Goal: Task Accomplishment & Management: Manage account settings

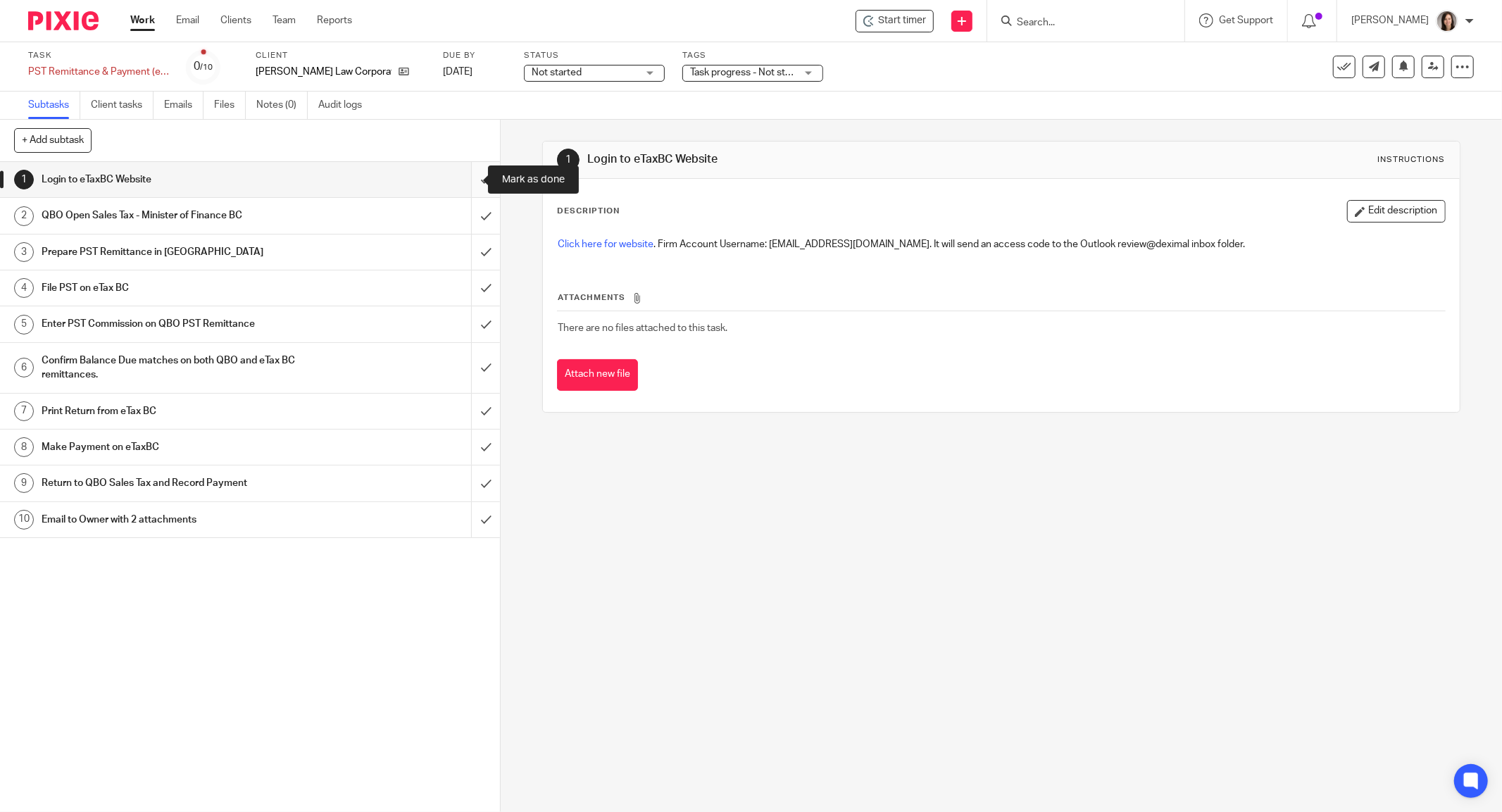
click at [462, 179] on input "submit" at bounding box center [250, 179] width 500 height 35
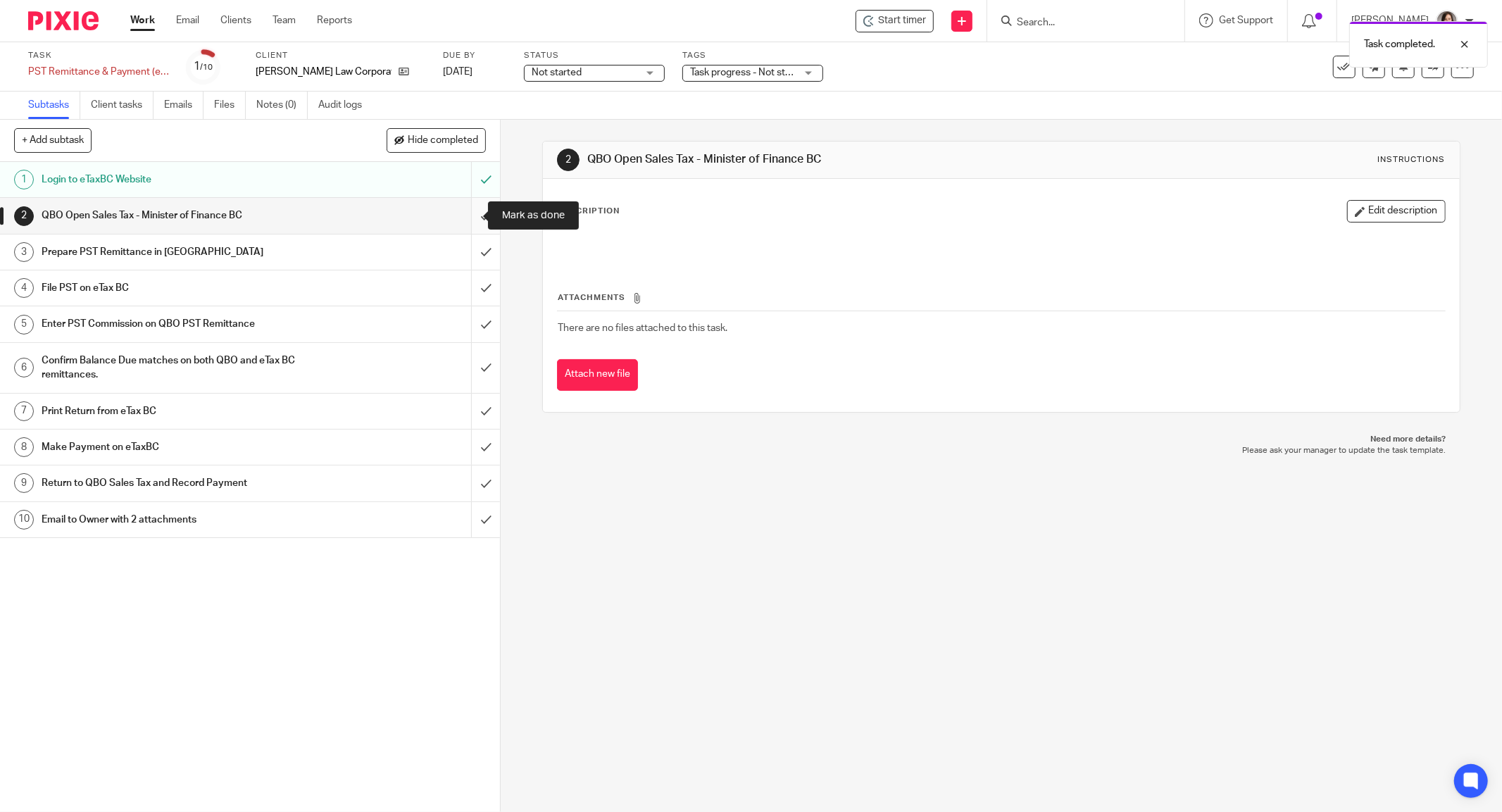
click at [469, 220] on input "submit" at bounding box center [250, 215] width 500 height 35
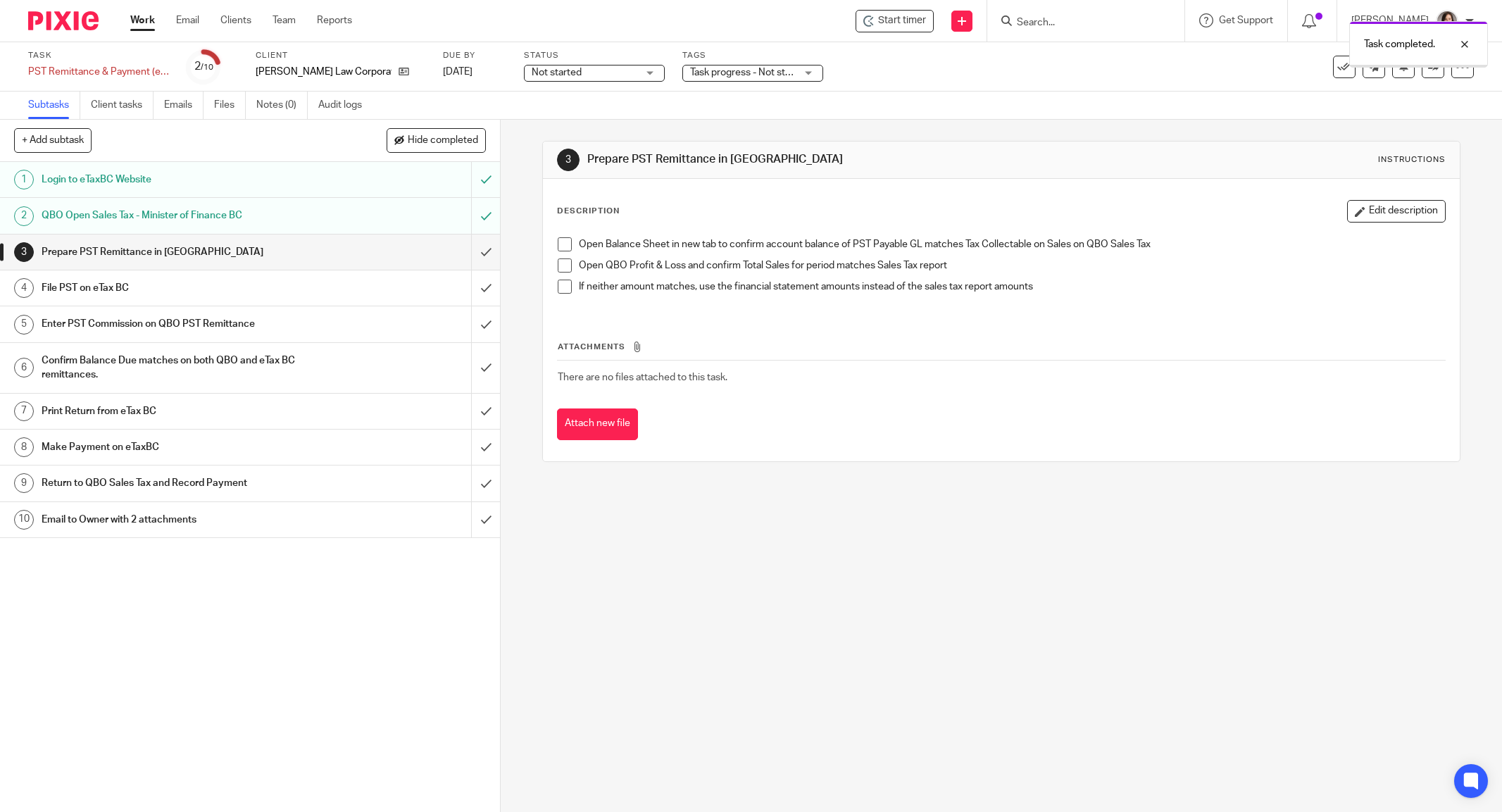
click at [469, 250] on input "submit" at bounding box center [250, 252] width 500 height 35
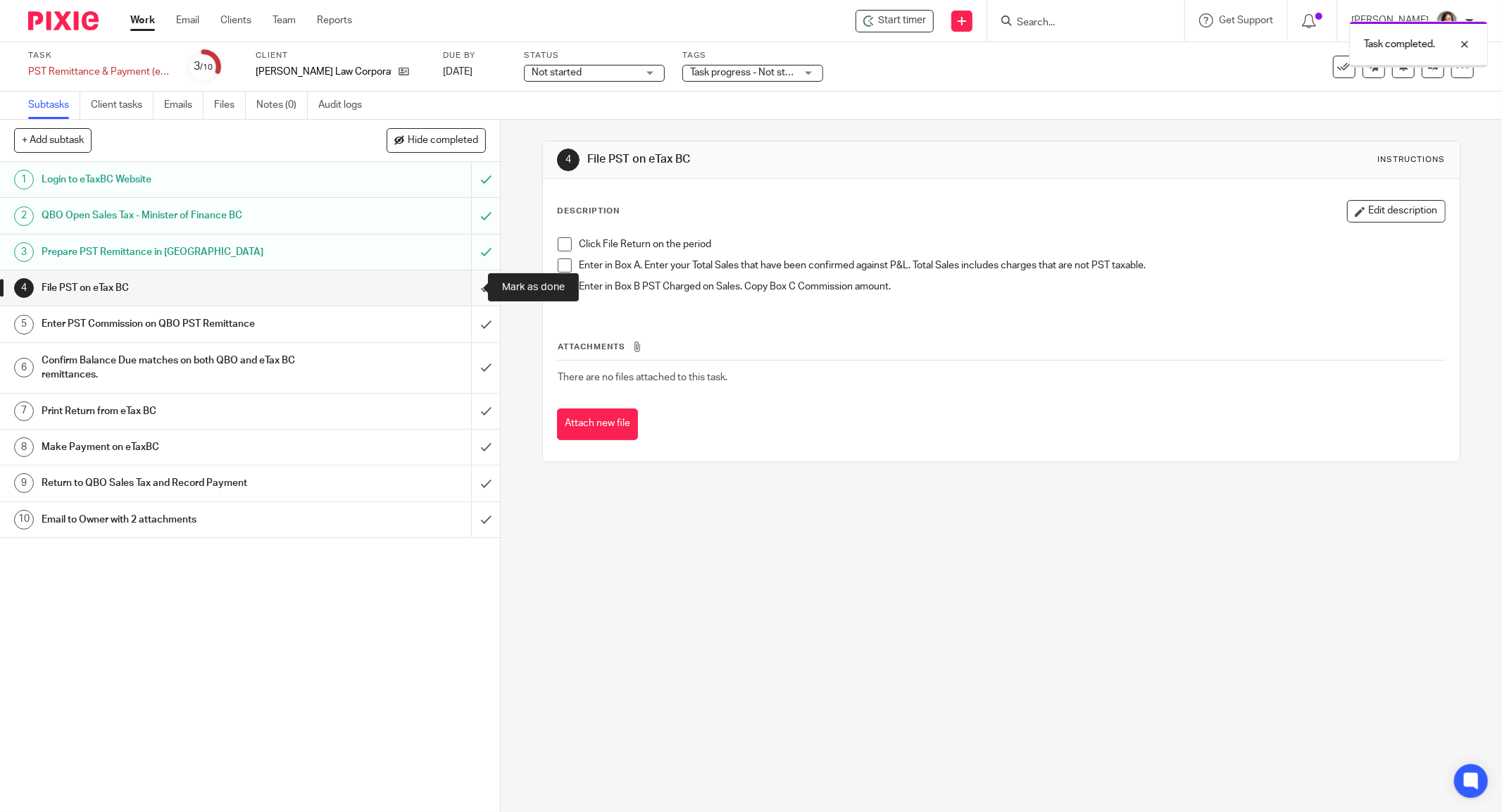
drag, startPoint x: 0, startPoint y: 0, endPoint x: 470, endPoint y: 283, distance: 548.6
click at [470, 283] on input "submit" at bounding box center [250, 288] width 500 height 35
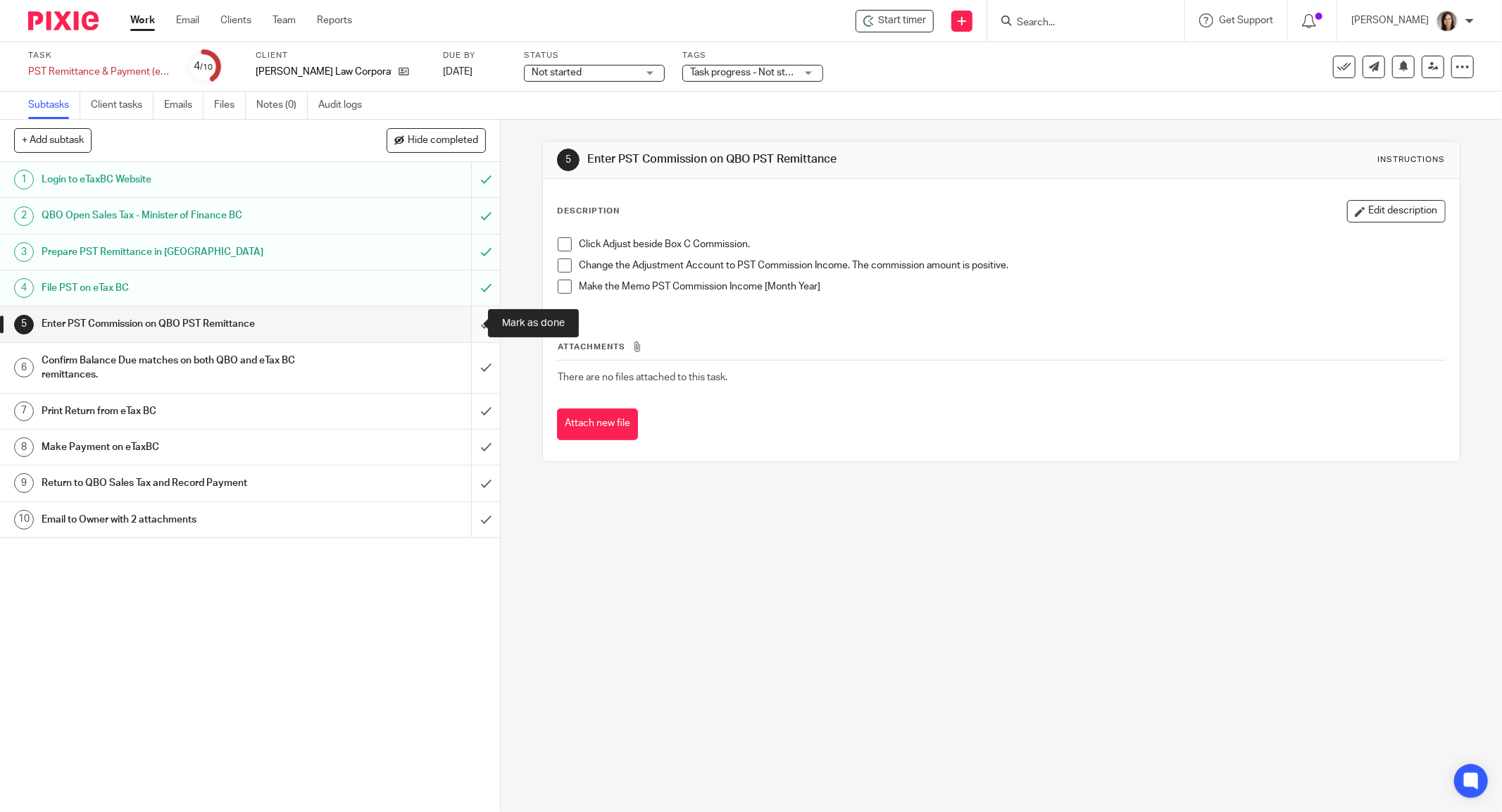
click at [473, 323] on input "submit" at bounding box center [250, 324] width 500 height 35
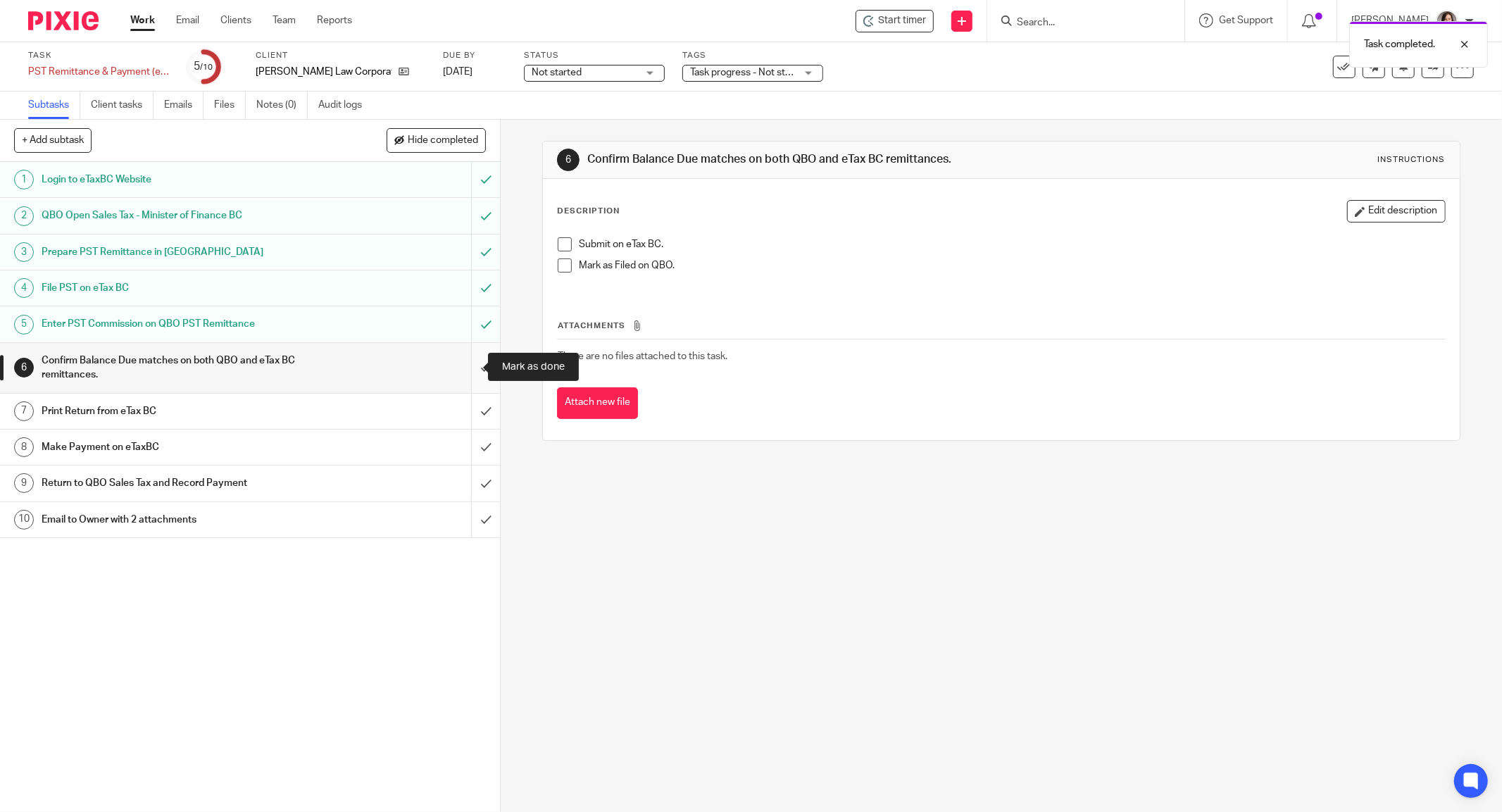
click at [468, 370] on input "submit" at bounding box center [250, 367] width 500 height 50
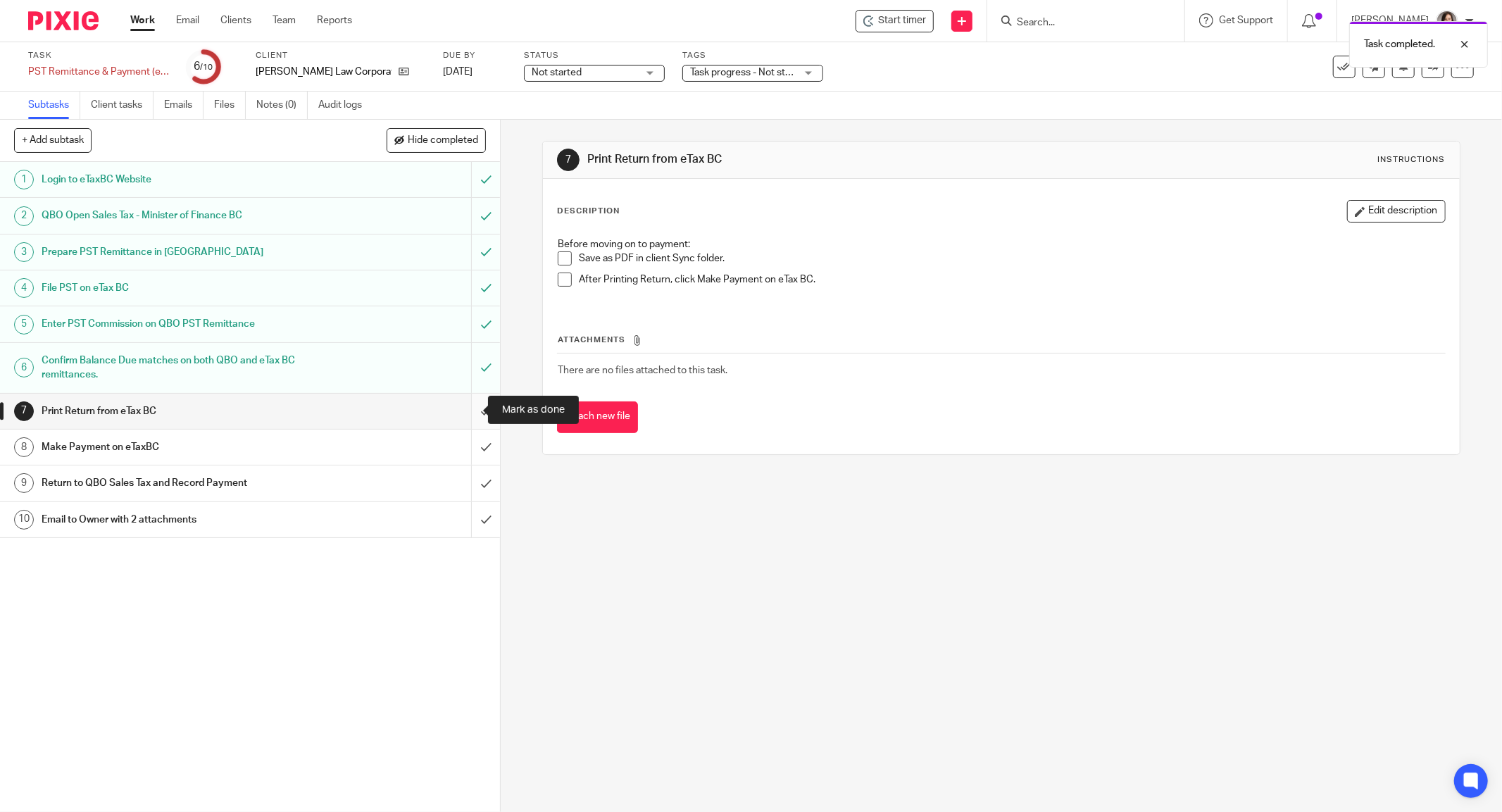
click at [467, 420] on input "submit" at bounding box center [250, 411] width 500 height 35
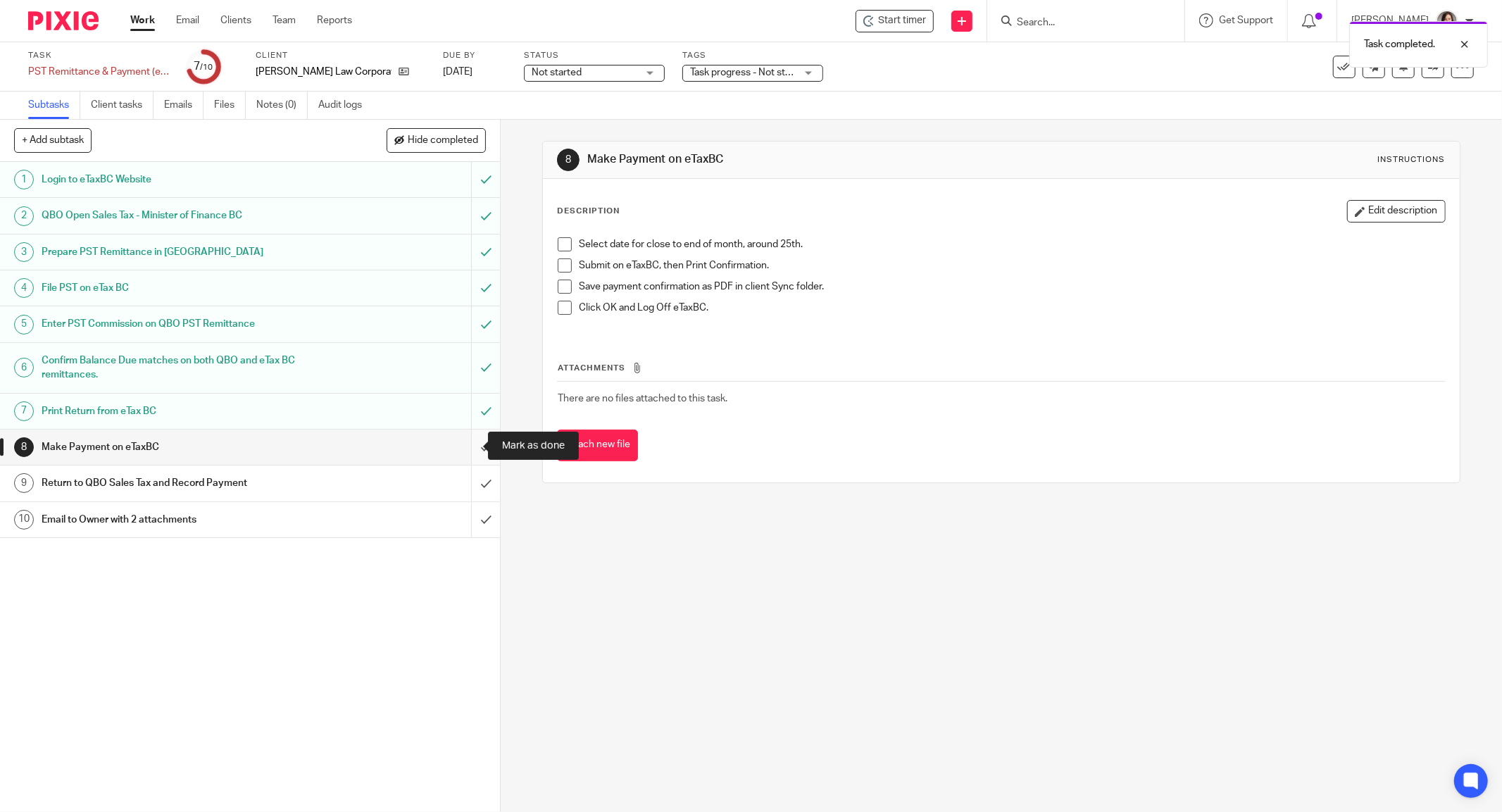
click at [466, 446] on input "submit" at bounding box center [250, 447] width 500 height 35
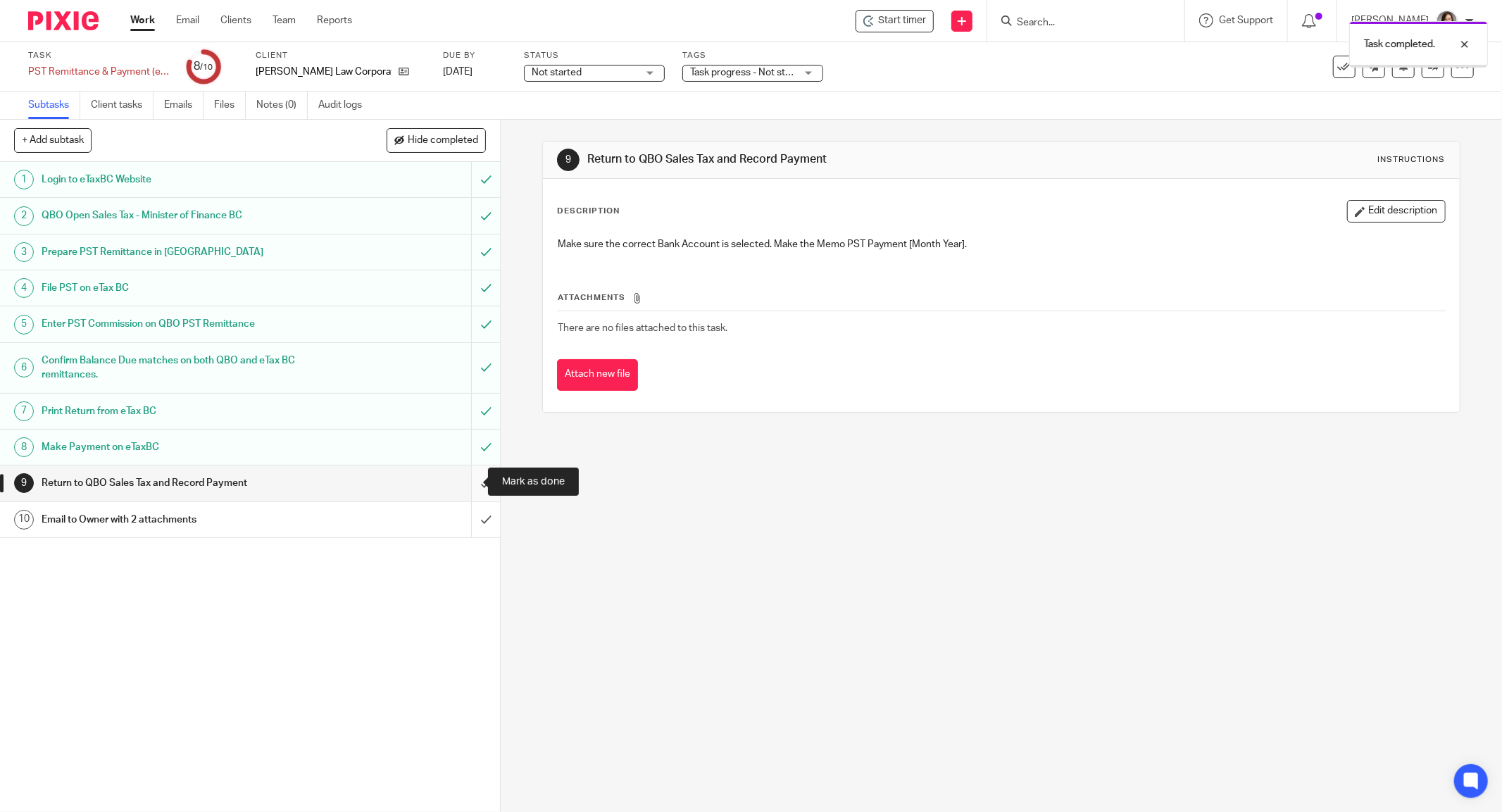
click at [469, 499] on input "submit" at bounding box center [250, 483] width 500 height 35
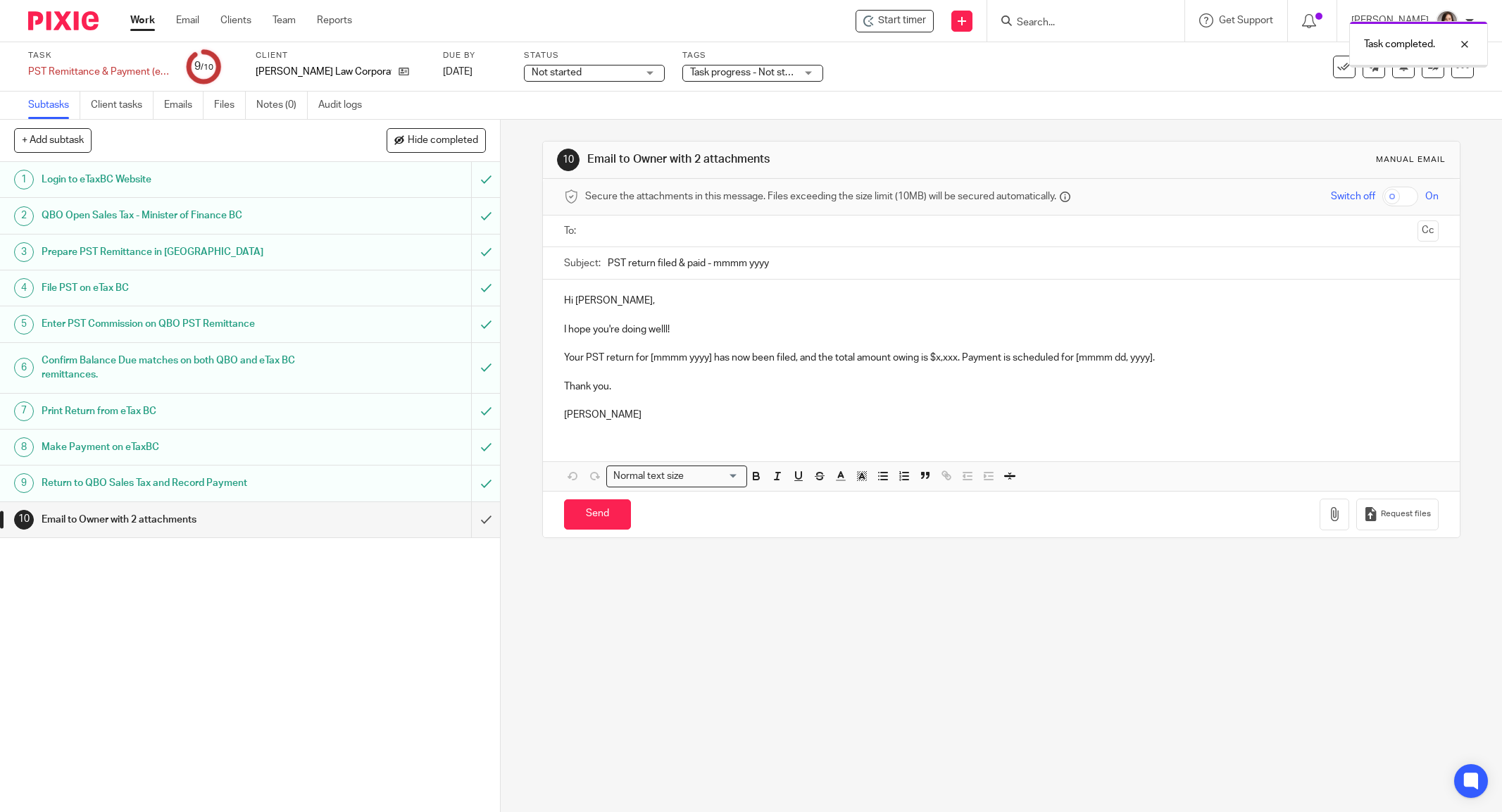
click at [364, 518] on div "Email to Owner with 2 attachments" at bounding box center [249, 520] width 415 height 21
click at [806, 262] on input "PST return filed & paid - mmmm yyyy" at bounding box center [1024, 263] width 831 height 31
type input "PST return filed & paid - August 2025"
drag, startPoint x: 689, startPoint y: 322, endPoint x: 604, endPoint y: 326, distance: 85.1
click at [604, 326] on p "I hope you're doing welll!" at bounding box center [1001, 329] width 875 height 14
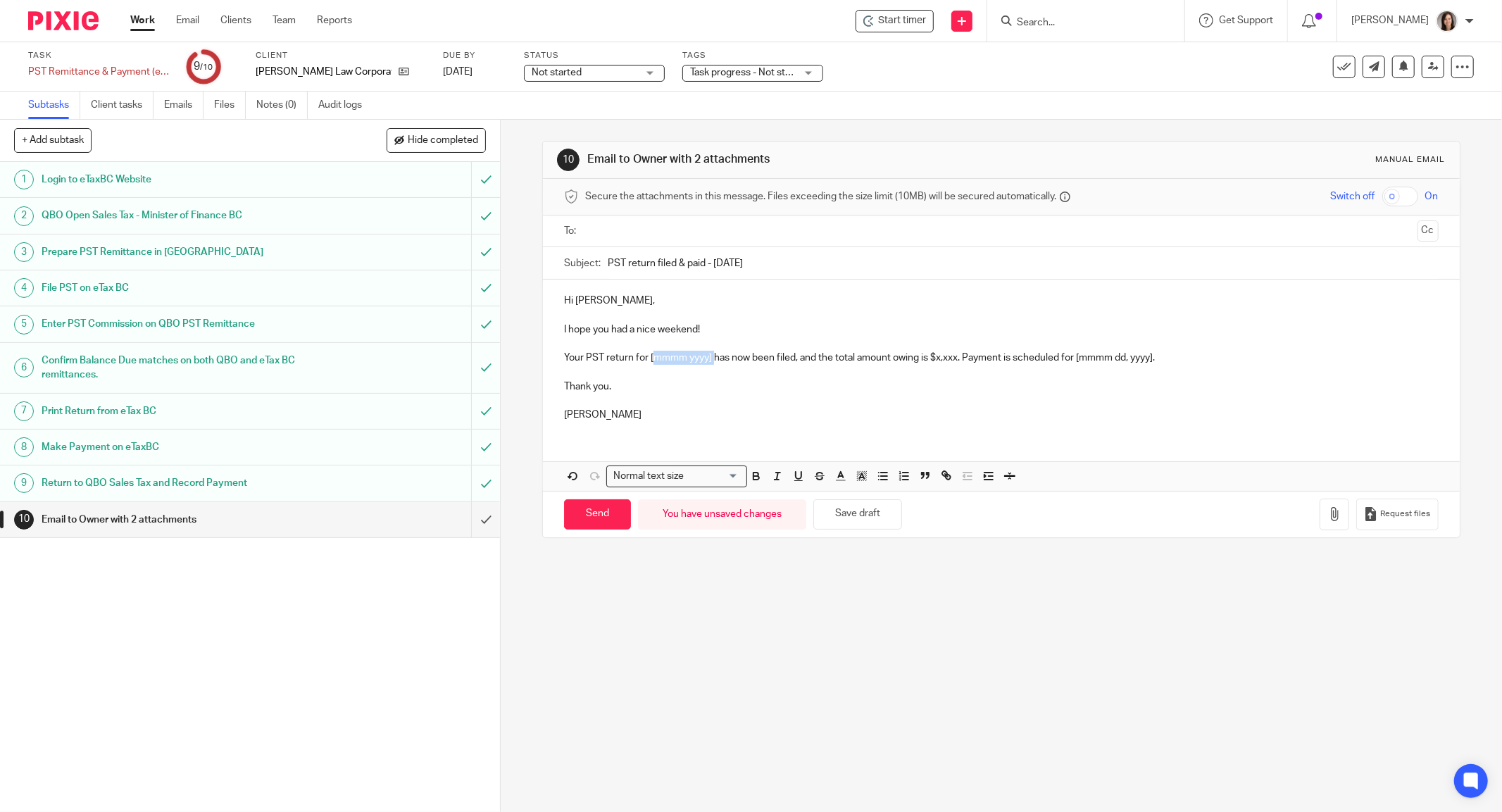
drag, startPoint x: 709, startPoint y: 362, endPoint x: 646, endPoint y: 351, distance: 64.0
click at [646, 351] on p "Your PST return for [mmmm yyyy] has now been filed, and the total amount owing …" at bounding box center [1001, 358] width 875 height 14
click at [938, 353] on p "Your PST return for August 2025 has now been filed, and the total amount owing …" at bounding box center [1001, 358] width 875 height 14
click at [955, 355] on p "Your PST return for August 2025 has now been filed, and the total amount owing …" at bounding box center [1001, 358] width 875 height 14
click at [951, 359] on p "Your PST return for August 2025 has now been filed, and the total amount owing …" at bounding box center [1001, 358] width 875 height 14
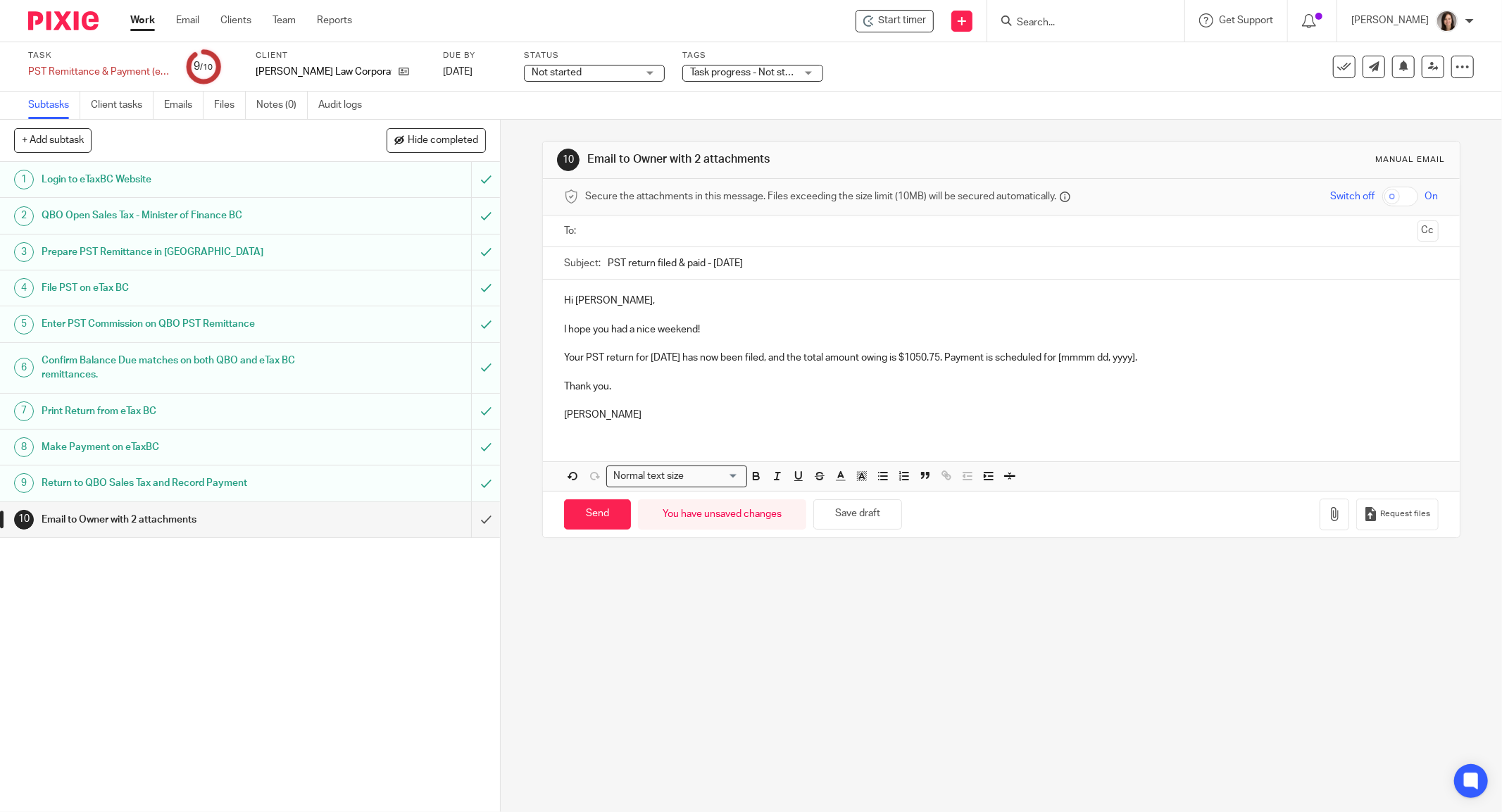
click at [1044, 352] on p "Your PST return for August 2025 has now been filed, and the total amount owing …" at bounding box center [1001, 358] width 875 height 14
drag, startPoint x: 1170, startPoint y: 355, endPoint x: 1086, endPoint y: 358, distance: 84.1
click at [1086, 358] on p "Your PST return for August 2025 has now been filed, and the total amount owing …" at bounding box center [1001, 358] width 875 height 14
click at [949, 675] on div "10 Email to Owner with 2 attachments Manual email Secure the attachments in thi…" at bounding box center [1002, 466] width 1002 height 692
click at [1222, 352] on p "Your PST return for August 2025 has now been filed, and the total amount owing …" at bounding box center [1001, 358] width 875 height 14
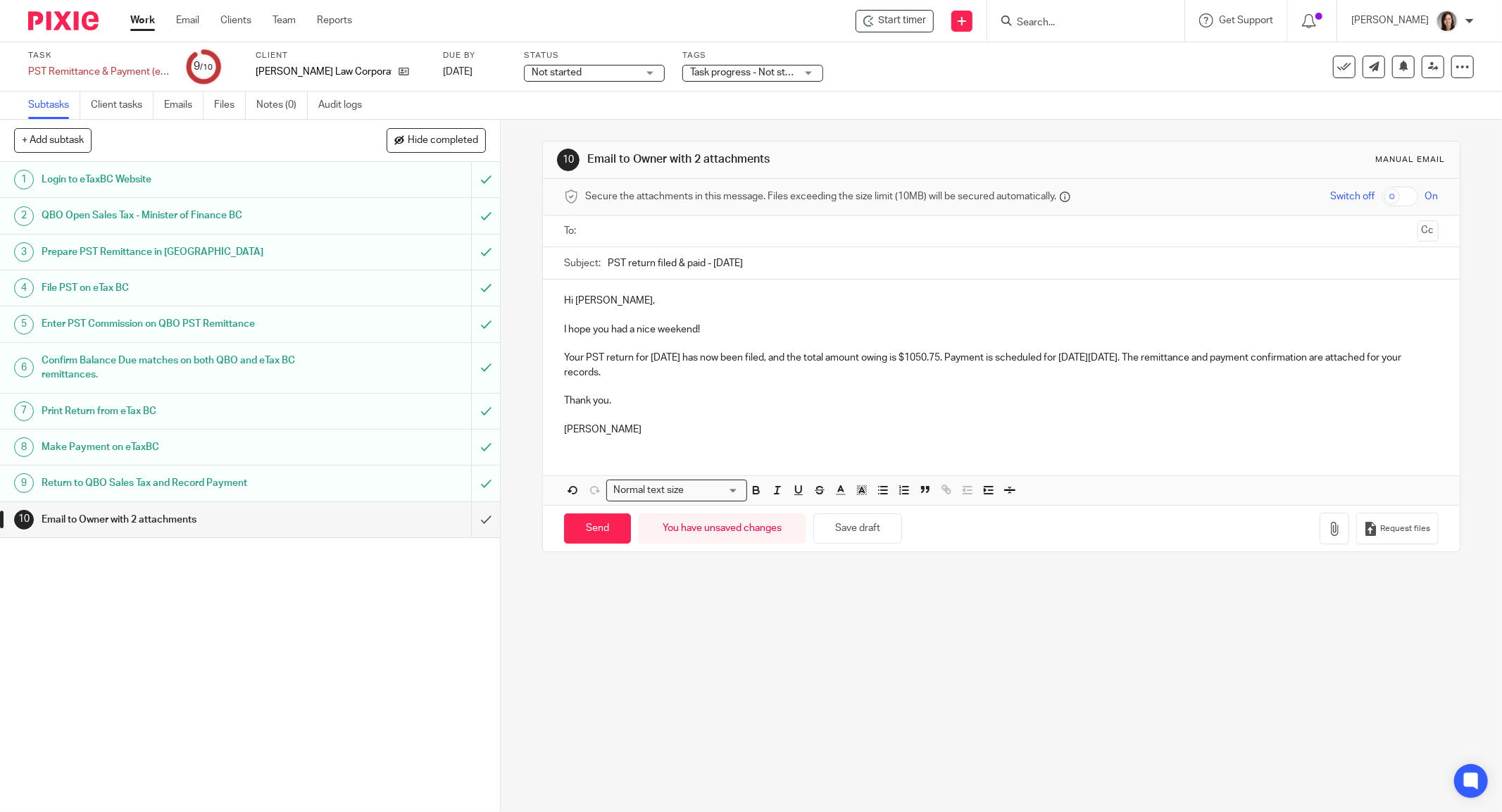
click at [618, 399] on p "Thank you." at bounding box center [1001, 400] width 875 height 14
click at [702, 359] on p "Your PST return for August 2025 has now been filed, and the total amount owing …" at bounding box center [1001, 365] width 875 height 29
drag, startPoint x: 968, startPoint y: 363, endPoint x: 928, endPoint y: 360, distance: 40.1
click at [928, 360] on p "Your PST return for August 2025 has now been filed, and the total amount owing …" at bounding box center [1001, 365] width 875 height 29
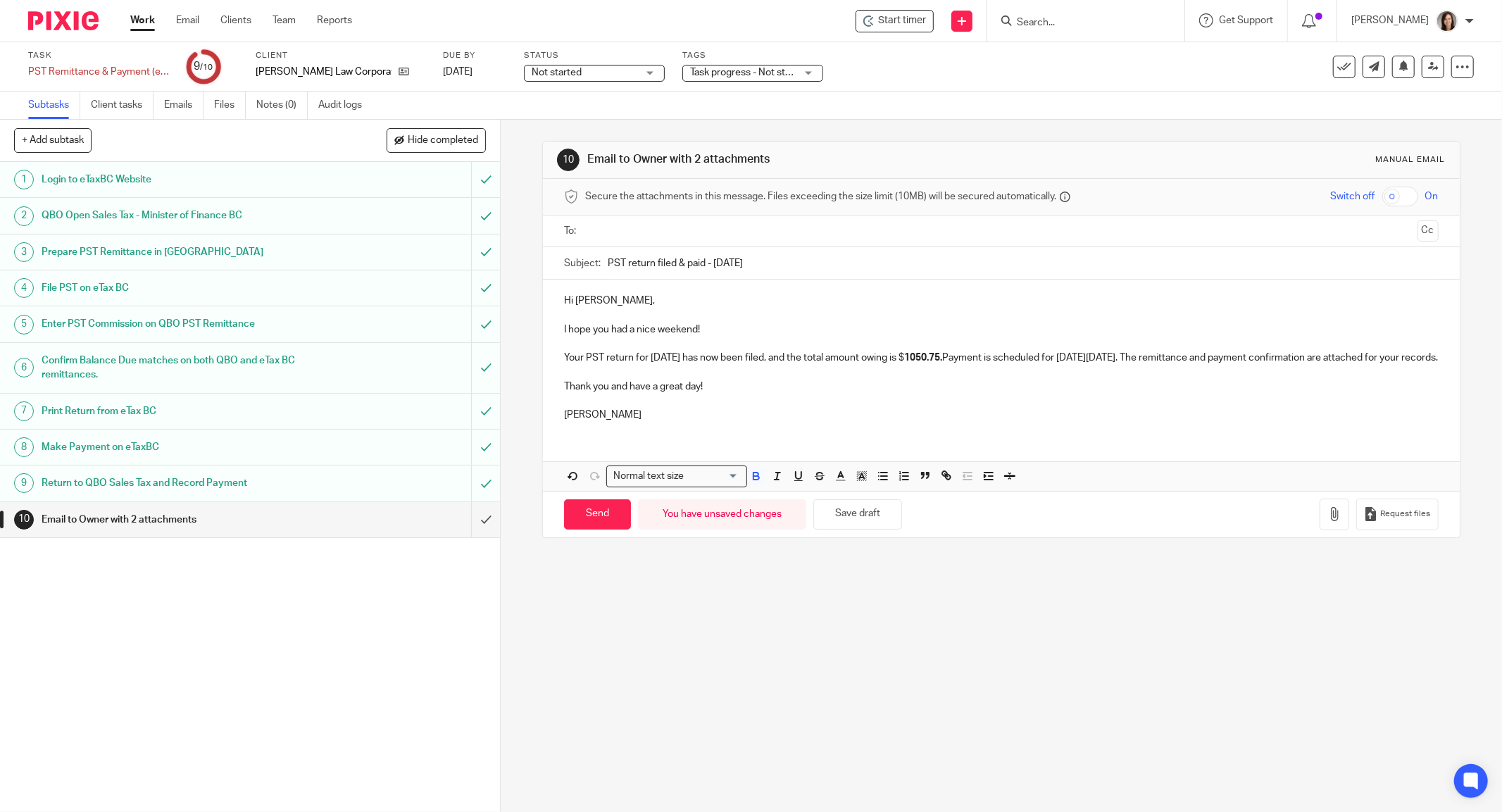
click at [1023, 379] on p at bounding box center [1001, 372] width 875 height 14
click at [925, 359] on p "Your PST return for August 2025 has now been filed, and the total amount owing …" at bounding box center [1001, 358] width 875 height 14
click at [927, 359] on p "Your PST return for August 2025 has now been filed, and the total amount owing …" at bounding box center [1001, 358] width 875 height 14
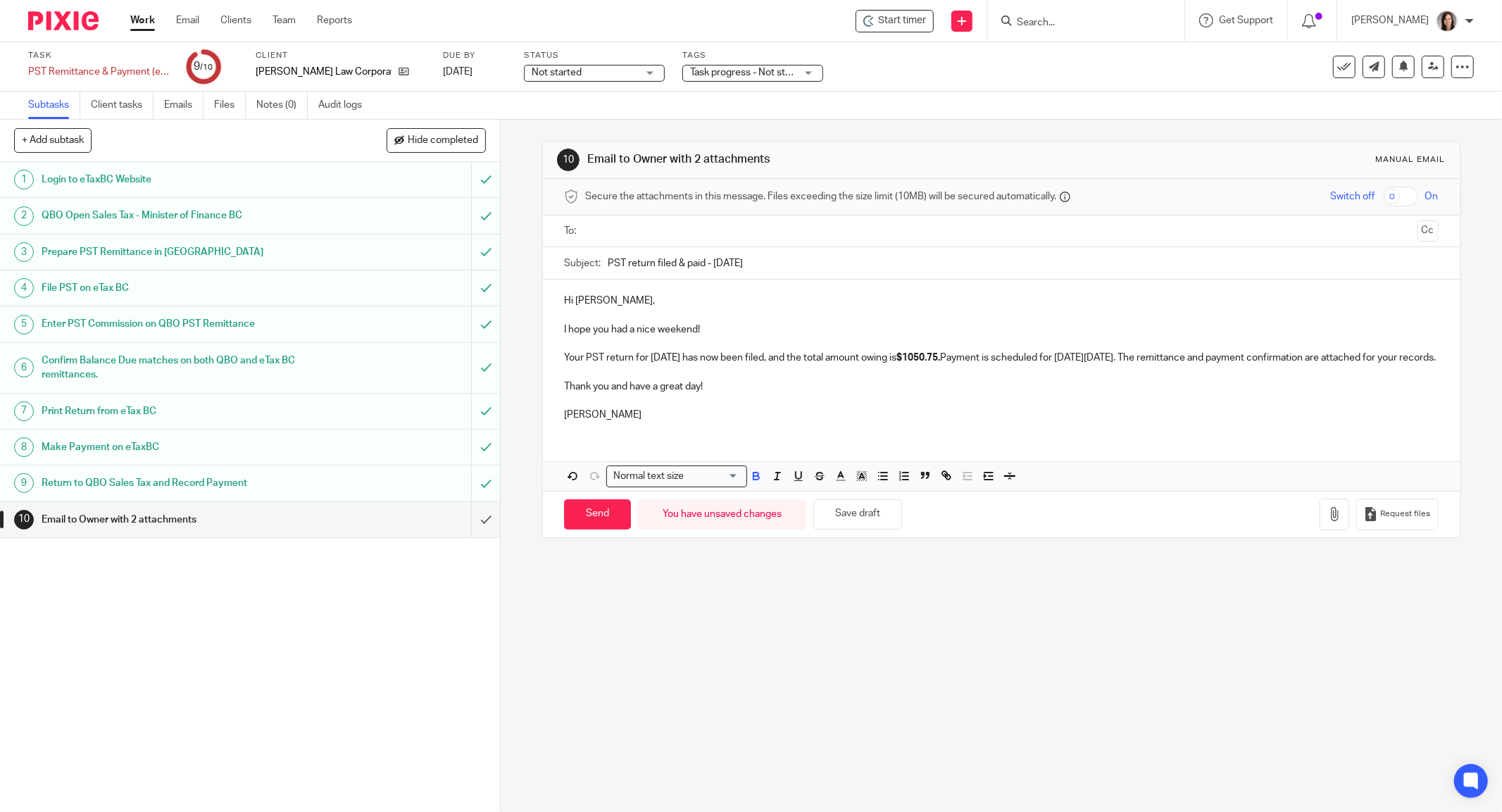
click at [1043, 365] on p "Your PST return for August 2025 has now been filed, and the total amount owing …" at bounding box center [1001, 358] width 875 height 14
drag, startPoint x: 1195, startPoint y: 352, endPoint x: 1131, endPoint y: 351, distance: 64.0
click at [1131, 351] on p "Your PST return for August 2025 has now been filed, and the total amount owing …" at bounding box center [1001, 358] width 875 height 14
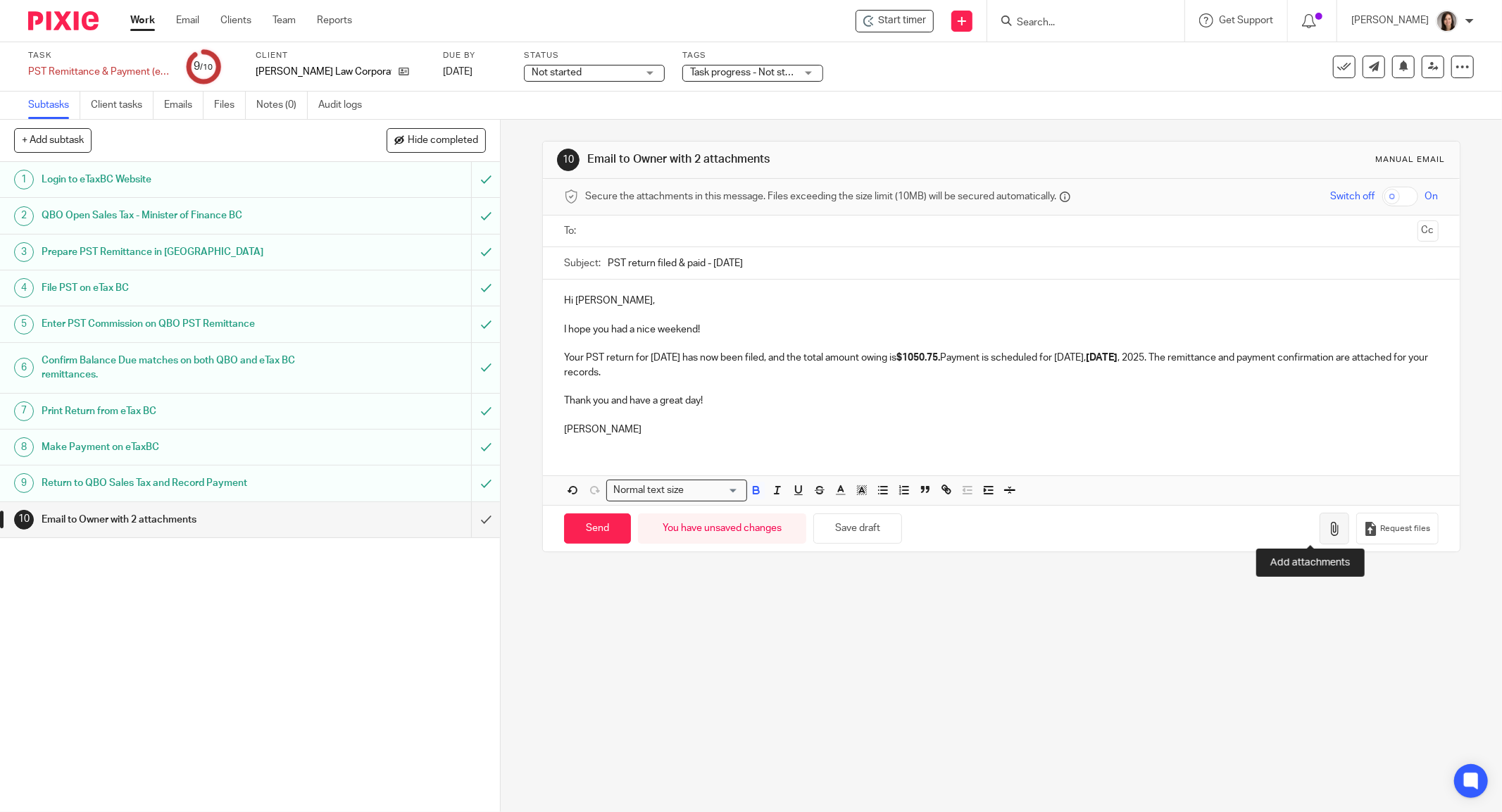
click at [1328, 527] on icon "button" at bounding box center [1335, 529] width 14 height 14
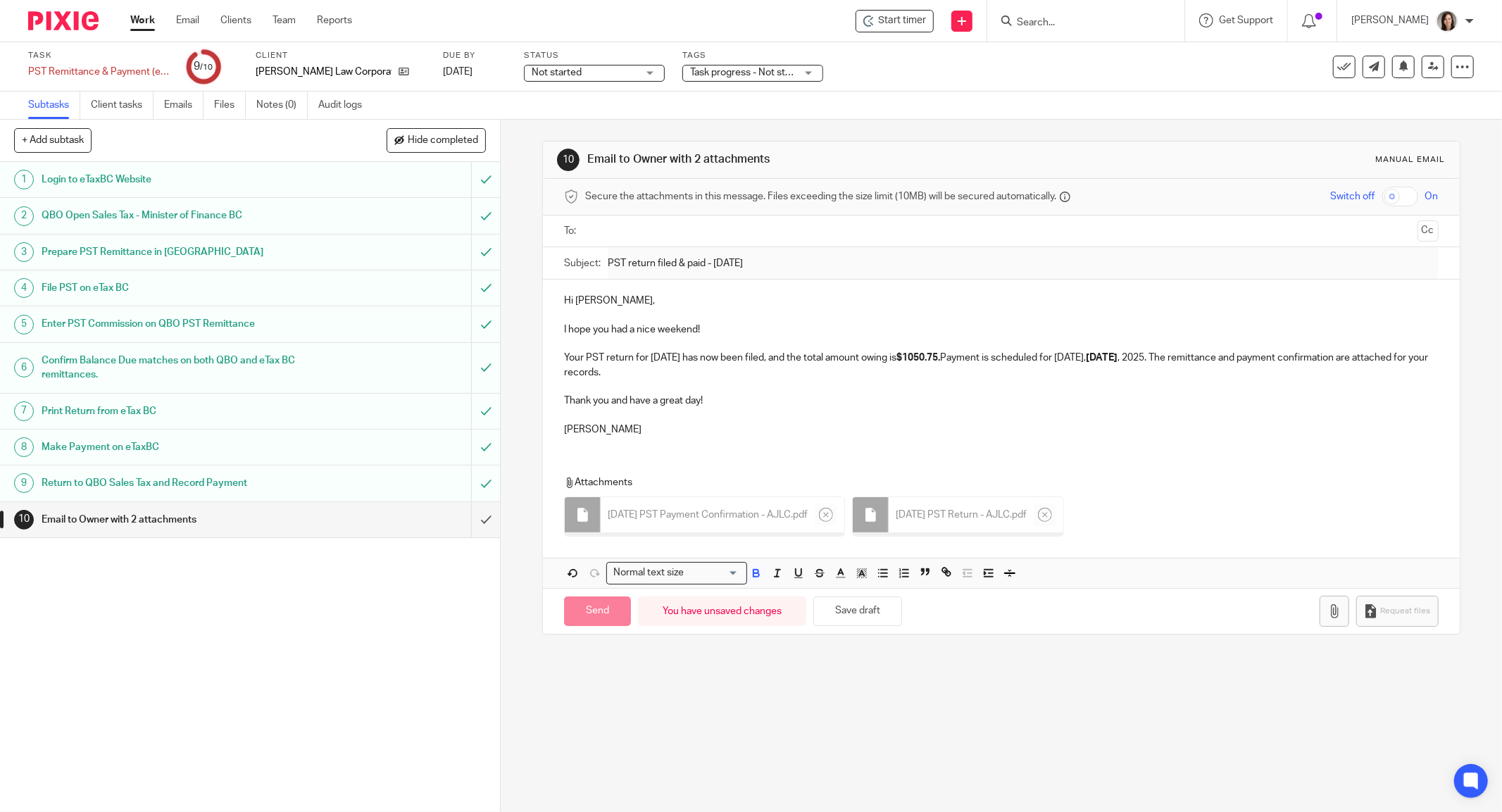
click at [853, 356] on p "Your PST return for August 2025 has now been filed, and the total amount owing …" at bounding box center [1001, 365] width 875 height 29
click at [653, 226] on input "text" at bounding box center [1000, 232] width 821 height 16
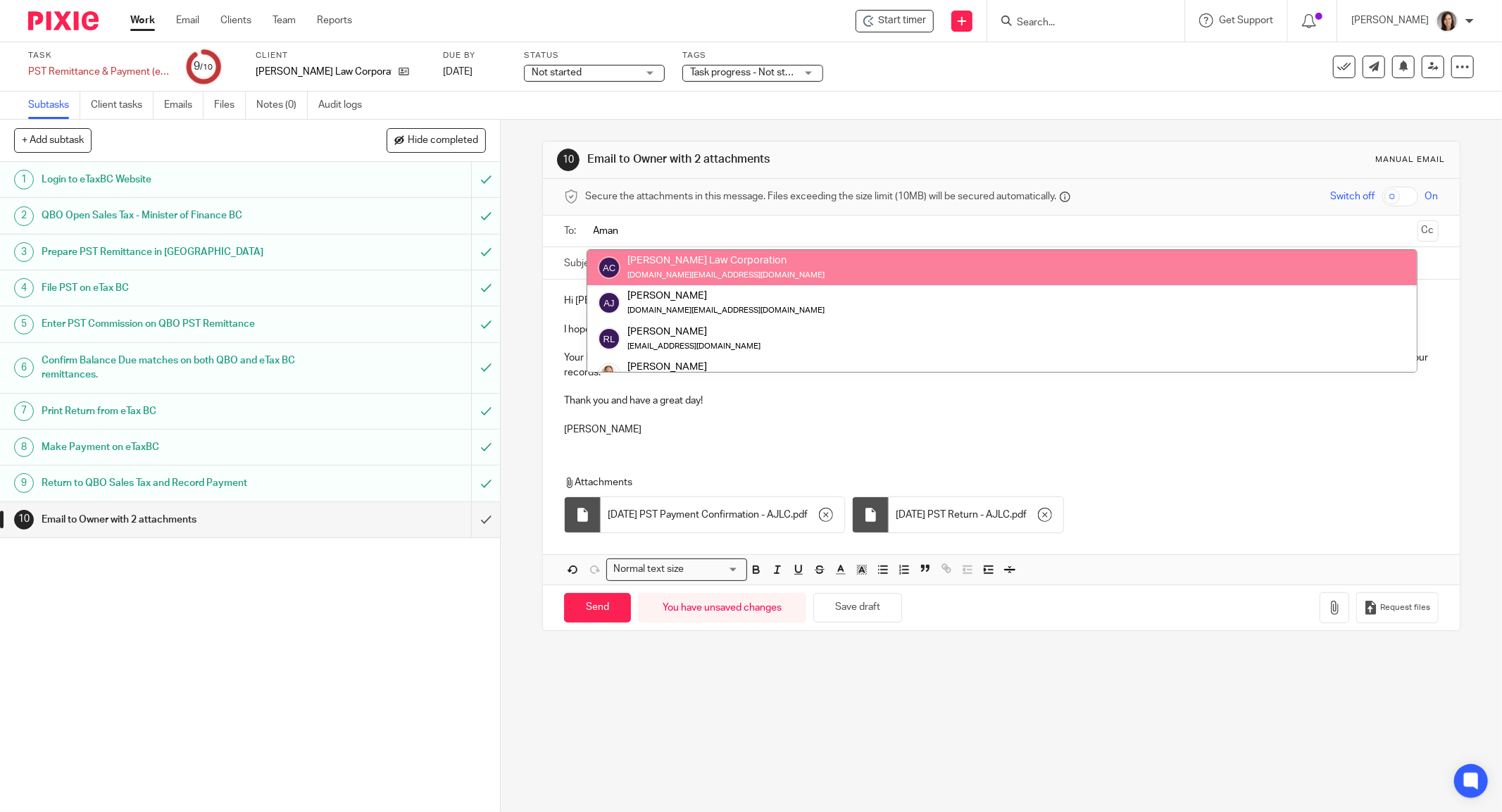
type input "Aman"
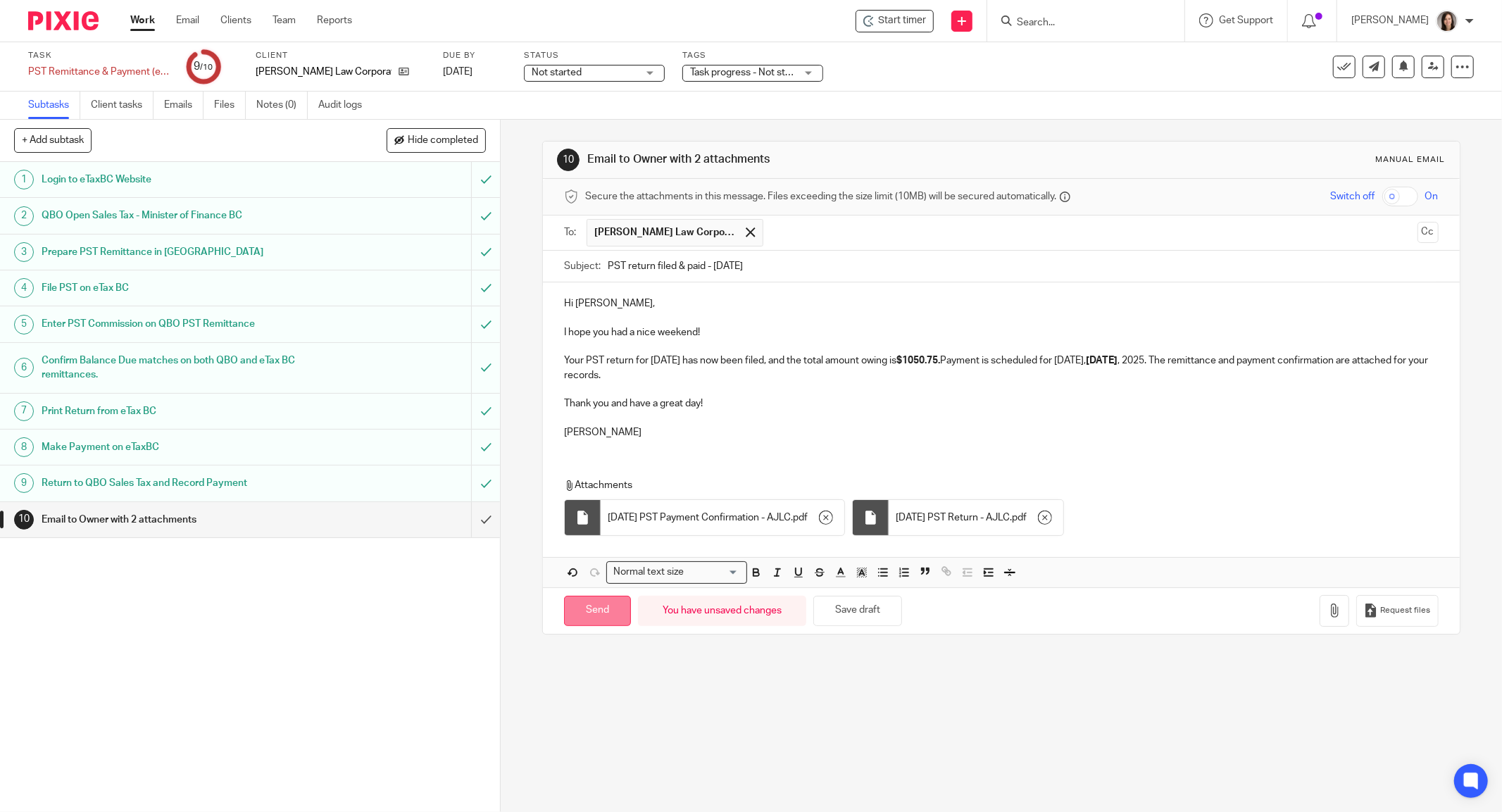
click at [597, 606] on input "Send" at bounding box center [597, 611] width 67 height 30
type input "Sent"
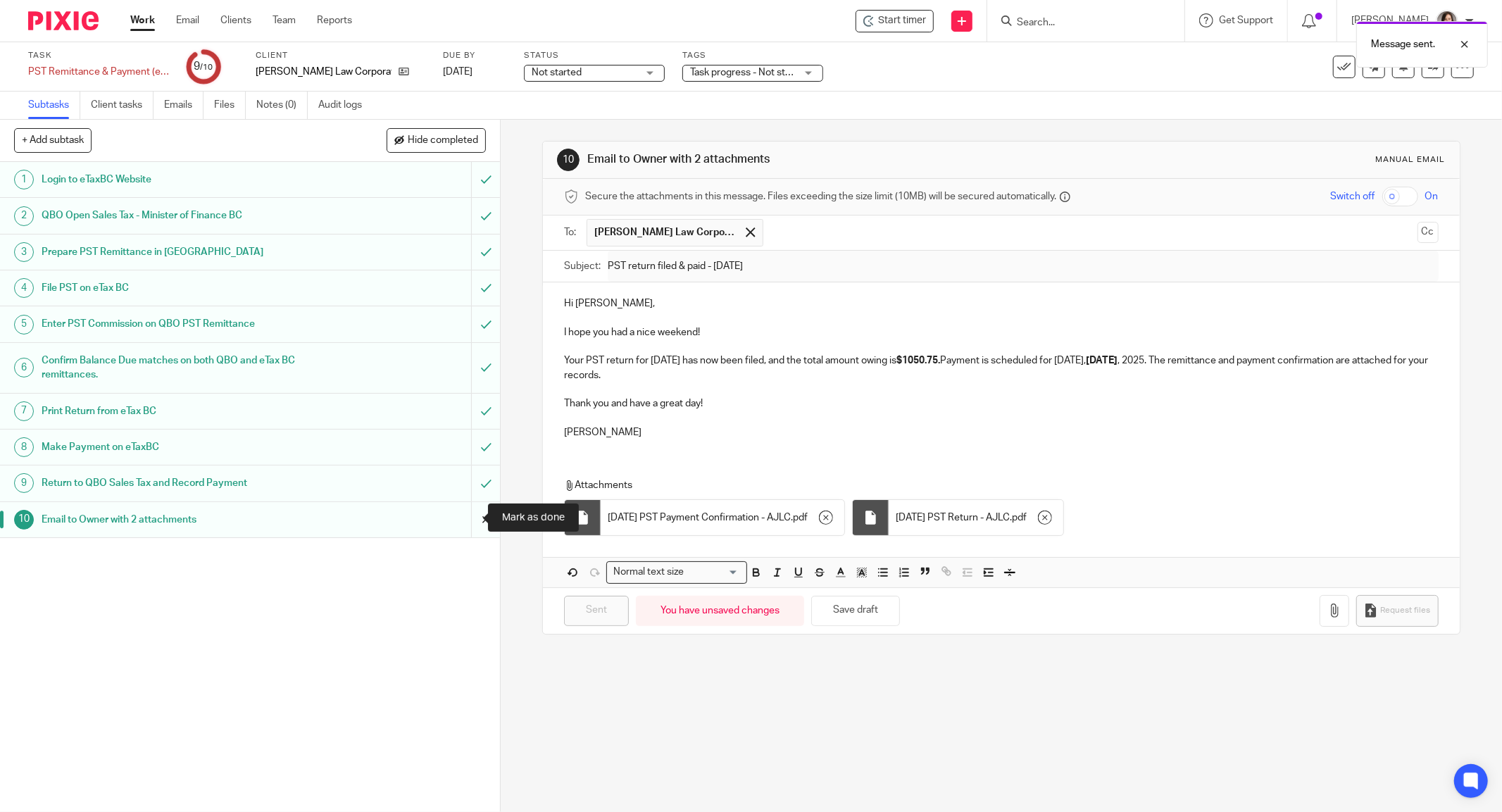
click at [465, 528] on input "submit" at bounding box center [250, 520] width 500 height 35
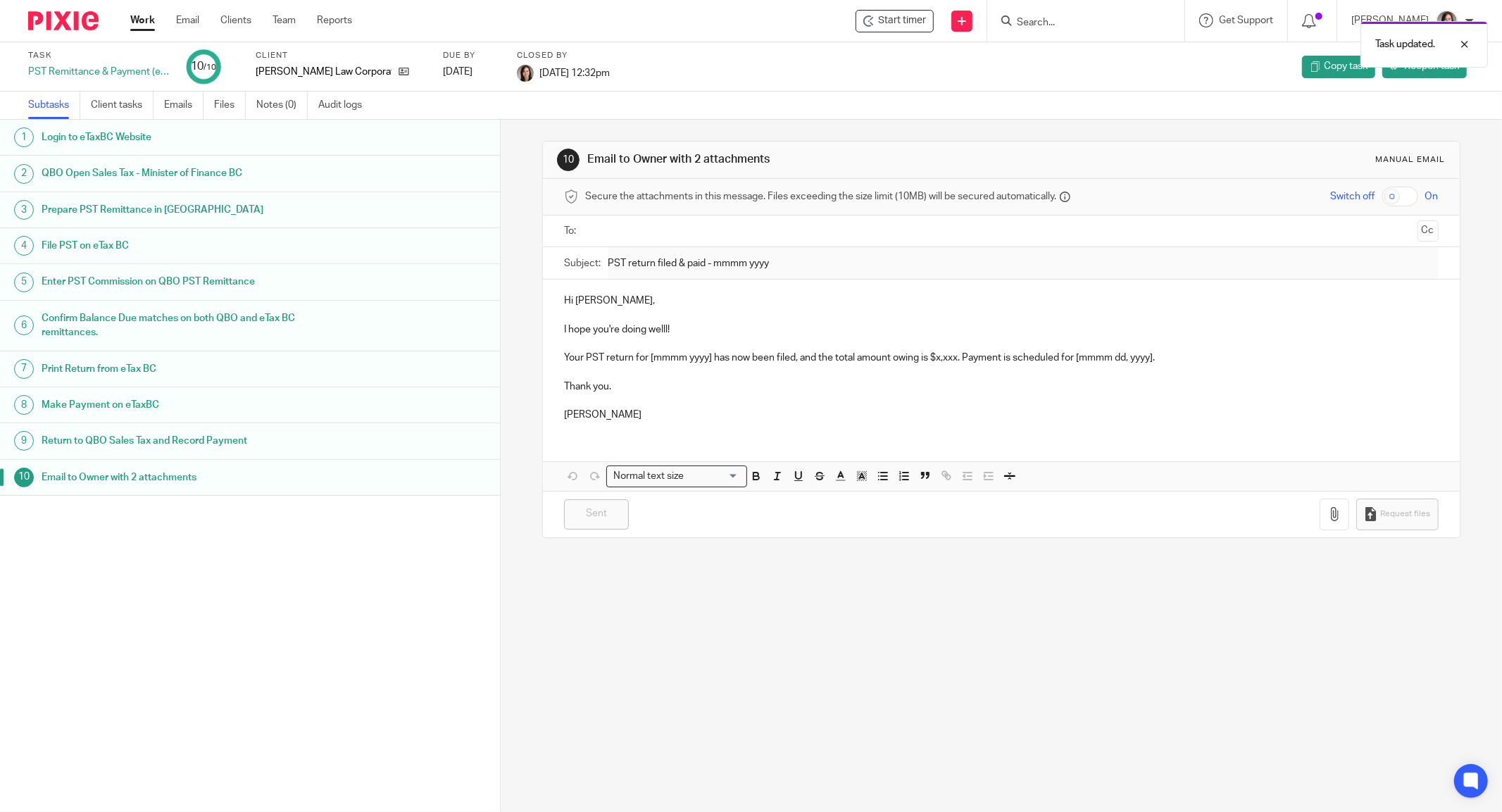
click at [136, 23] on link "Work" at bounding box center [142, 20] width 25 height 14
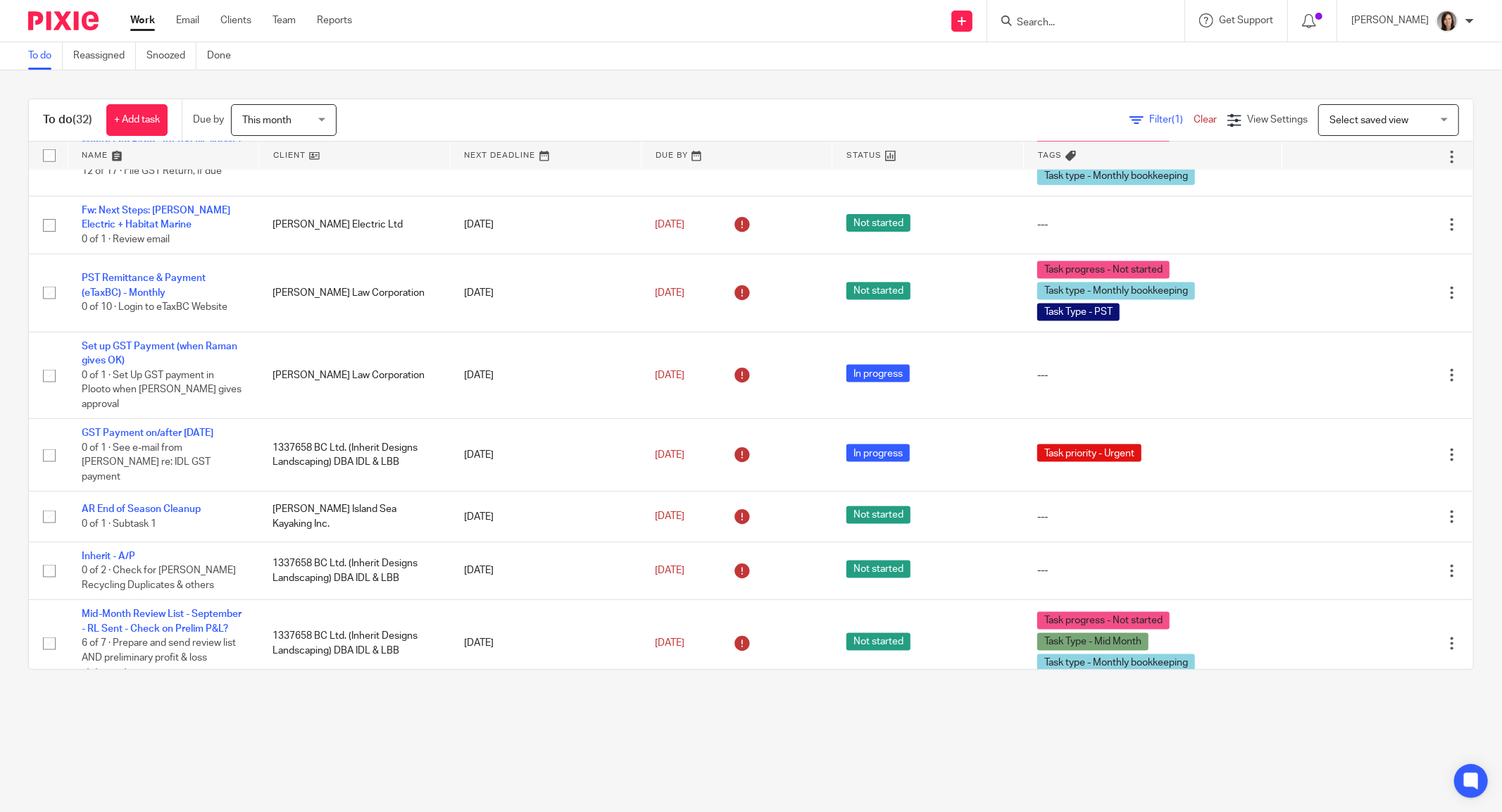
scroll to position [1596, 0]
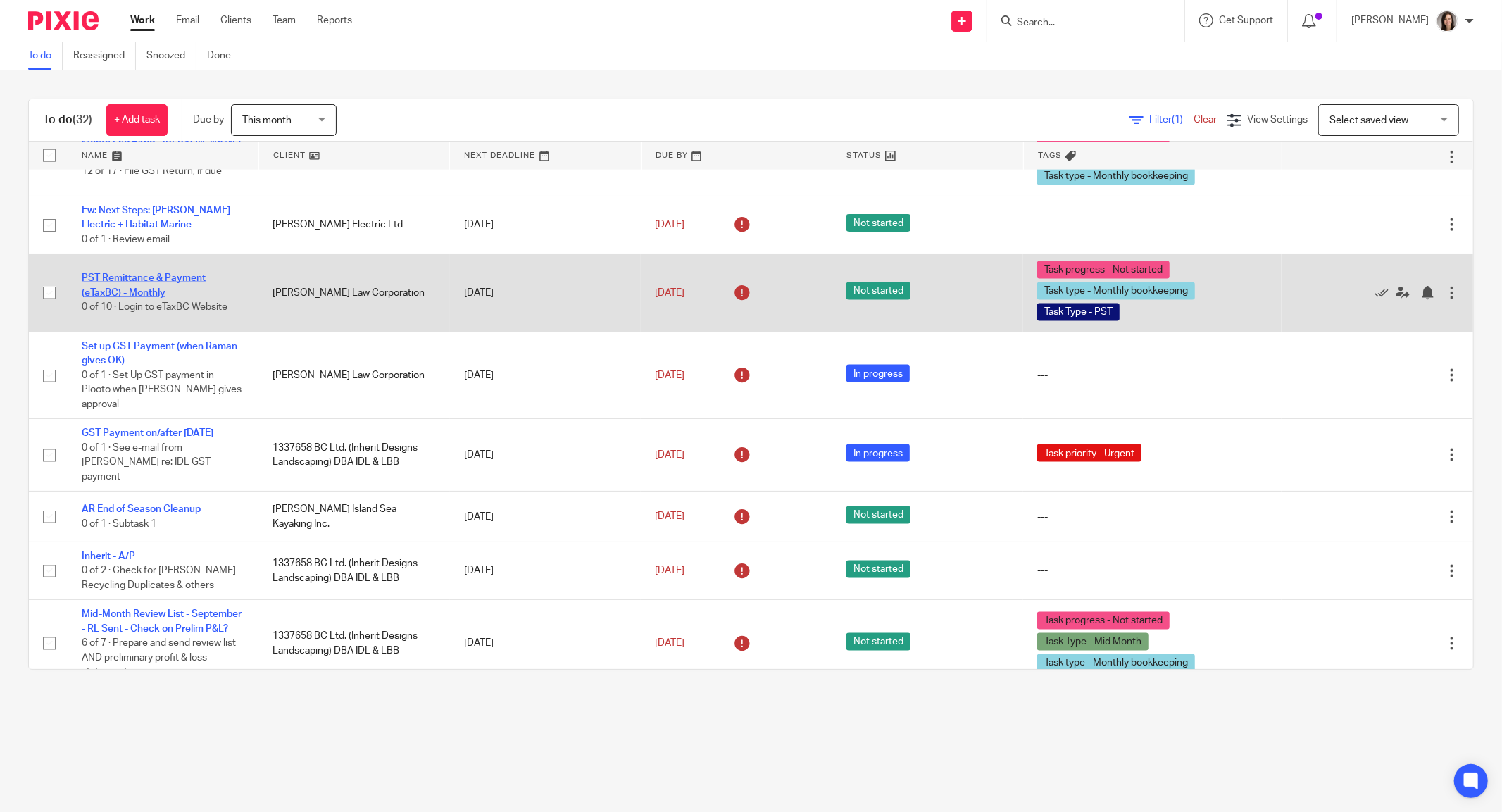
click at [157, 297] on link "PST Remittance & Payment (eTaxBC) - Monthly" at bounding box center [143, 285] width 124 height 24
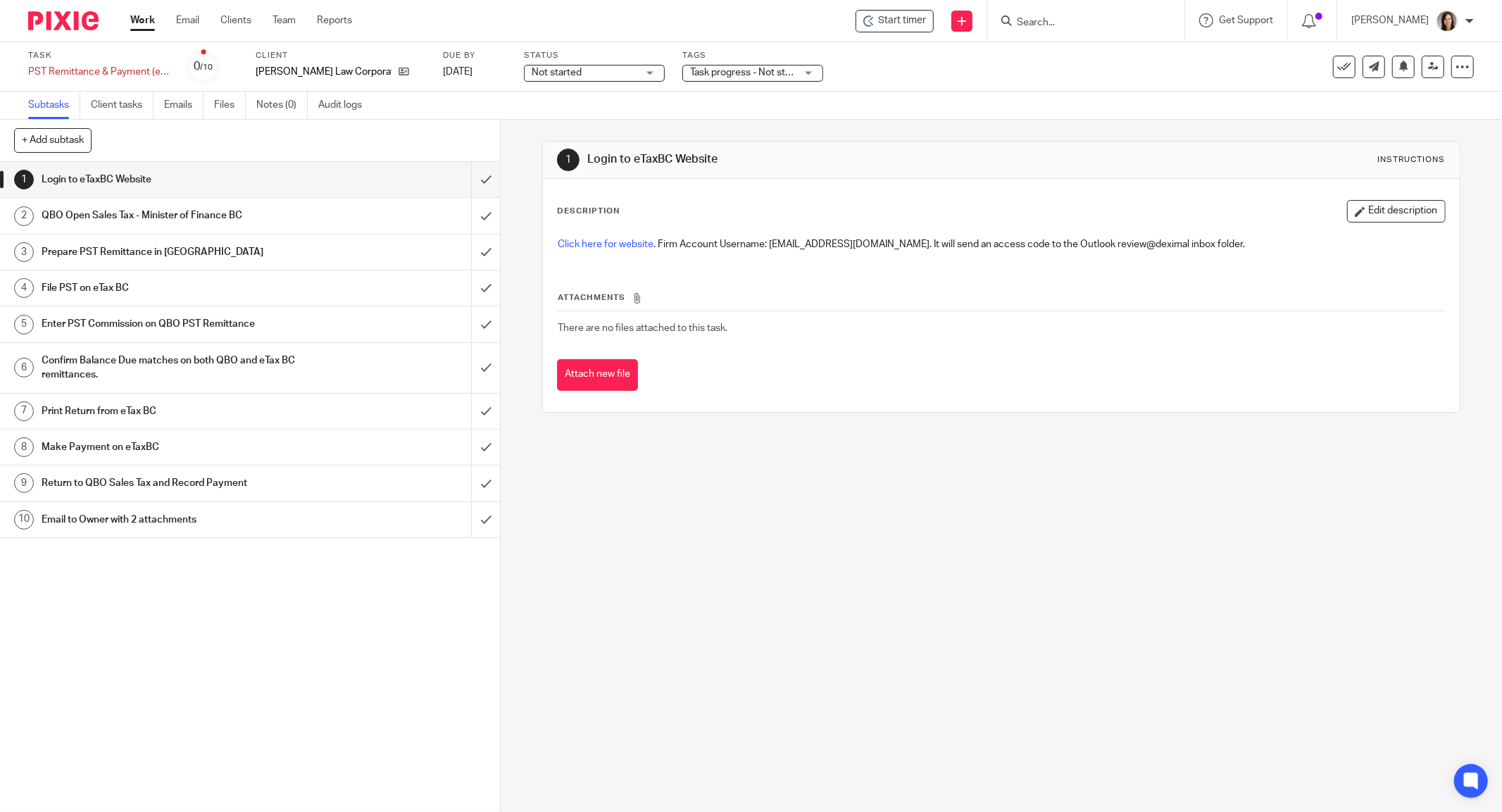
click at [1056, 19] on input "Search" at bounding box center [1078, 23] width 127 height 13
click at [926, 17] on span "Start timer" at bounding box center [902, 21] width 48 height 15
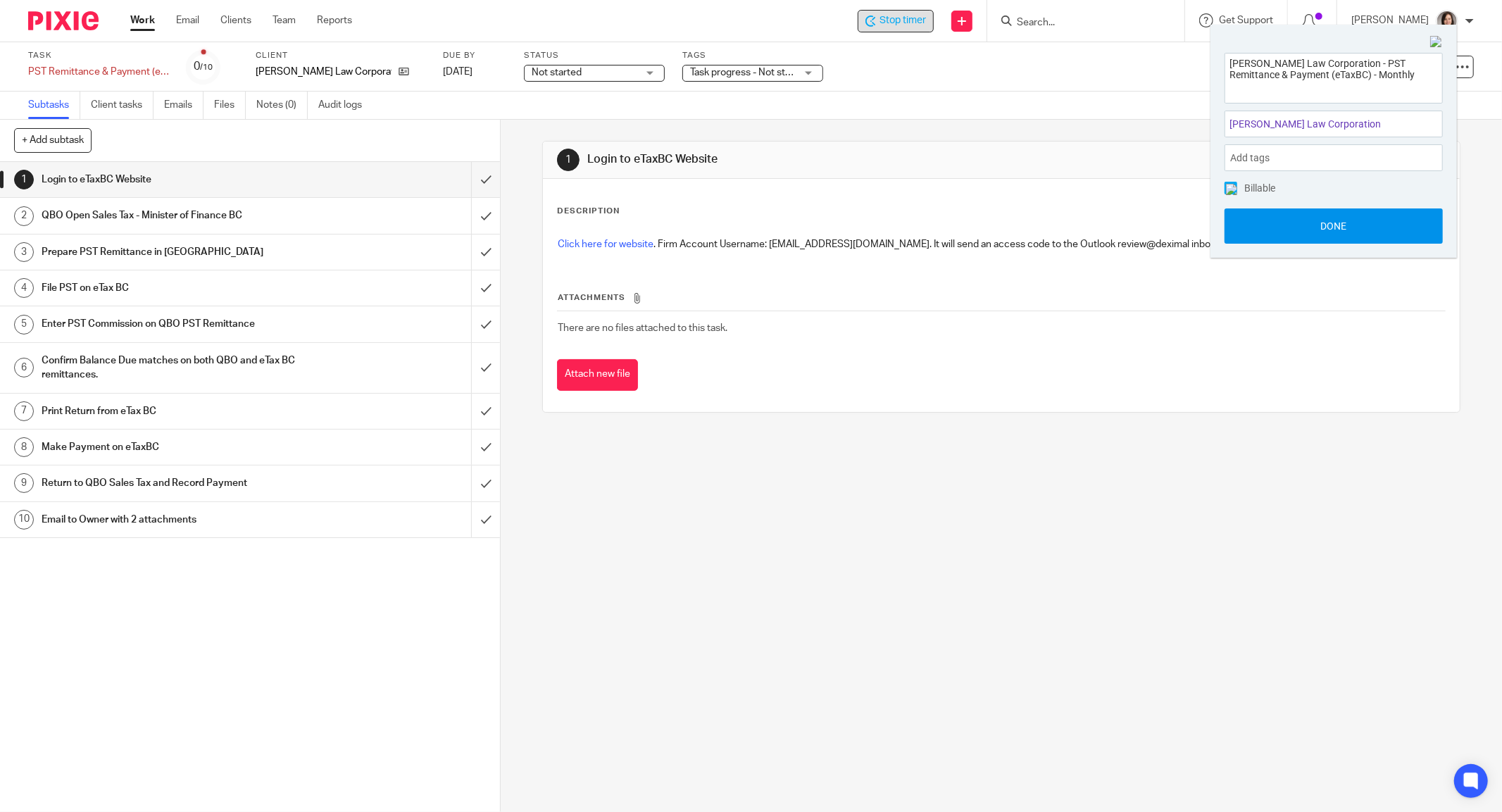
click at [1331, 229] on button "Done" at bounding box center [1333, 226] width 218 height 35
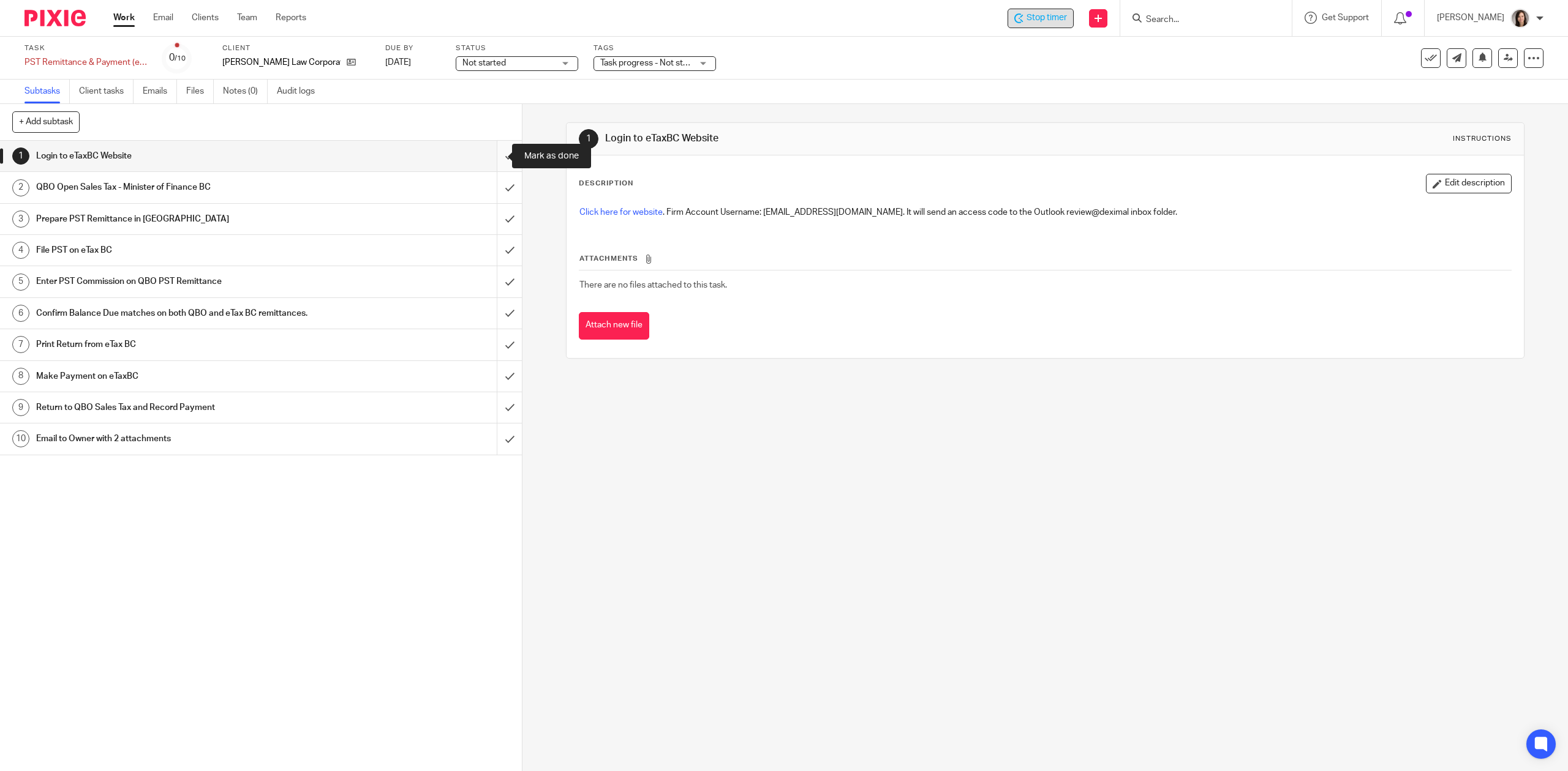
click at [491, 155] on input "submit" at bounding box center [261, 156] width 522 height 31
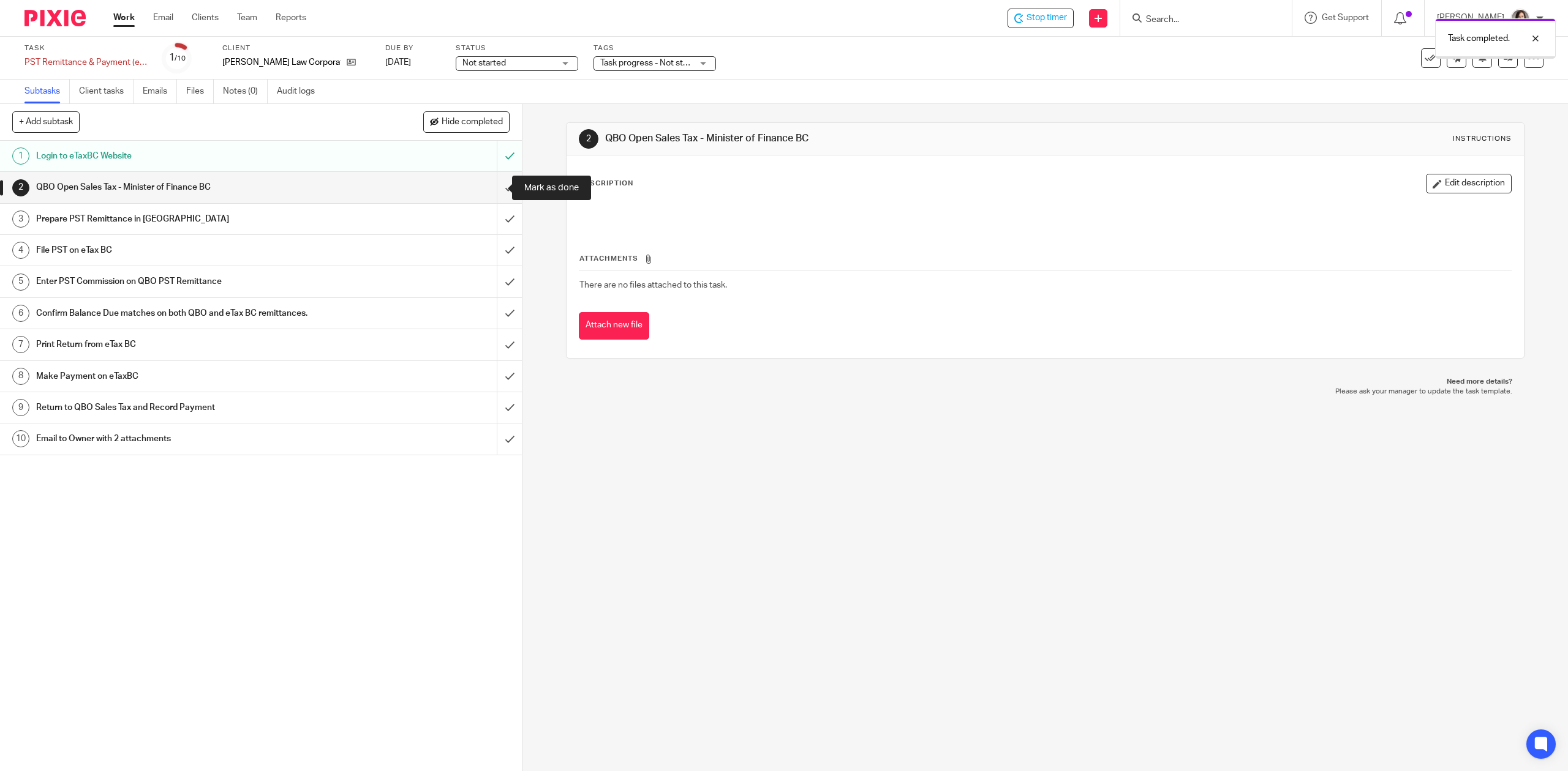
click at [489, 192] on input "submit" at bounding box center [261, 187] width 522 height 31
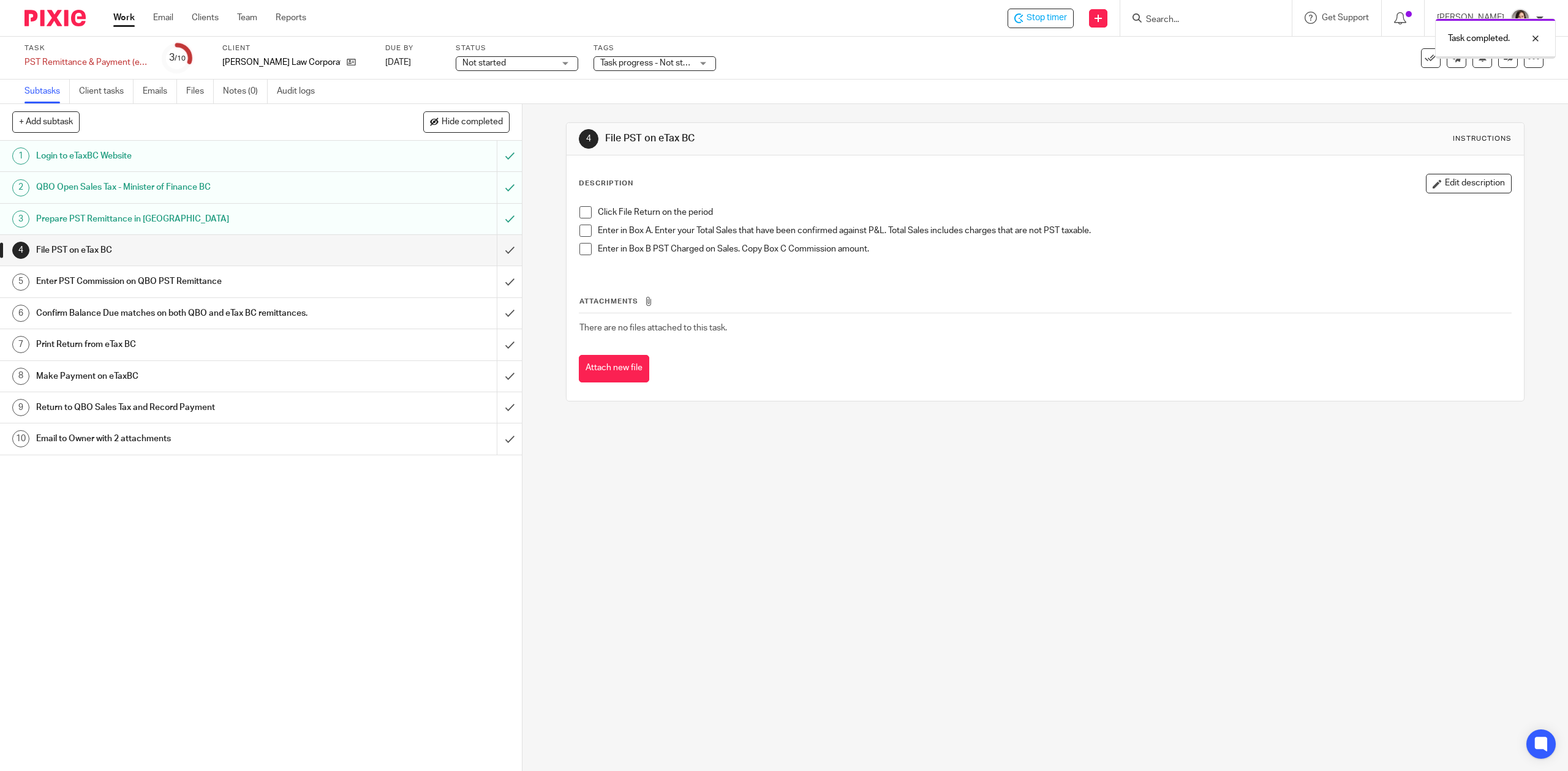
click at [494, 252] on input "submit" at bounding box center [261, 250] width 522 height 31
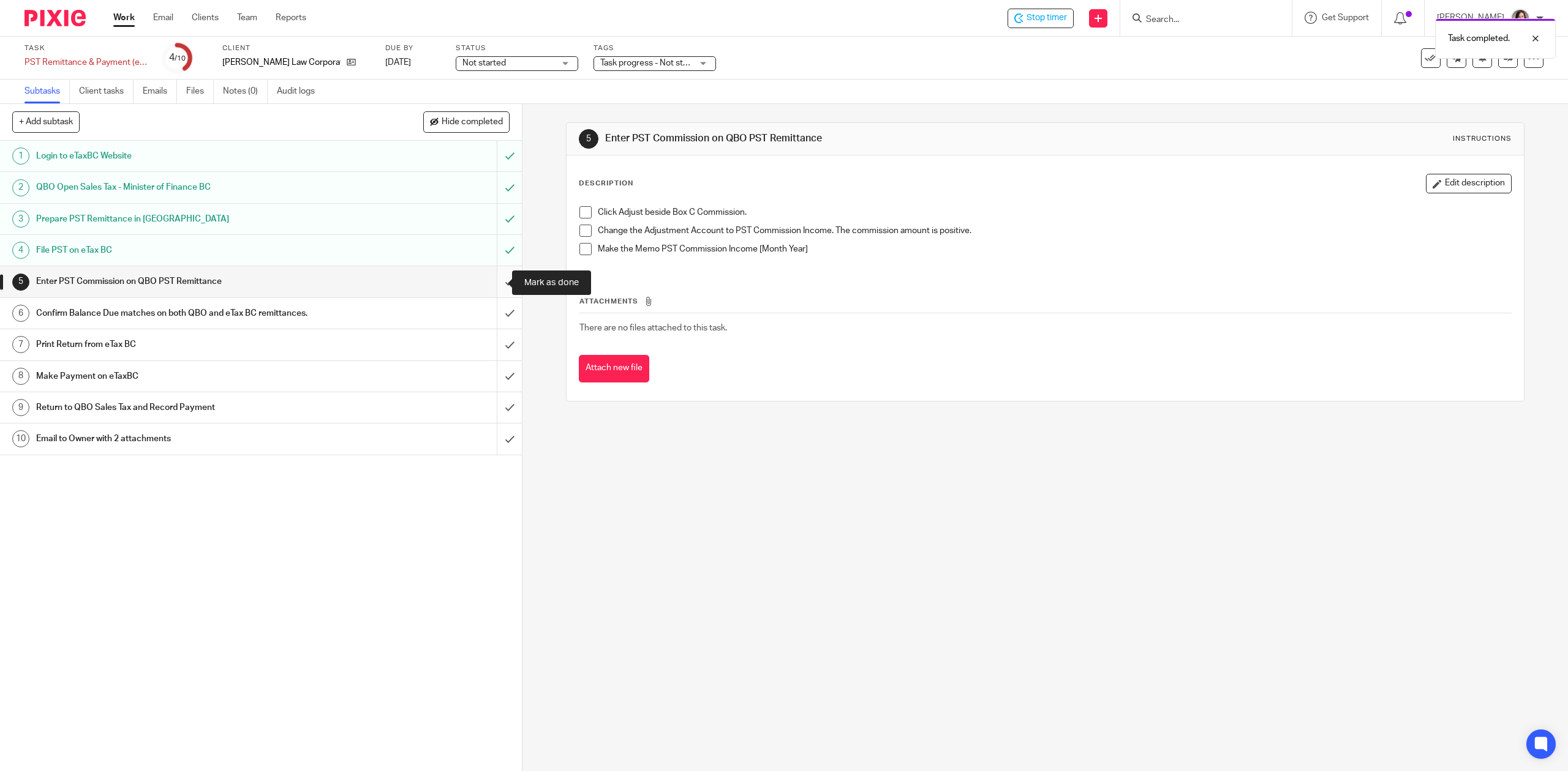
click at [496, 282] on input "submit" at bounding box center [261, 282] width 522 height 31
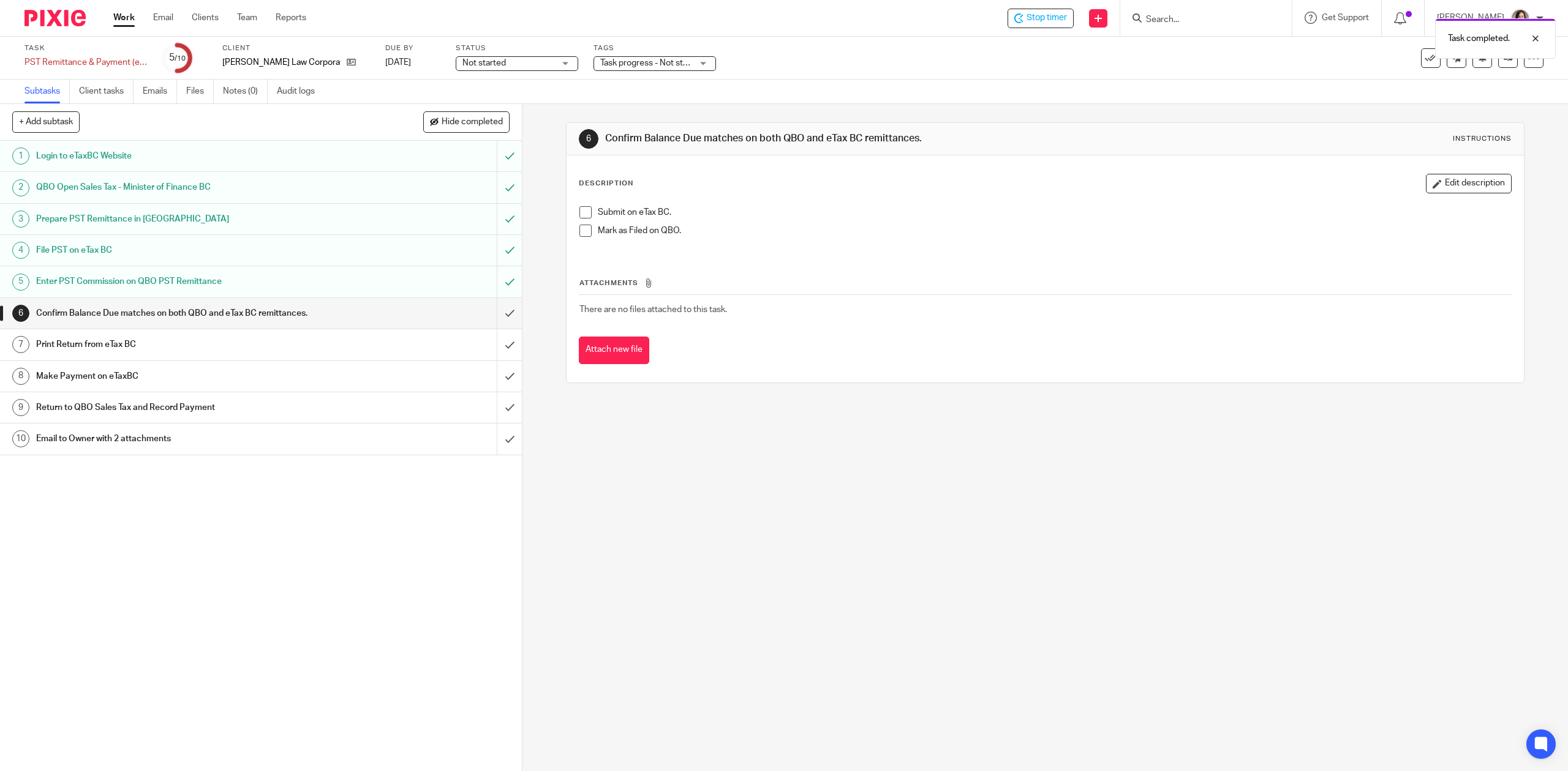
click at [251, 257] on h1 "File PST on eTax BC" at bounding box center [185, 250] width 299 height 18
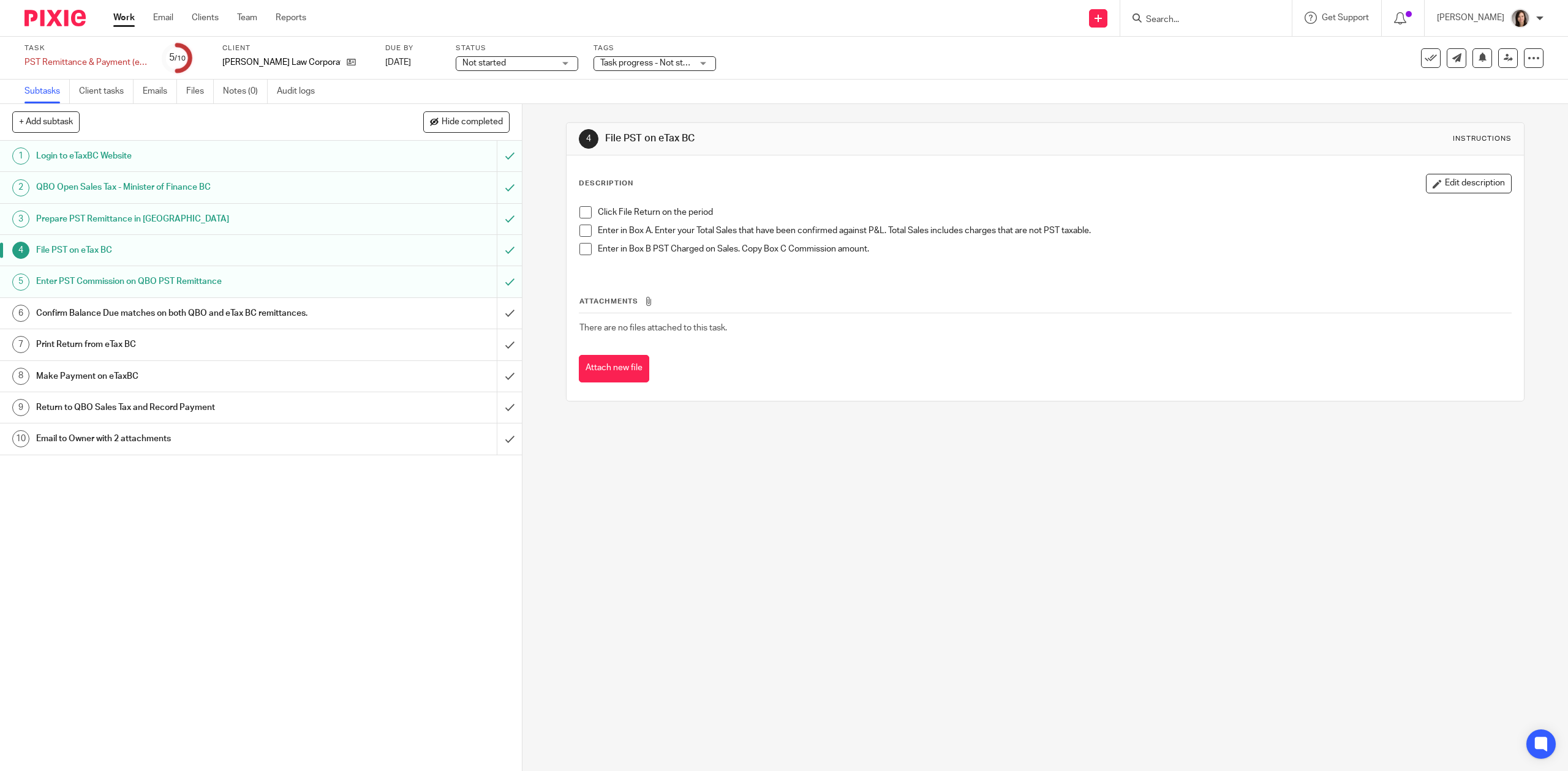
click at [243, 280] on h1 "Enter PST Commission on QBO PST Remittance" at bounding box center [185, 282] width 299 height 18
click at [213, 259] on h1 "File PST on eTax BC" at bounding box center [185, 250] width 299 height 18
click at [494, 319] on input "submit" at bounding box center [261, 313] width 522 height 31
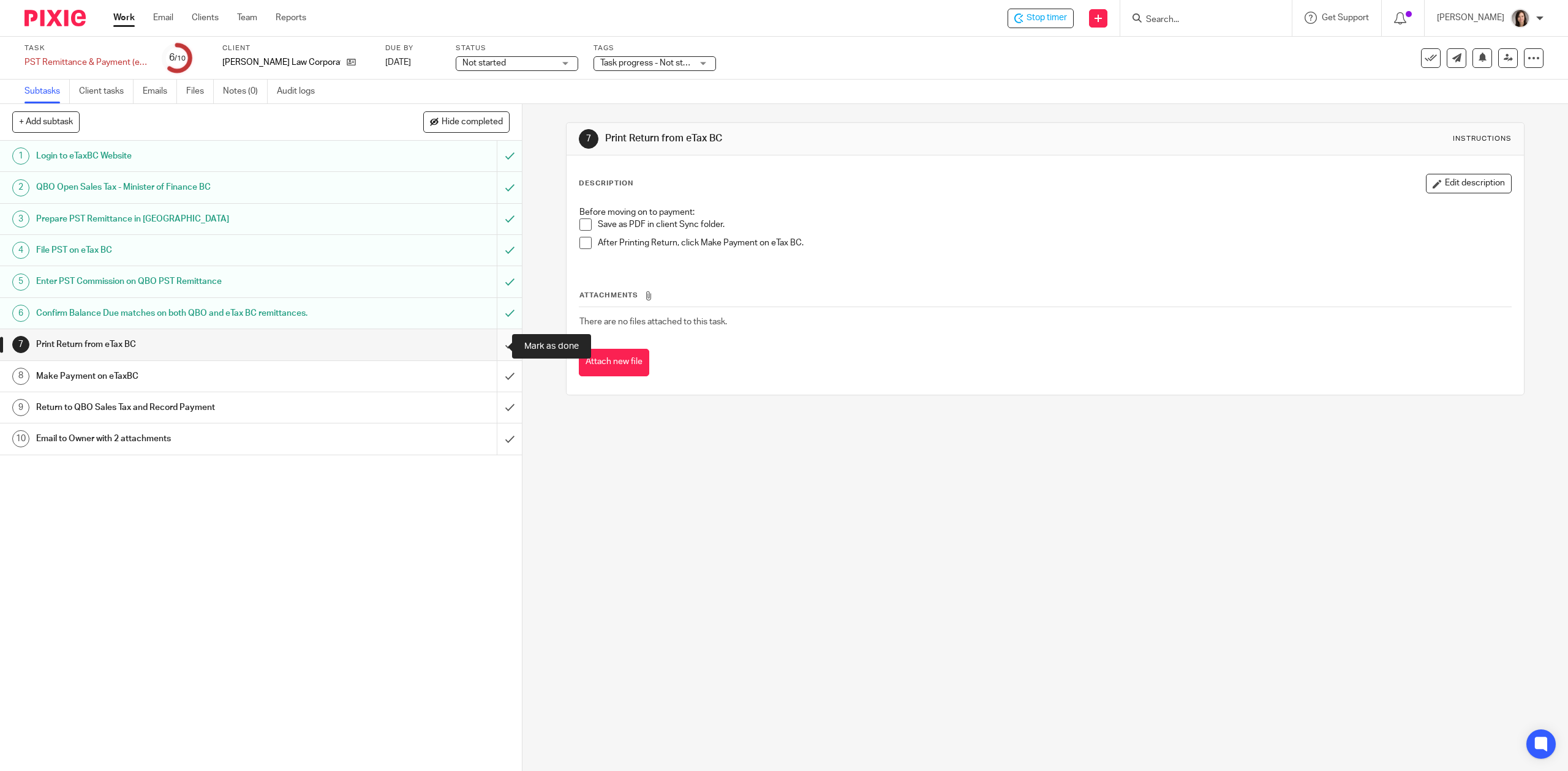
click at [488, 358] on input "submit" at bounding box center [261, 344] width 522 height 31
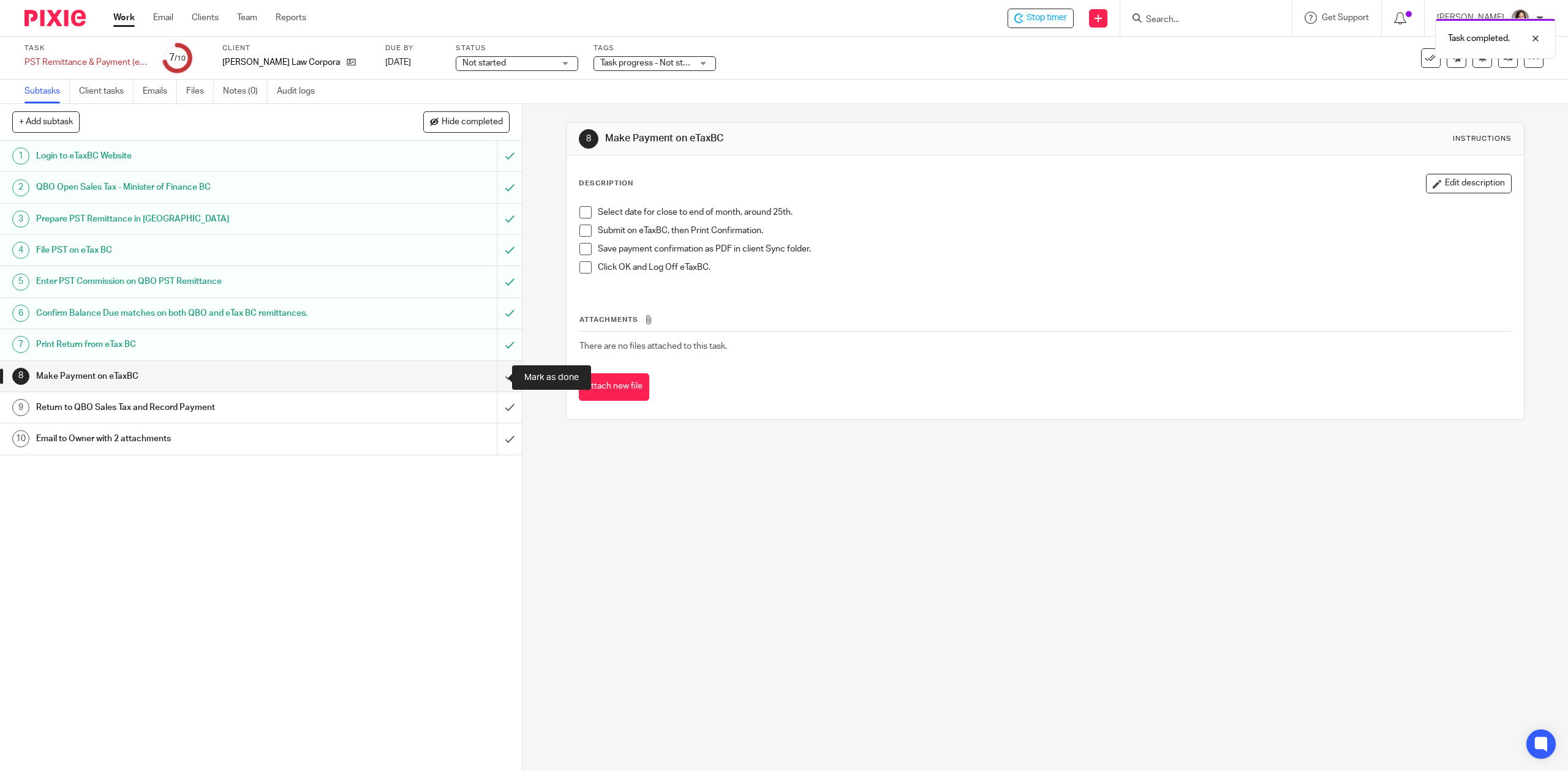
click at [489, 380] on input "submit" at bounding box center [261, 376] width 522 height 31
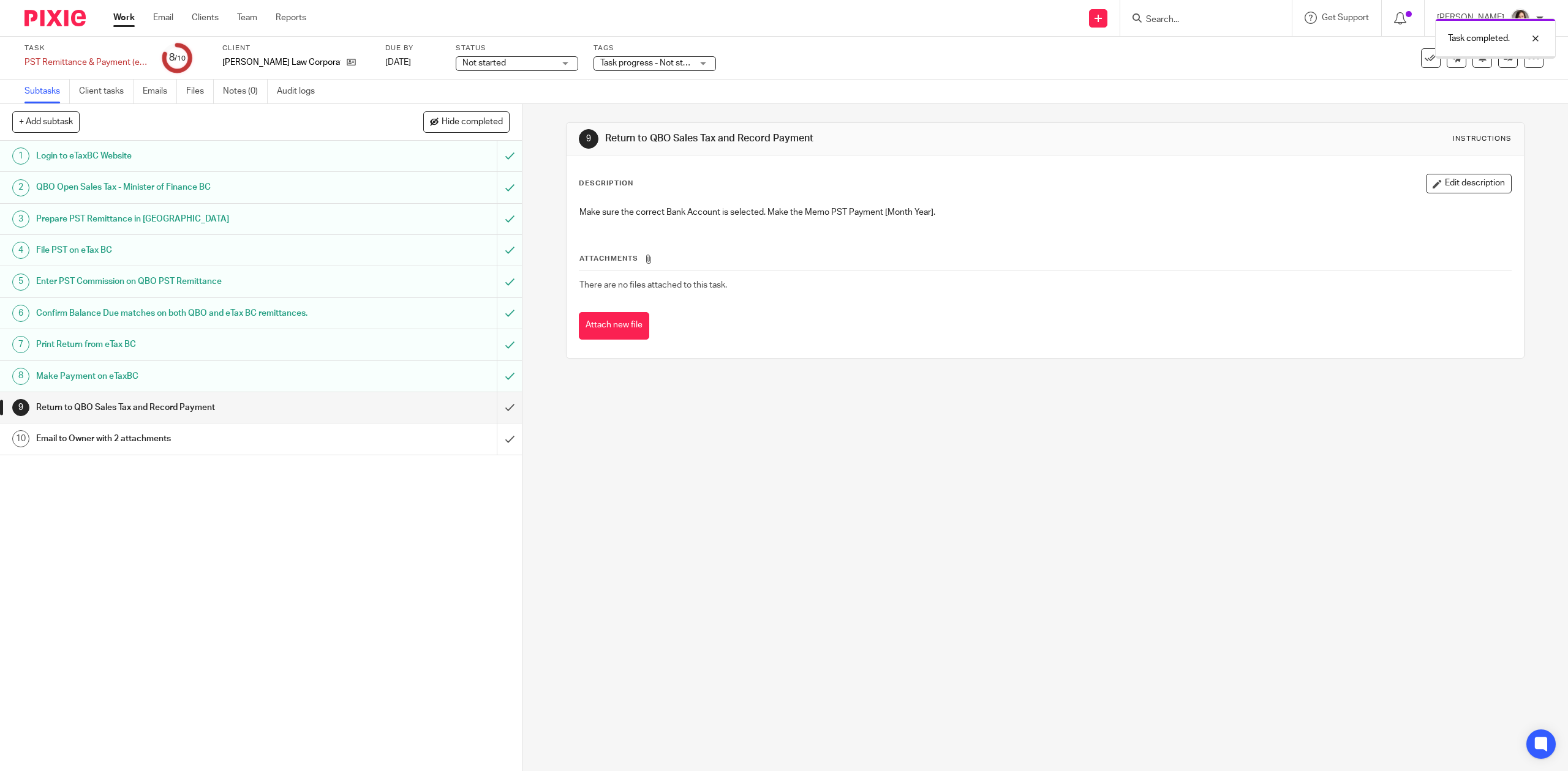
drag, startPoint x: 0, startPoint y: 0, endPoint x: 137, endPoint y: 407, distance: 429.4
click at [137, 407] on h1 "Return to QBO Sales Tax and Record Payment" at bounding box center [185, 407] width 299 height 18
click at [485, 418] on input "submit" at bounding box center [261, 407] width 522 height 31
click at [237, 443] on h1 "Email to Owner with 2 attachments" at bounding box center [185, 439] width 299 height 18
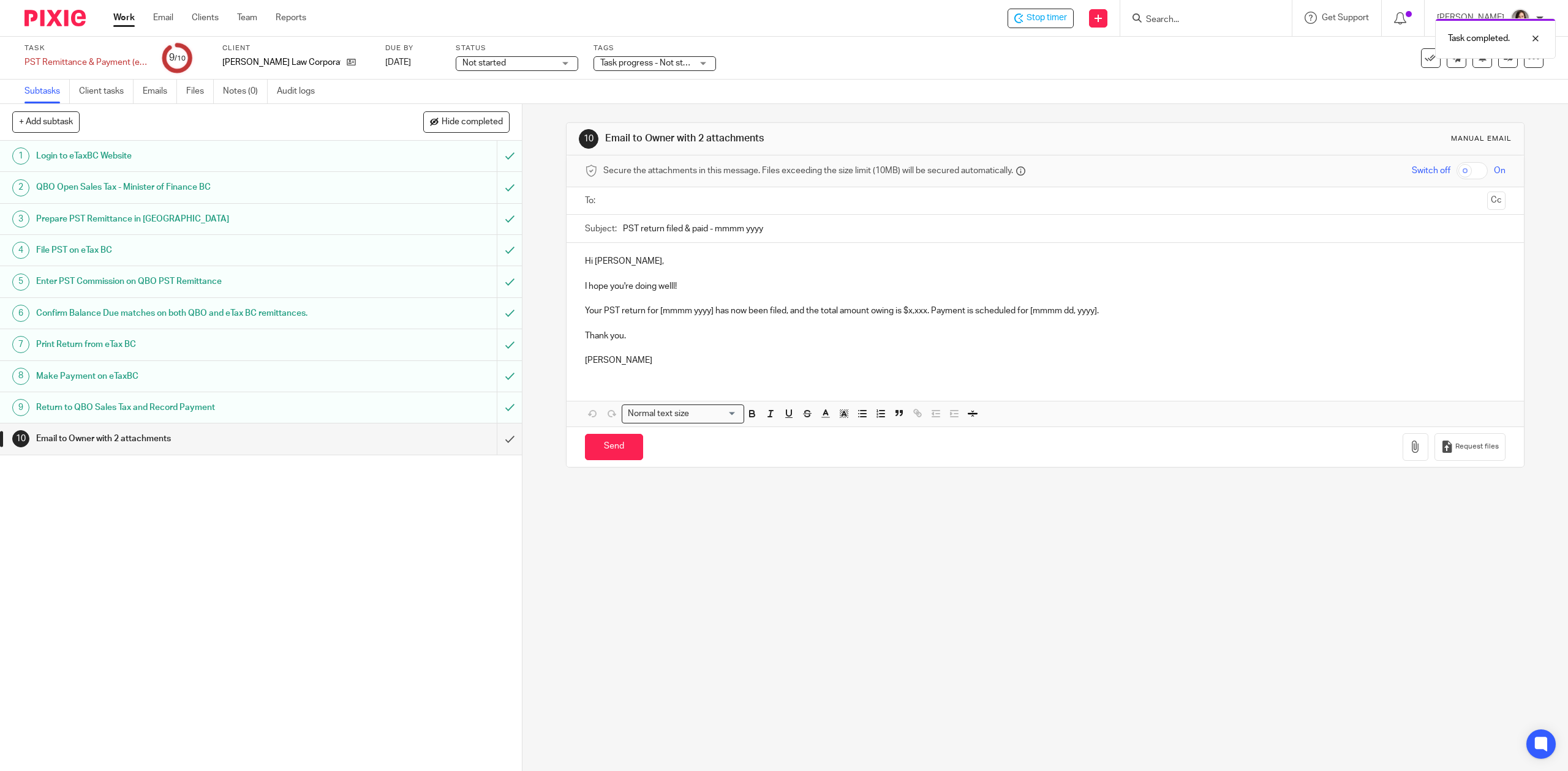
click at [743, 224] on input "PST return filed & paid - mmmm yyyy" at bounding box center [1063, 229] width 882 height 27
drag, startPoint x: 771, startPoint y: 226, endPoint x: 711, endPoint y: 234, distance: 60.5
click at [711, 234] on input "PST return filed & paid - mmmm yyyy" at bounding box center [1063, 229] width 882 height 27
type input "PST return filed & paid - August 2025"
drag, startPoint x: 686, startPoint y: 283, endPoint x: 620, endPoint y: 287, distance: 66.1
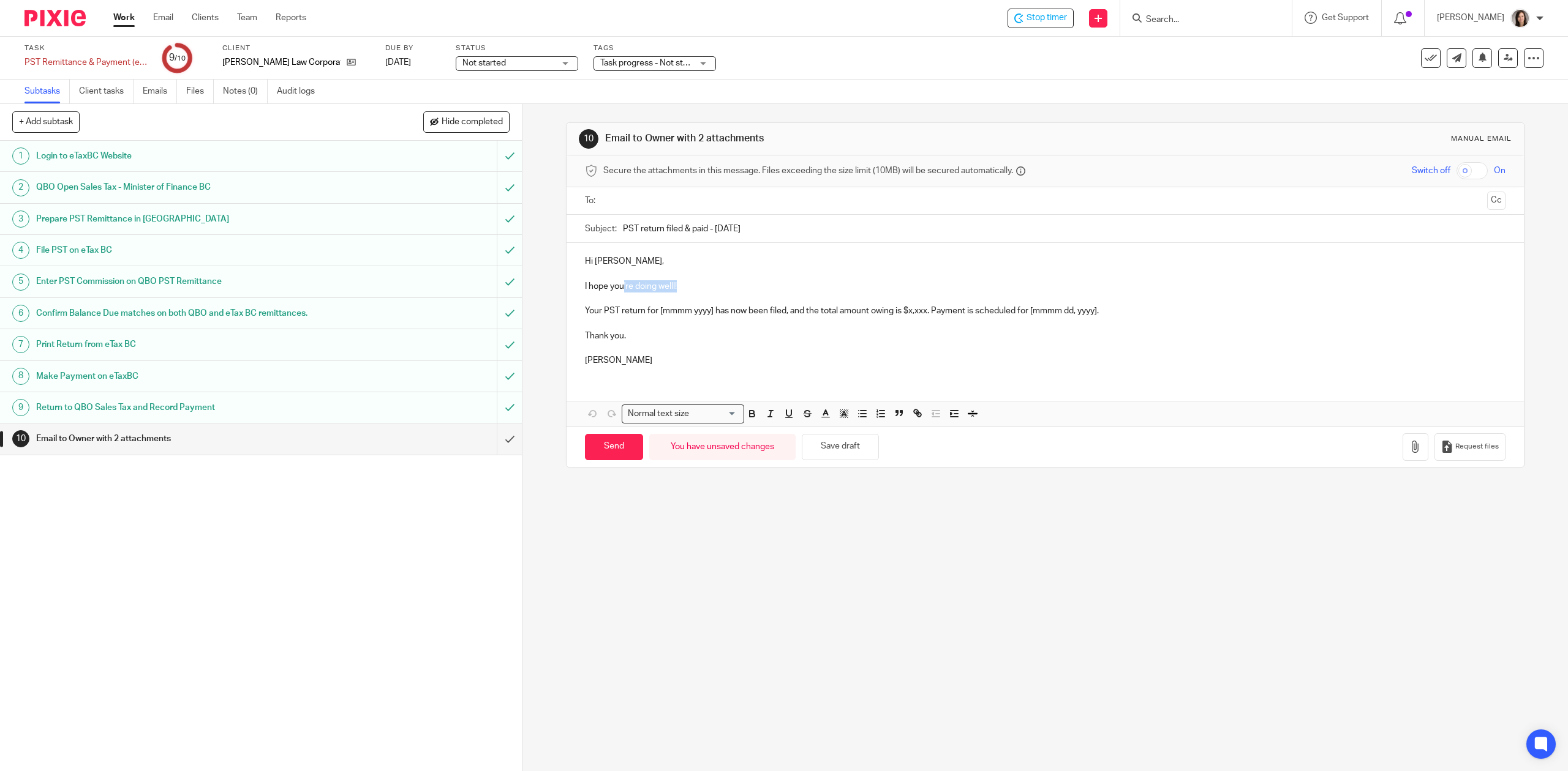
click at [620, 287] on p "I hope you're doing welll!" at bounding box center [1044, 286] width 920 height 12
click at [694, 312] on p "Your PST return for [mmmm yyyy] has now been filed, and the total amount owing …" at bounding box center [1044, 311] width 920 height 12
drag, startPoint x: 709, startPoint y: 314, endPoint x: 654, endPoint y: 317, distance: 55.1
click at [654, 317] on p "Your PST return for [mmmm yyyy] has now been filed, and the total amount owing …" at bounding box center [1044, 311] width 920 height 12
drag, startPoint x: 921, startPoint y: 312, endPoint x: 902, endPoint y: 315, distance: 19.2
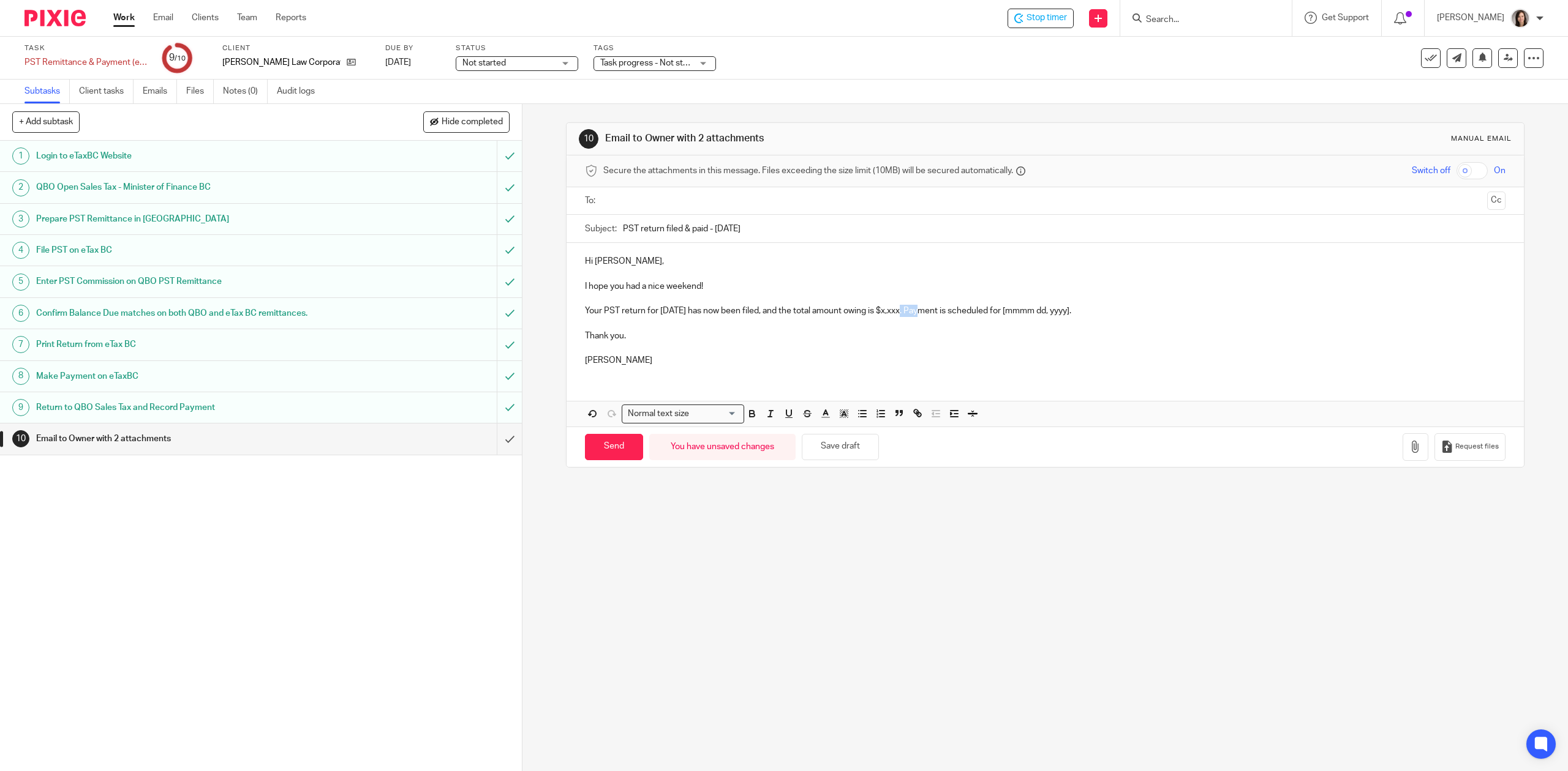
click at [902, 315] on p "Your PST return for August 2025 has now been filed, and the total amount owing …" at bounding box center [1044, 311] width 920 height 12
drag, startPoint x: 1104, startPoint y: 315, endPoint x: 1036, endPoint y: 316, distance: 68.0
click at [1036, 316] on p "Your PST return for August 2025 has now been filed, and the total amount owing …" at bounding box center [1044, 311] width 920 height 12
click at [1110, 312] on p "Your PST return for August 2025 has now been filed, and the total amount owing …" at bounding box center [1044, 311] width 920 height 12
click at [1198, 308] on p "Your PST return for August 2025 has now been filed, and the total amount owing …" at bounding box center [1044, 311] width 920 height 12
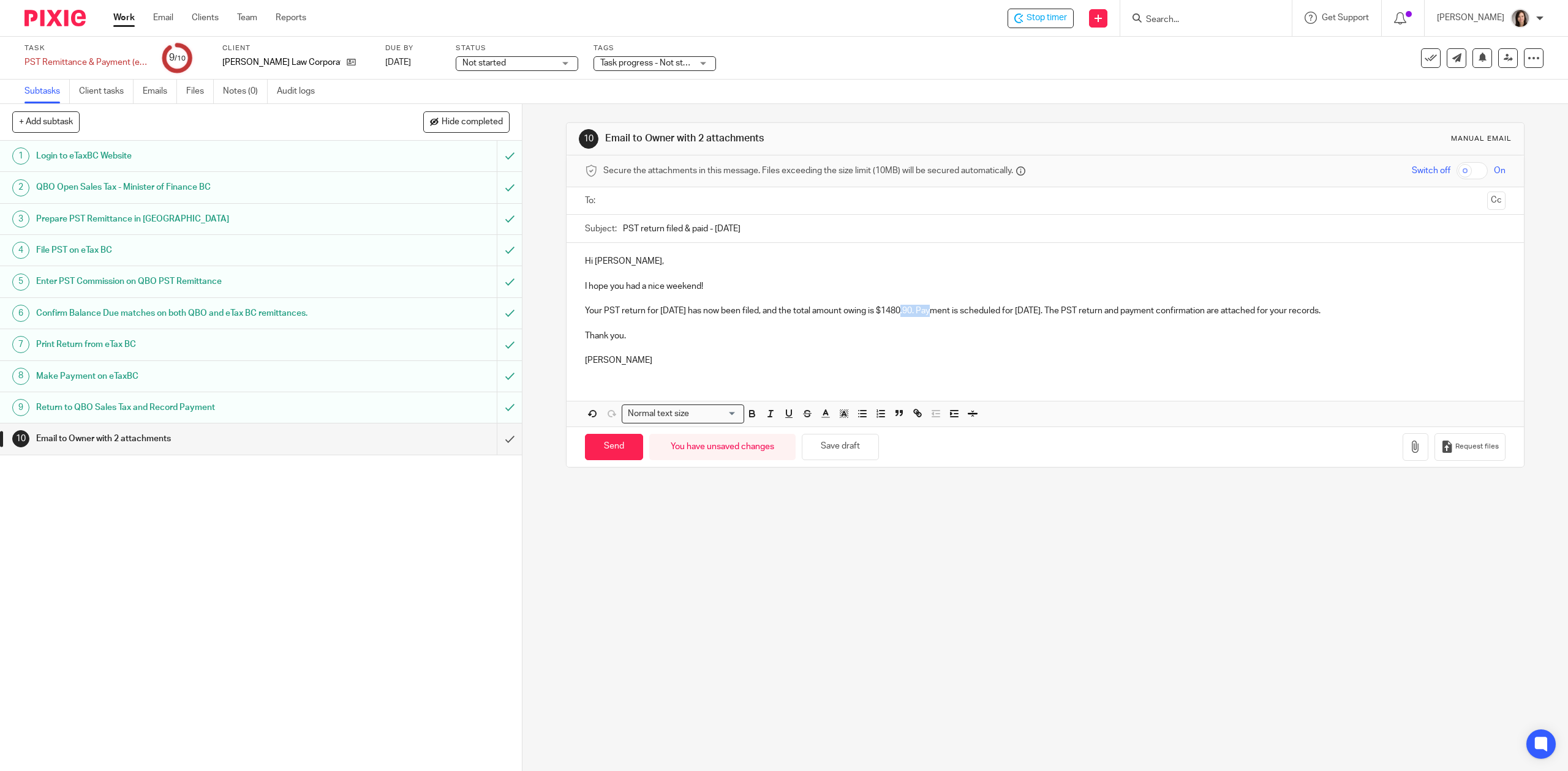
drag, startPoint x: 932, startPoint y: 311, endPoint x: 898, endPoint y: 313, distance: 34.1
click at [898, 313] on p "Your PST return for August 2025 has now been filed, and the total amount owing …" at bounding box center [1044, 311] width 920 height 12
click at [902, 333] on p "Thank you." at bounding box center [1044, 336] width 920 height 12
drag, startPoint x: 1091, startPoint y: 310, endPoint x: 1034, endPoint y: 312, distance: 57.0
click at [1034, 312] on p "Your PST return for August 2025 has now been filed, and the total amount owing …" at bounding box center [1044, 311] width 920 height 12
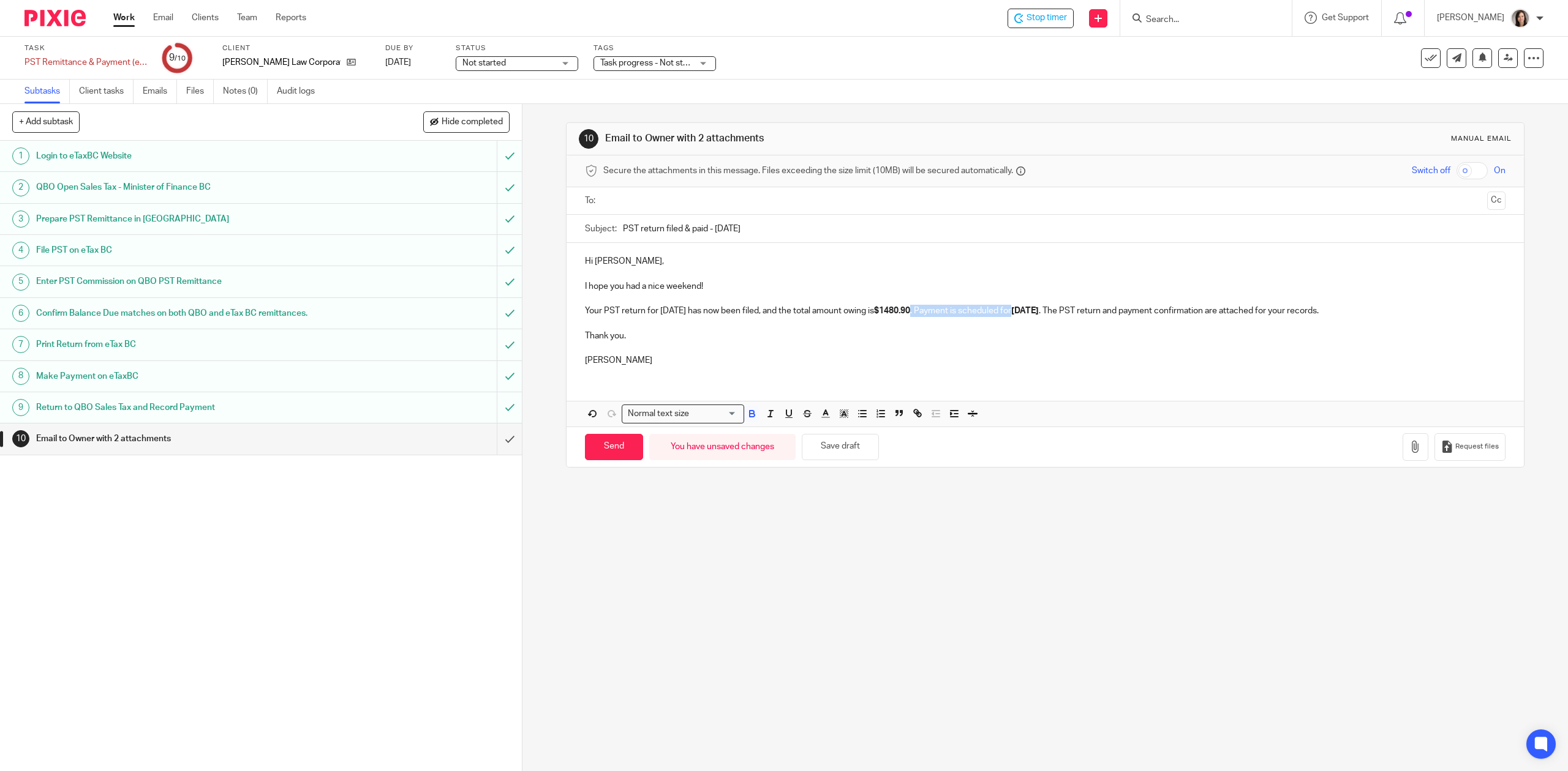
click at [1039, 312] on strong "September 29" at bounding box center [1025, 311] width 27 height 8
click at [1098, 313] on p "Your PST return for August 2025 has now been filed, and the total amount owing …" at bounding box center [1044, 311] width 920 height 12
click at [937, 309] on p "Your PST return for August 2025 has now been filed, and the total amount owing …" at bounding box center [1044, 311] width 920 height 12
drag, startPoint x: 1049, startPoint y: 314, endPoint x: 1042, endPoint y: 313, distance: 7.1
click at [1042, 313] on p "Your PST return for August 2025 has now been filed, and the total amount owing …" at bounding box center [1044, 311] width 920 height 12
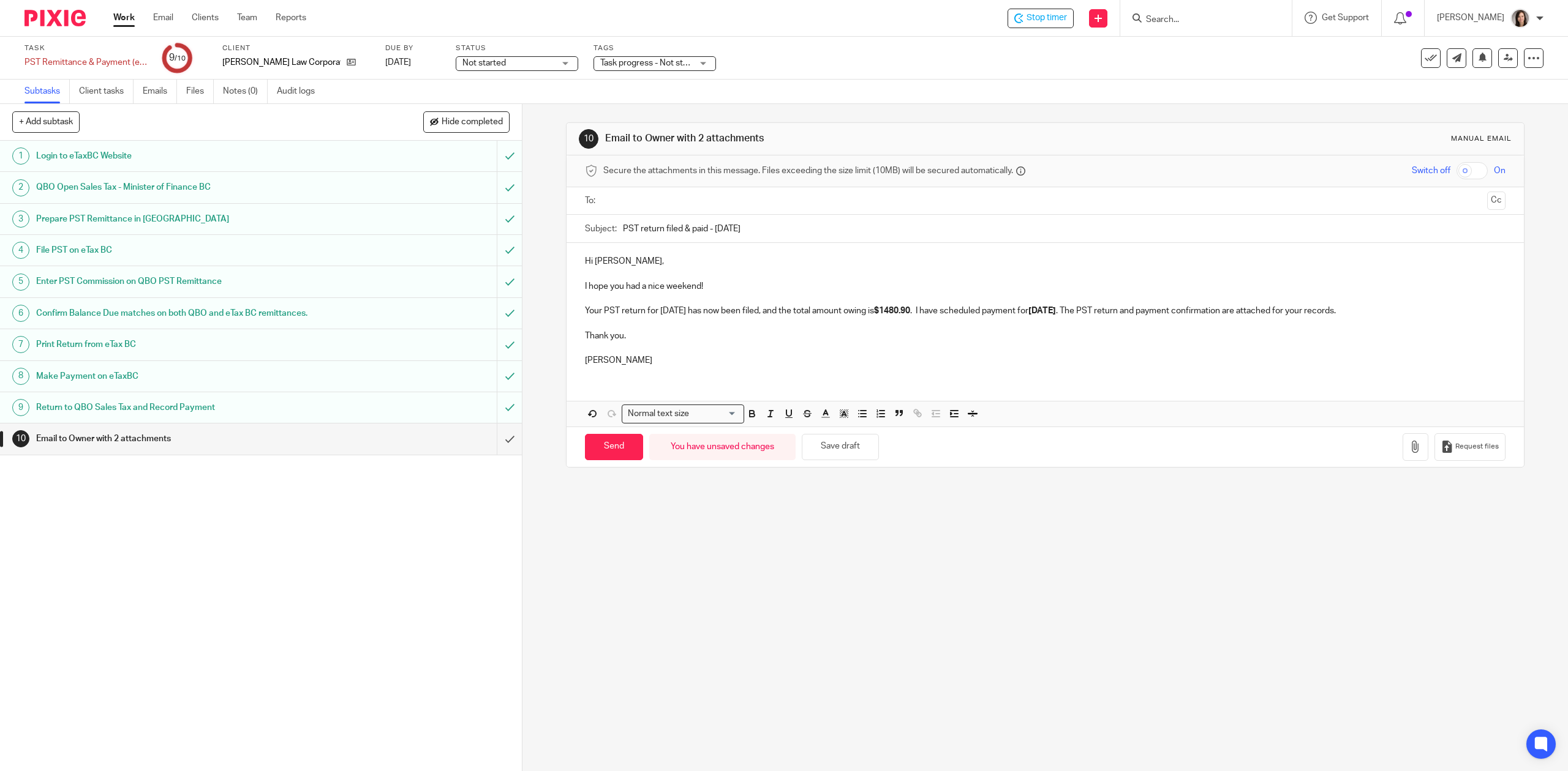
click at [1000, 311] on p "Your PST return for August 2025 has now been filed, and the total amount owing …" at bounding box center [1044, 311] width 920 height 12
click at [1003, 316] on p "Your PST return for August 2025 has now been filed, and the total amount owing …" at bounding box center [1044, 311] width 920 height 12
click at [1069, 308] on strong "September 29" at bounding box center [1057, 311] width 27 height 8
click at [1409, 453] on icon "button" at bounding box center [1415, 446] width 12 height 12
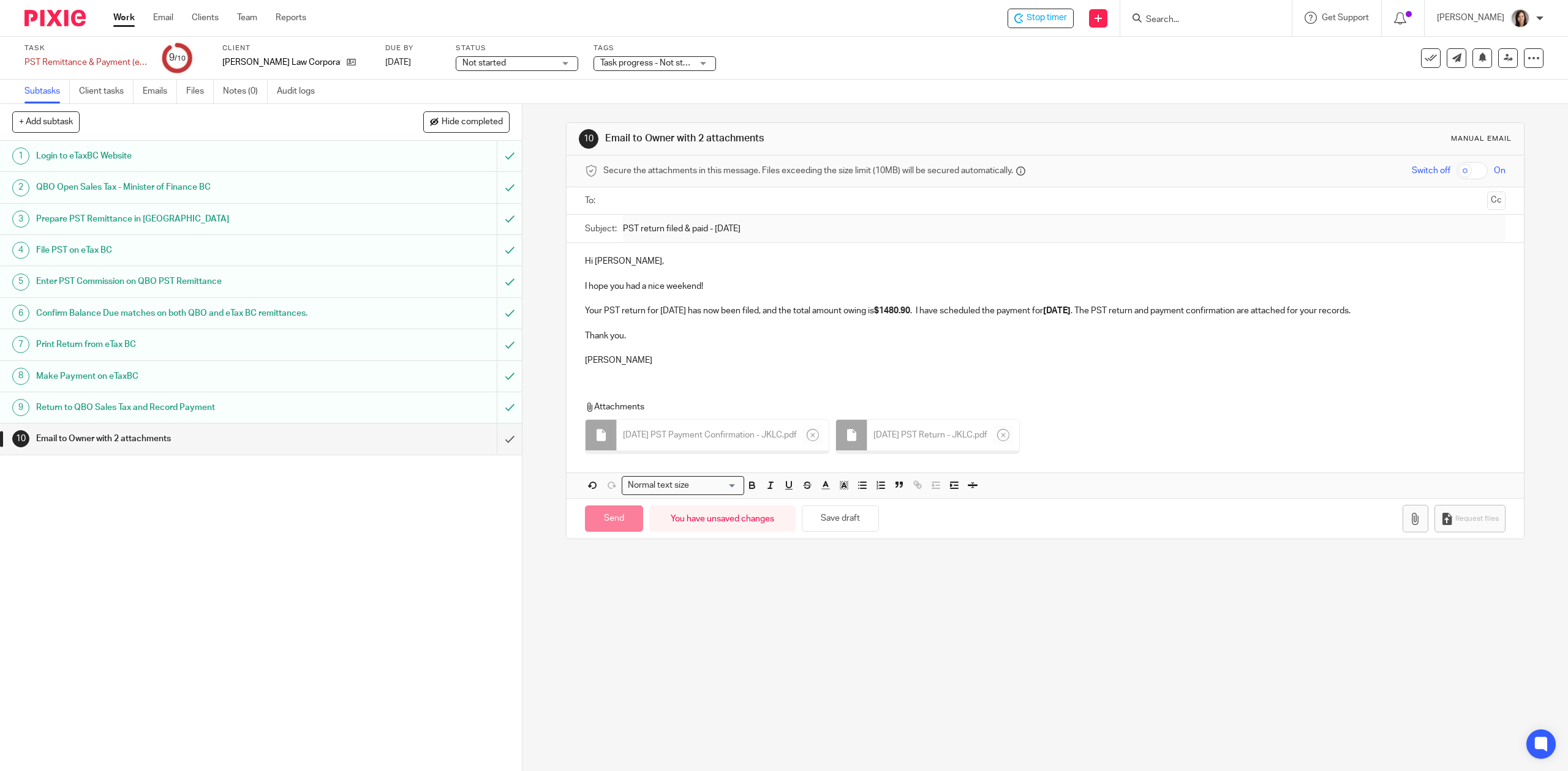
click at [619, 338] on p "Thank you." at bounding box center [1044, 336] width 920 height 12
click at [652, 206] on input "text" at bounding box center [1044, 201] width 874 height 14
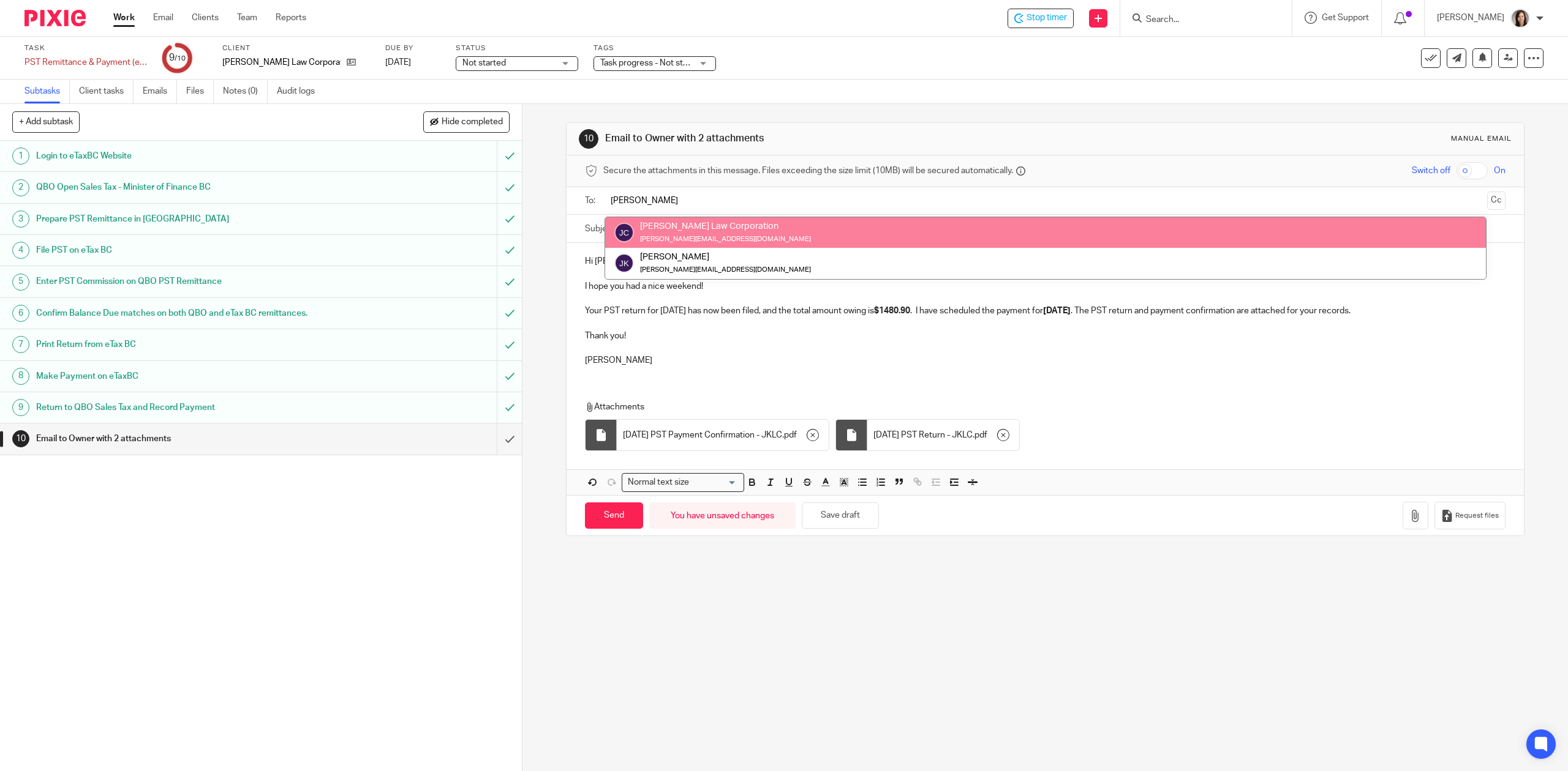
type input "Josh"
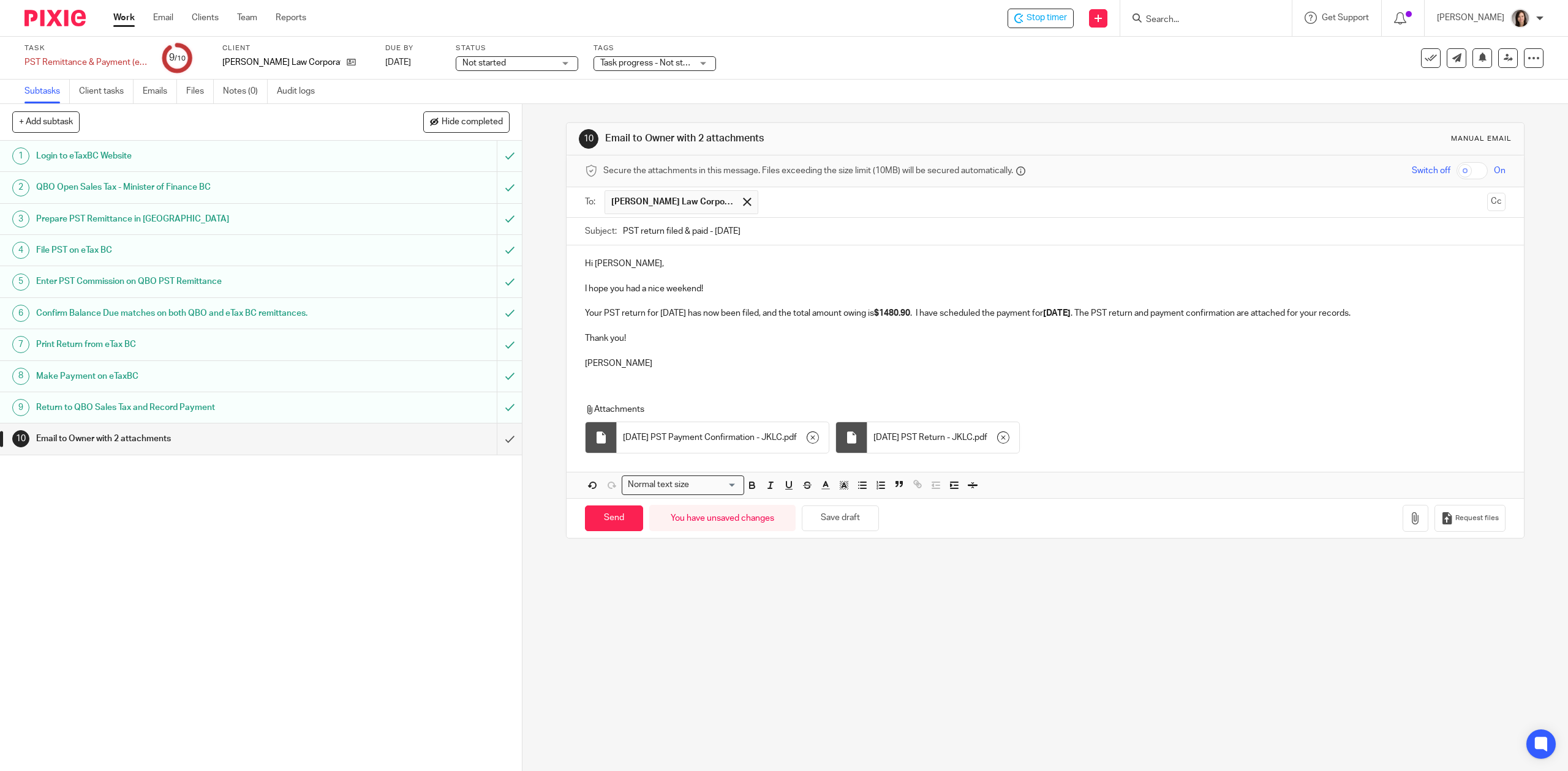
click at [721, 269] on p "Hi Joshua," at bounding box center [1044, 263] width 920 height 12
click at [615, 523] on input "Send" at bounding box center [614, 519] width 58 height 26
type input "Sent"
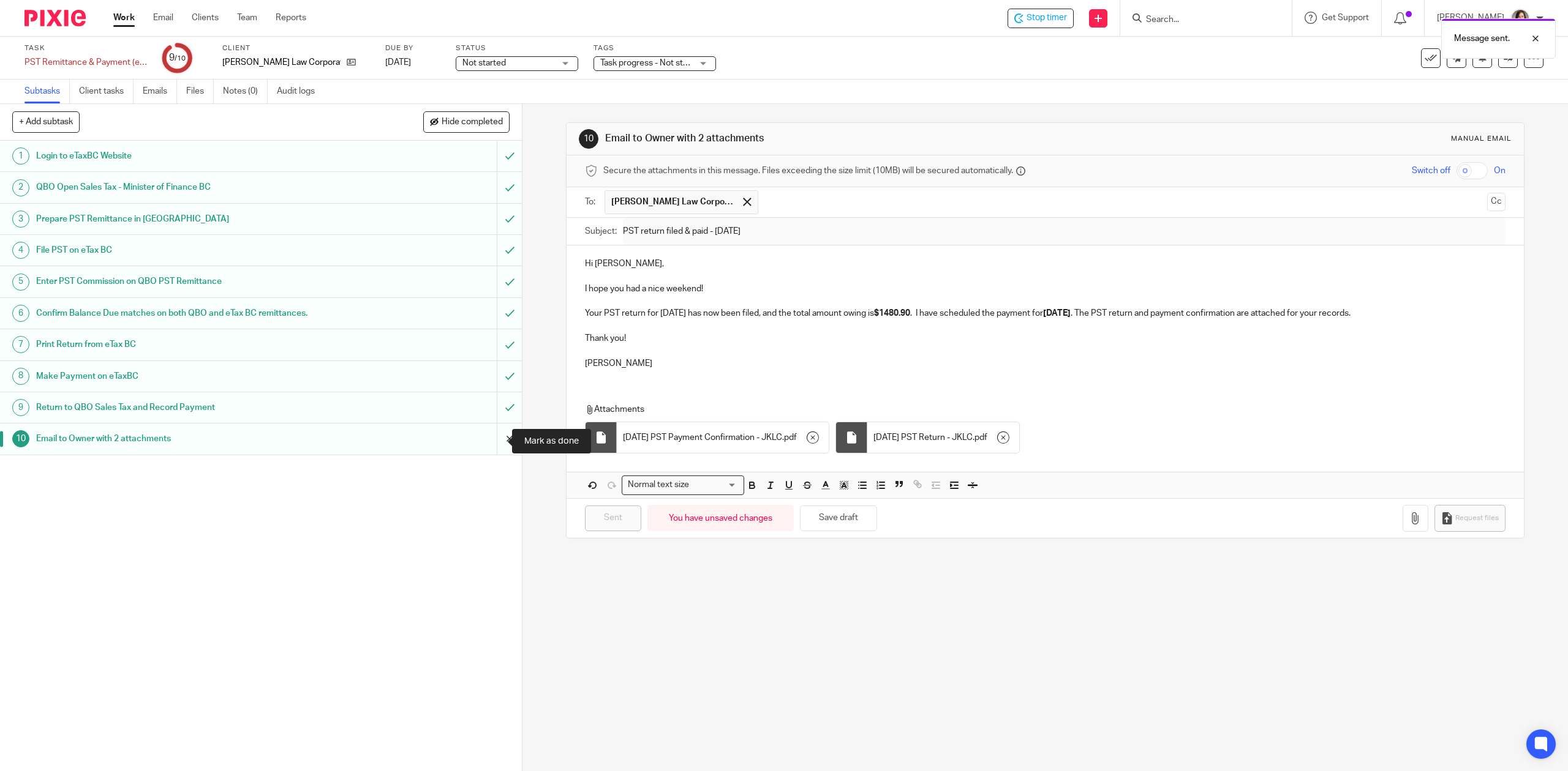
click at [502, 449] on input "submit" at bounding box center [261, 439] width 522 height 31
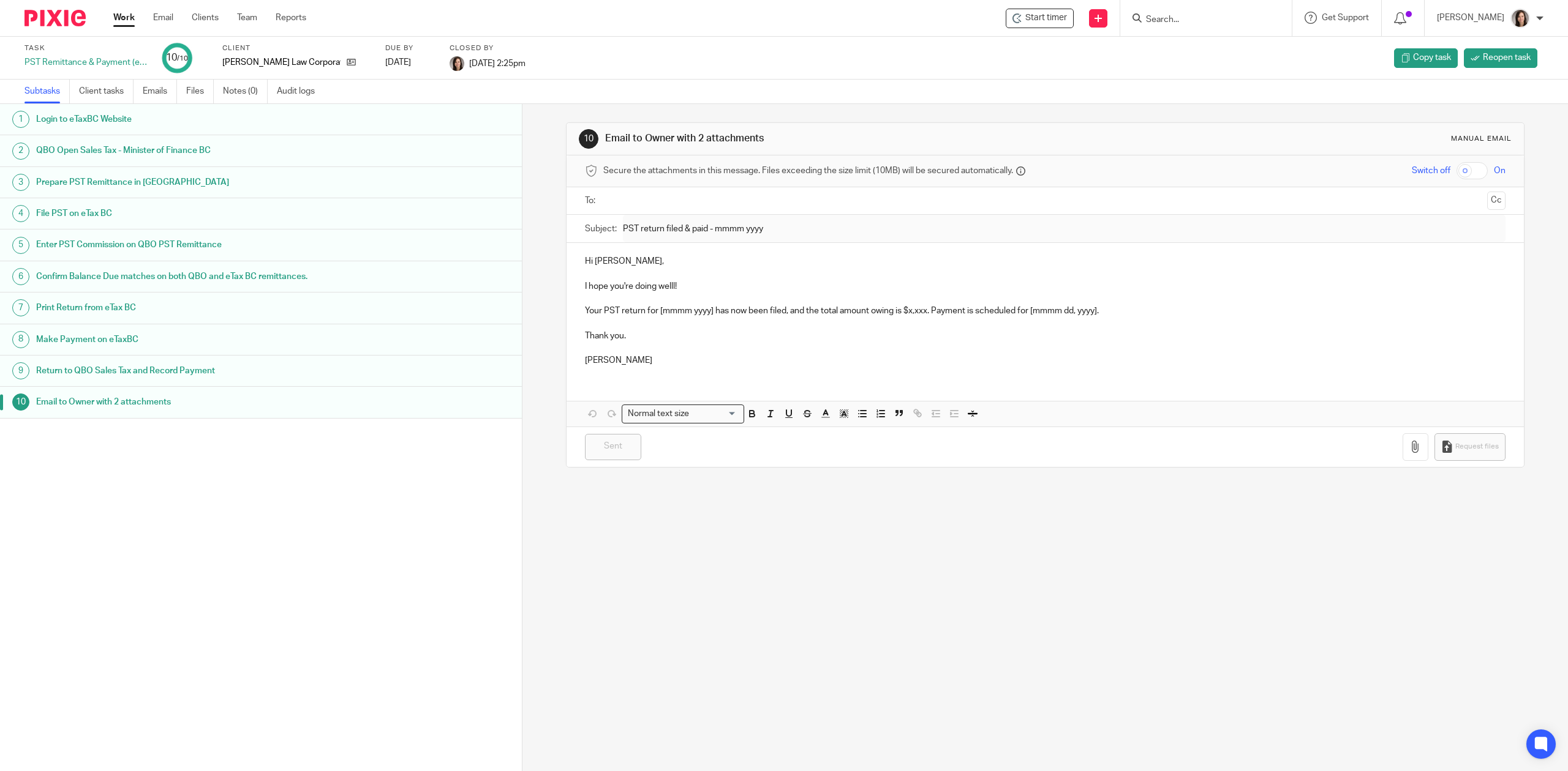
click at [120, 20] on link "Work" at bounding box center [124, 18] width 22 height 12
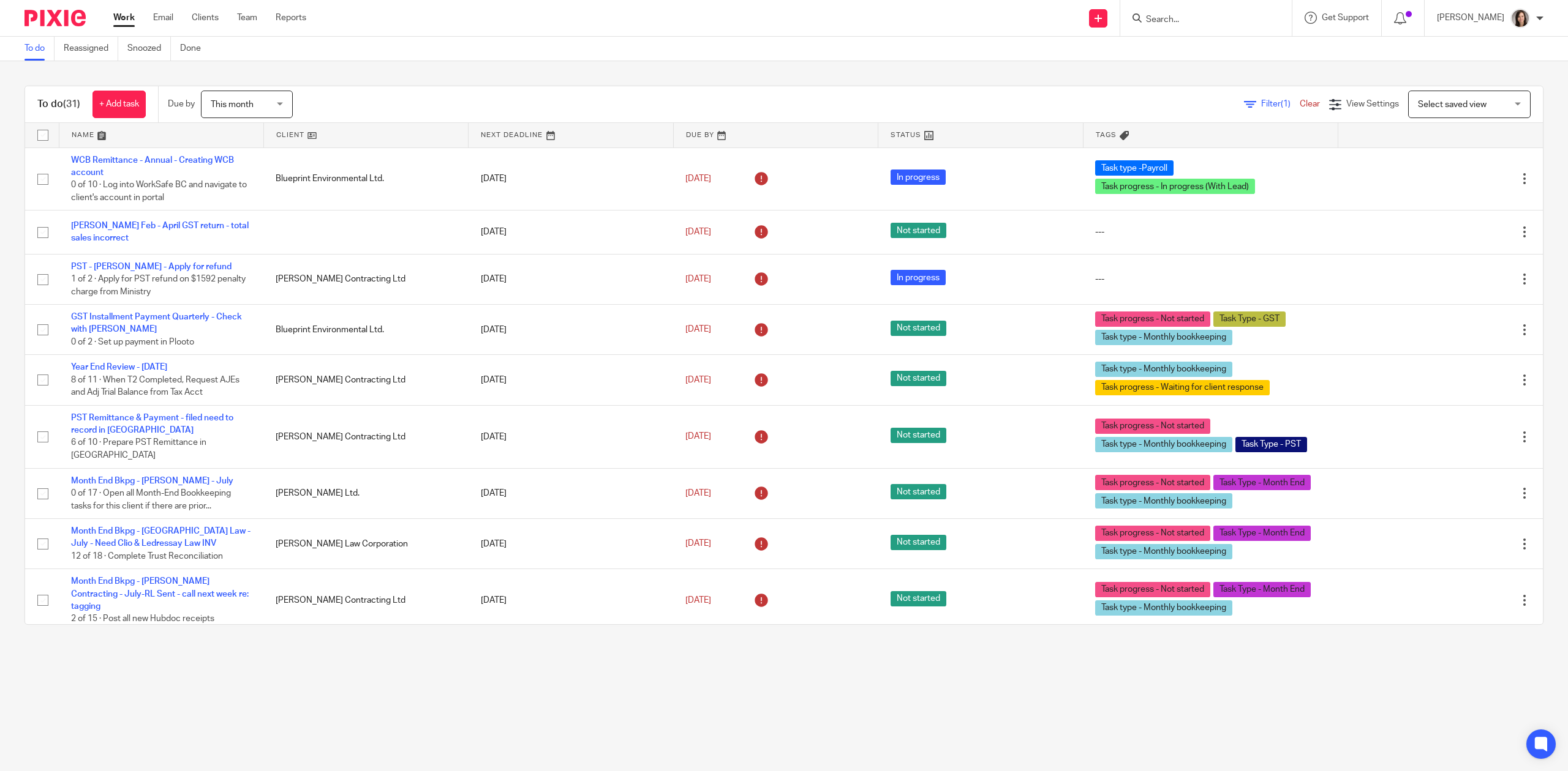
click at [1005, 721] on main "To do Reassigned Snoozed Done To do (31) + Add task Due by This month This mont…" at bounding box center [784, 385] width 1568 height 771
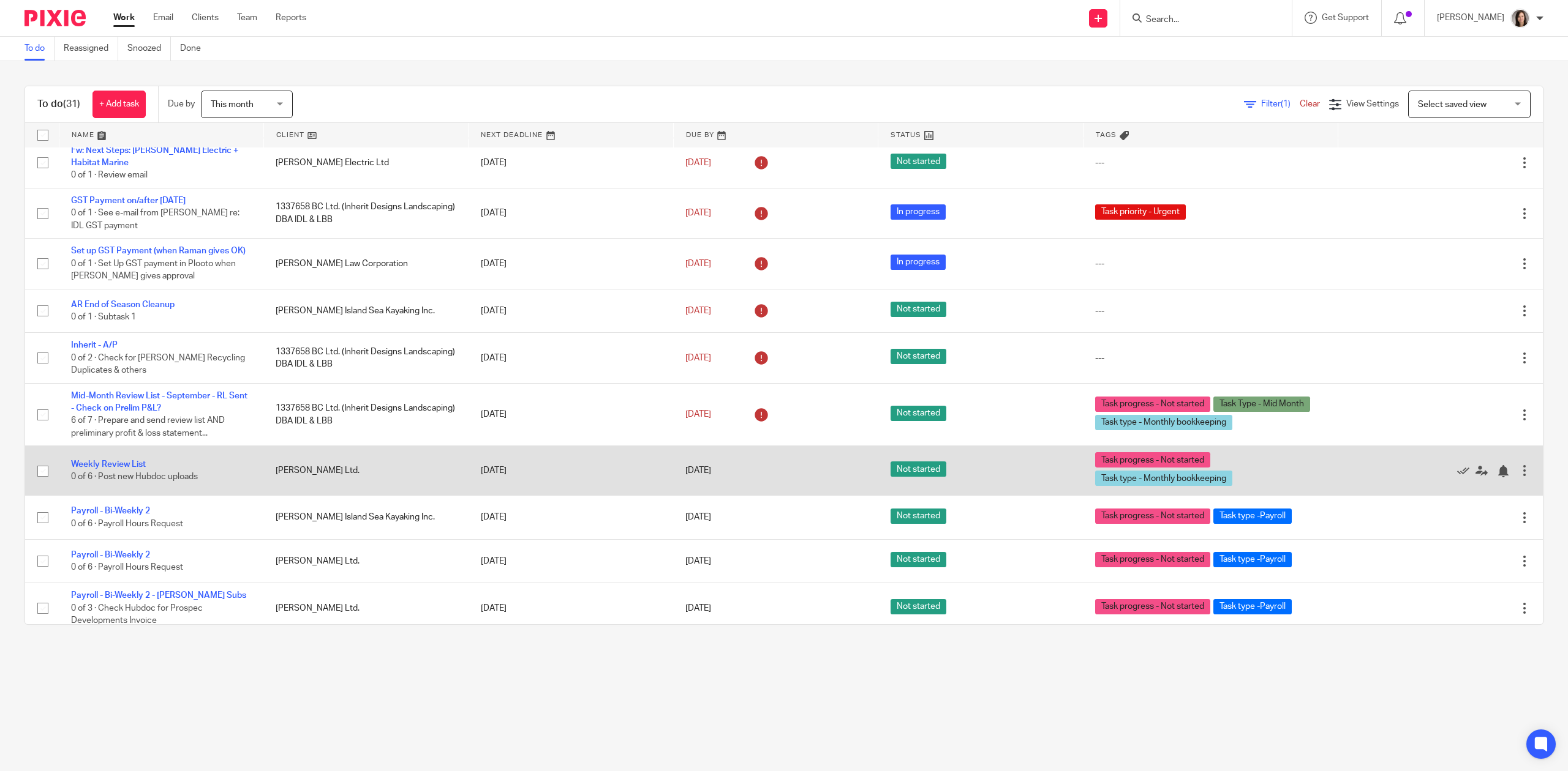
scroll to position [1156, 0]
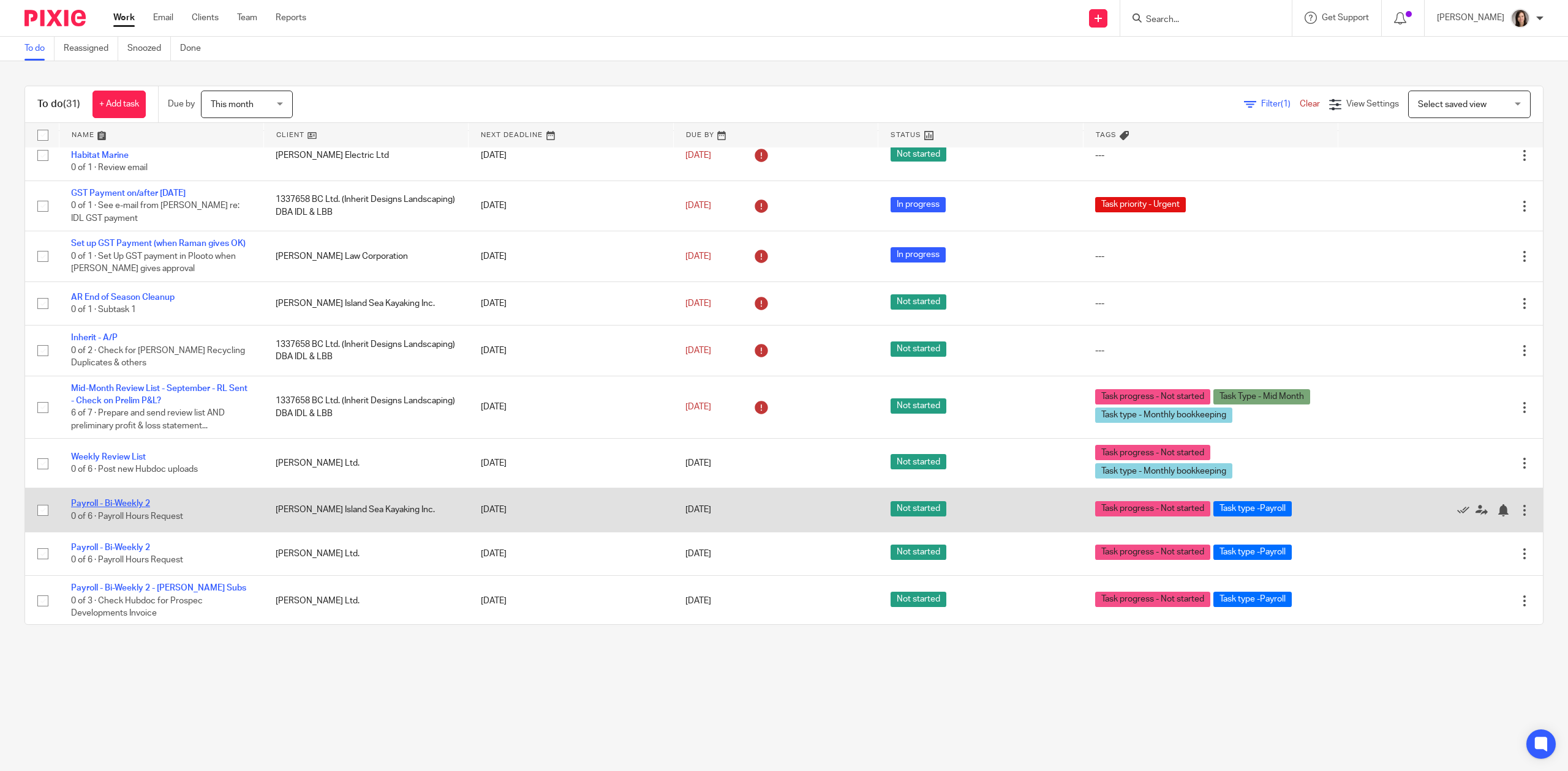
click at [133, 499] on link "Payroll - Bi-Weekly 2" at bounding box center [110, 503] width 79 height 8
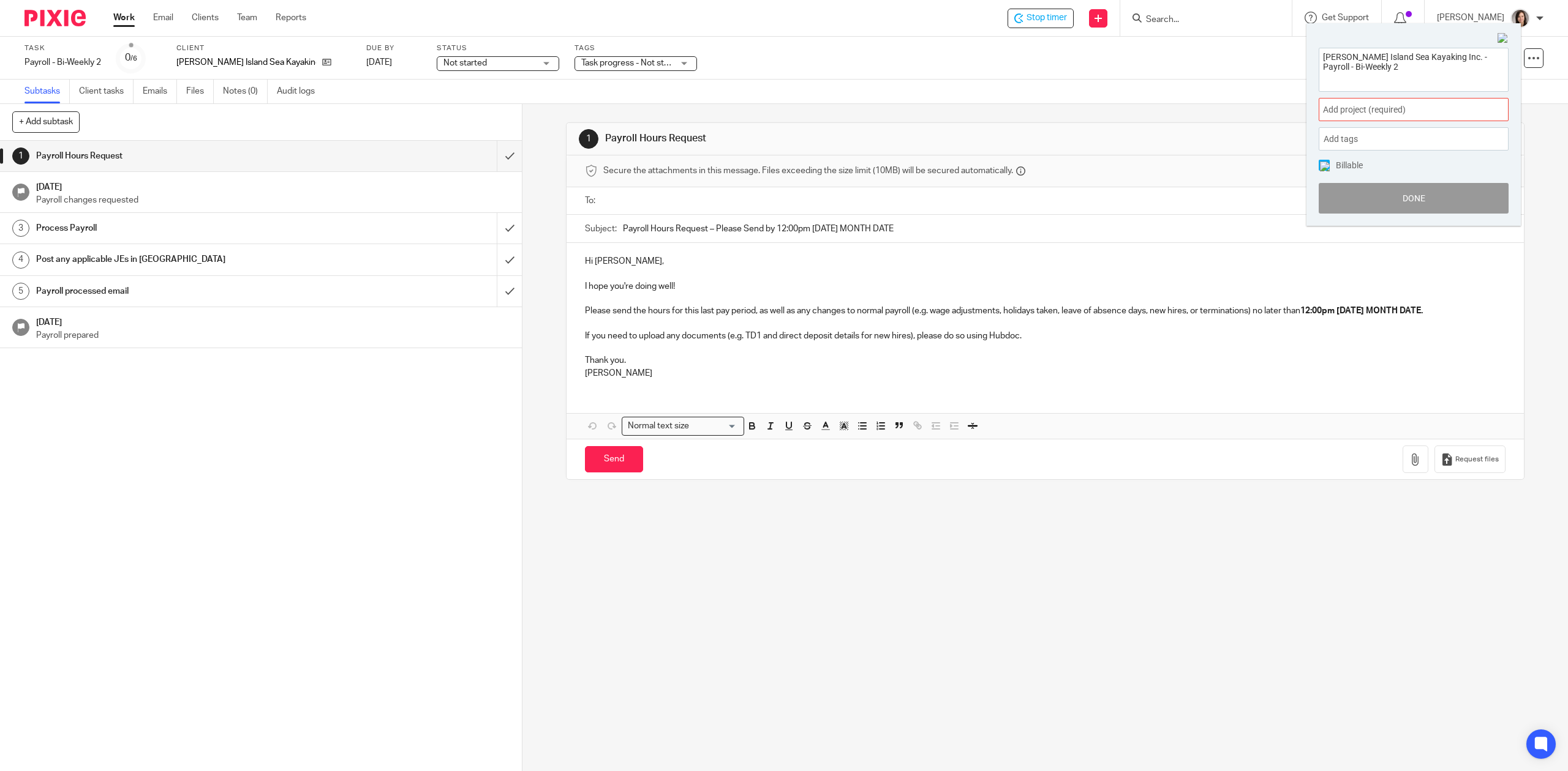
click at [1358, 106] on span "Add project (required) :" at bounding box center [1400, 110] width 155 height 13
type input "[PERSON_NAME]"
click at [1385, 194] on li "[PERSON_NAME] Island Sea Kayaking" at bounding box center [1410, 200] width 160 height 13
click at [1419, 208] on button "Done" at bounding box center [1413, 198] width 190 height 31
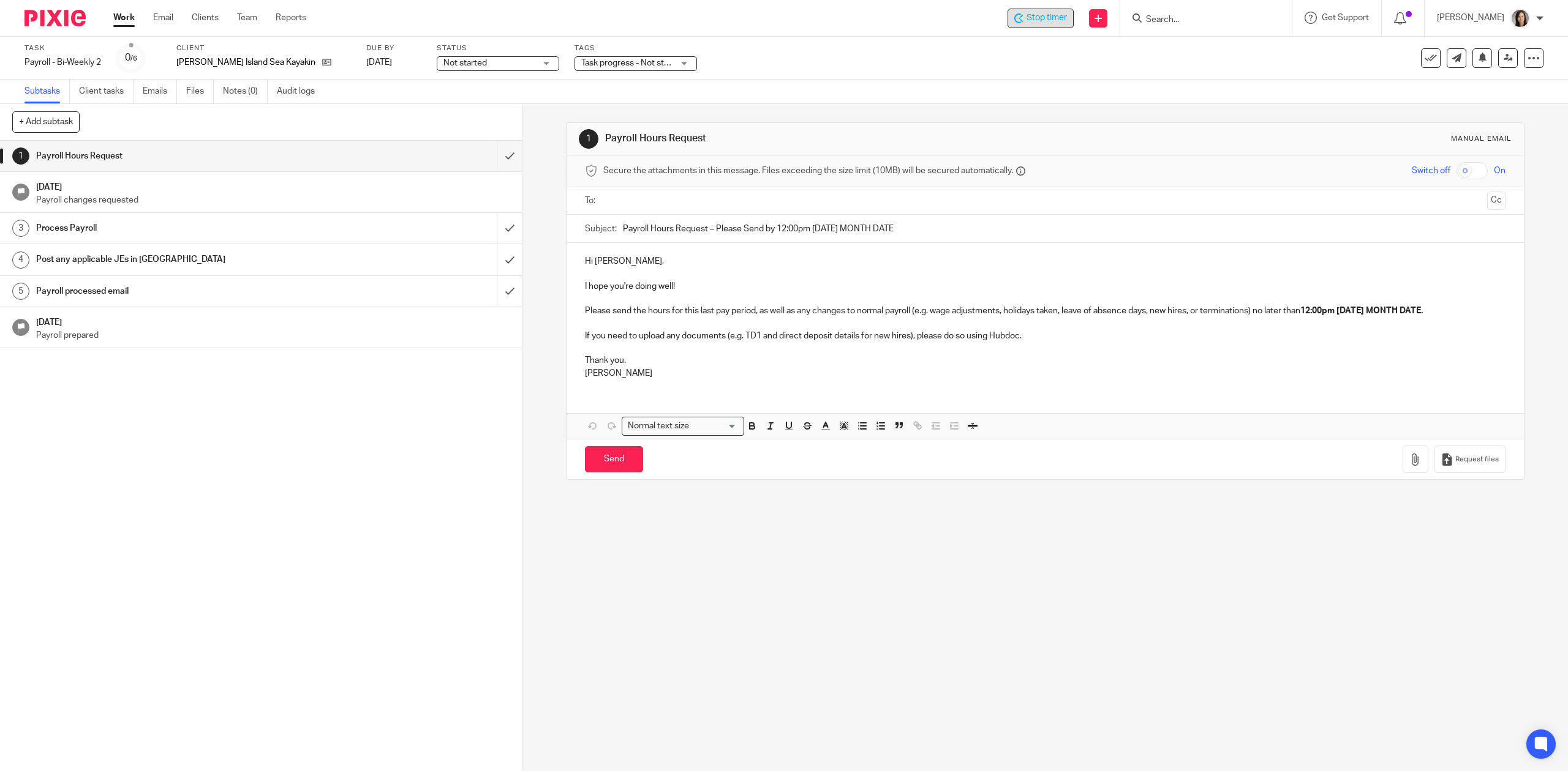
click at [1029, 20] on div "Stop timer" at bounding box center [1040, 18] width 53 height 13
click at [1021, 16] on icon at bounding box center [1019, 16] width 3 height 3
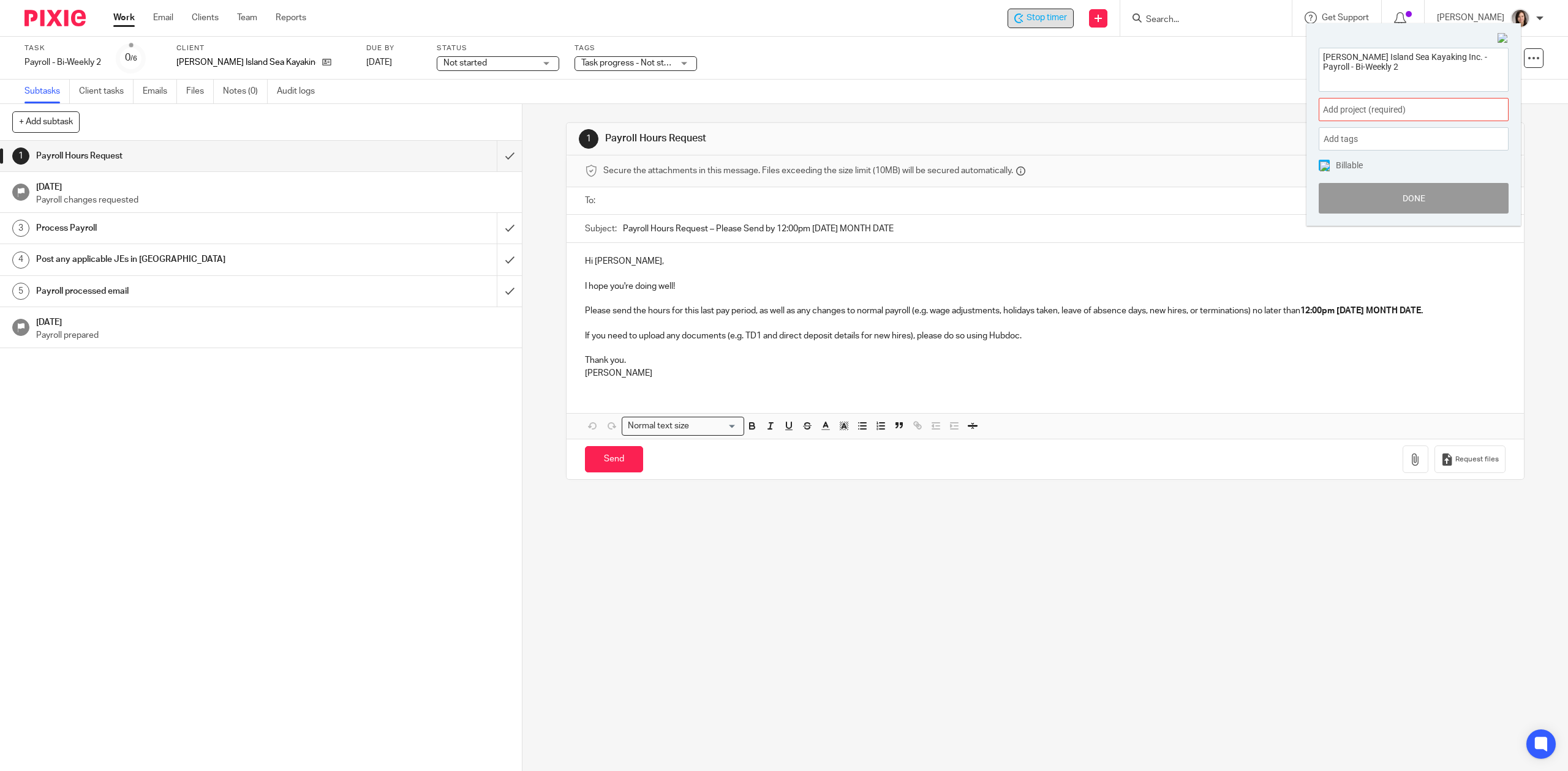
click at [1362, 104] on span "Add project (required) :" at bounding box center [1400, 110] width 155 height 13
type input "bowen"
click at [1390, 192] on ul "Bowen Island Sea Kayaking" at bounding box center [1413, 199] width 190 height 26
click at [1387, 211] on ul "Bowen Island Sea Kayaking" at bounding box center [1413, 199] width 190 height 26
click at [1387, 198] on li "Bowen Island Sea Kayaking" at bounding box center [1410, 200] width 160 height 13
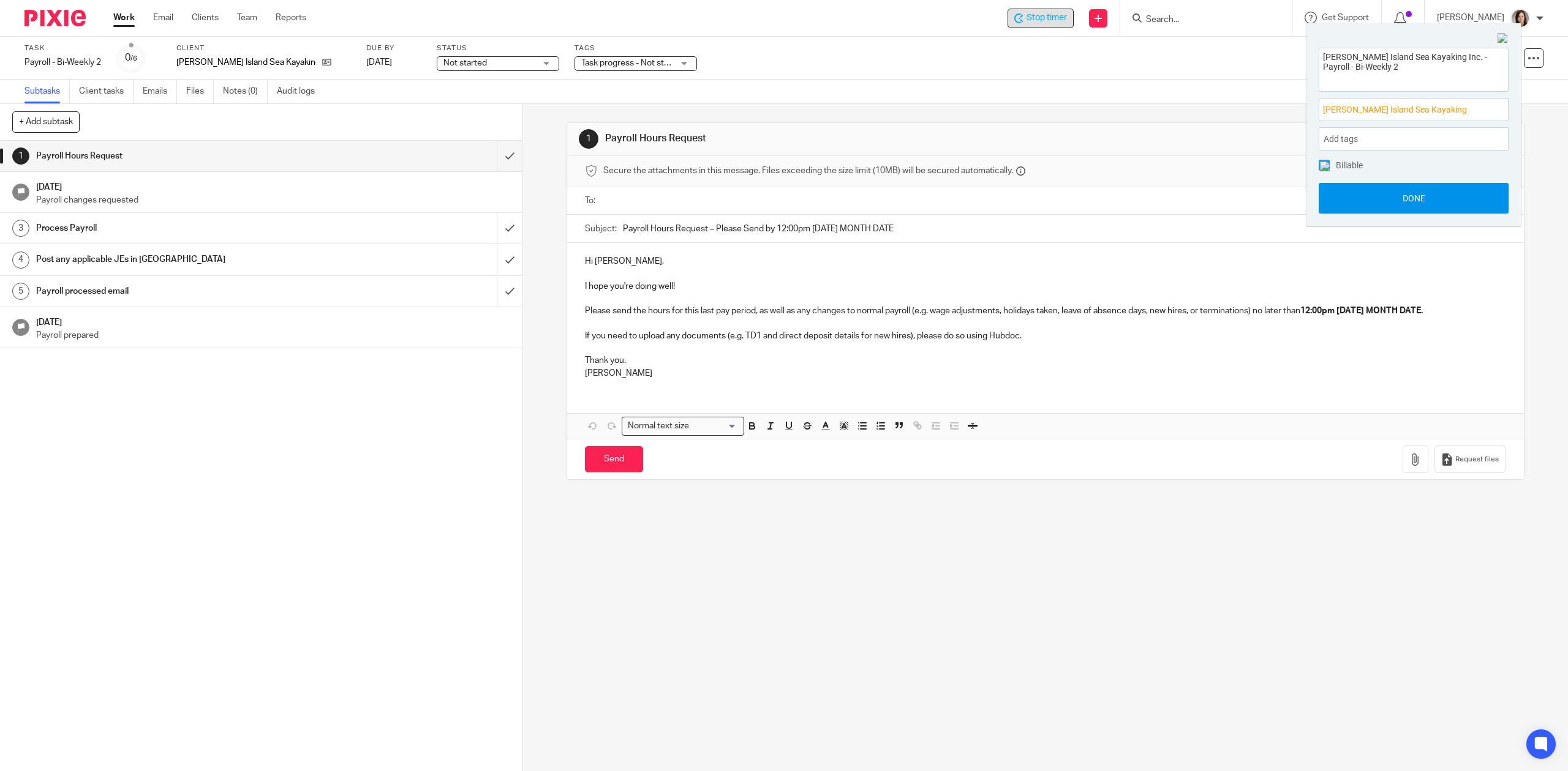
click at [1434, 207] on button "Done" at bounding box center [1413, 198] width 190 height 31
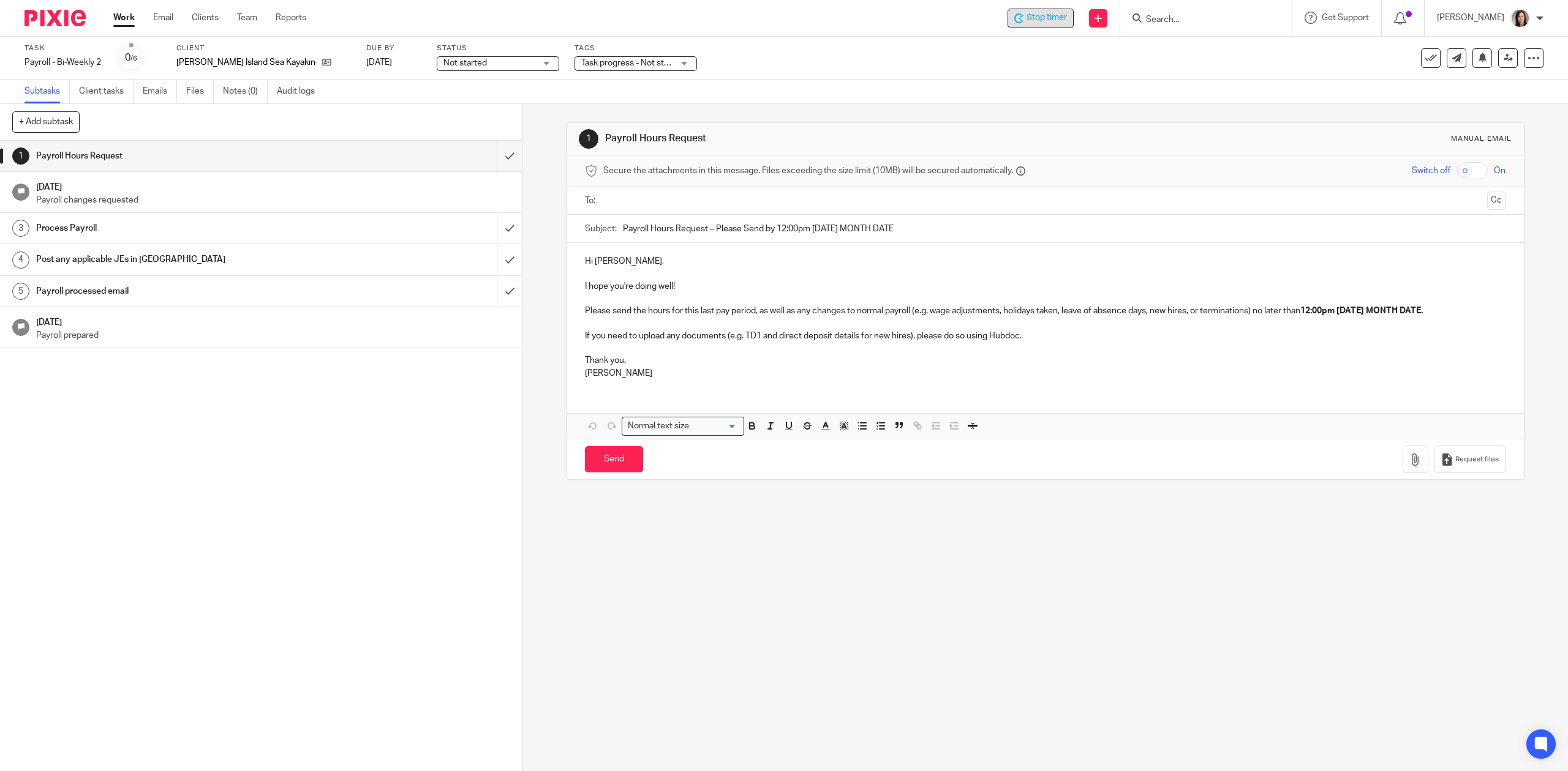
click at [1051, 22] on span "Stop timer" at bounding box center [1046, 18] width 40 height 13
click at [1211, 20] on input "Search" at bounding box center [1199, 20] width 110 height 11
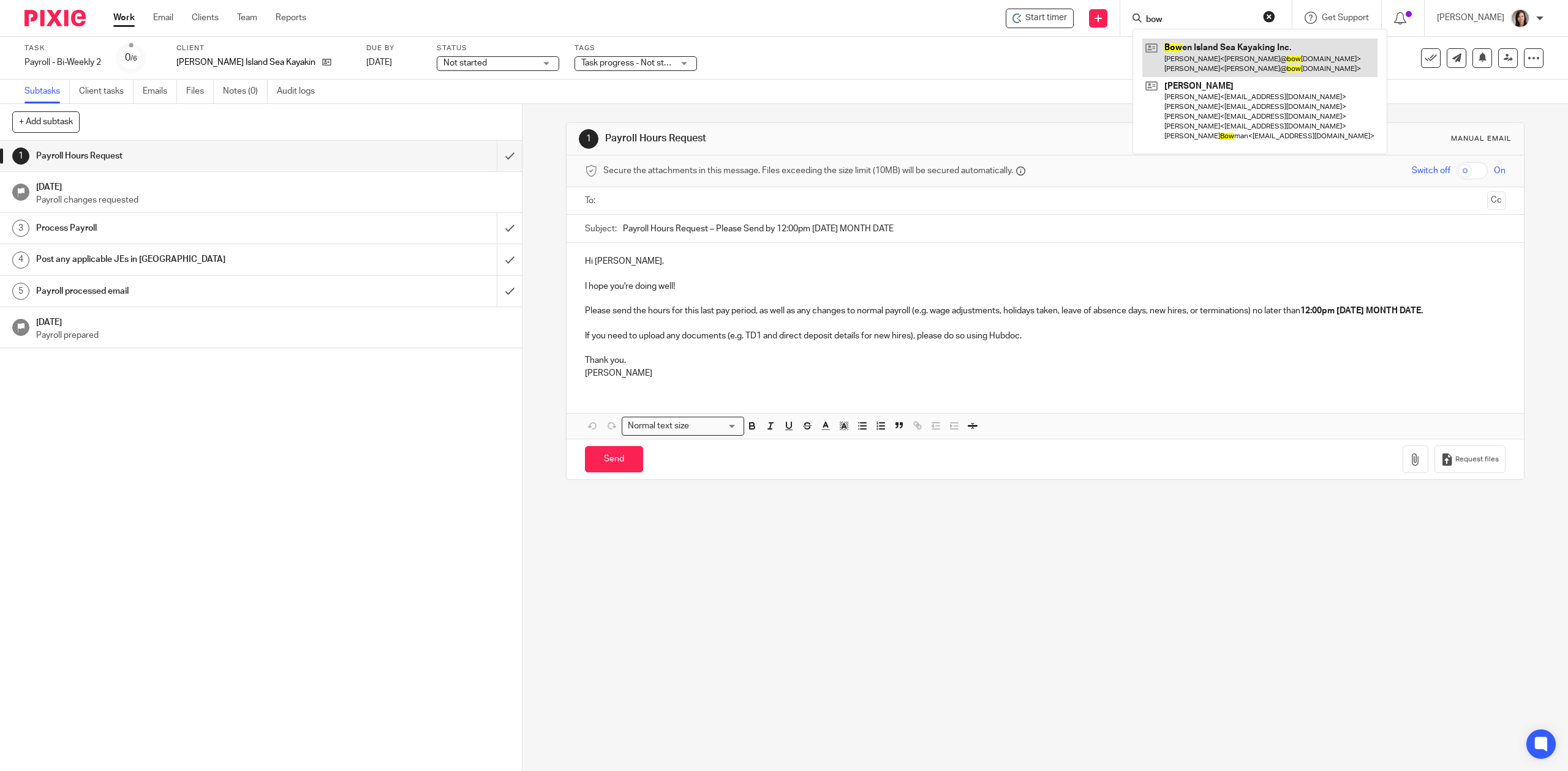
type input "bow"
drag, startPoint x: 1211, startPoint y: 57, endPoint x: 1207, endPoint y: 70, distance: 13.6
click at [1211, 57] on link at bounding box center [1260, 57] width 235 height 38
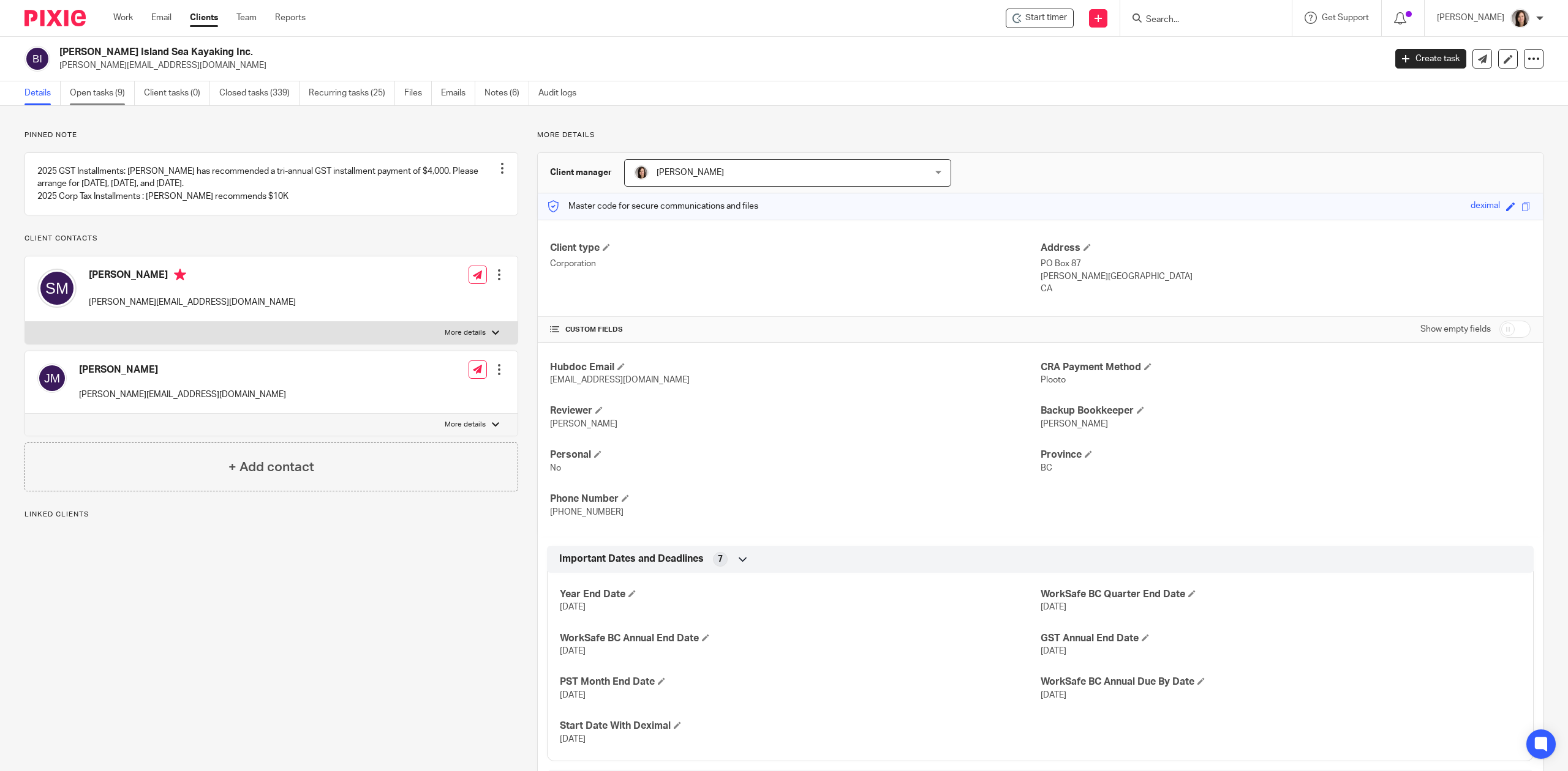
click at [113, 89] on link "Open tasks (9)" at bounding box center [102, 93] width 65 height 24
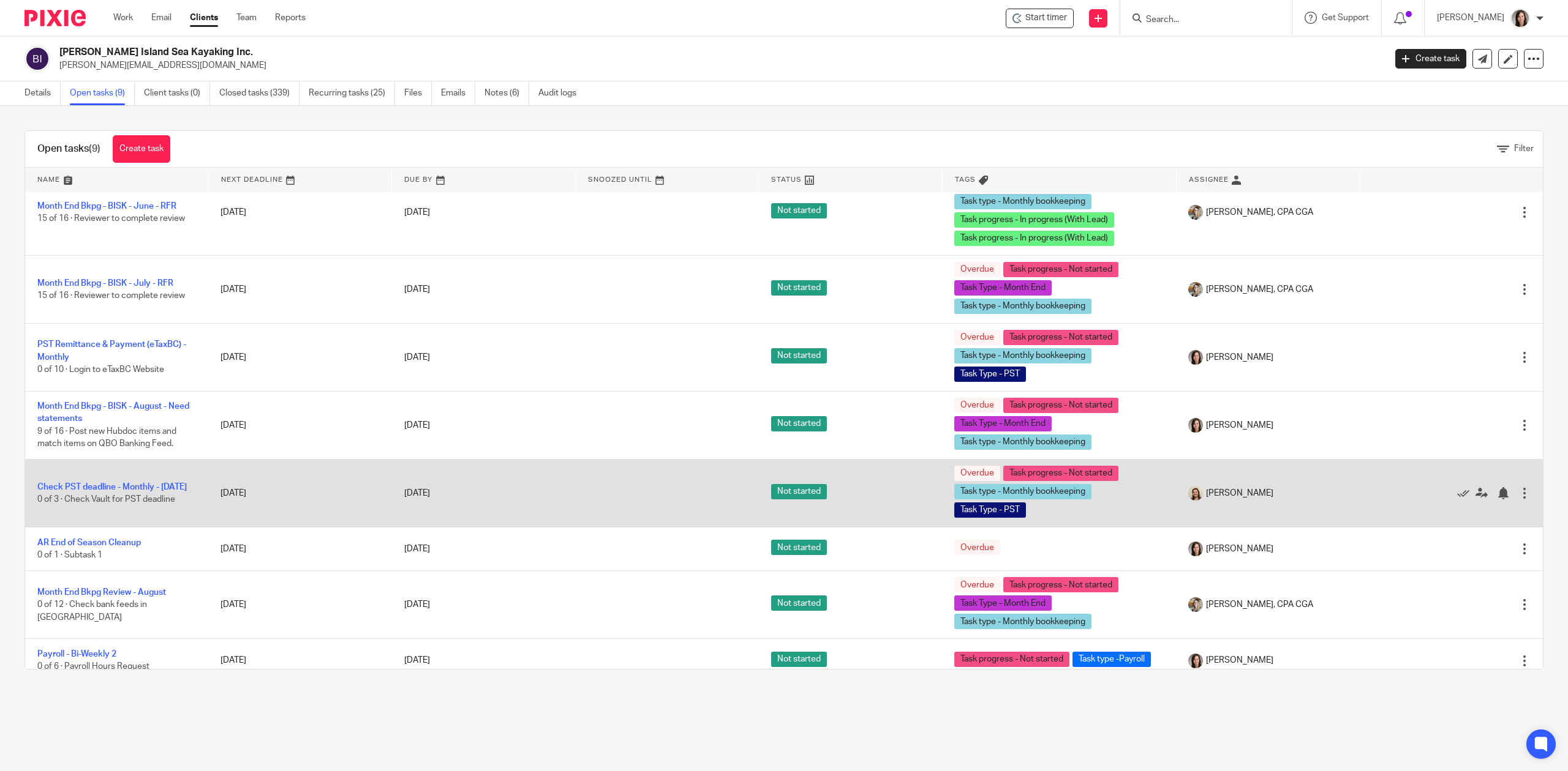
scroll to position [88, 0]
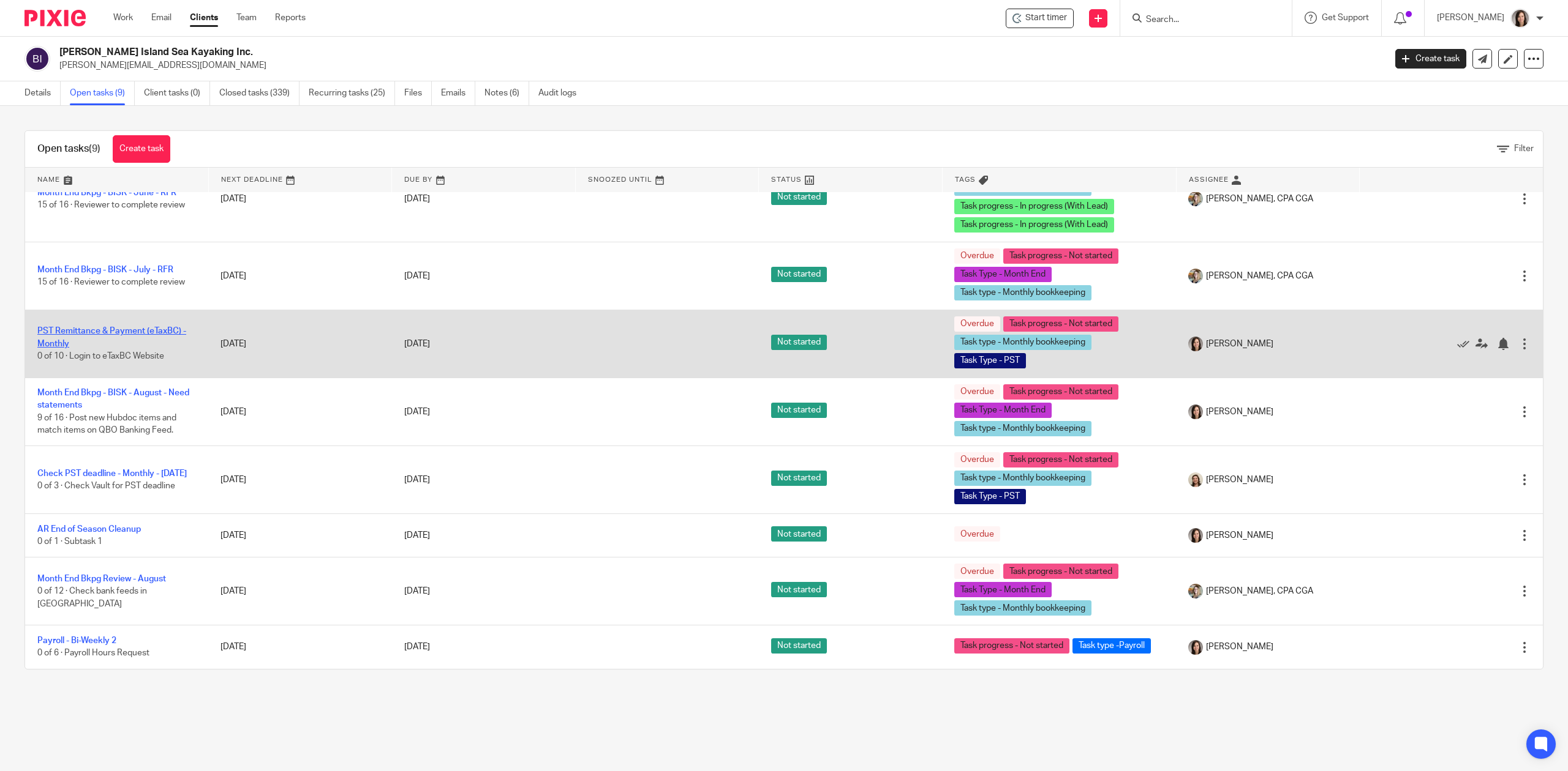
click at [172, 328] on link "PST Remittance & Payment (eTaxBC) - Monthly" at bounding box center [111, 338] width 149 height 21
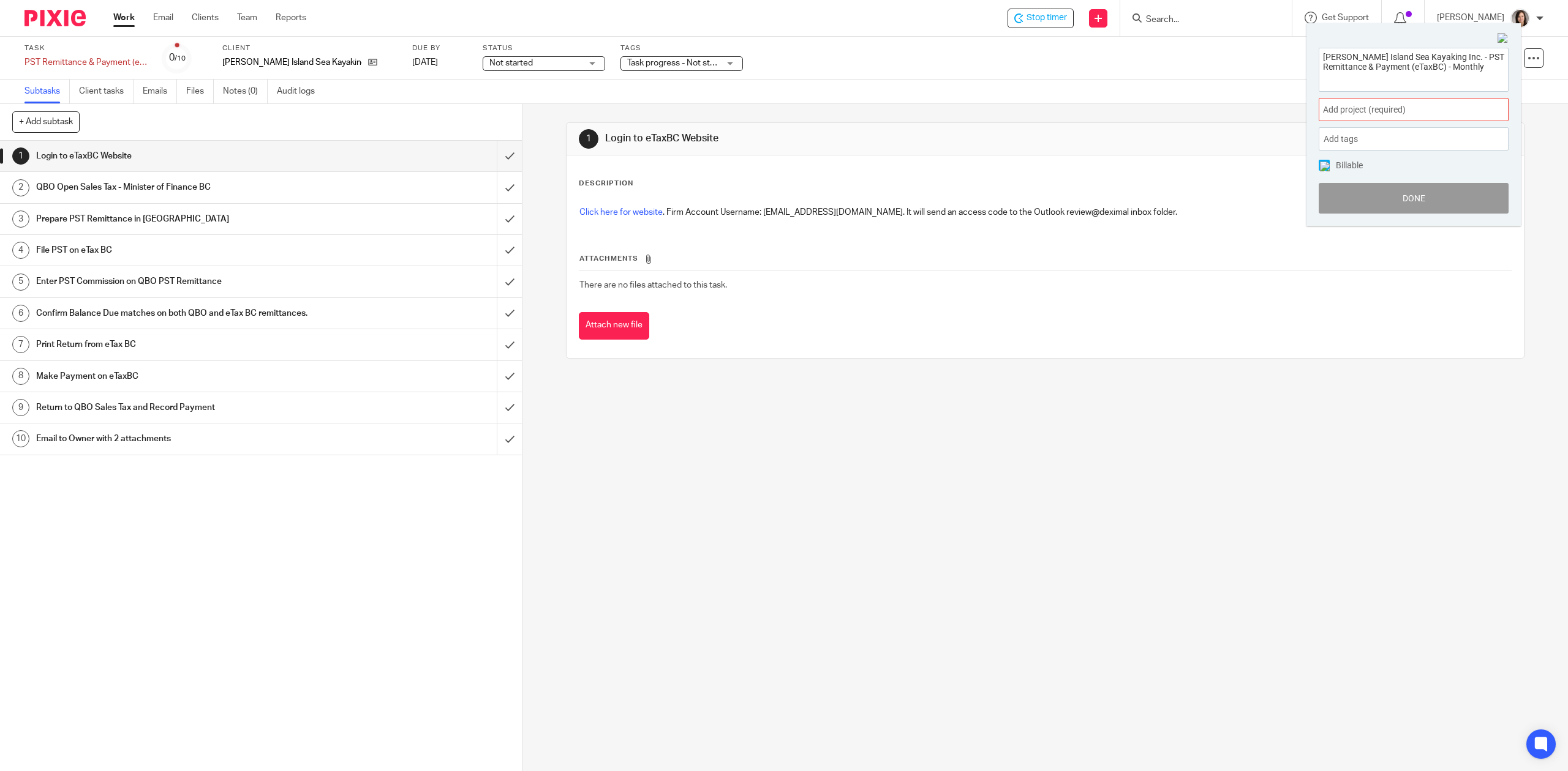
click at [1366, 116] on div "Add project (required) :" at bounding box center [1413, 109] width 190 height 23
type input "[PERSON_NAME]"
click at [1391, 211] on ul "Bowen Island Sea Kayaking" at bounding box center [1413, 199] width 190 height 26
click at [1398, 201] on li "Bowen Island Sea Kayaking" at bounding box center [1410, 200] width 160 height 13
click at [1448, 197] on button "Done" at bounding box center [1413, 198] width 190 height 31
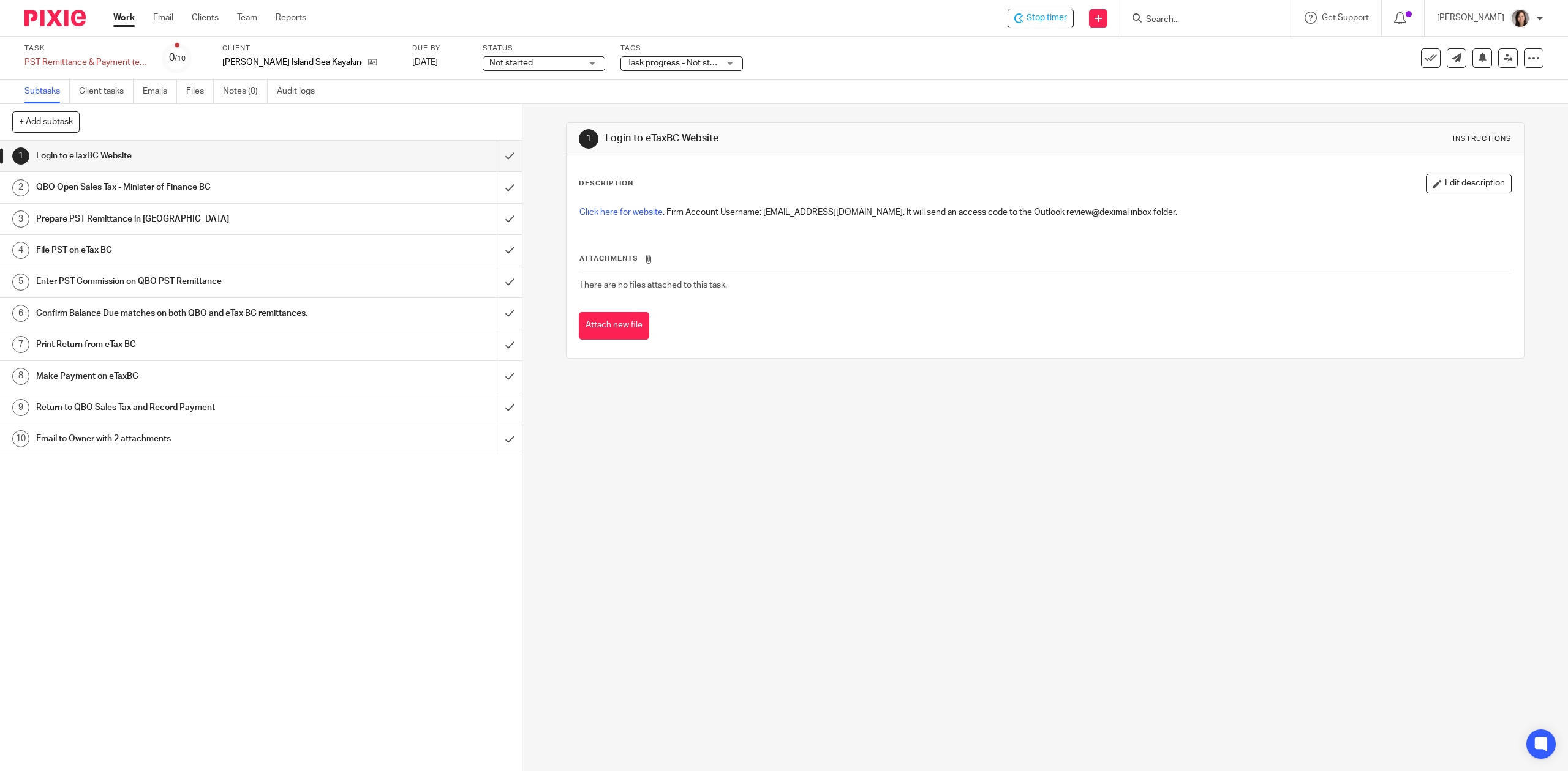
click at [1170, 486] on div "1 Login to eTaxBC Website Instructions Description Edit description Click here …" at bounding box center [1044, 438] width 1045 height 667
drag, startPoint x: 490, startPoint y: 151, endPoint x: 489, endPoint y: 175, distance: 24.0
click at [490, 151] on input "submit" at bounding box center [261, 156] width 522 height 31
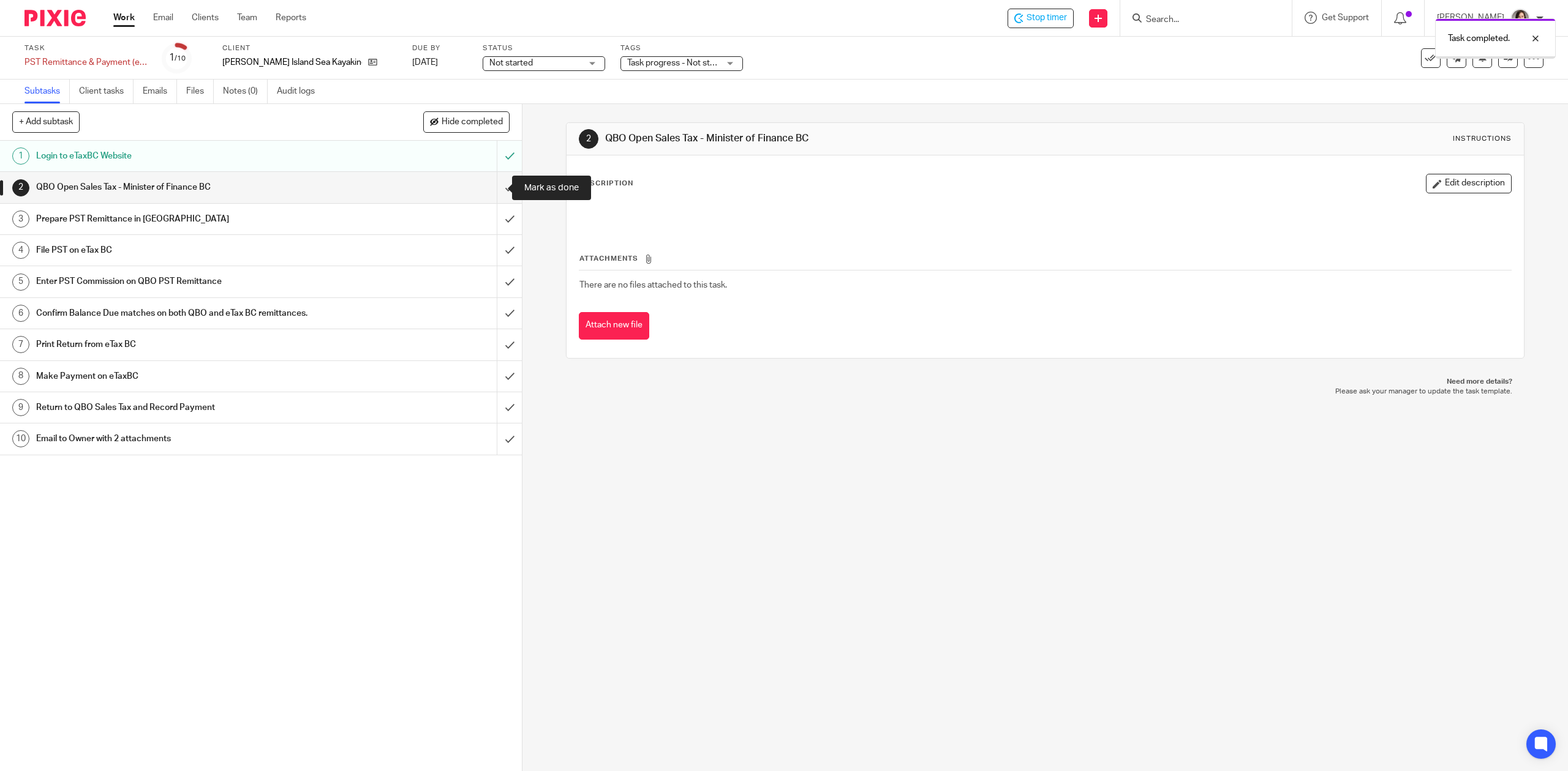
click at [488, 195] on input "submit" at bounding box center [261, 187] width 522 height 31
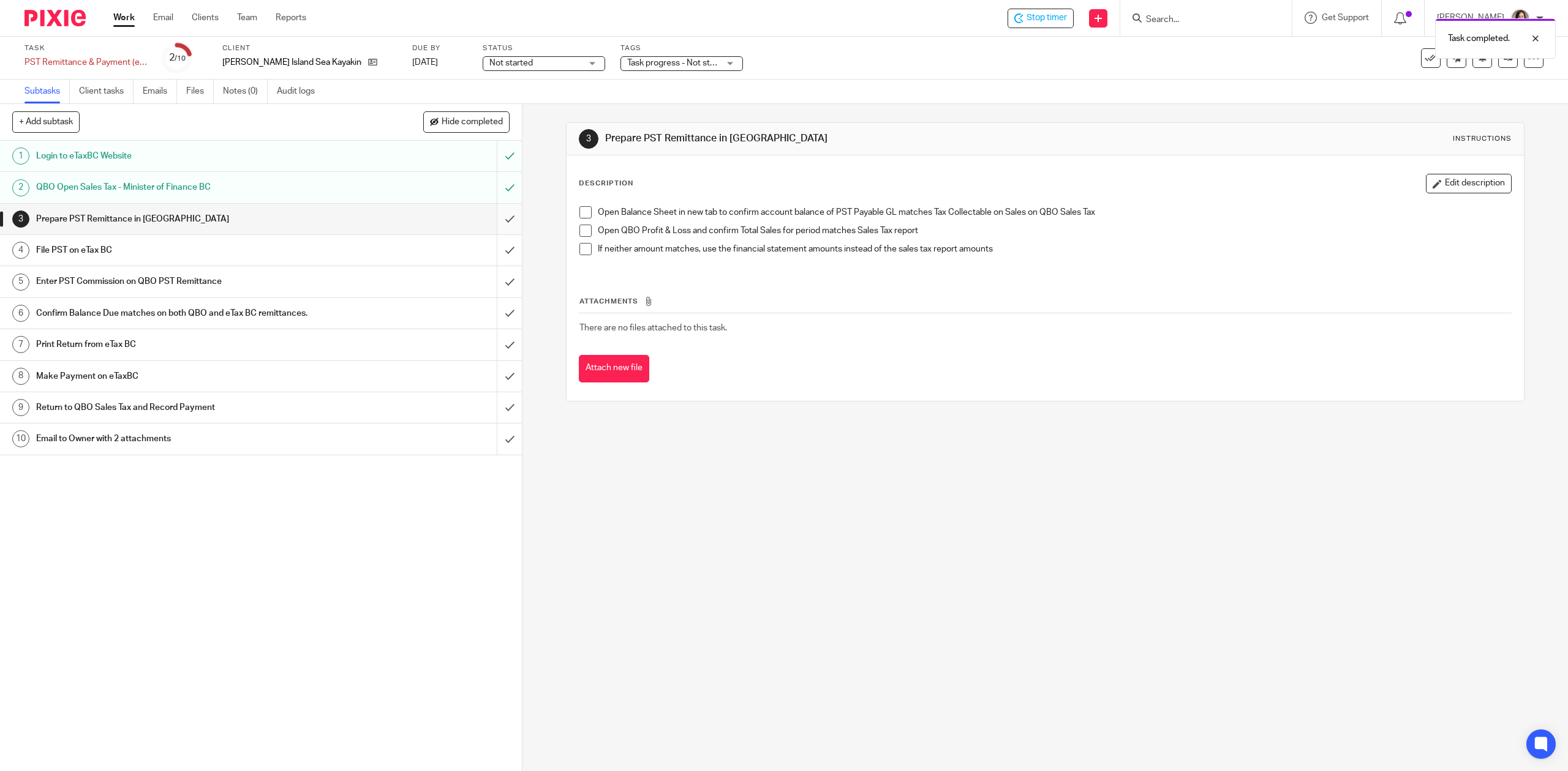
click at [498, 223] on input "submit" at bounding box center [261, 219] width 522 height 31
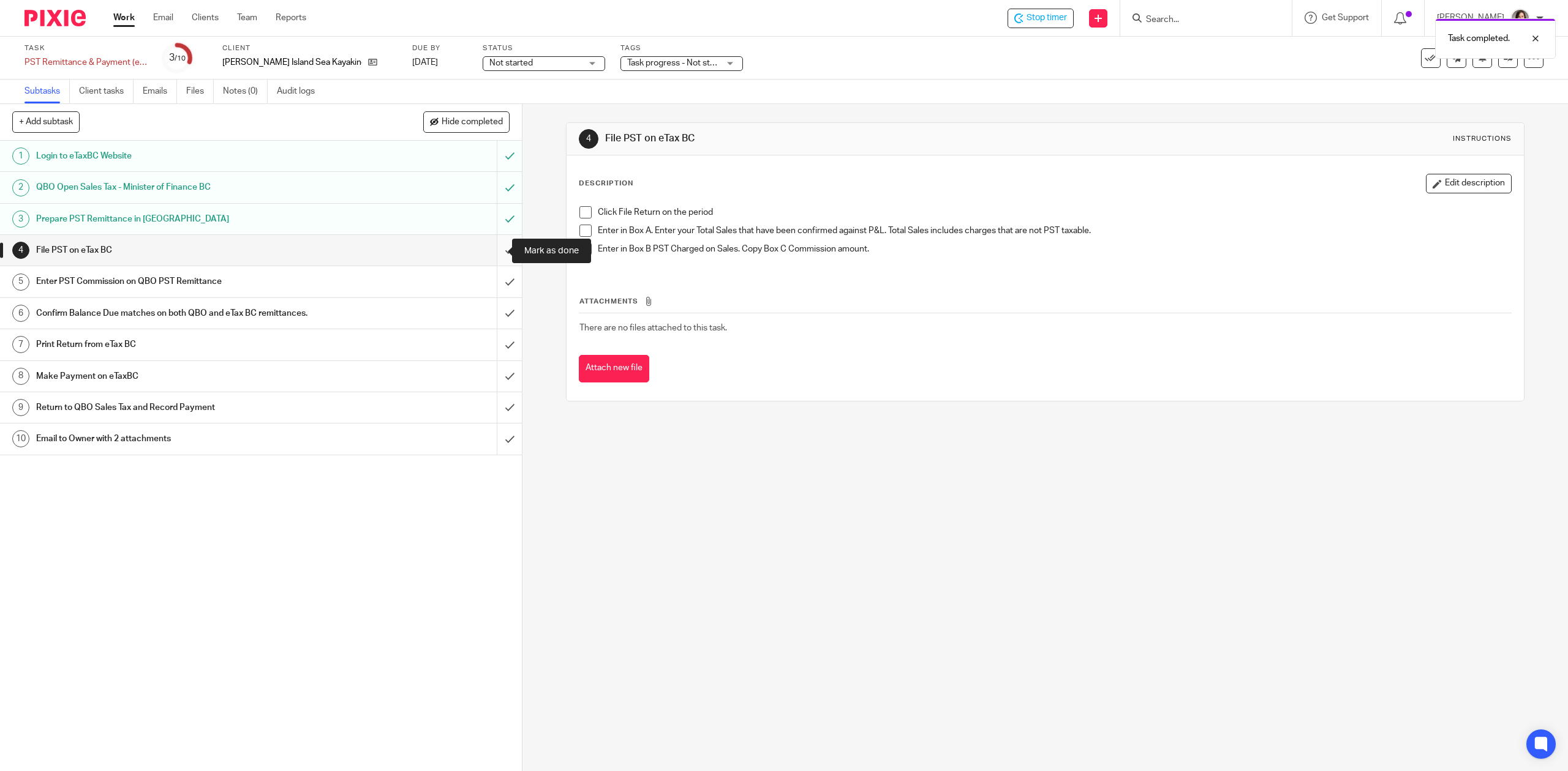
click at [495, 240] on input "submit" at bounding box center [261, 250] width 522 height 31
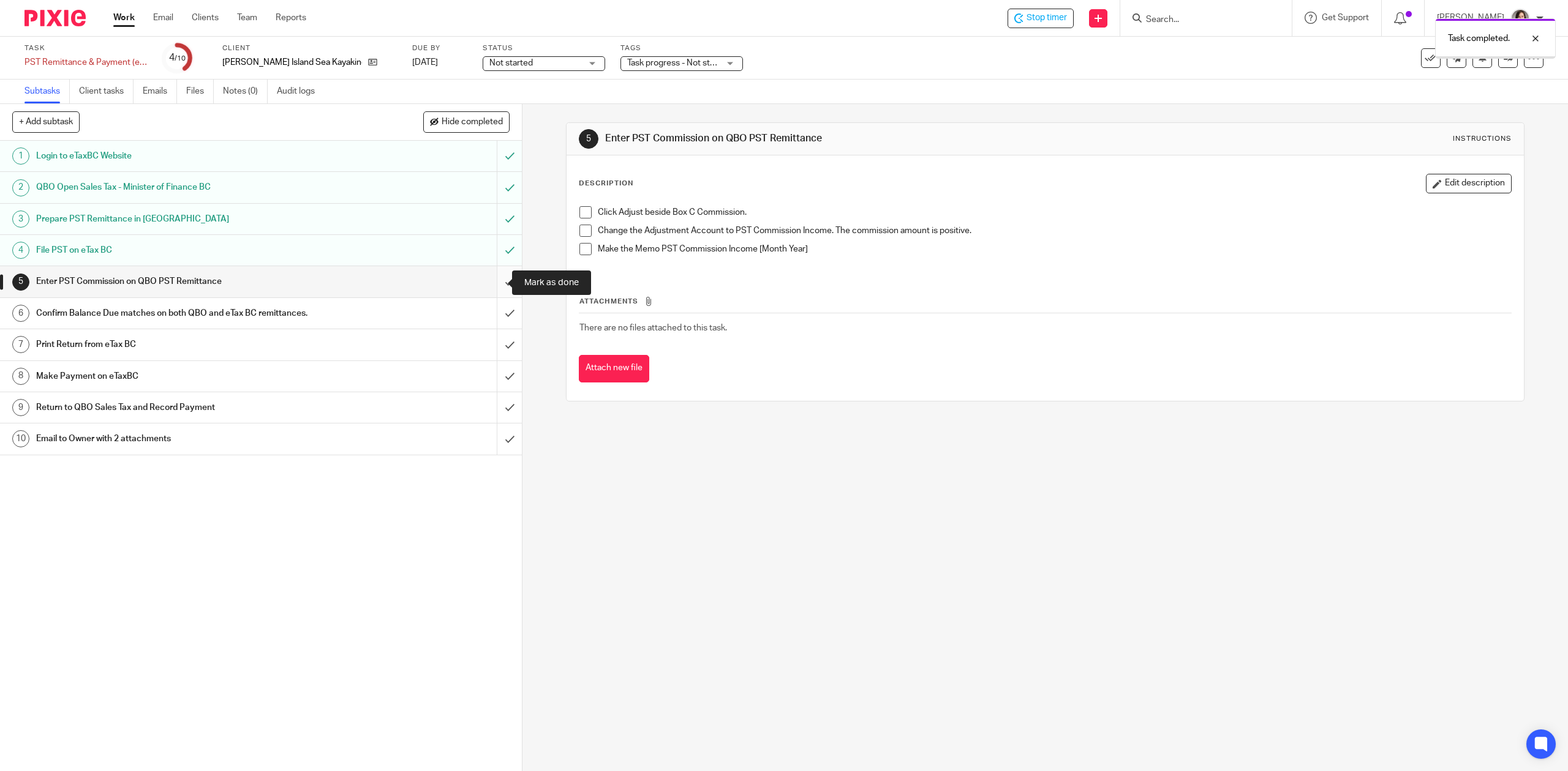
click at [488, 287] on input "submit" at bounding box center [261, 282] width 522 height 31
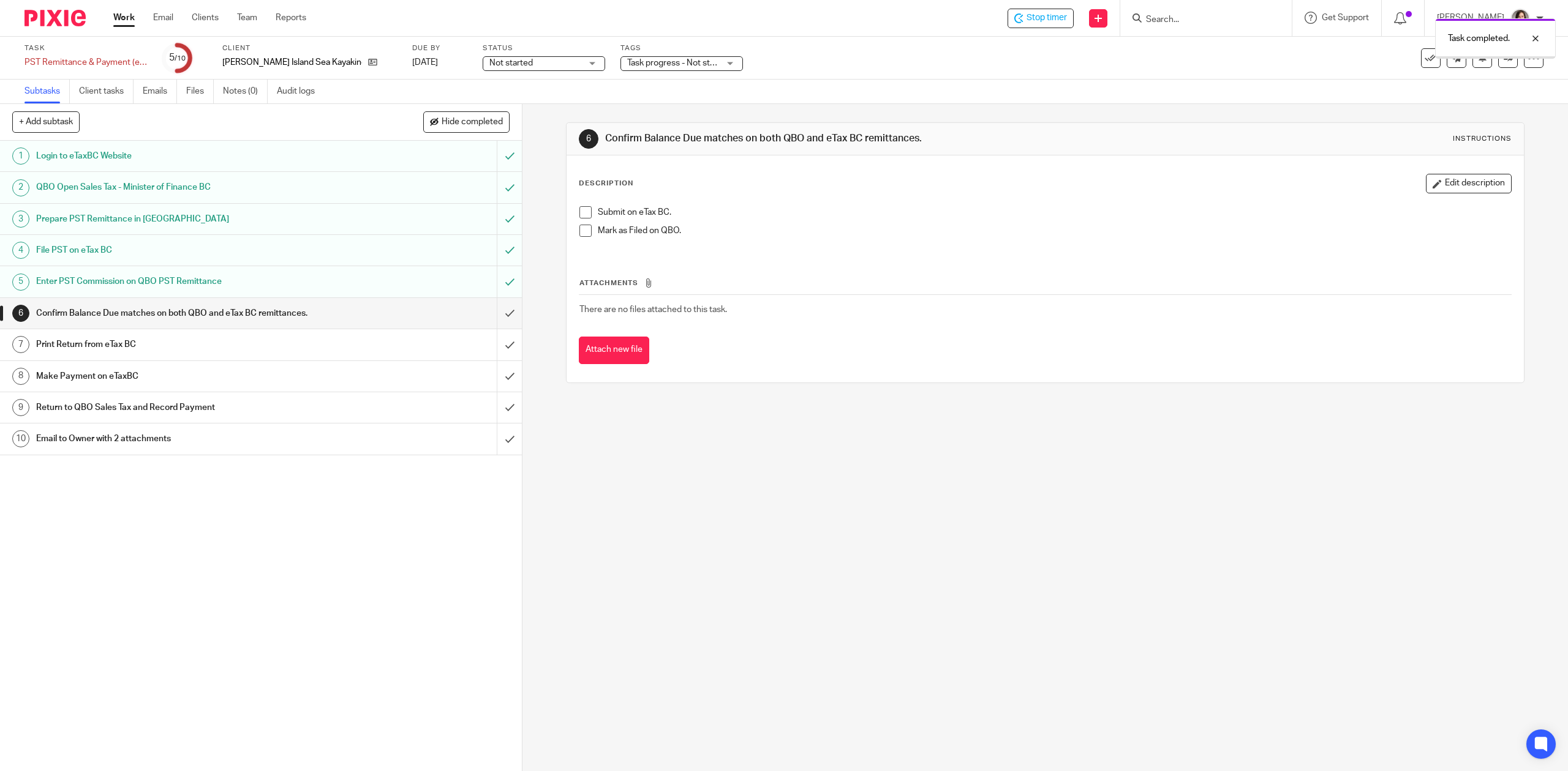
click at [489, 319] on input "submit" at bounding box center [261, 313] width 522 height 31
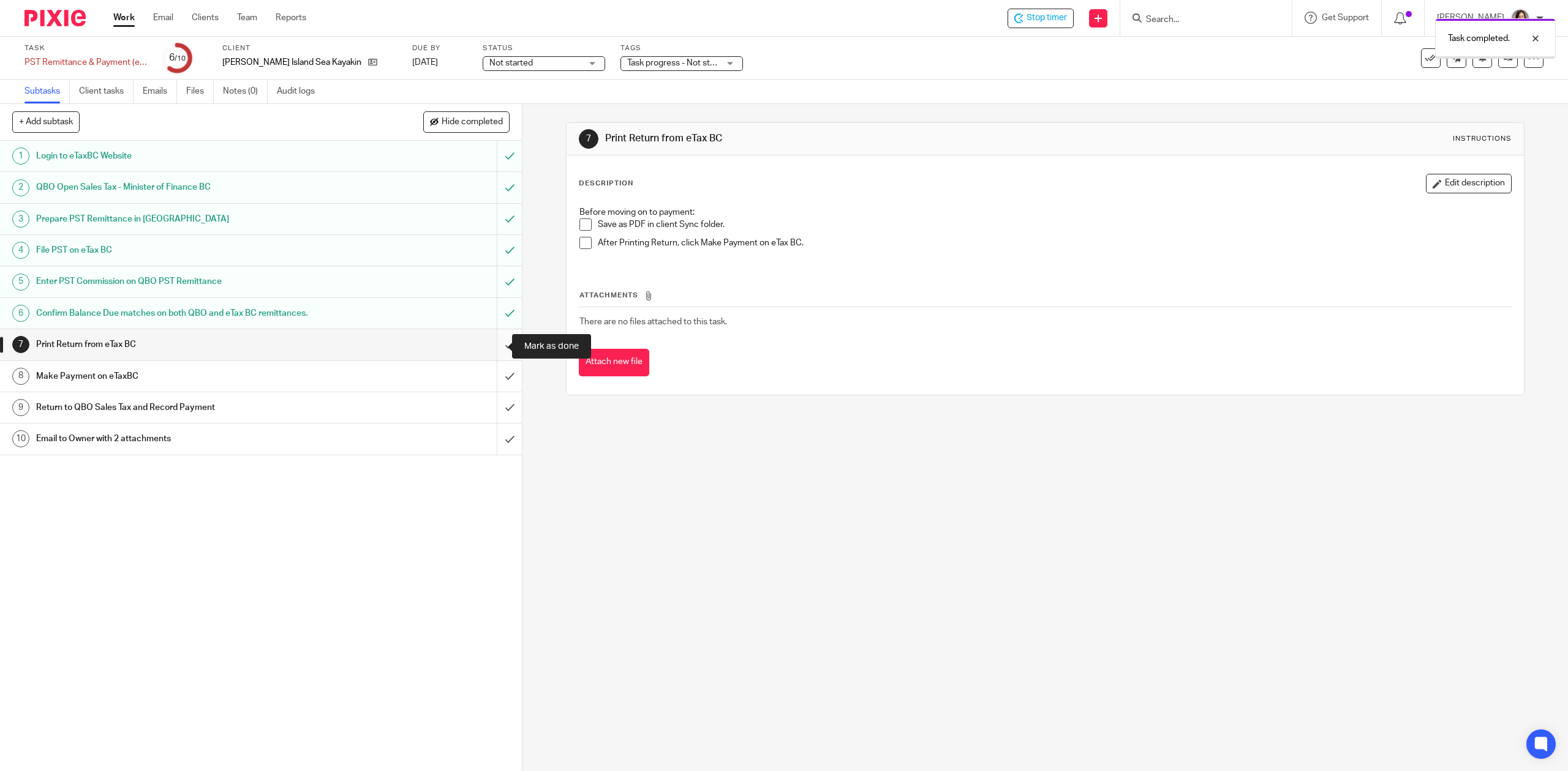
click at [494, 346] on input "submit" at bounding box center [261, 344] width 522 height 31
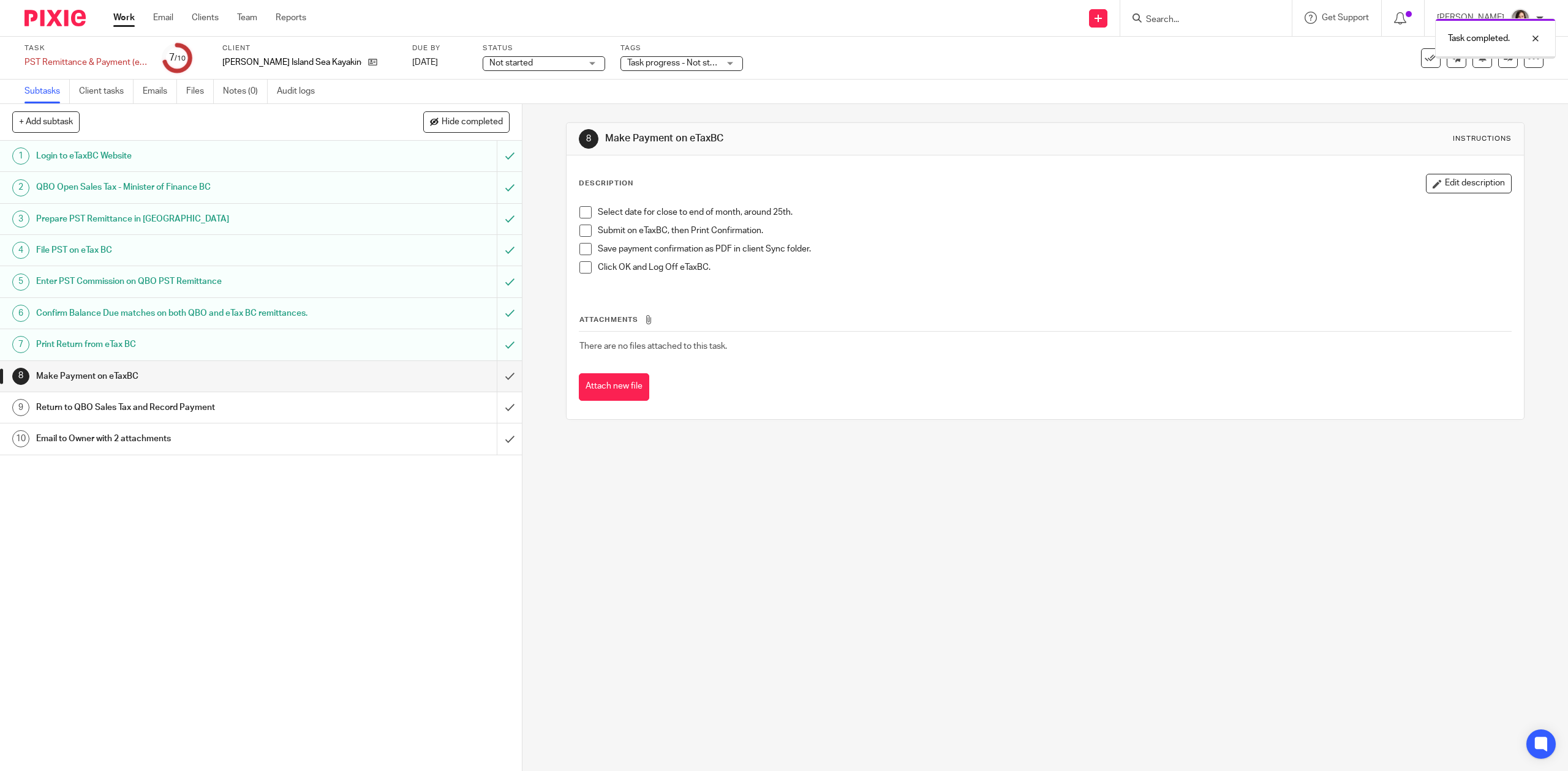
click at [495, 380] on input "submit" at bounding box center [261, 376] width 522 height 31
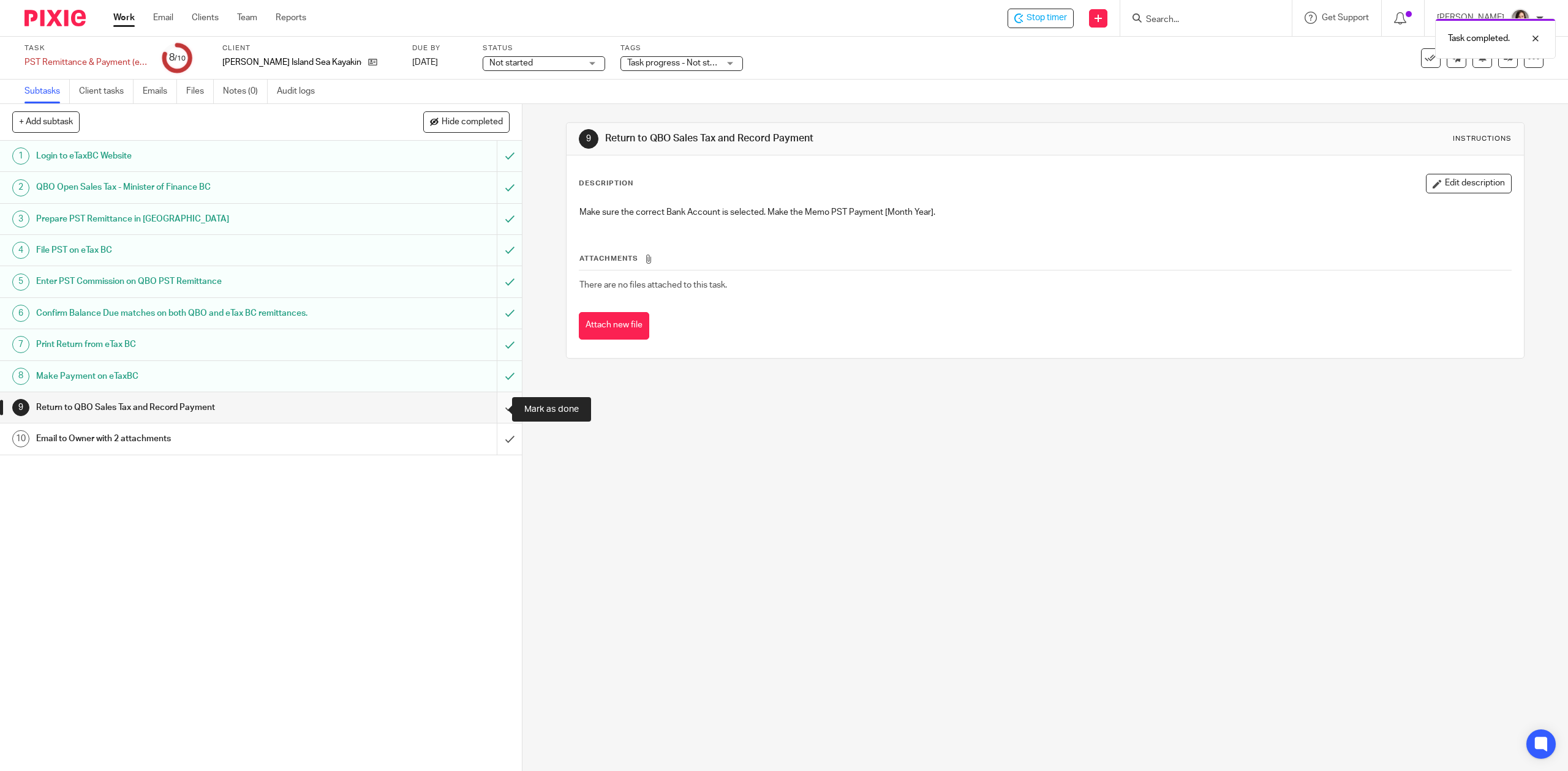
click at [494, 413] on input "submit" at bounding box center [261, 407] width 522 height 31
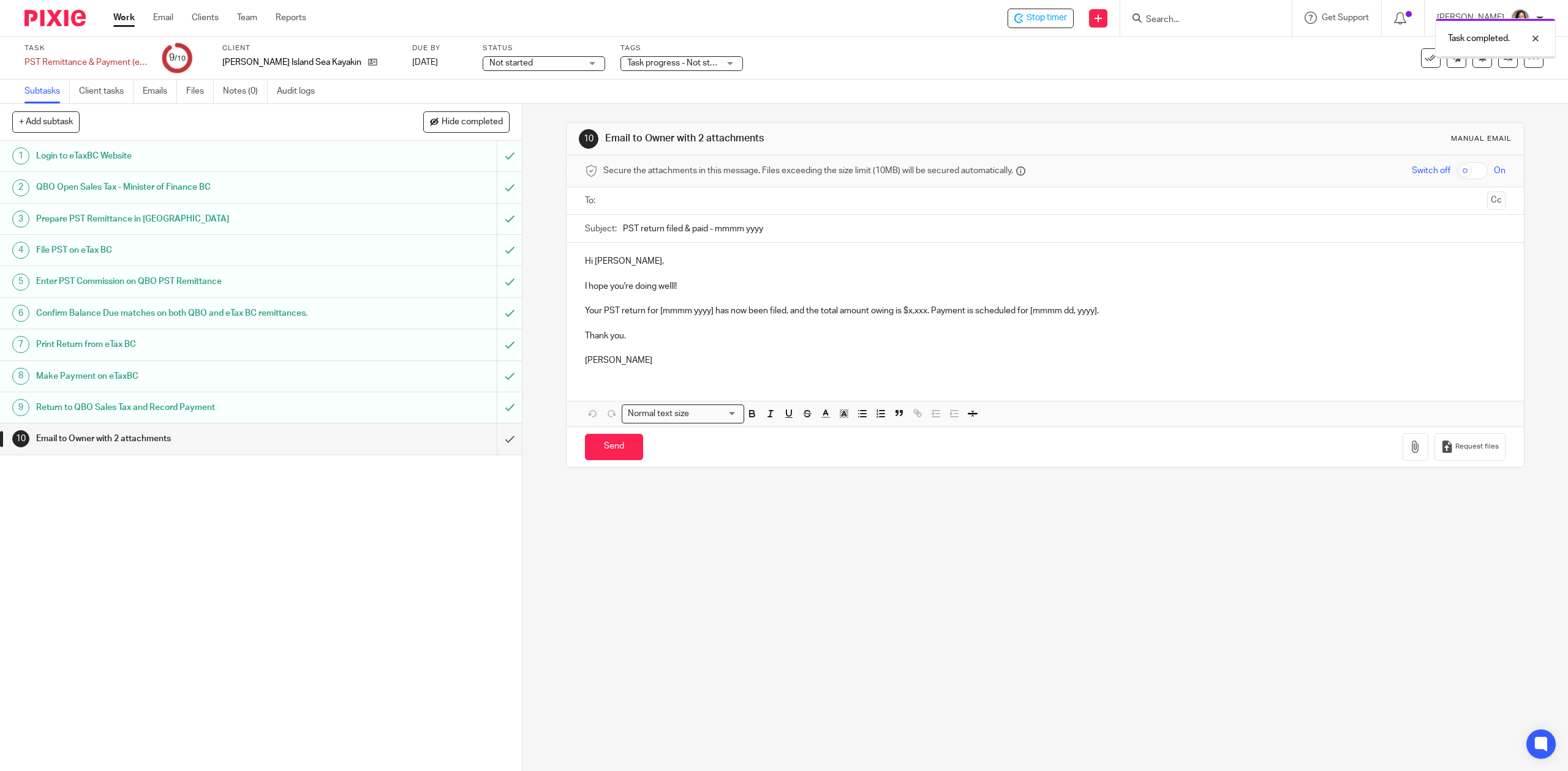
click at [231, 441] on h1 "Email to Owner with 2 attachments" at bounding box center [185, 439] width 299 height 18
click at [634, 257] on p "Hi [PERSON_NAME]," at bounding box center [1044, 261] width 920 height 12
drag, startPoint x: 687, startPoint y: 283, endPoint x: 620, endPoint y: 283, distance: 67.0
click at [620, 283] on p "I hope you're doing welll!" at bounding box center [1044, 286] width 920 height 12
drag, startPoint x: 709, startPoint y: 316, endPoint x: 660, endPoint y: 316, distance: 49.0
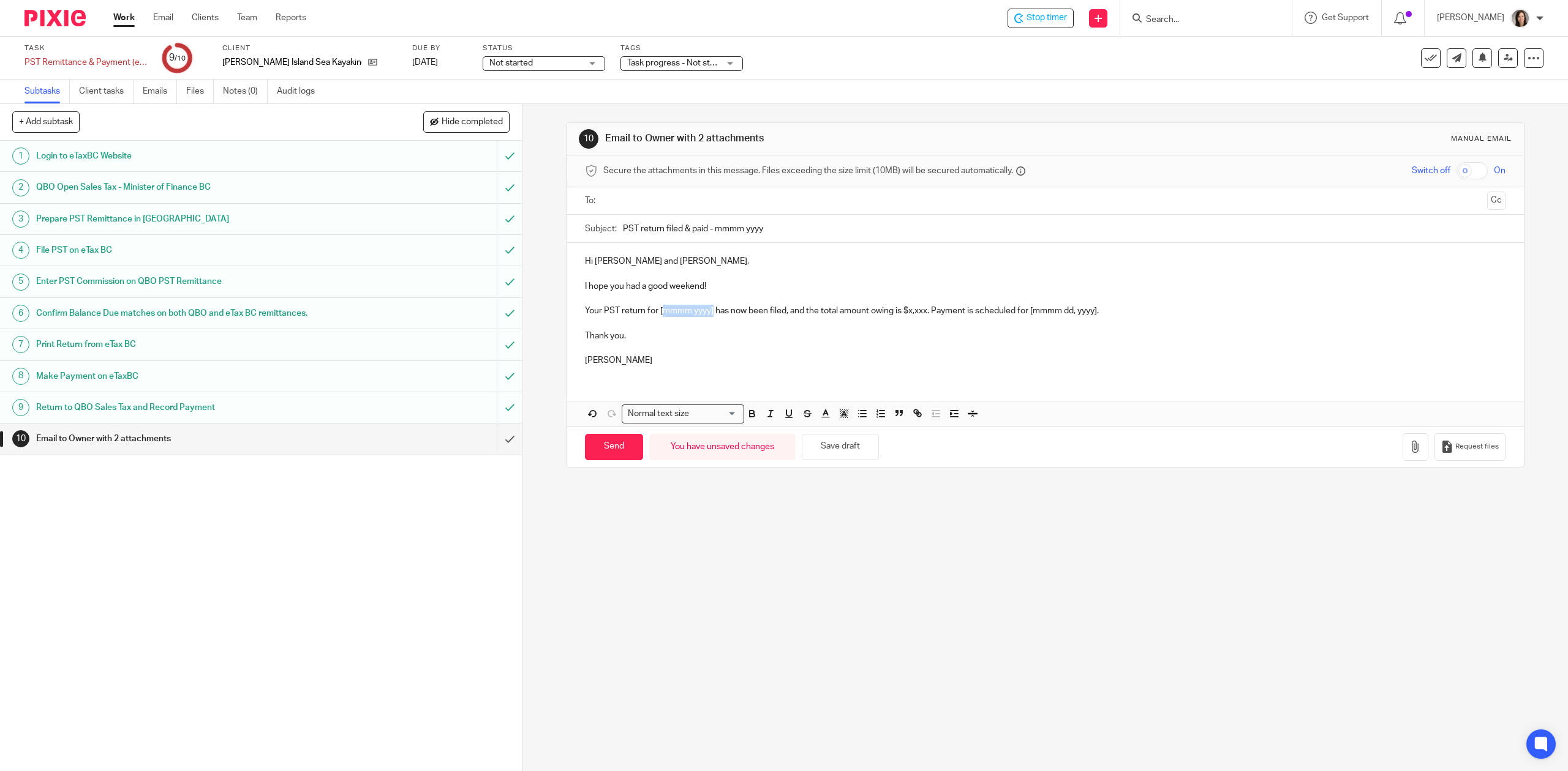
click at [660, 316] on p "Your PST return for [mmmm yyyy] has now been filed, and the total amount owing …" at bounding box center [1044, 311] width 920 height 12
click at [900, 316] on p "Your PST return for August has now been filed, and the total amount owing is $x…" at bounding box center [1044, 311] width 920 height 12
drag, startPoint x: 1085, startPoint y: 315, endPoint x: 1017, endPoint y: 318, distance: 68.1
click at [1017, 317] on p "Your PST return for August has now been filed, and the total amount owing is $4…" at bounding box center [1044, 311] width 920 height 12
click at [630, 334] on p "Thank you." at bounding box center [1044, 336] width 920 height 12
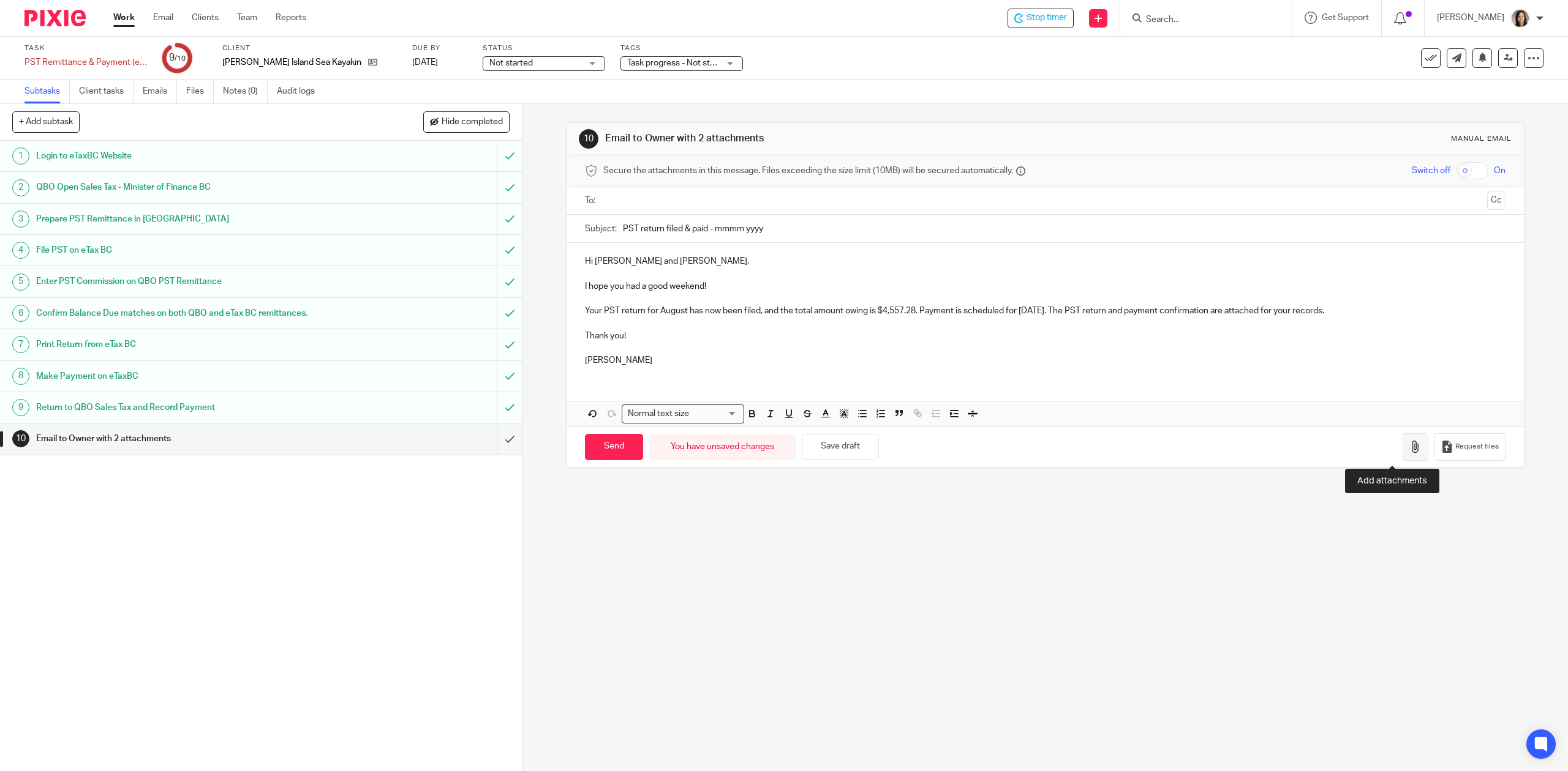
click at [1409, 450] on icon "button" at bounding box center [1415, 446] width 12 height 12
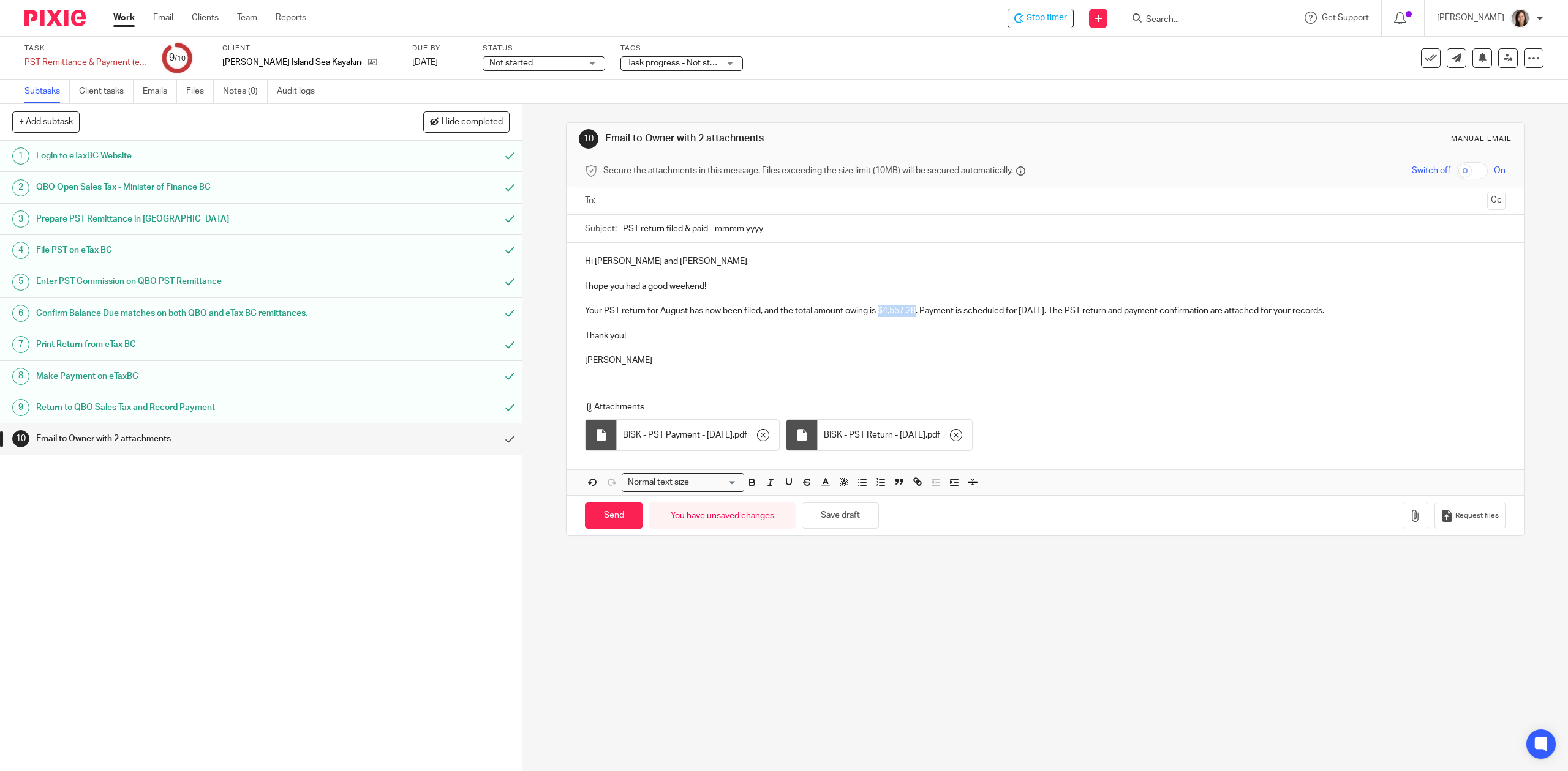
drag, startPoint x: 914, startPoint y: 311, endPoint x: 876, endPoint y: 315, distance: 38.2
click at [876, 315] on p "Your PST return for August has now been filed, and the total amount owing is $4…" at bounding box center [1044, 311] width 920 height 12
click at [1131, 311] on p "Your PST return for August has now been filed, and the total amount owing is $4…" at bounding box center [1044, 311] width 920 height 12
drag, startPoint x: 1097, startPoint y: 317, endPoint x: 1048, endPoint y: 319, distance: 49.0
click at [1048, 319] on div "Hi Steve and Josie, I hope you had a good weekend! Your PST return for August h…" at bounding box center [1044, 310] width 956 height 133
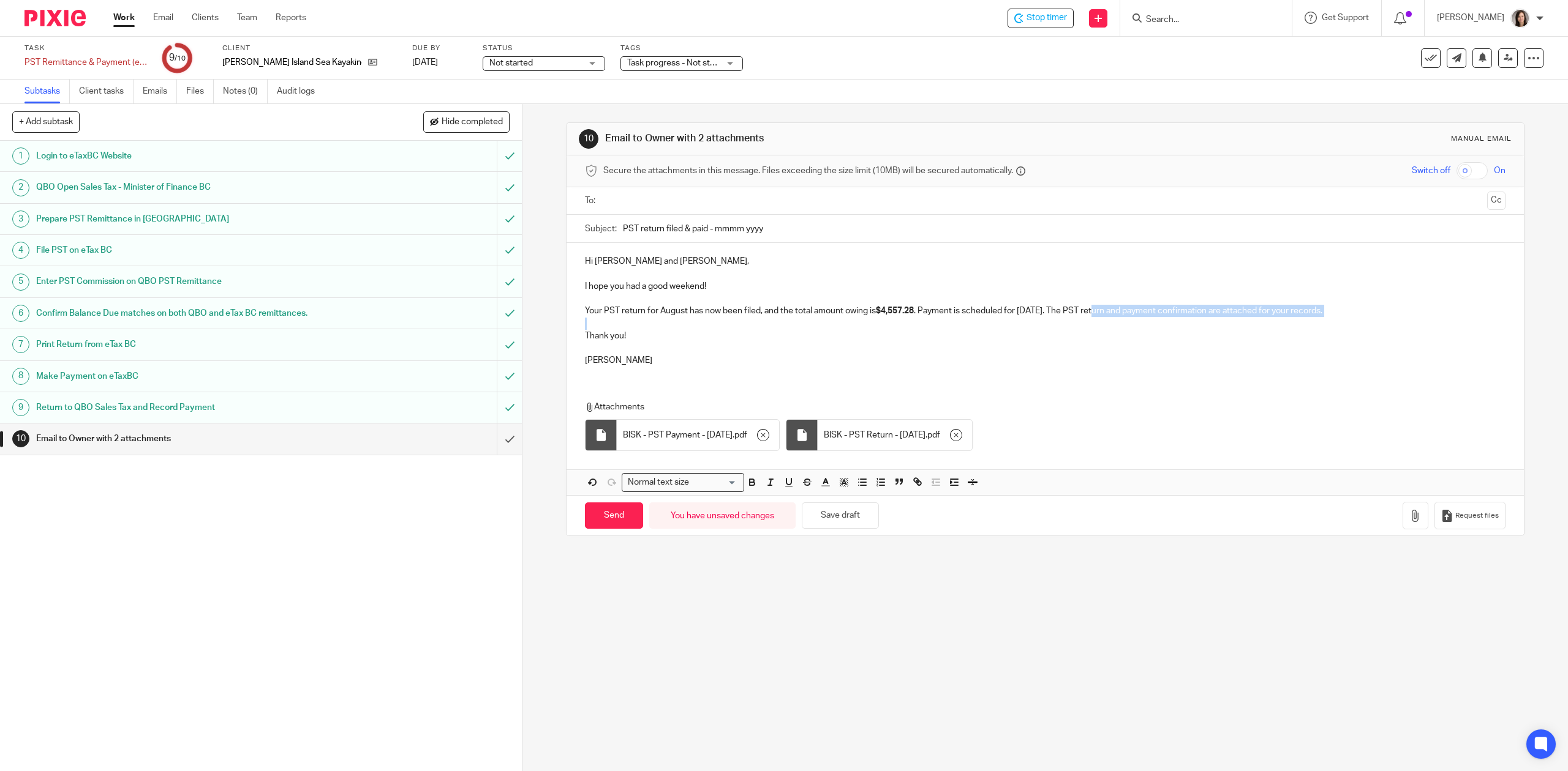
click at [1103, 312] on p "Your PST return for August has now been filed, and the total amount owing is $4…" at bounding box center [1044, 311] width 920 height 12
drag, startPoint x: 1094, startPoint y: 315, endPoint x: 1014, endPoint y: 317, distance: 80.0
click at [1014, 317] on p "Your PST return for August has now been filed, and the total amount owing is $4…" at bounding box center [1044, 311] width 920 height 12
click at [1215, 311] on p "Your PST return for August has now been filed, and the total amount owing is $4…" at bounding box center [1044, 311] width 920 height 12
click at [775, 237] on input "PST return filed & paid - mmmm yyyy" at bounding box center [1063, 229] width 882 height 27
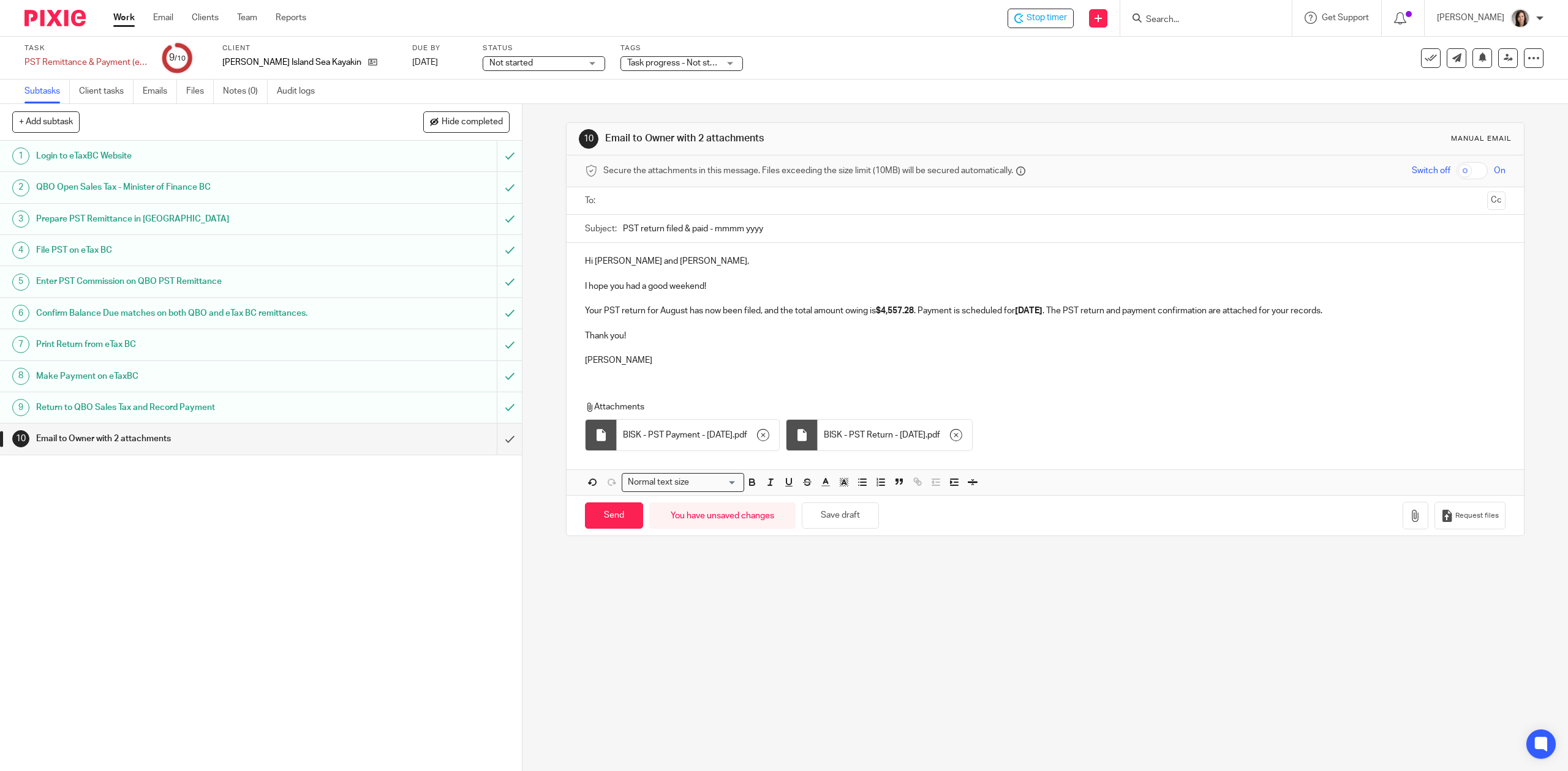
drag, startPoint x: 775, startPoint y: 237, endPoint x: 725, endPoint y: 245, distance: 50.6
click at [725, 245] on form "Secure the attachments in this message. Files exceeding the size limit (10MB) w…" at bounding box center [1044, 345] width 956 height 380
type input "PST return filed & paid - August 2025"
click at [857, 257] on p "Hi Steve and Josie," at bounding box center [1044, 261] width 920 height 12
click at [625, 211] on ul at bounding box center [1045, 201] width 882 height 20
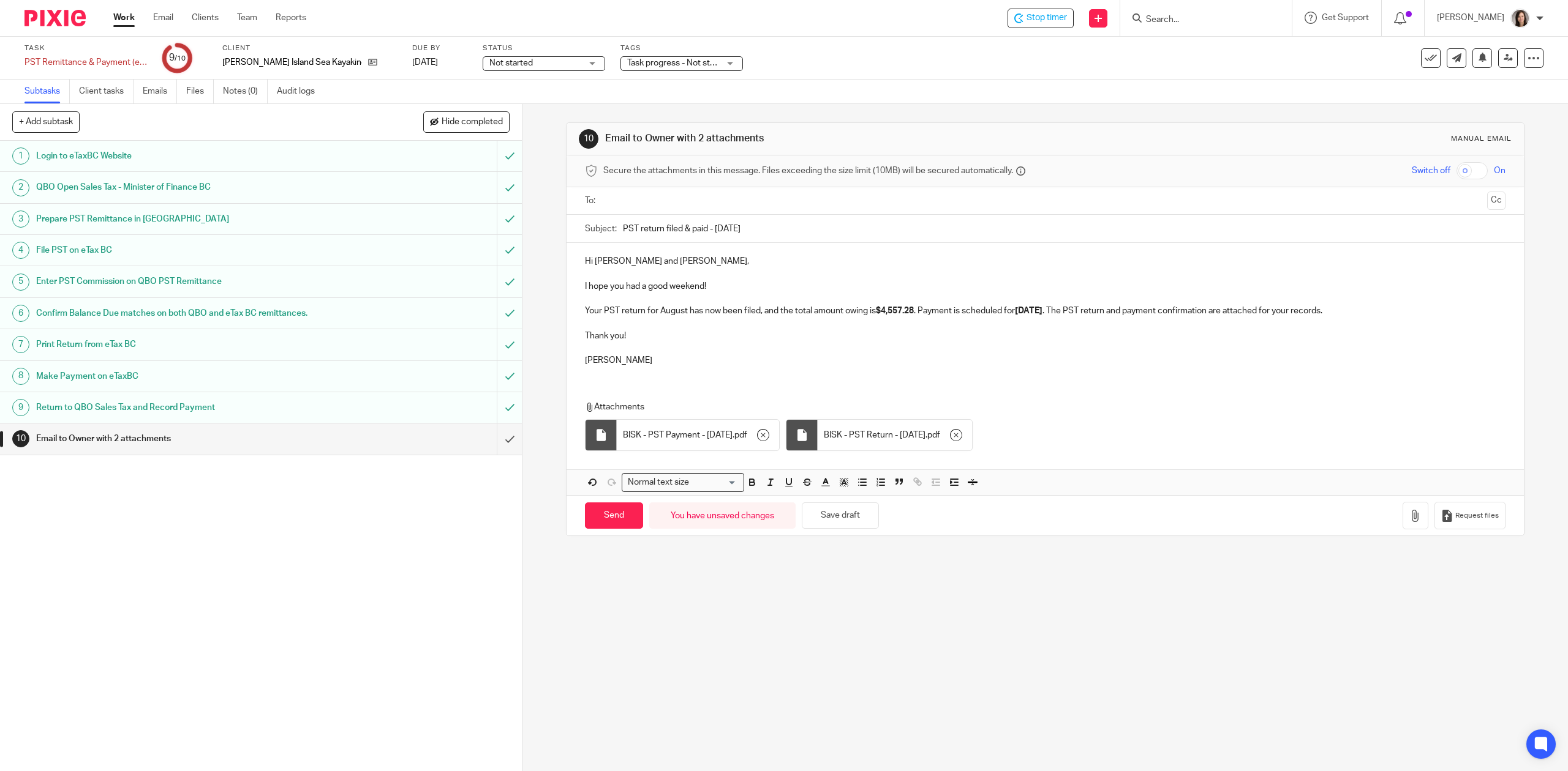
click at [625, 203] on input "text" at bounding box center [1044, 201] width 874 height 14
click at [802, 199] on input "text" at bounding box center [1123, 202] width 718 height 24
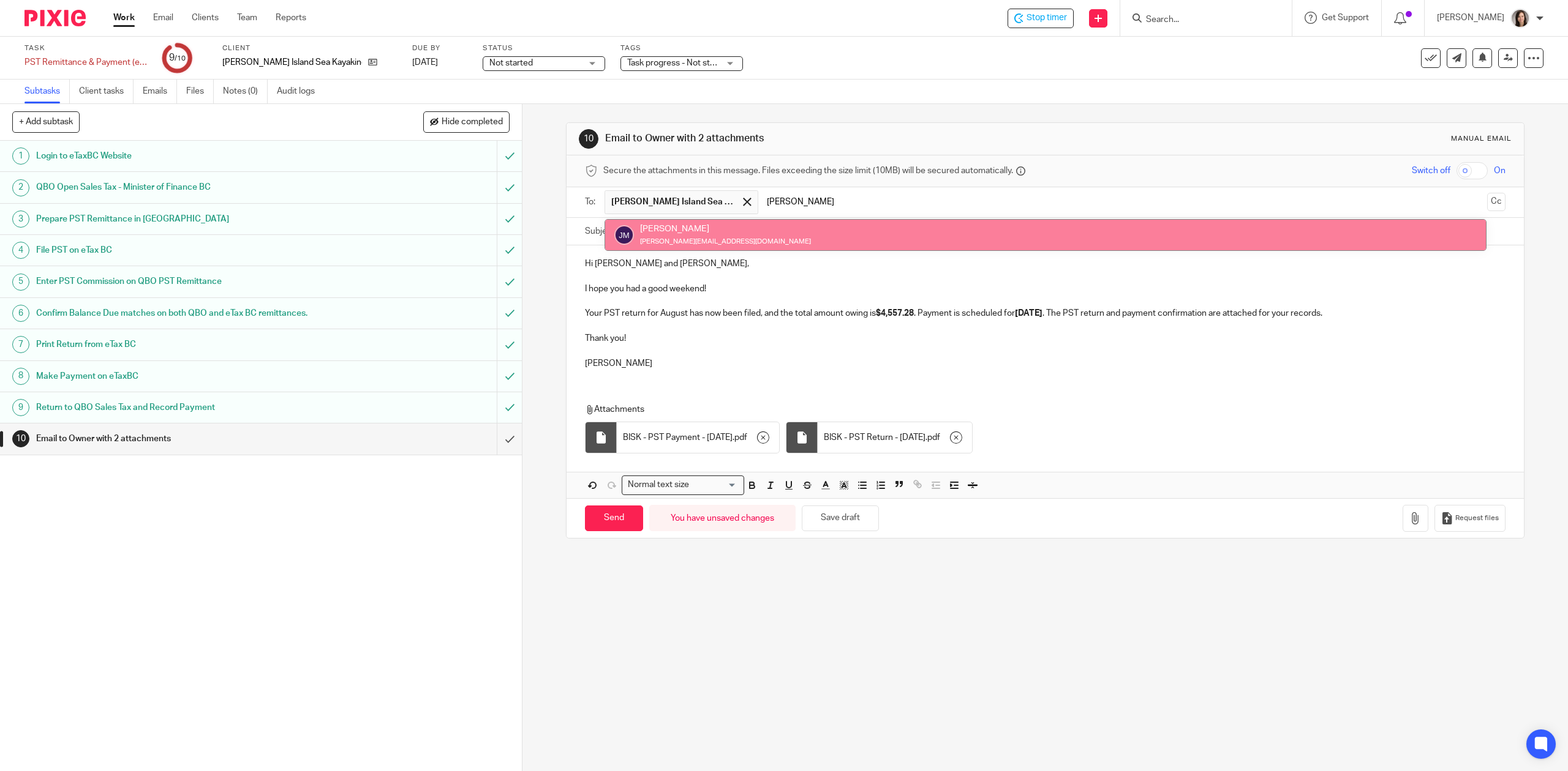
type input "josie"
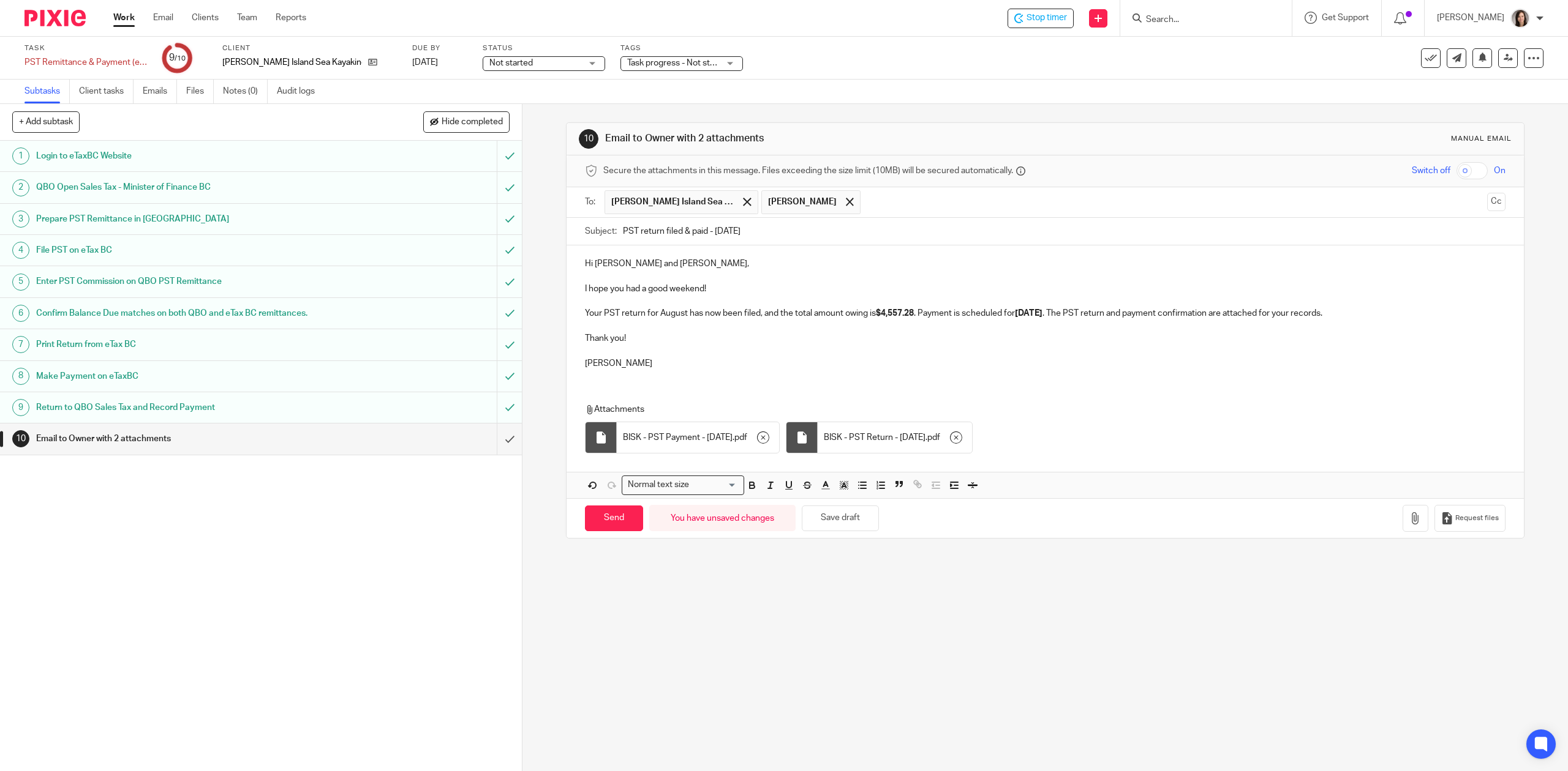
click at [731, 272] on p at bounding box center [1044, 276] width 920 height 12
click at [608, 517] on input "Send" at bounding box center [614, 519] width 58 height 26
type input "Sent"
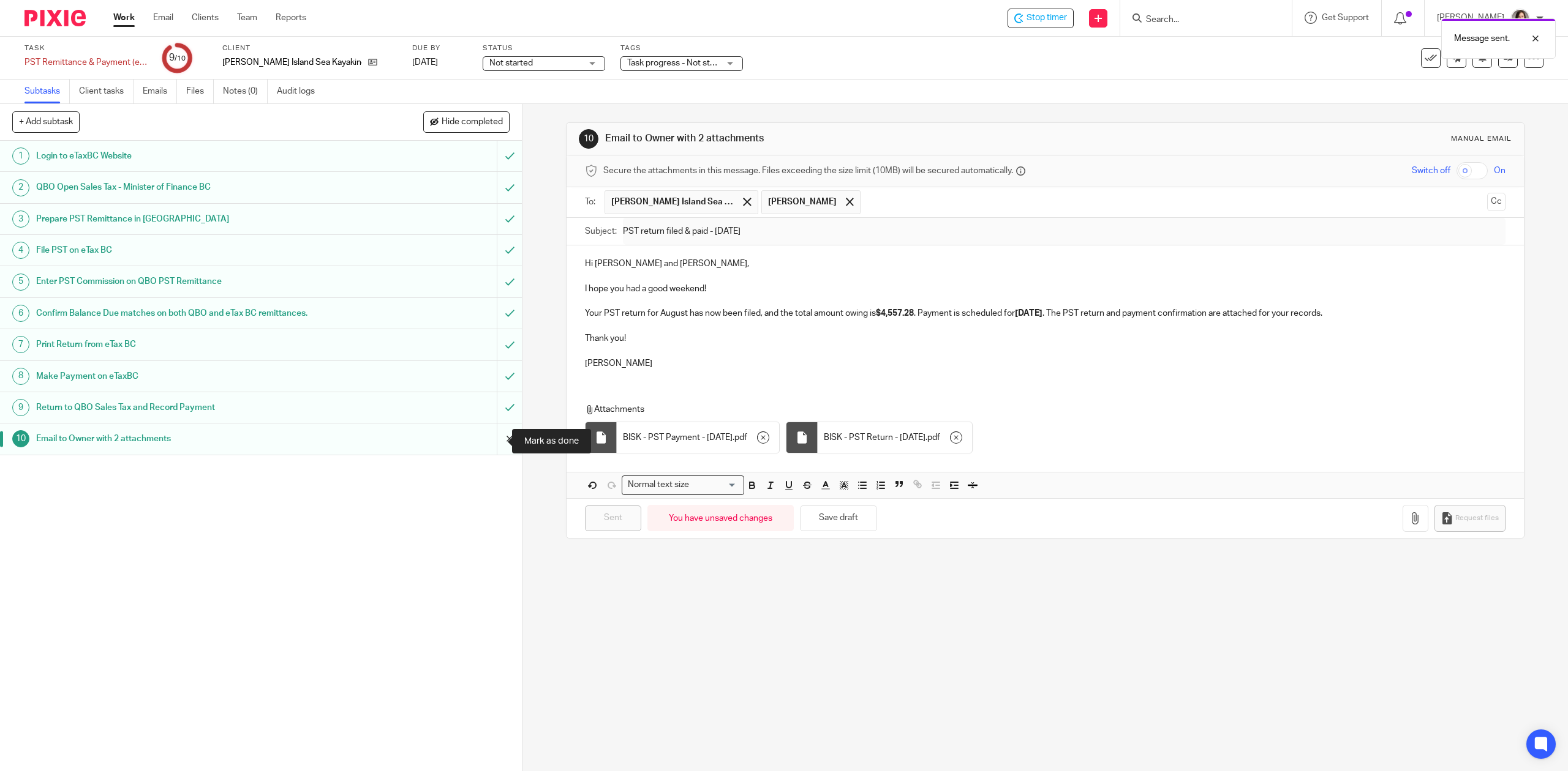
click at [499, 451] on input "submit" at bounding box center [261, 439] width 522 height 31
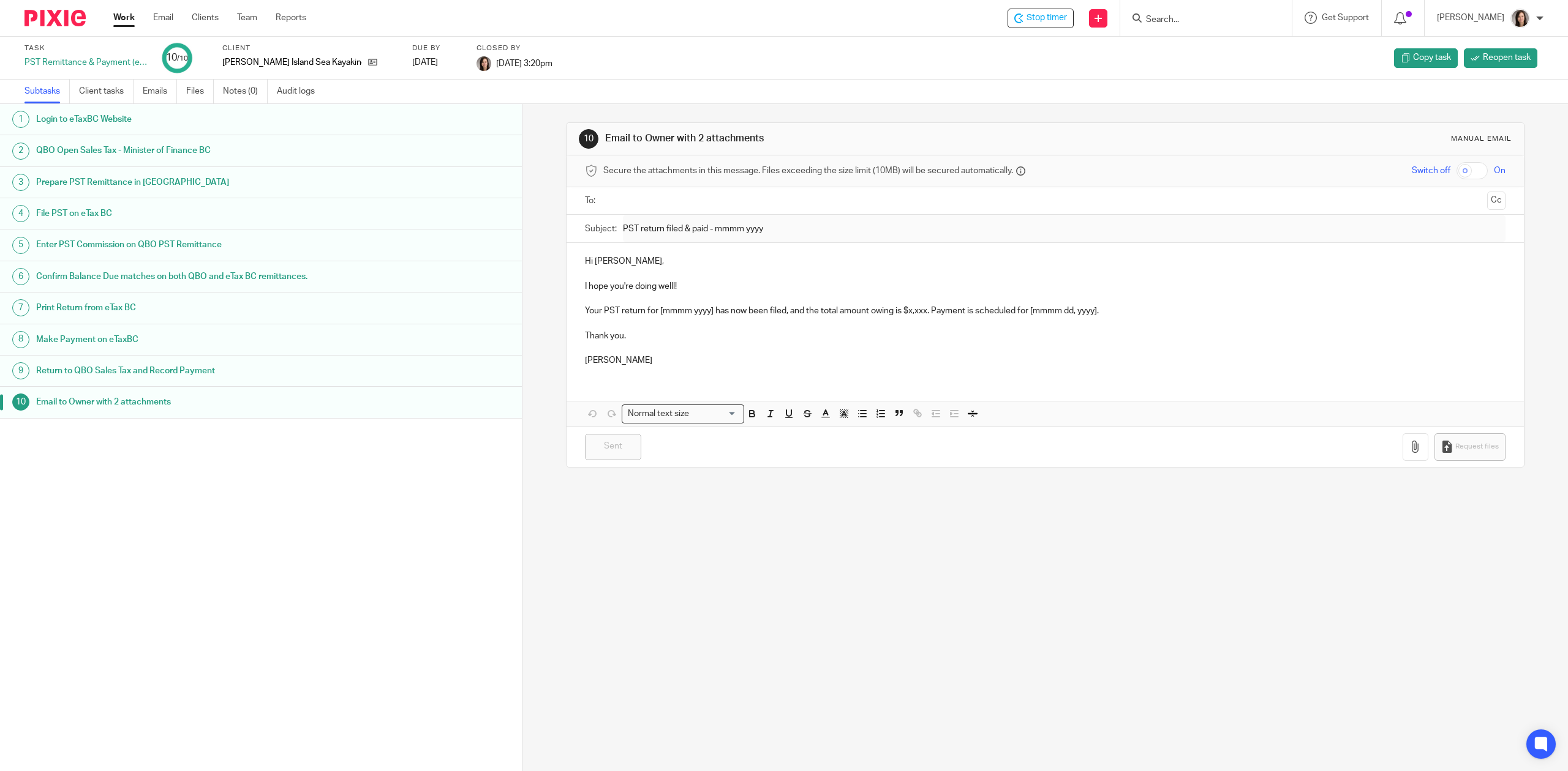
click at [880, 586] on div "10 Email to Owner with 2 attachments Manual email Secure the attachments in thi…" at bounding box center [1044, 438] width 1045 height 667
click at [125, 12] on link "Work" at bounding box center [124, 18] width 22 height 12
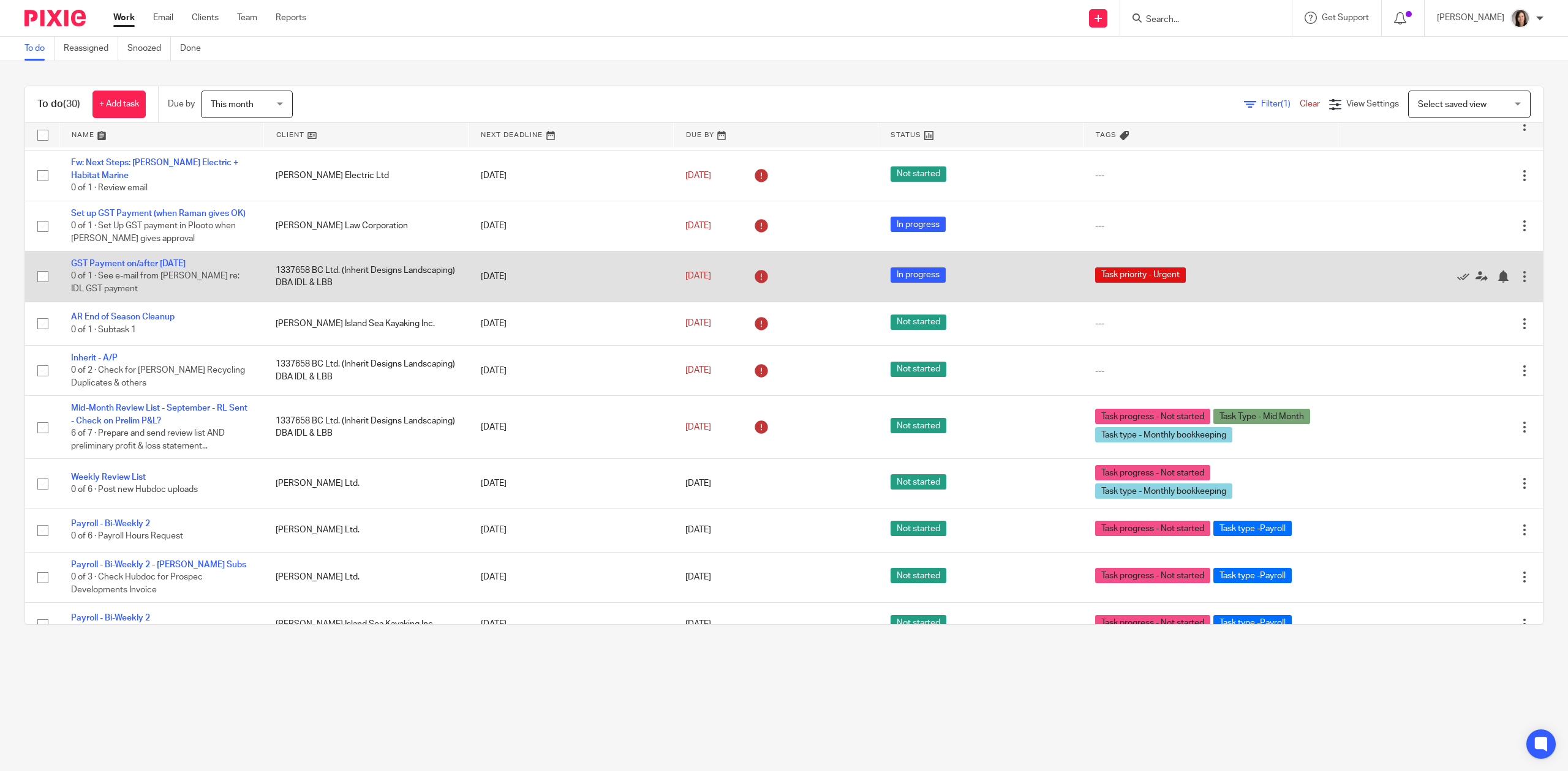
scroll to position [1105, 0]
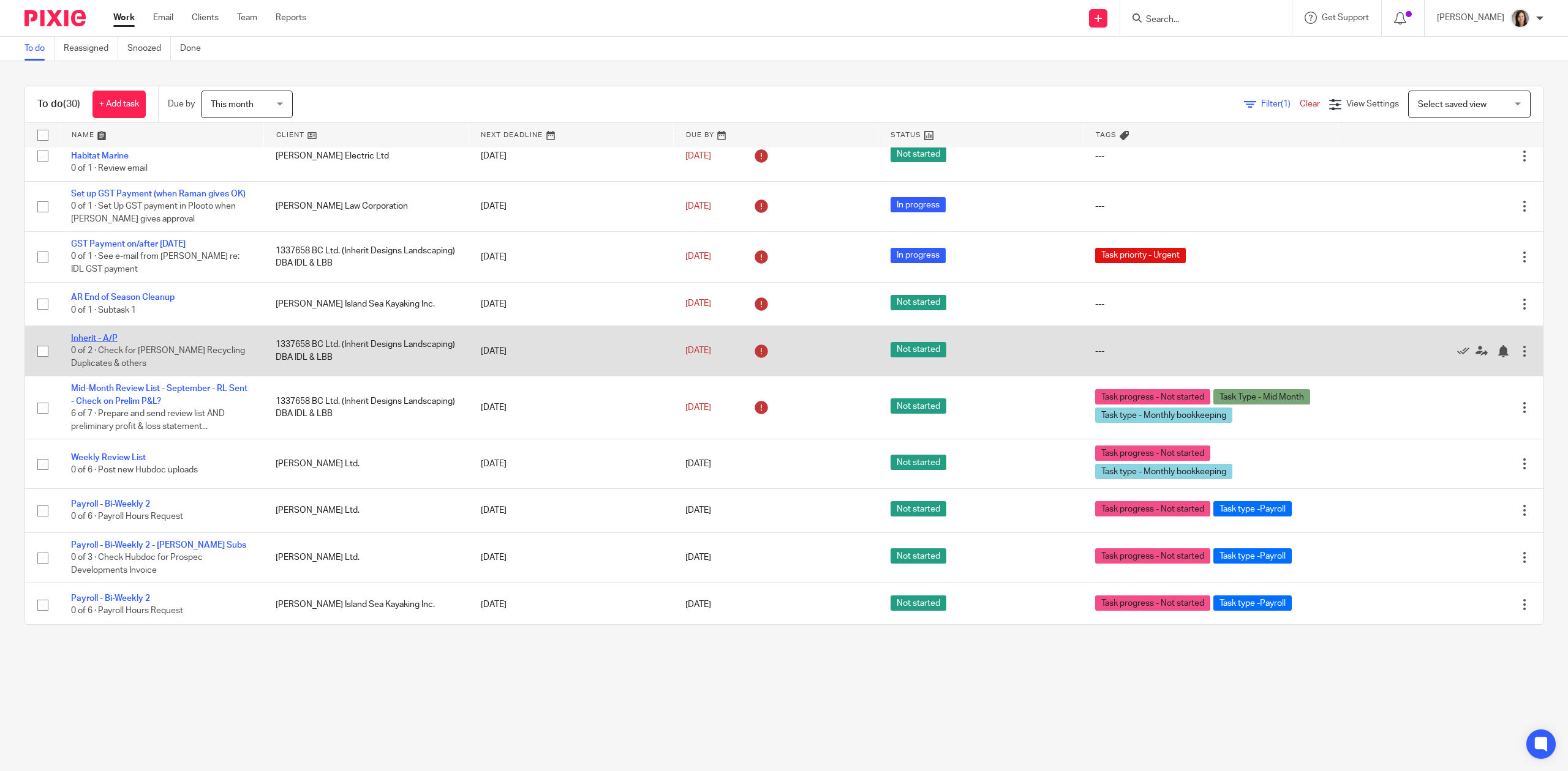
click at [103, 334] on link "Inherit - A/P" at bounding box center [94, 338] width 46 height 8
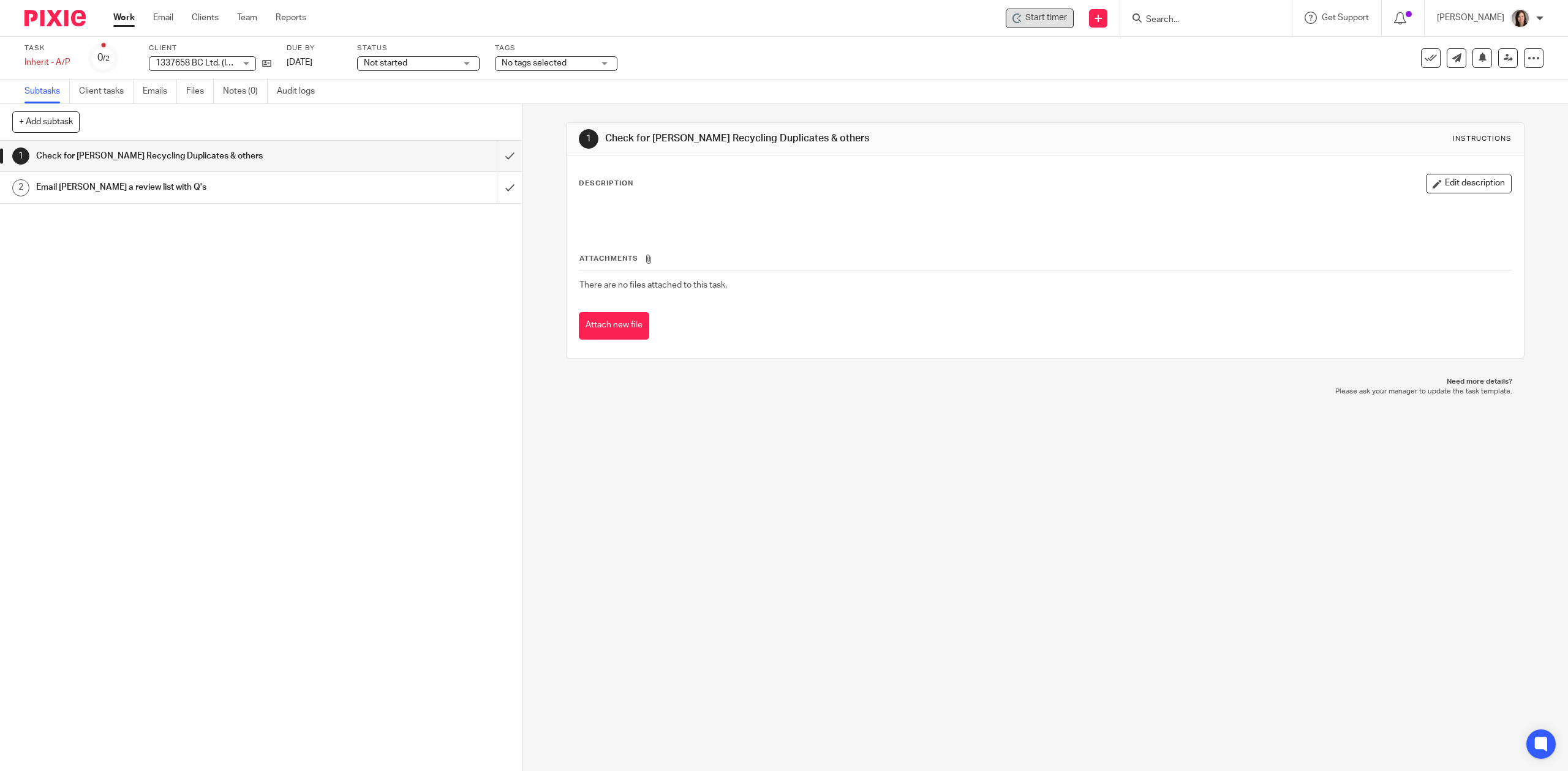
click at [1034, 20] on span "Start timer" at bounding box center [1046, 18] width 42 height 13
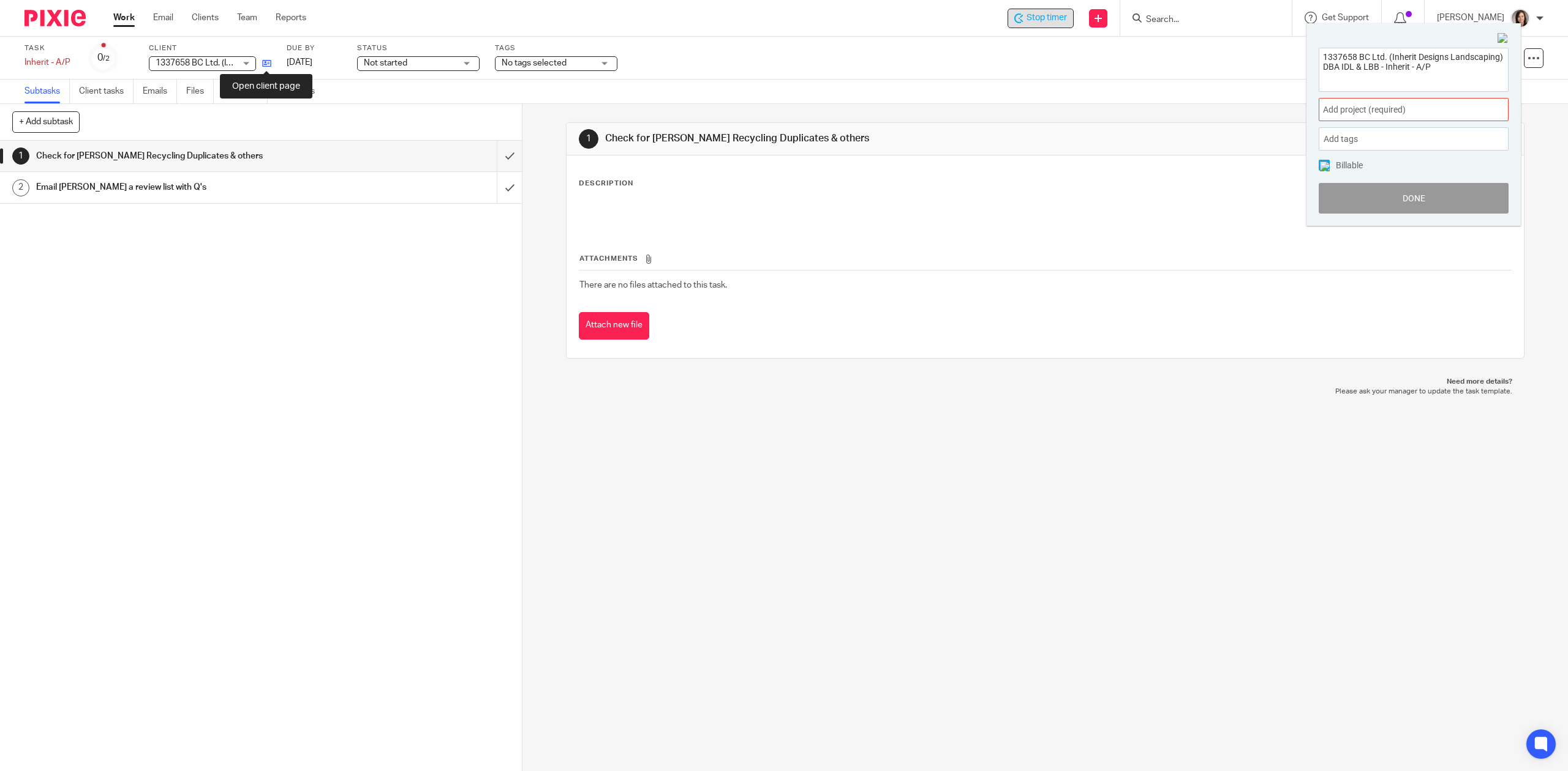
click at [270, 64] on icon at bounding box center [267, 63] width 9 height 9
click at [1426, 111] on span "Add project (required) :" at bounding box center [1400, 110] width 155 height 13
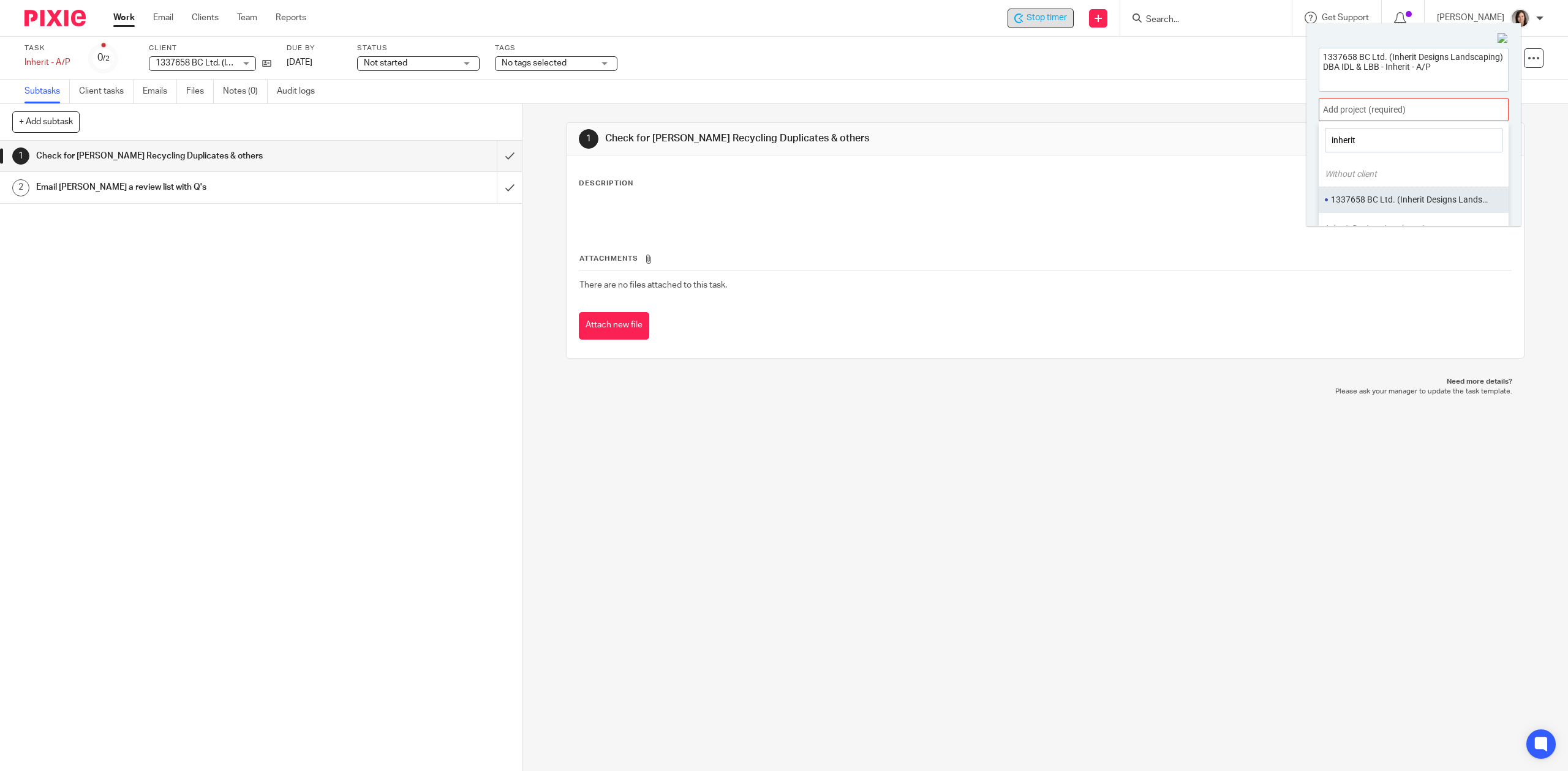
type input "inherit"
click at [1400, 205] on li "1337658 BC Ltd. (Inherit Designs Landscaping)" at bounding box center [1410, 200] width 160 height 13
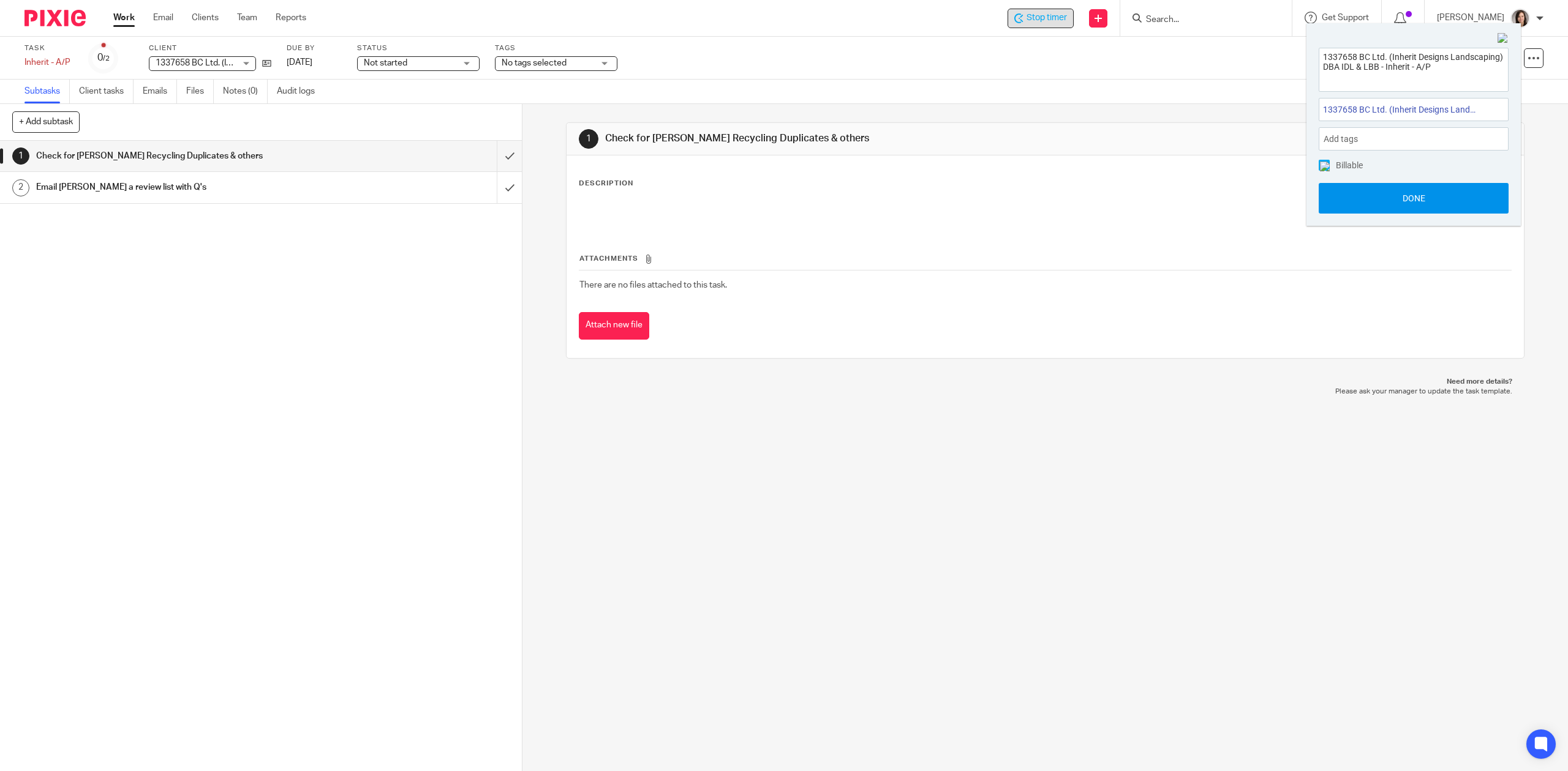
click at [1421, 186] on button "Done" at bounding box center [1413, 198] width 190 height 31
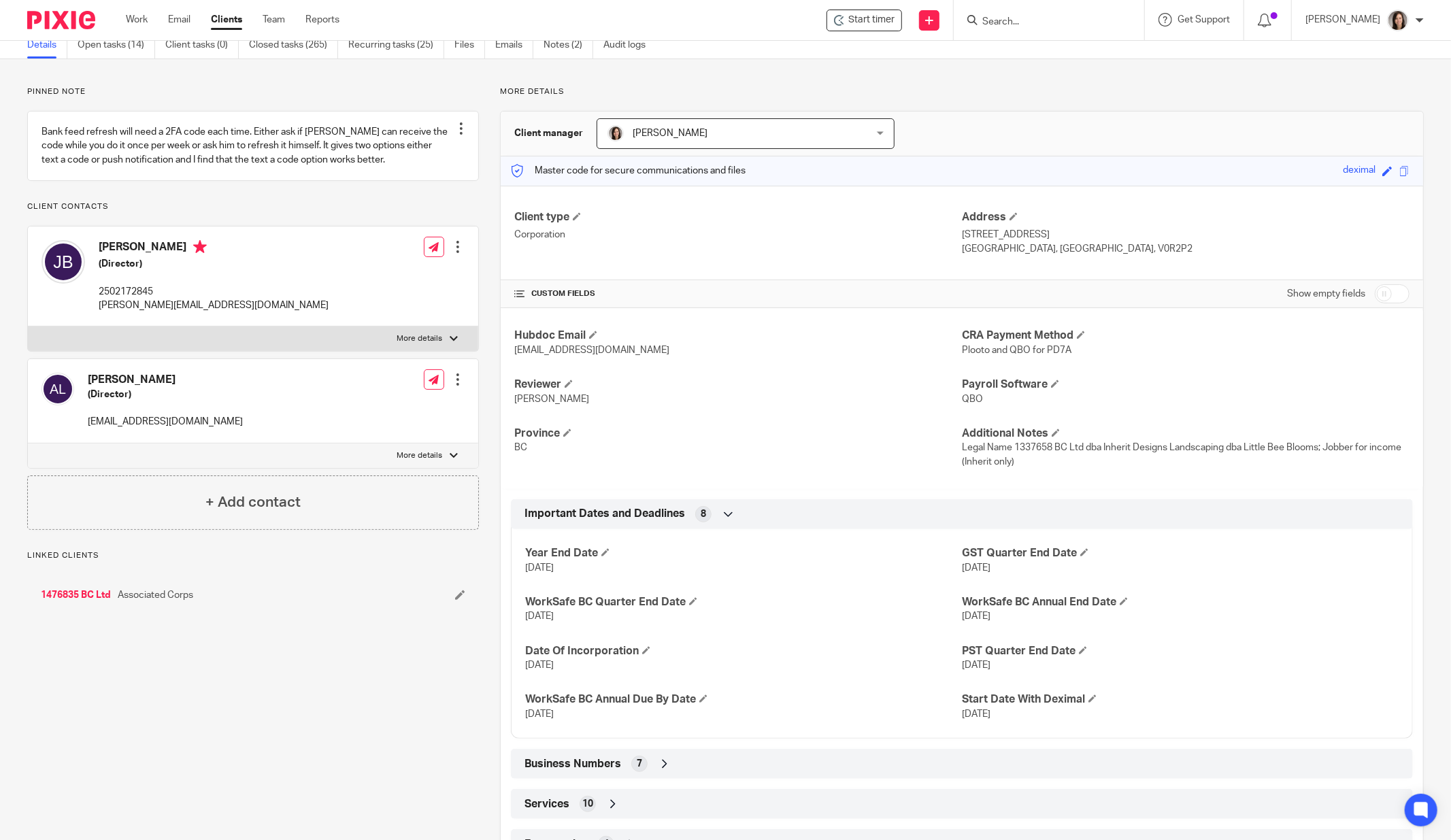
scroll to position [114, 0]
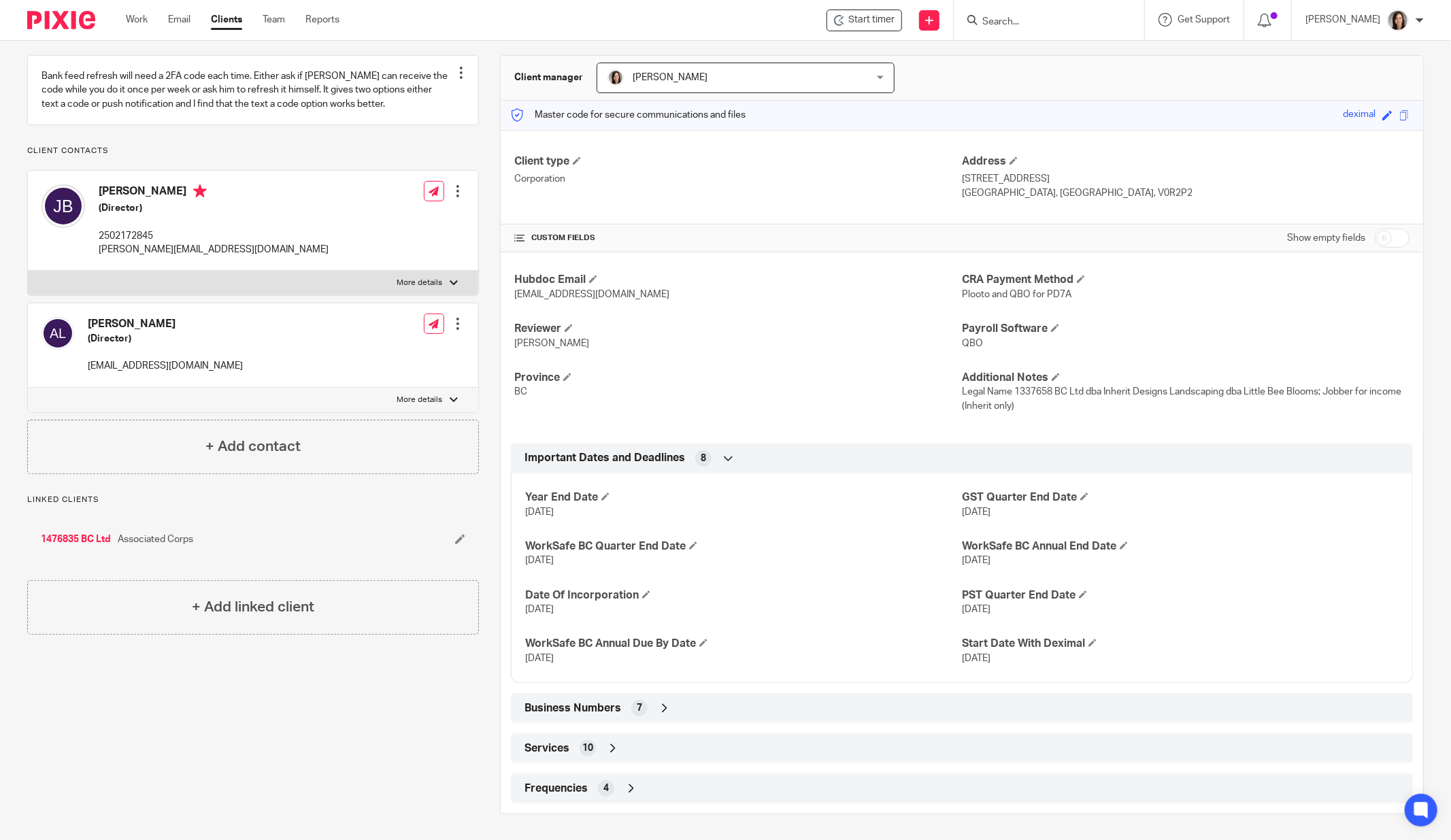
click at [695, 713] on div "Business Numbers 7" at bounding box center [961, 708] width 882 height 23
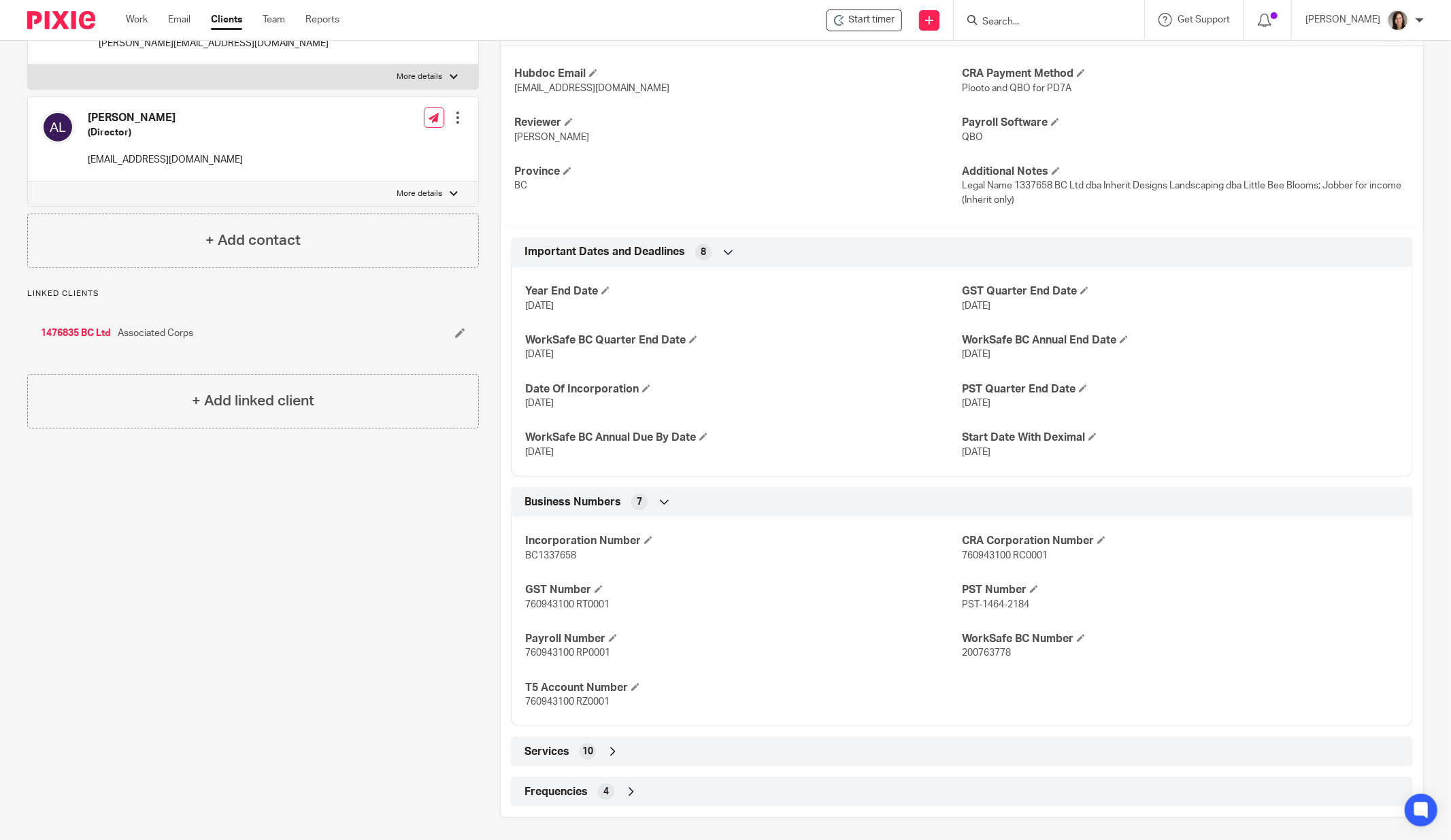
scroll to position [324, 0]
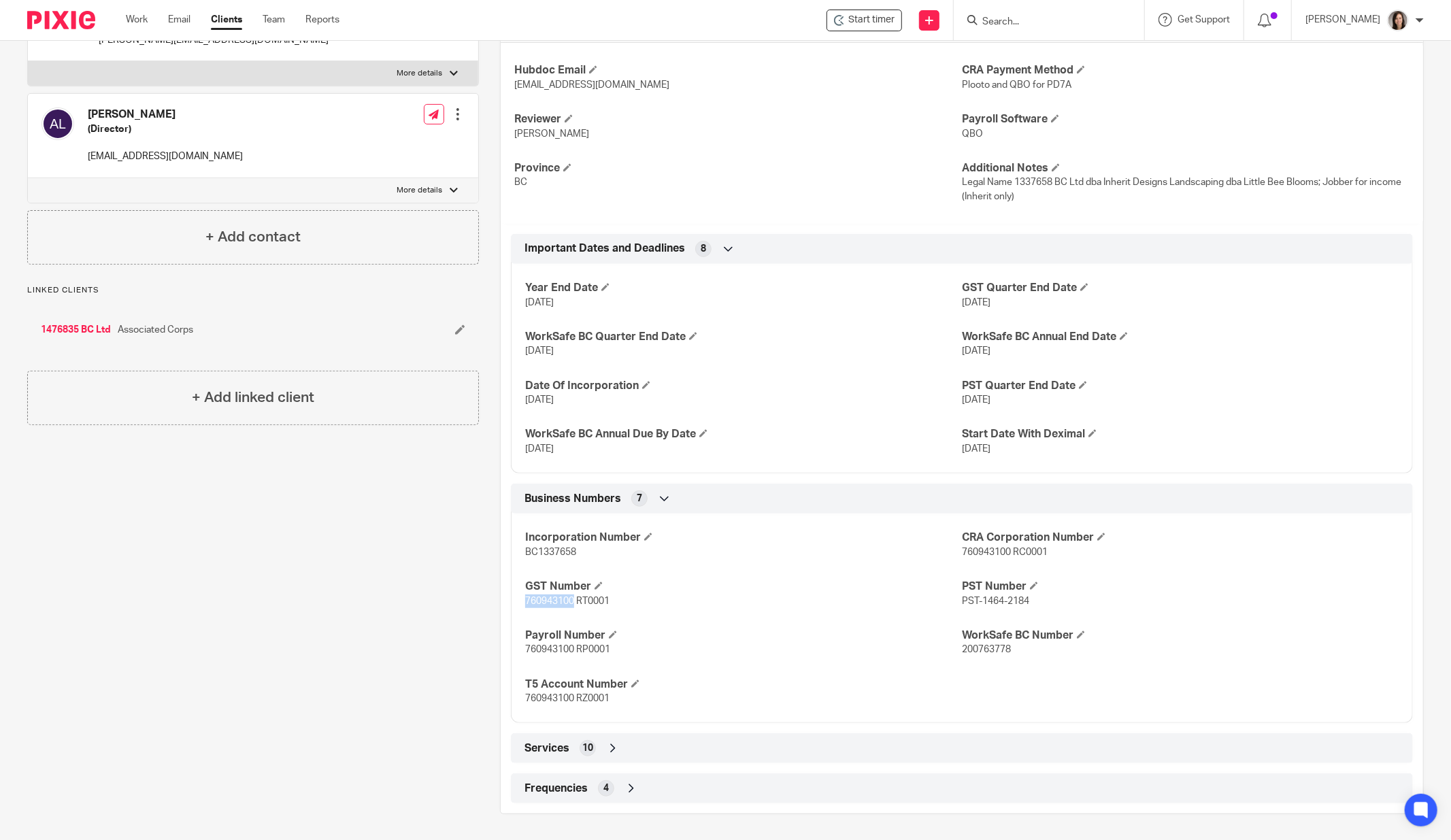
drag, startPoint x: 571, startPoint y: 601, endPoint x: 511, endPoint y: 603, distance: 60.0
click at [511, 603] on div "Incorporation Number BC1337658 CRA Corporation Number 760943100 RC0001 GST Numb…" at bounding box center [961, 613] width 902 height 219
copy span "760943100"
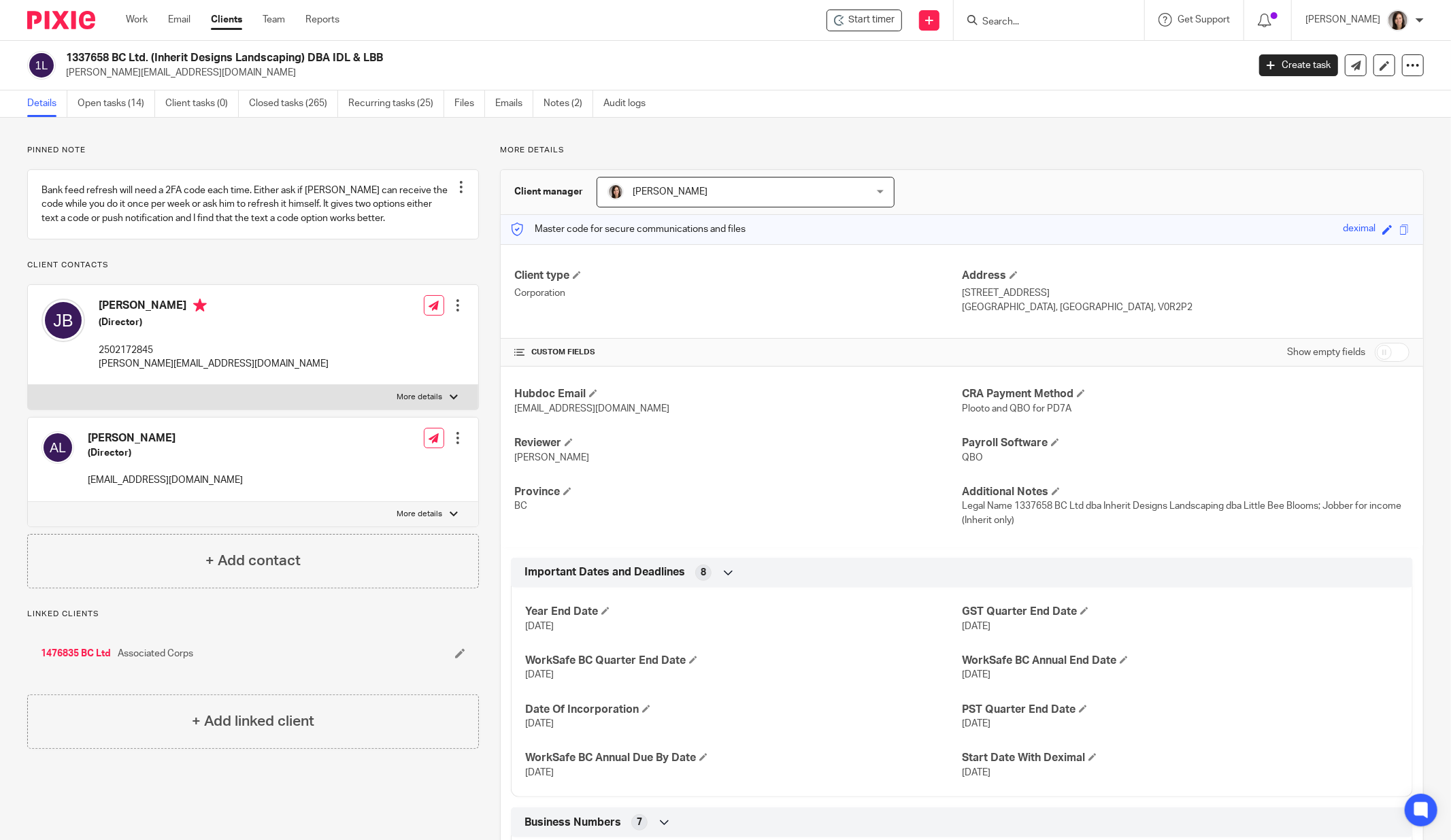
click at [1010, 25] on input "Search" at bounding box center [1042, 22] width 122 height 12
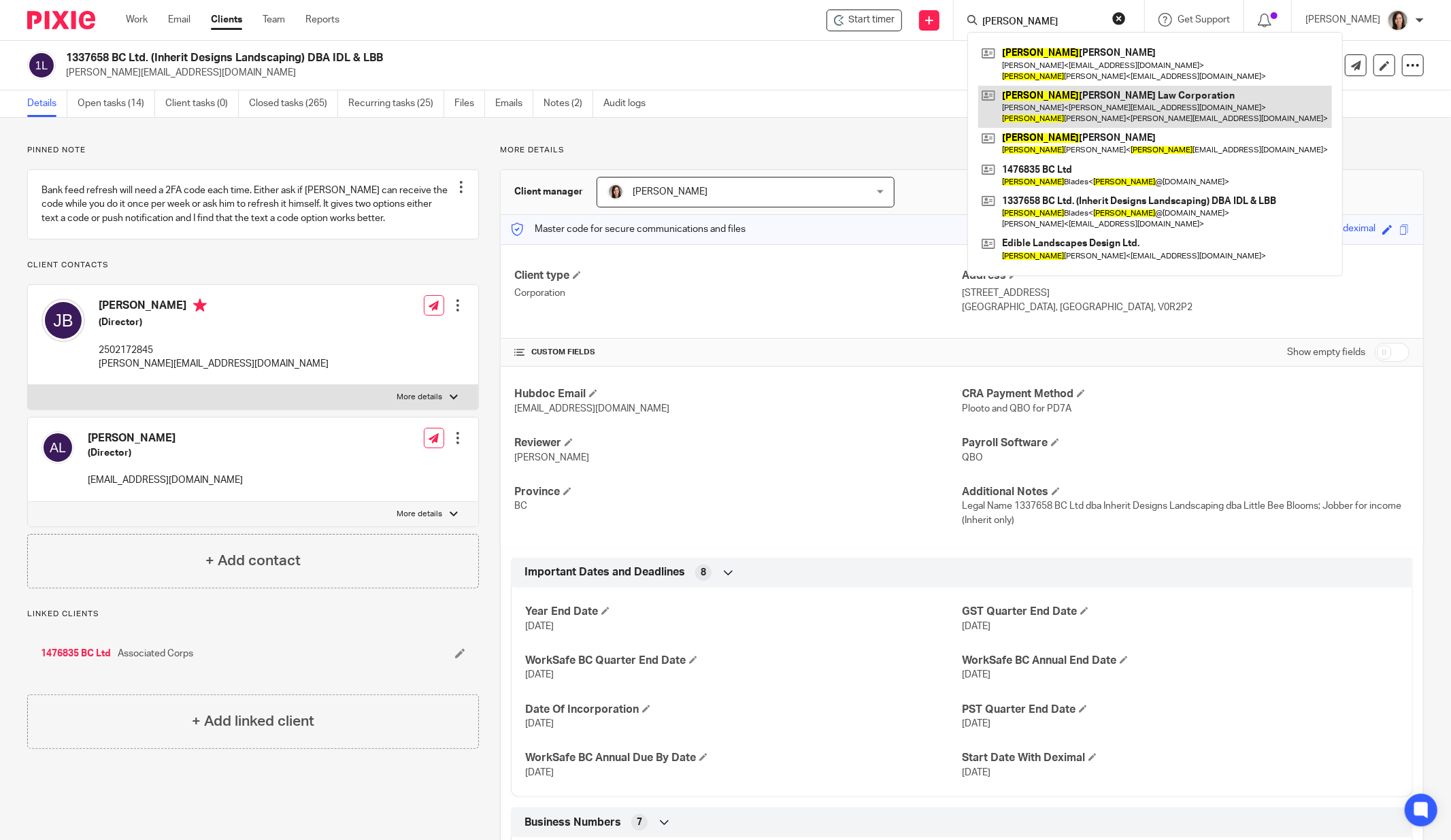
type input "[PERSON_NAME]"
click at [1108, 114] on link at bounding box center [1155, 106] width 354 height 42
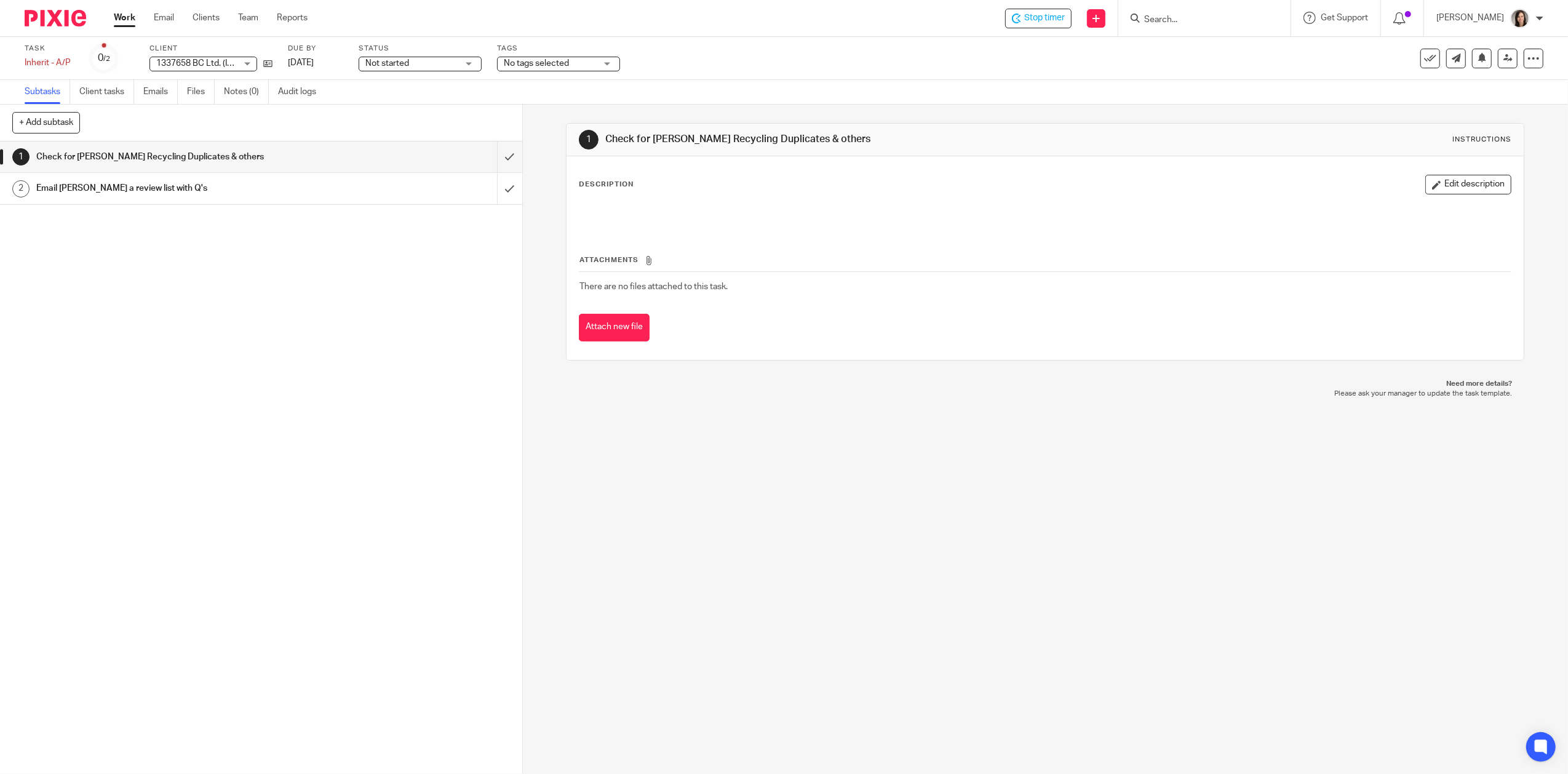
click at [705, 583] on div "1 Check for [PERSON_NAME] Recycling Duplicates & others Instructions Descriptio…" at bounding box center [1045, 439] width 1045 height 669
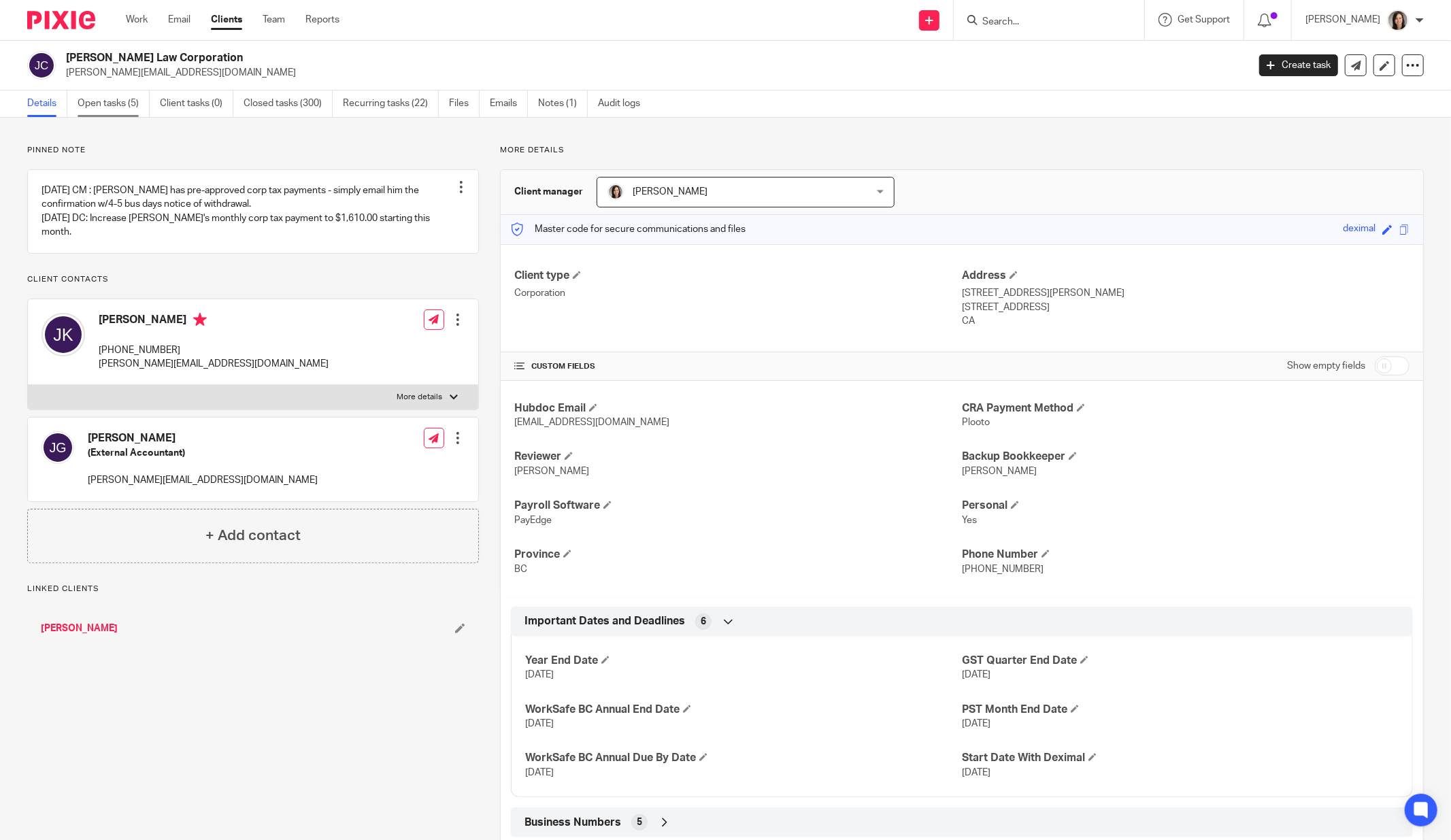
click at [117, 106] on link "Open tasks (5)" at bounding box center [114, 104] width 72 height 27
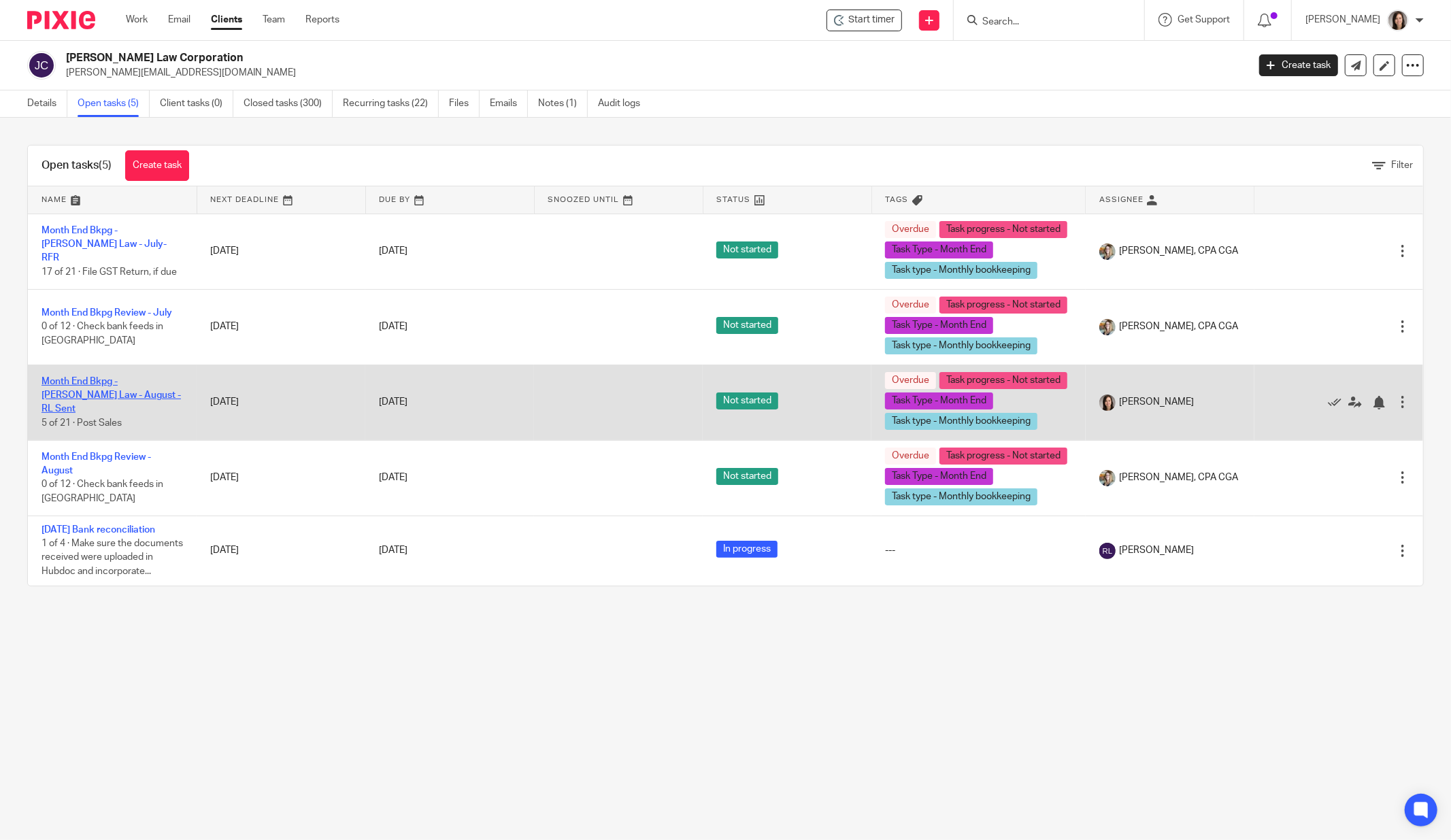
click at [125, 414] on link "Month End Bkpg - [PERSON_NAME] Law - August - RL Sent" at bounding box center [111, 395] width 140 height 38
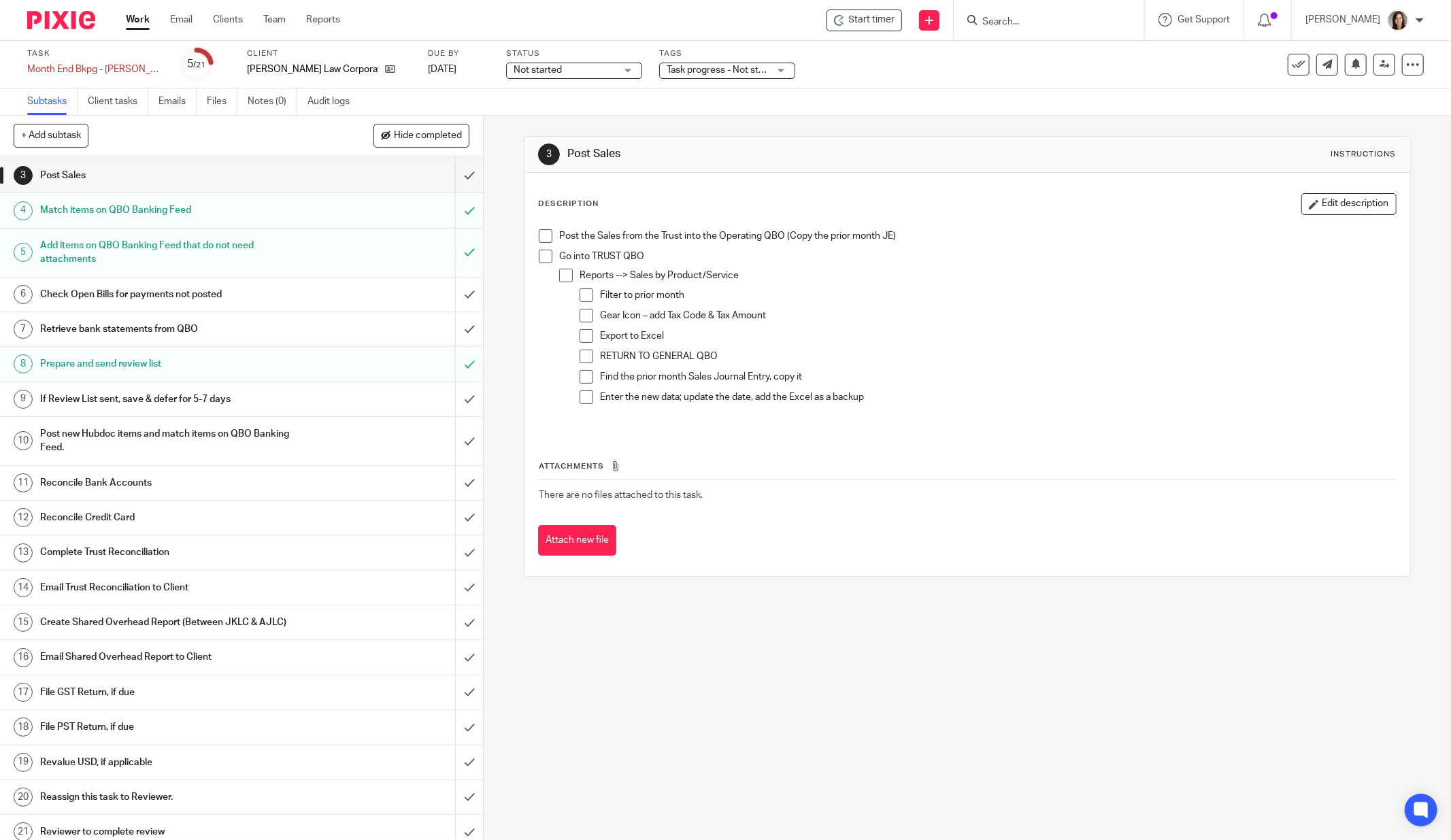
scroll to position [87, 0]
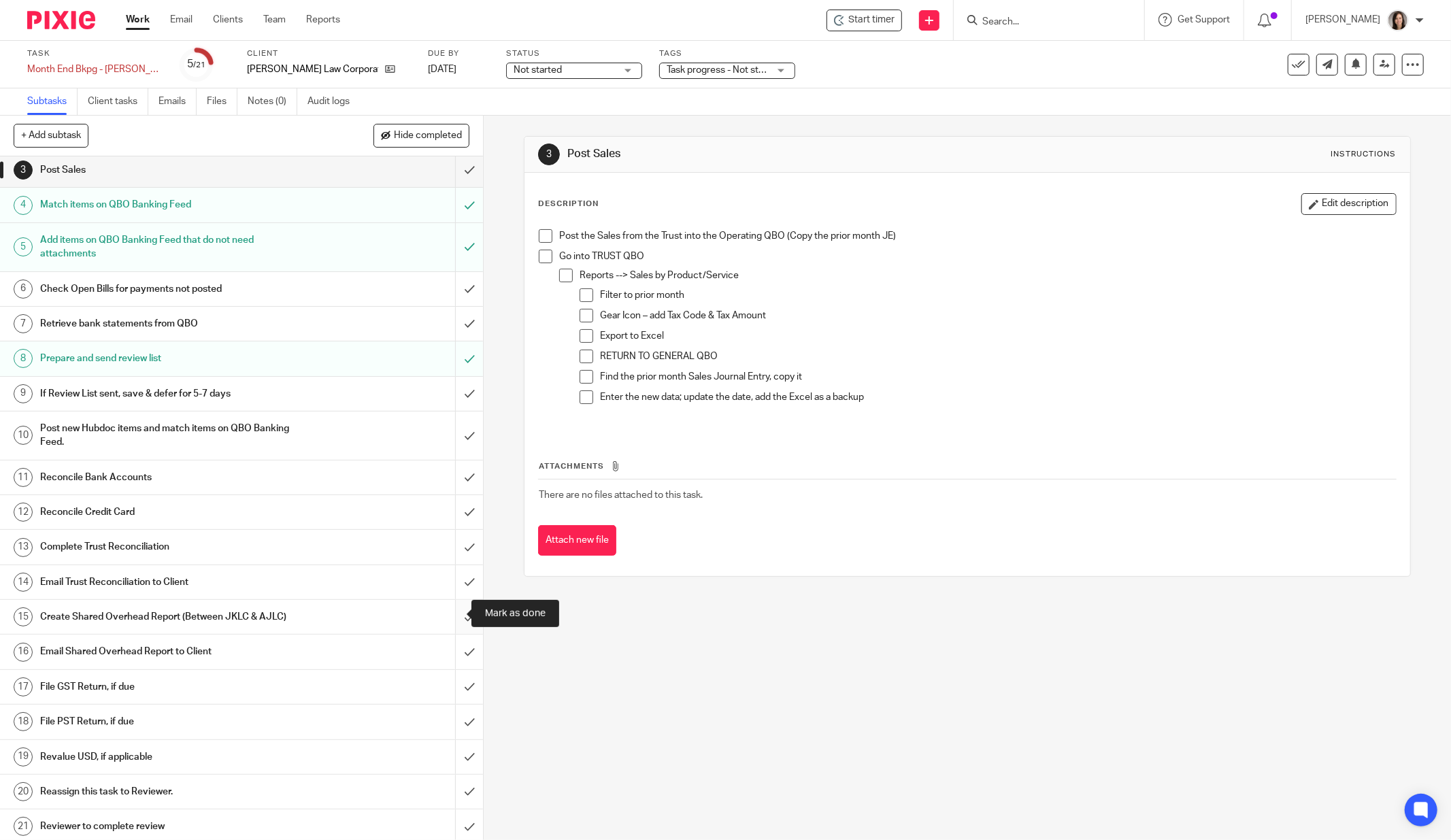
click at [445, 615] on input "submit" at bounding box center [241, 616] width 483 height 34
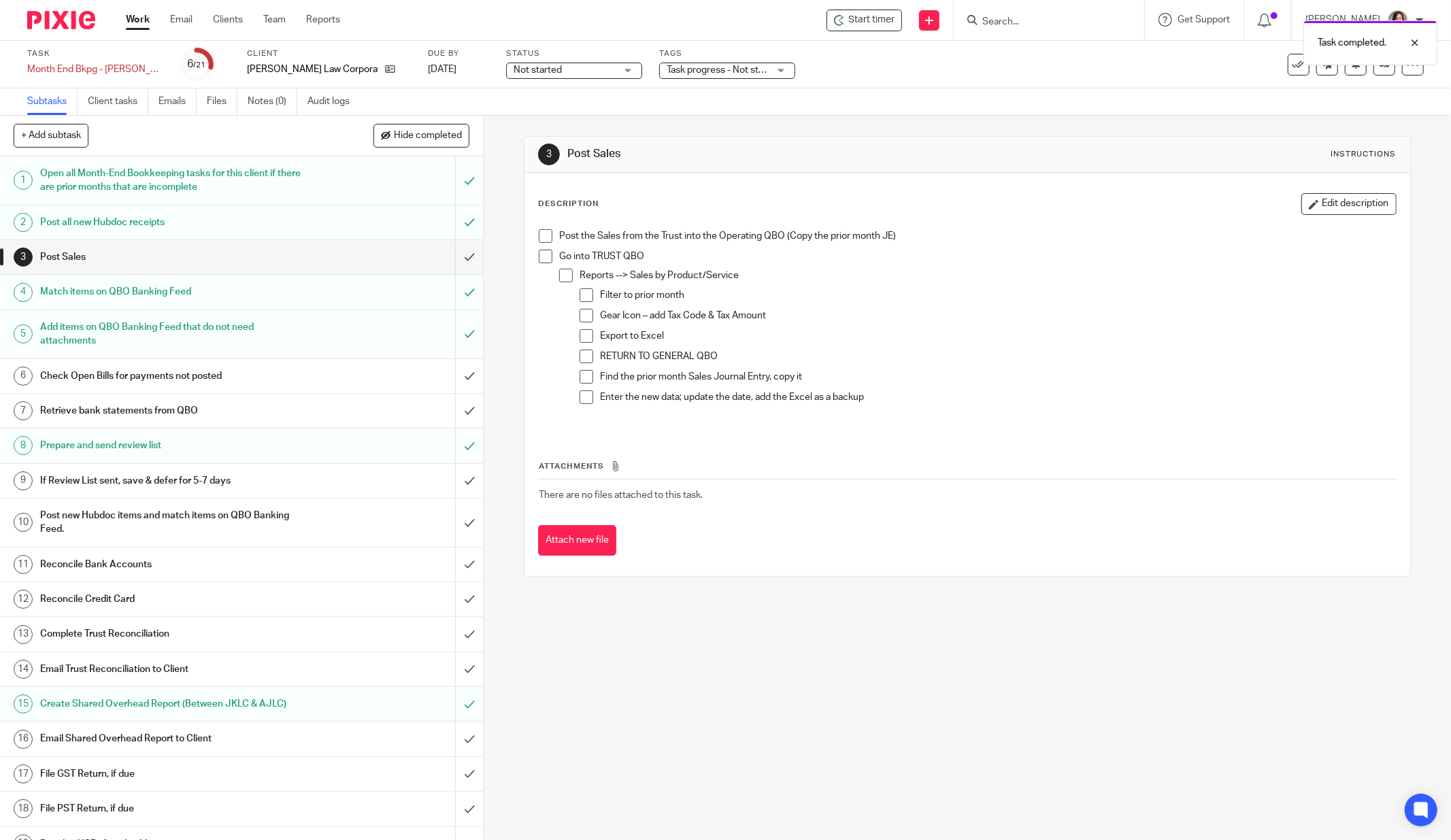
click at [335, 744] on div "Email Shared Overhead Report to Client" at bounding box center [241, 739] width 401 height 20
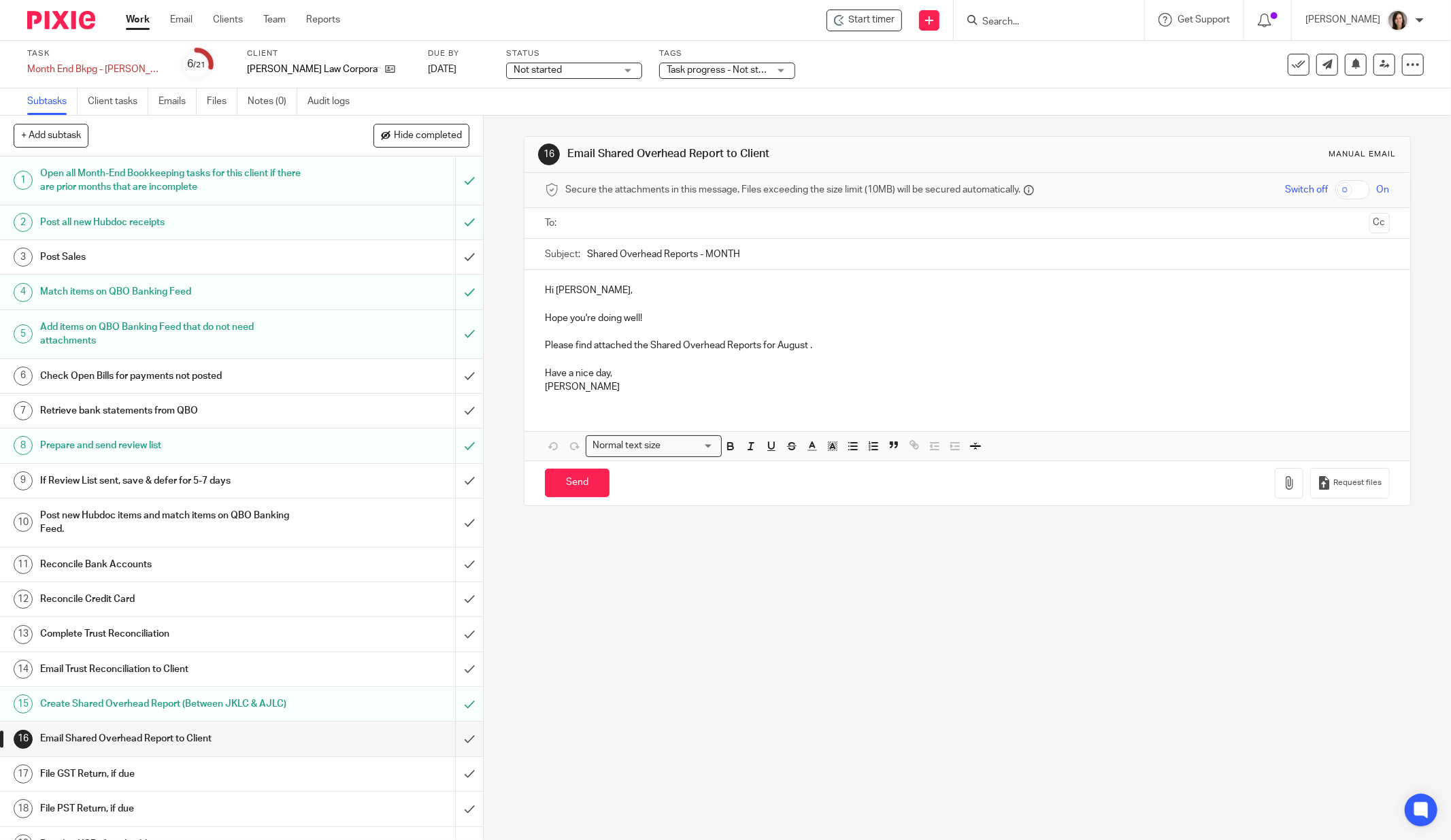
click at [756, 350] on p "Please find attached the Shared Overhead Reports for August ." at bounding box center [967, 345] width 845 height 14
click at [632, 373] on p "Have a nice day," at bounding box center [967, 373] width 845 height 14
click at [1283, 482] on icon "button" at bounding box center [1289, 482] width 14 height 14
click at [1275, 492] on button "button" at bounding box center [1289, 483] width 28 height 30
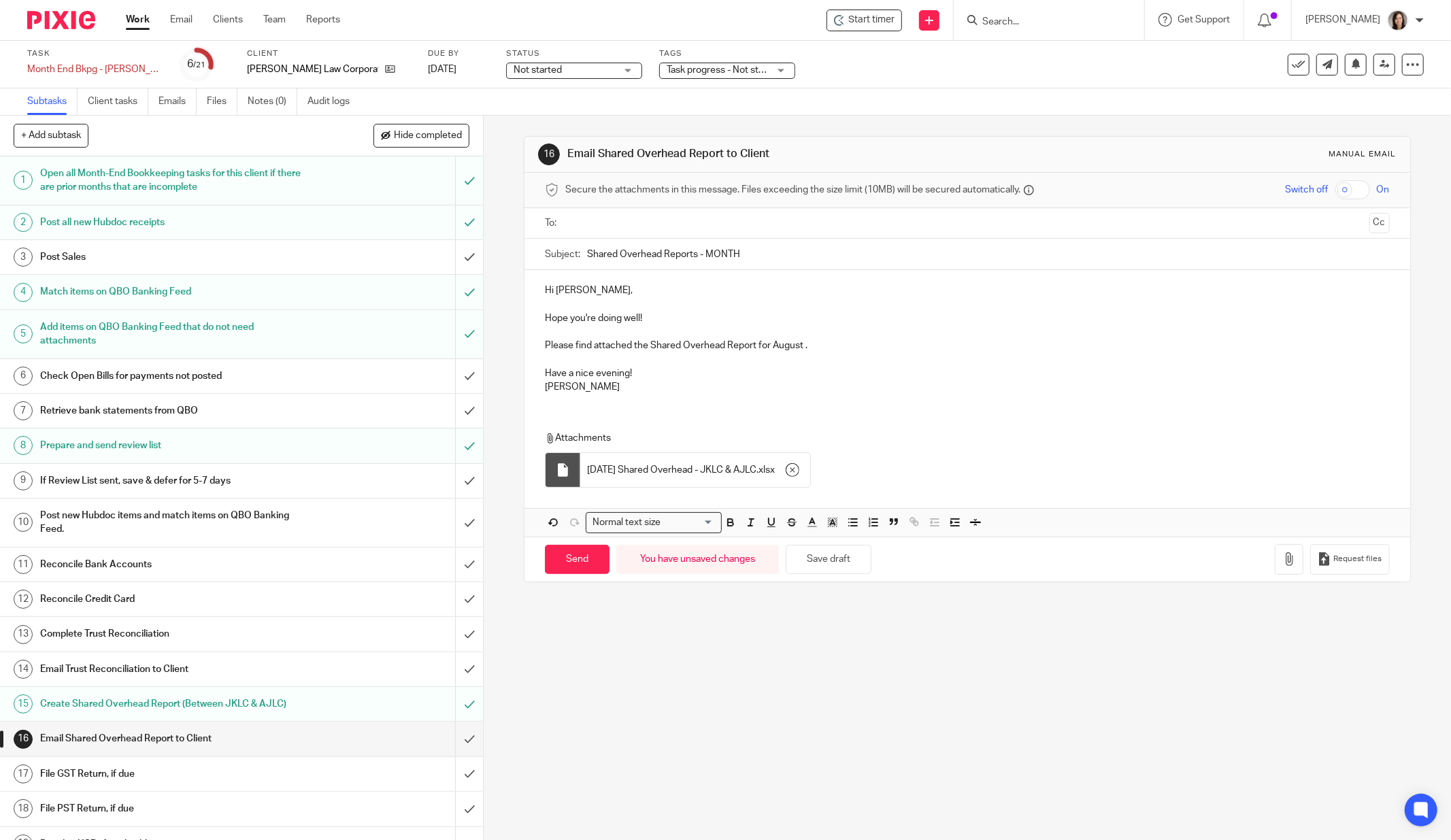
click at [623, 222] on input "text" at bounding box center [966, 224] width 793 height 16
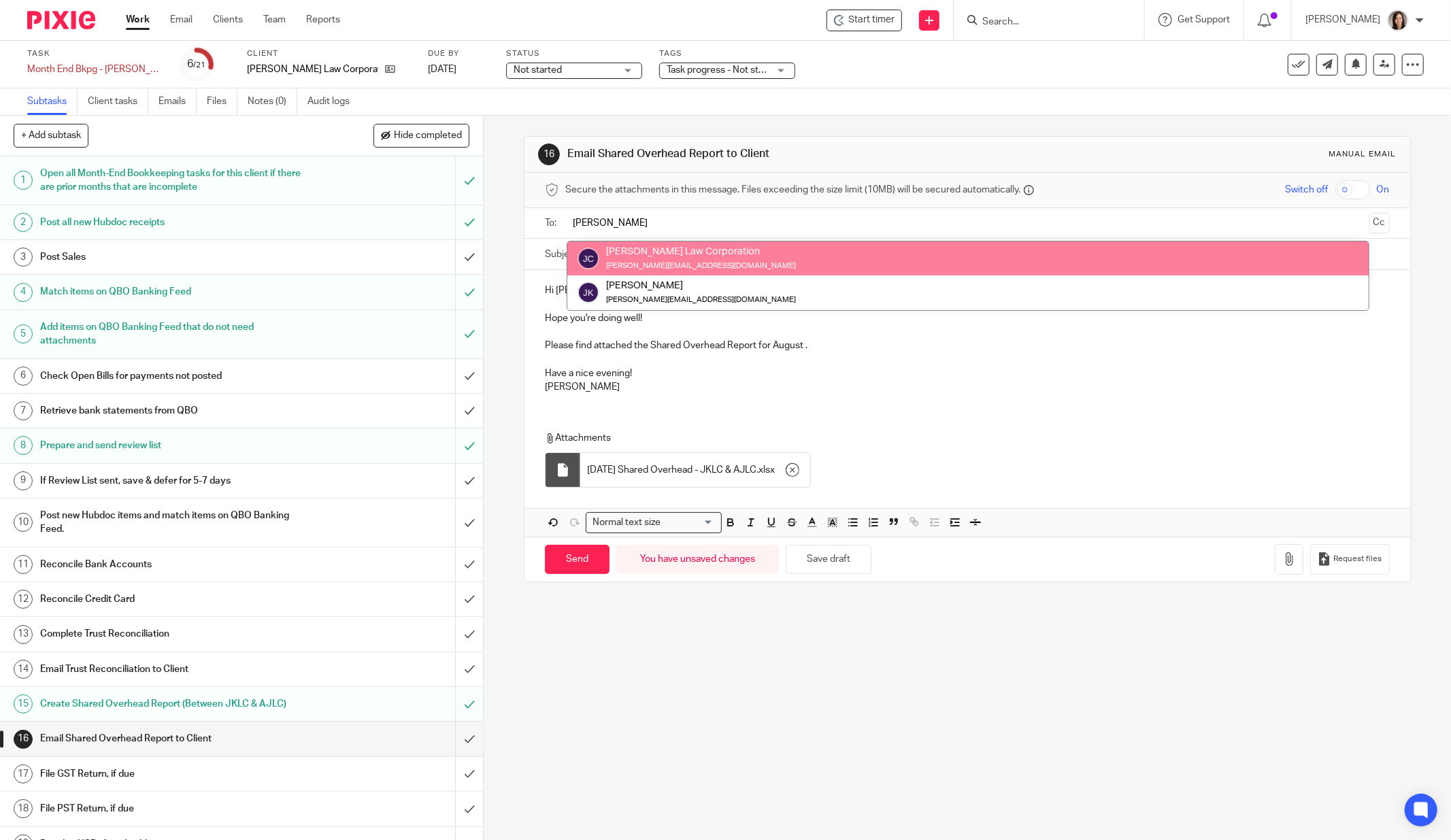
type input "josh"
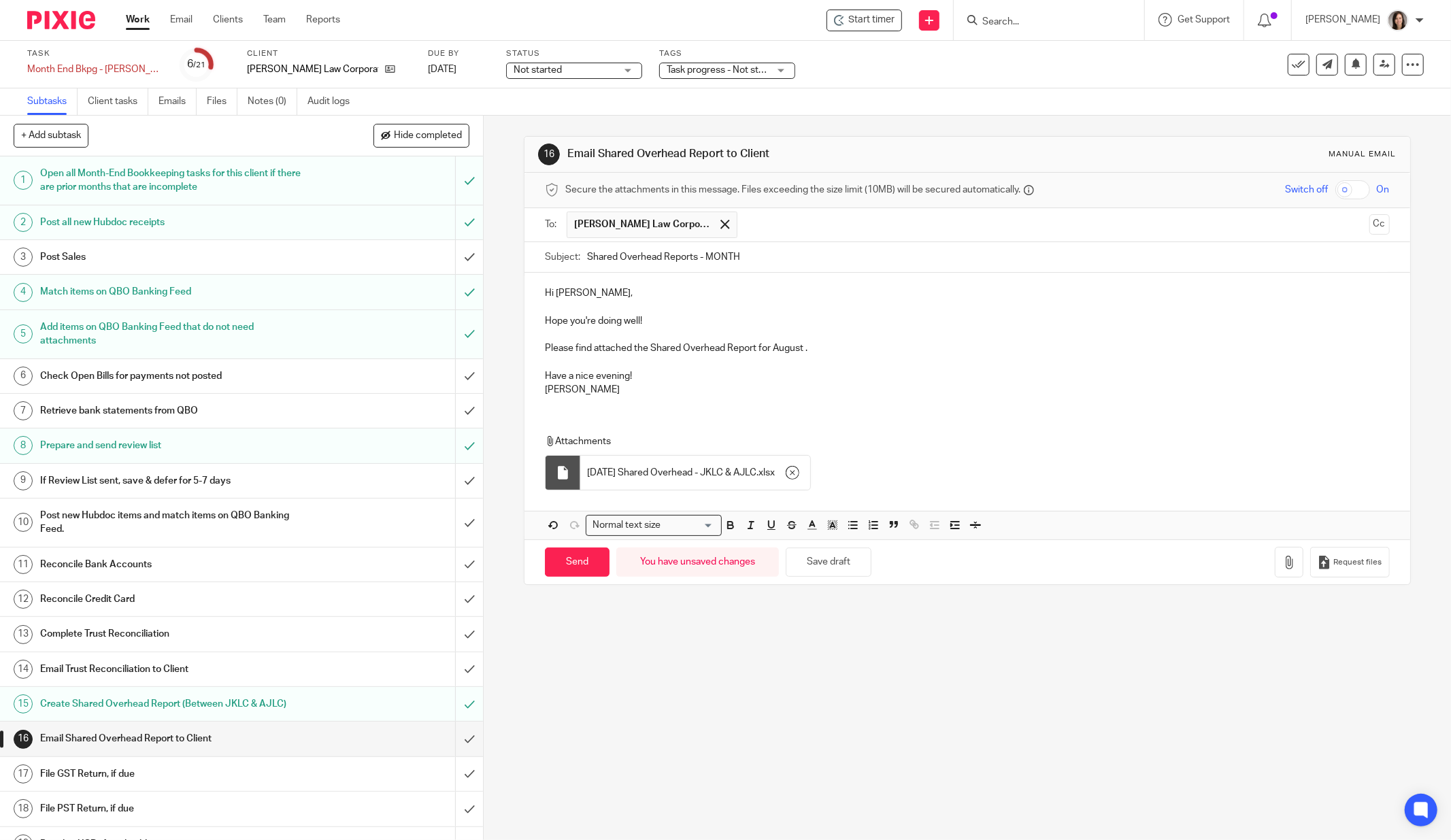
click at [766, 265] on input "Shared Overhead Reports - MONTH" at bounding box center [989, 257] width 803 height 30
drag, startPoint x: 766, startPoint y: 265, endPoint x: 695, endPoint y: 264, distance: 71.0
click at [695, 264] on input "Shared Overhead Reports - MONTH" at bounding box center [989, 257] width 803 height 30
type input "Shared Overhead Report - August"
click at [772, 361] on p at bounding box center [967, 362] width 845 height 14
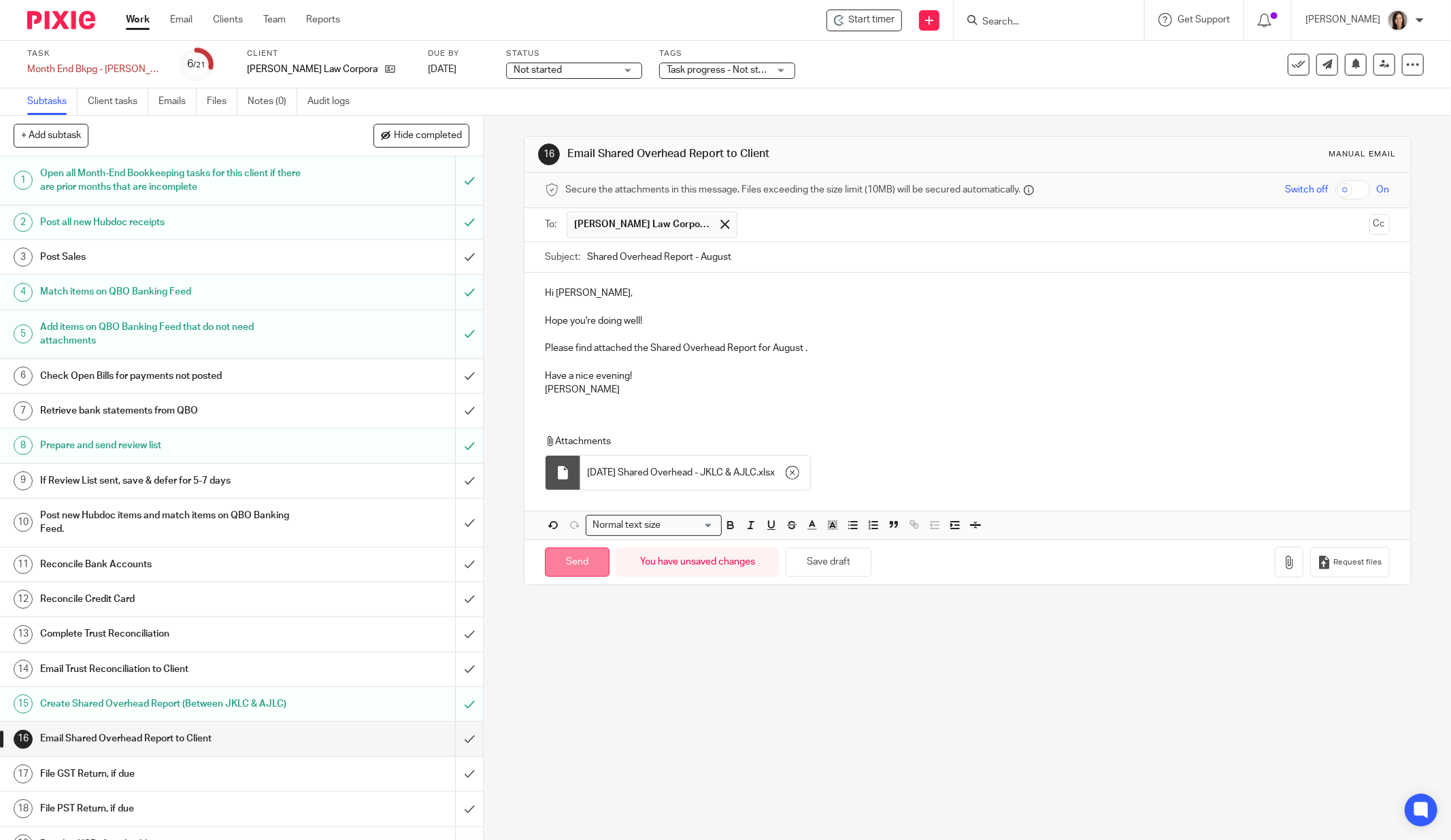
click at [577, 559] on input "Send" at bounding box center [577, 562] width 64 height 29
type input "Sent"
click at [1037, 17] on input "Search" at bounding box center [1042, 22] width 122 height 12
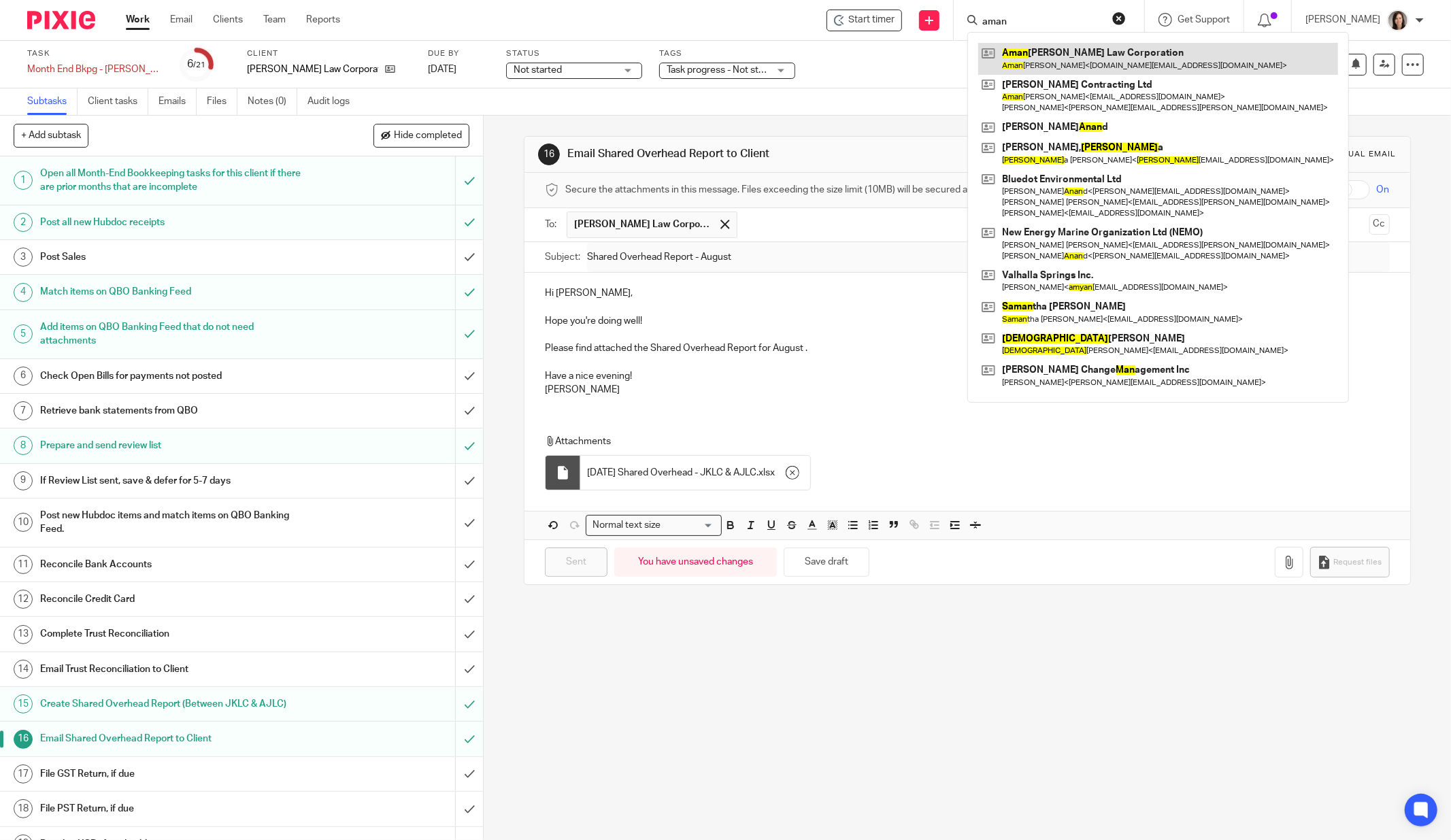
type input "aman"
click at [1062, 48] on link at bounding box center [1158, 58] width 360 height 31
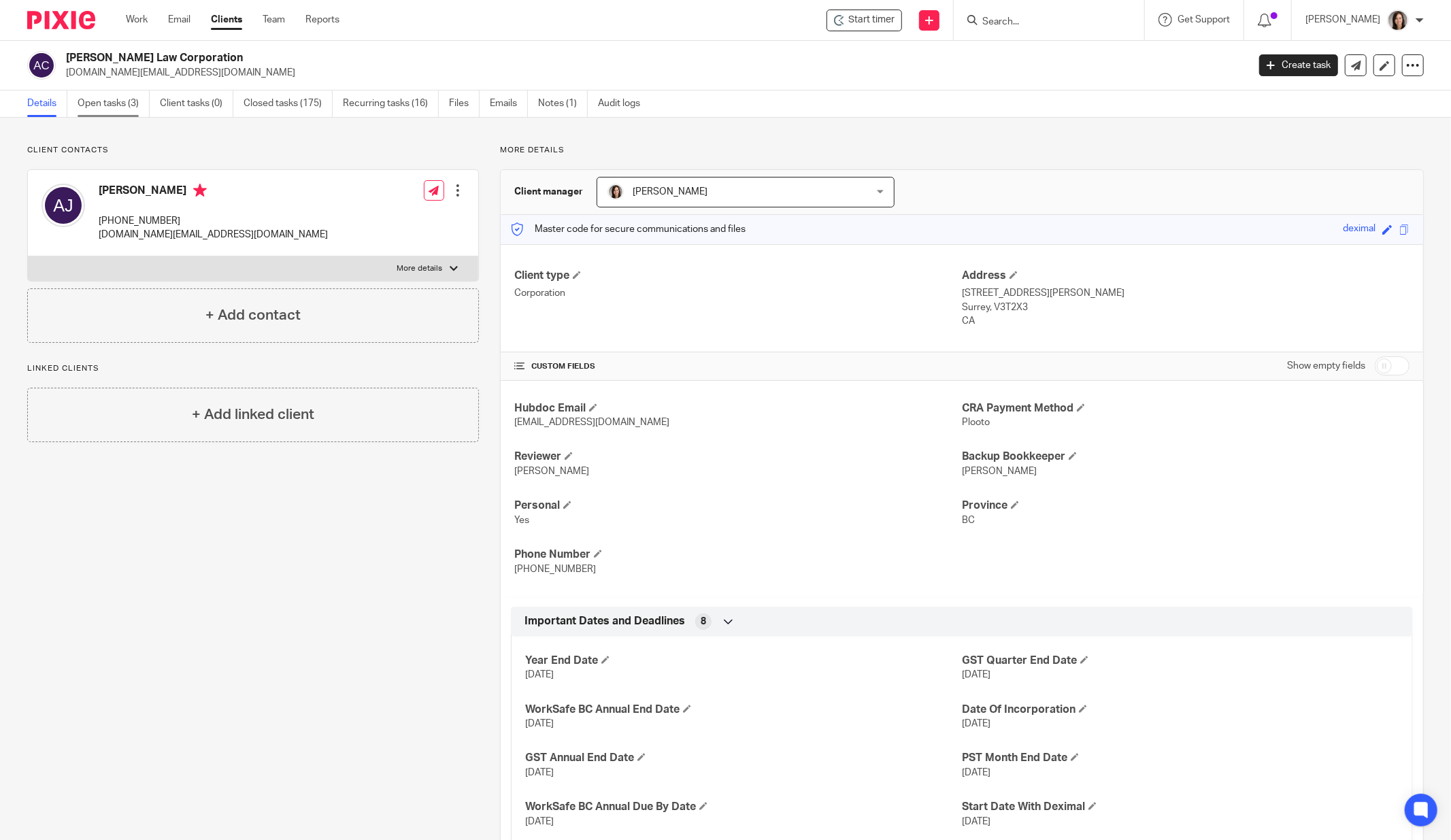
click at [125, 110] on link "Open tasks (3)" at bounding box center [114, 104] width 72 height 27
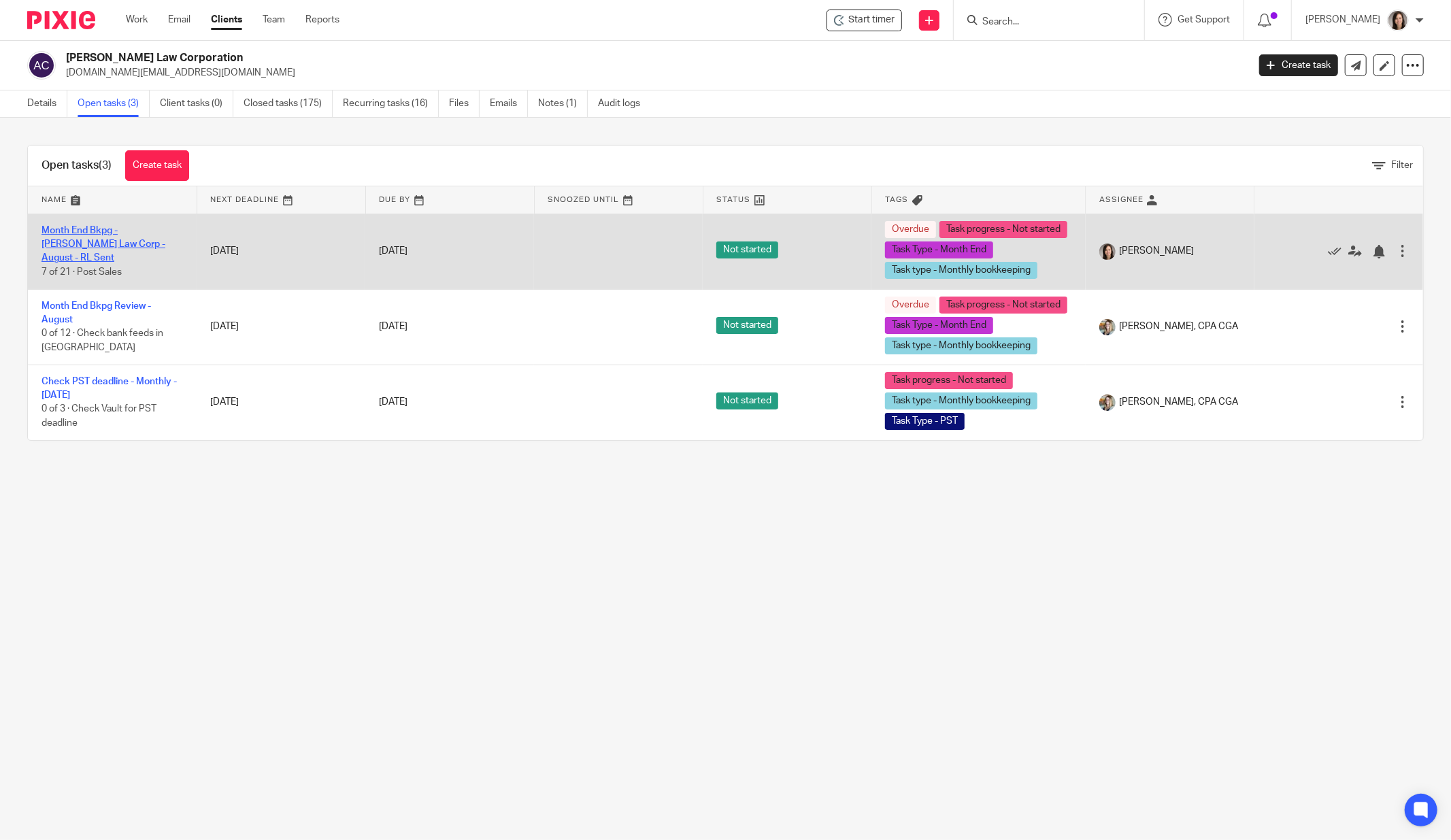
click at [129, 259] on link "Month End Bkpg - [PERSON_NAME] Law Corp - August - RL Sent" at bounding box center [103, 245] width 124 height 38
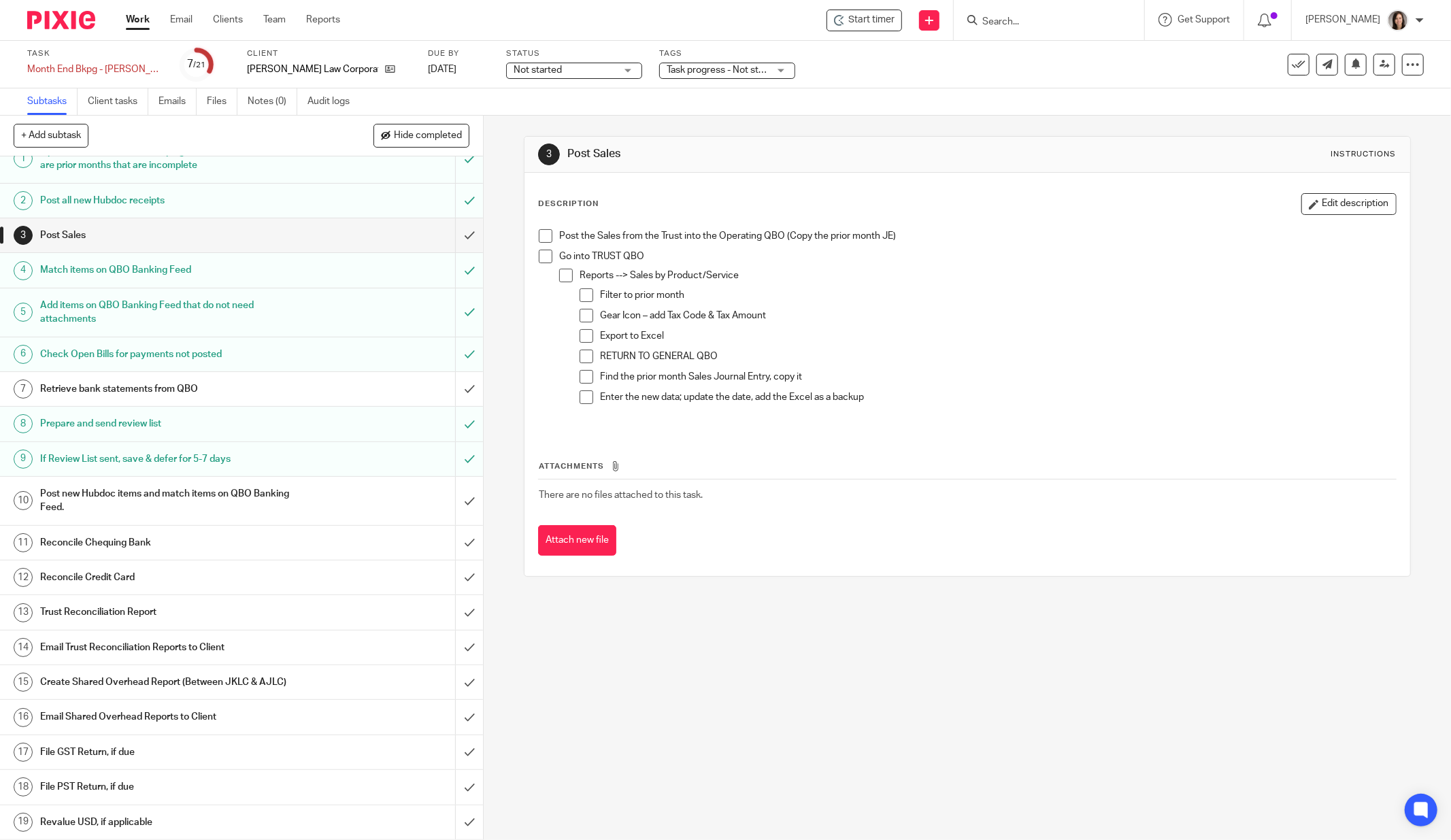
scroll to position [87, 0]
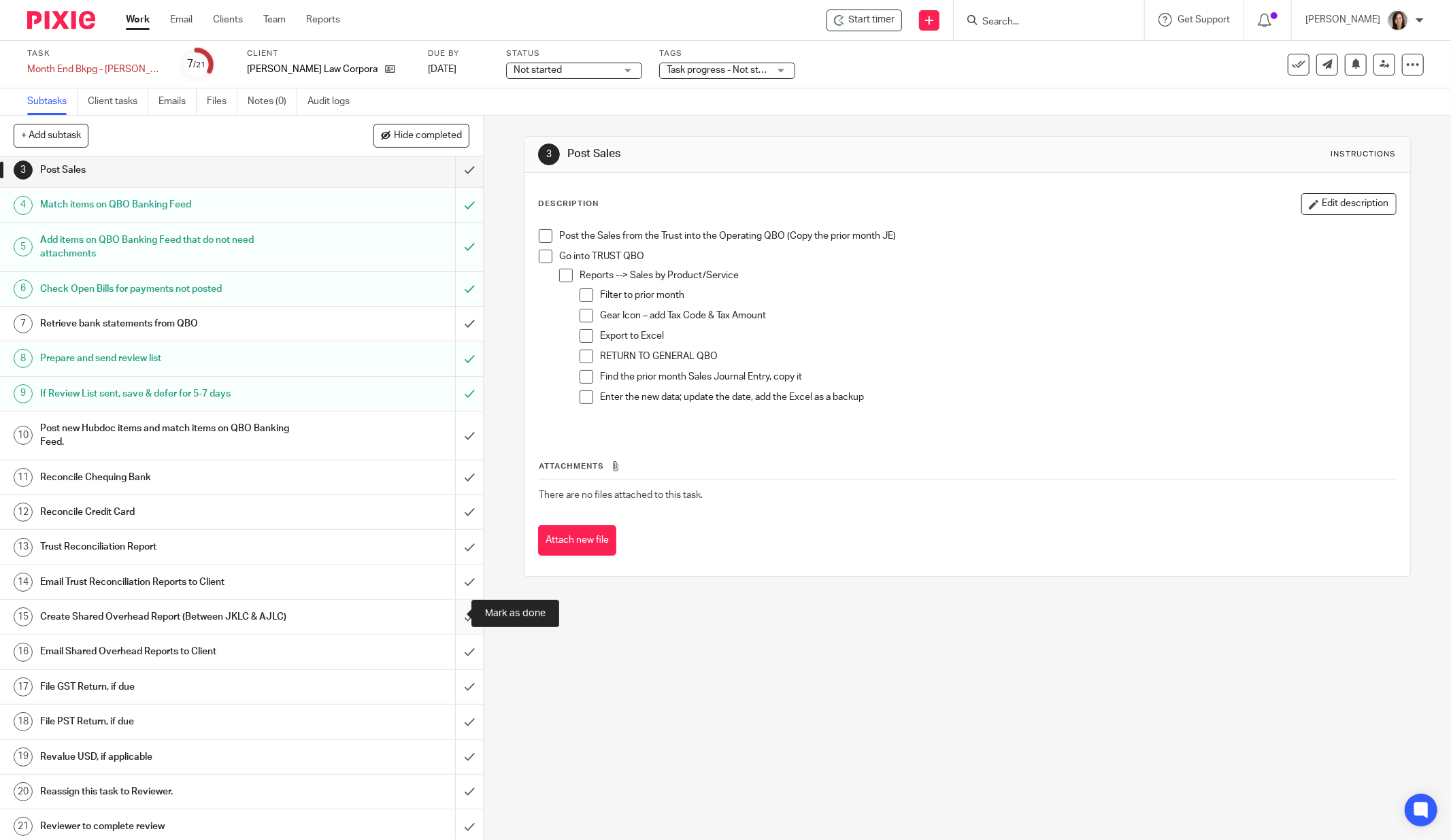
click at [446, 610] on input "submit" at bounding box center [241, 616] width 483 height 34
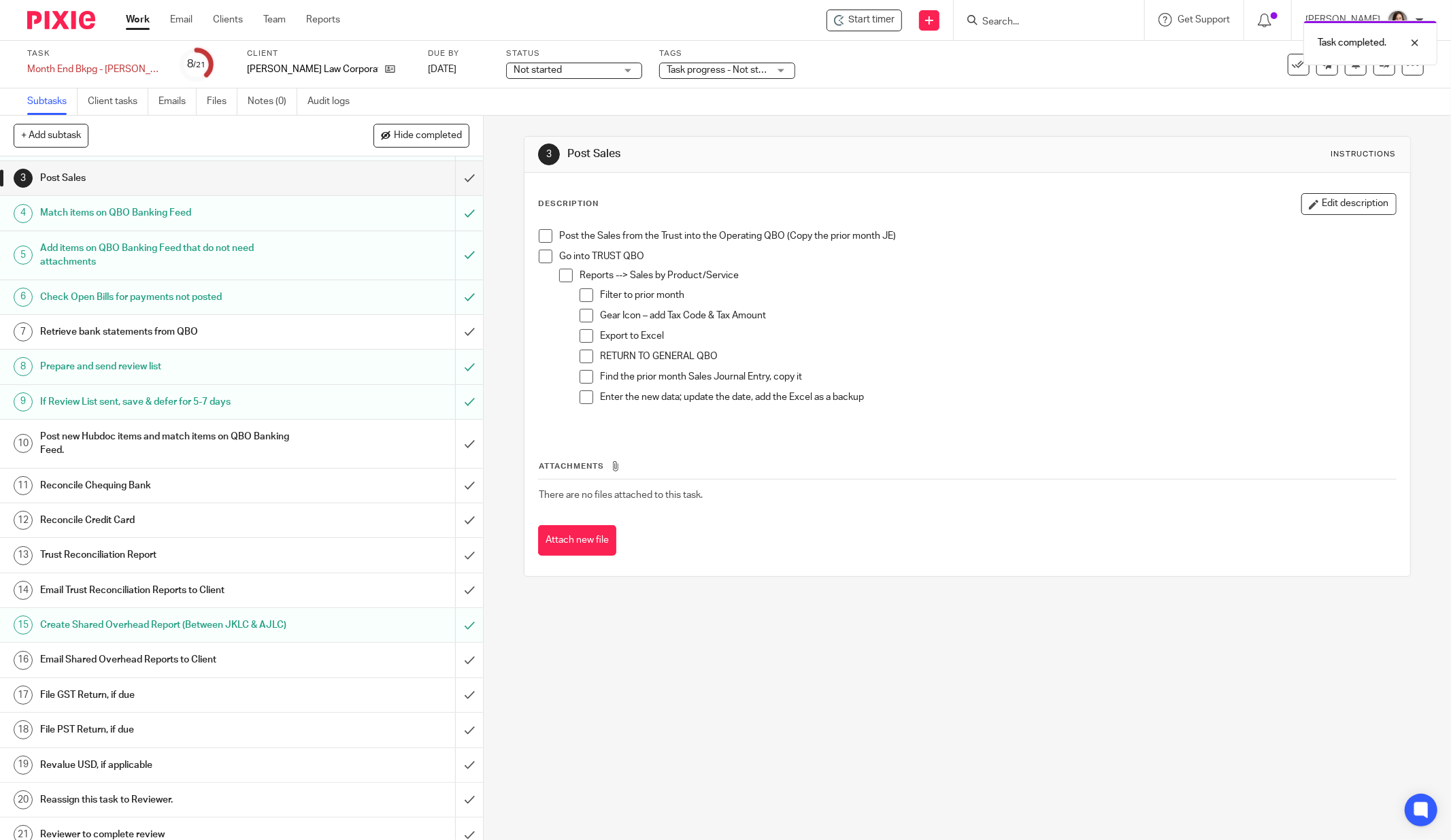
scroll to position [87, 0]
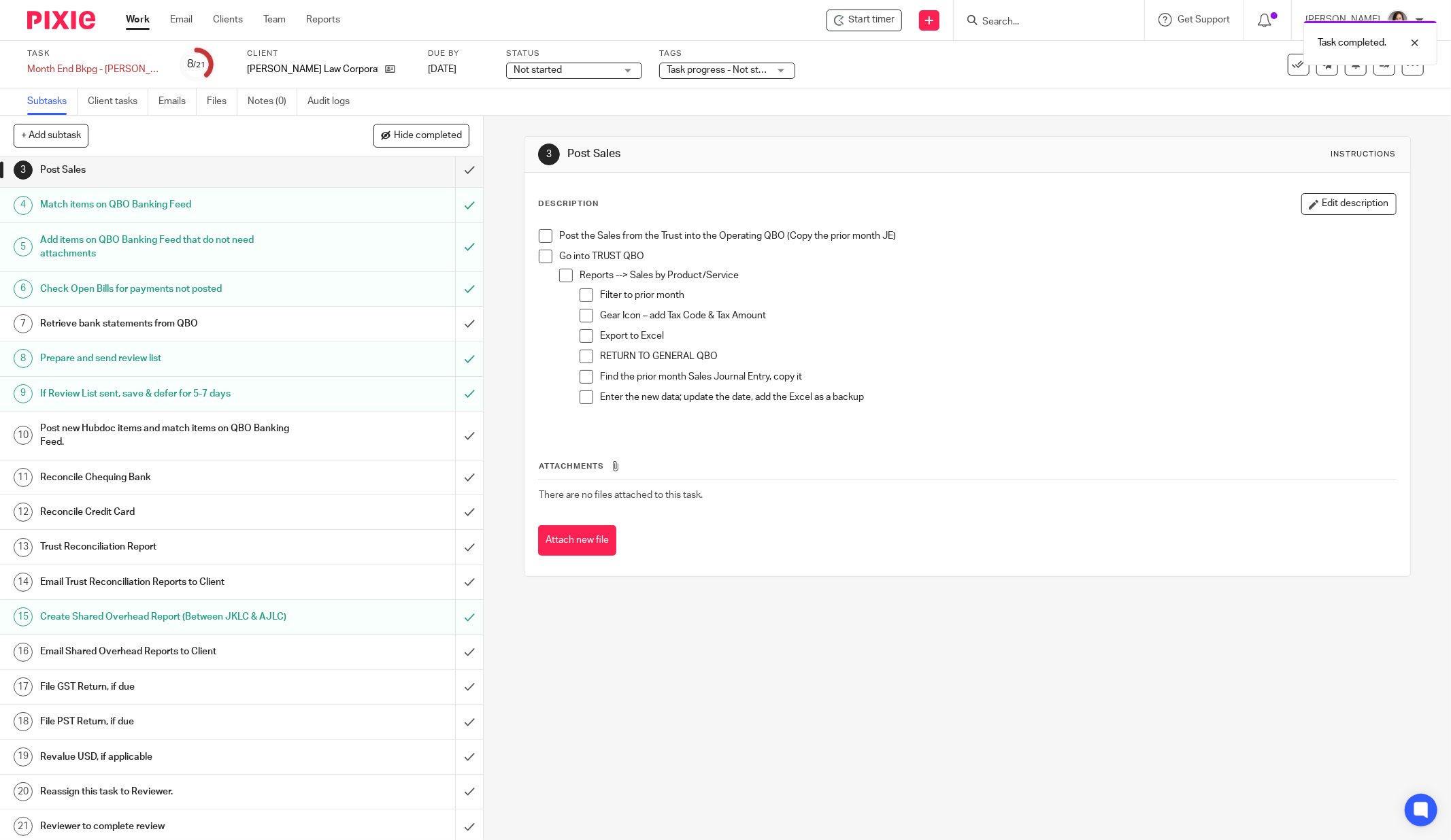
click at [192, 648] on h1 "Email Shared Overhead Reports to Client" at bounding box center [174, 652] width 268 height 20
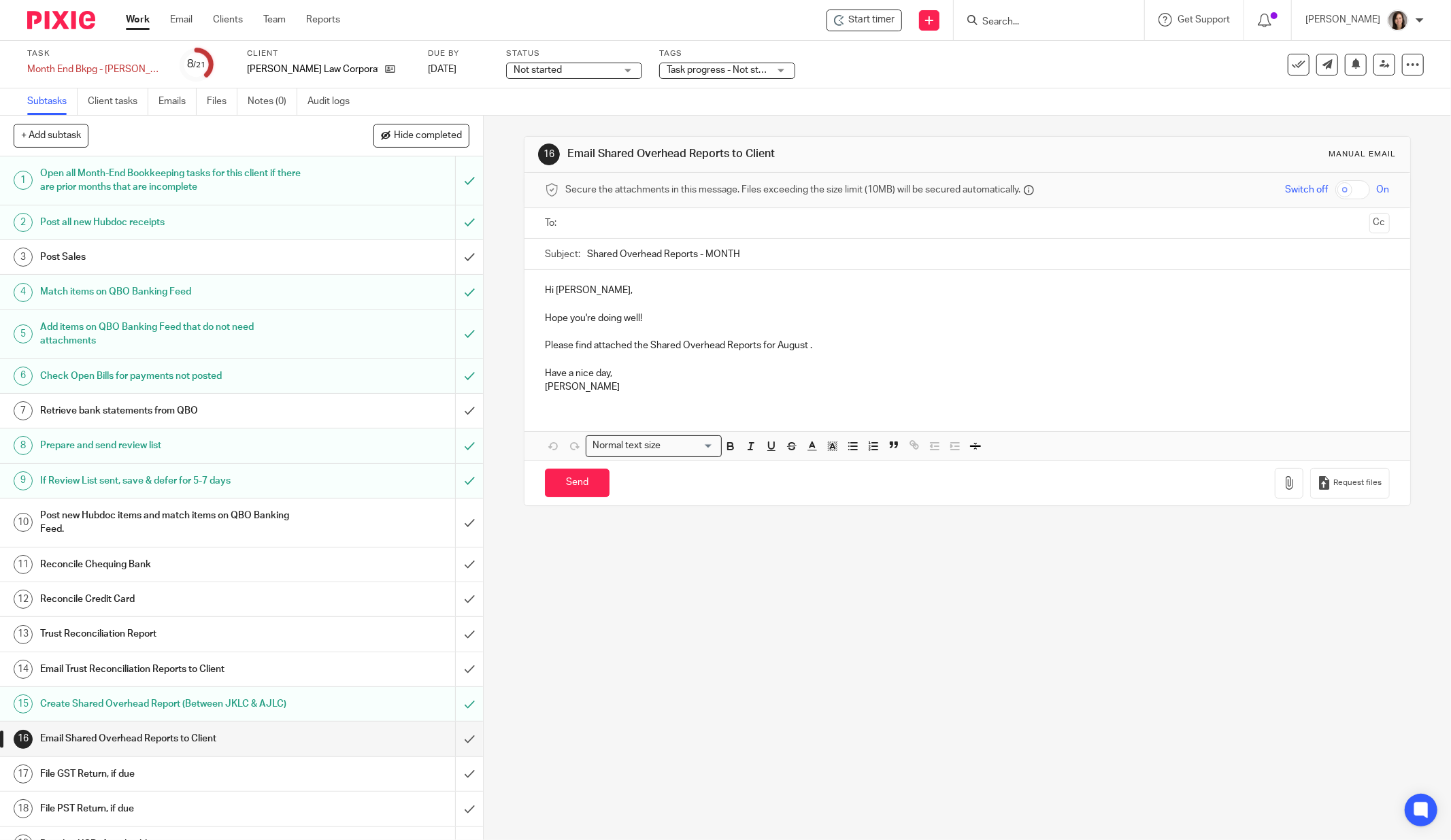
click at [795, 253] on input "Shared Overhead Reports - MONTH" at bounding box center [989, 254] width 803 height 30
drag, startPoint x: 795, startPoint y: 253, endPoint x: 739, endPoint y: 253, distance: 56.0
click at [739, 253] on input "Shared Overhead Reports - MONTH" at bounding box center [989, 254] width 803 height 30
type input "Shared Overhead Reports - August"
drag, startPoint x: 752, startPoint y: 342, endPoint x: 758, endPoint y: 344, distance: 6.3
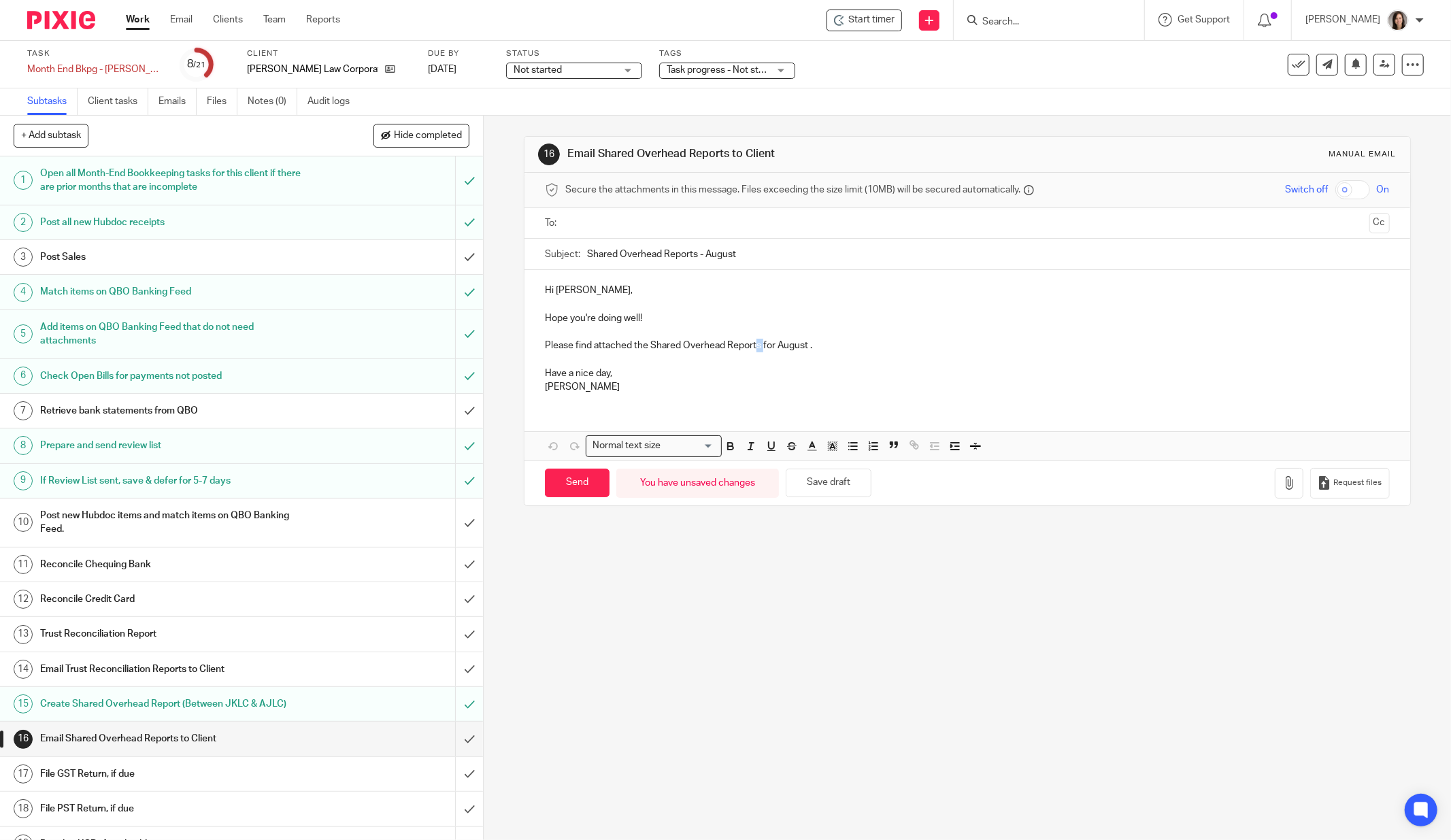
click at [758, 344] on p "Please find attached the Shared Overhead Reports for August ." at bounding box center [967, 345] width 845 height 14
click at [624, 370] on p "Have a nice day," at bounding box center [967, 373] width 845 height 14
click at [1283, 483] on icon "button" at bounding box center [1289, 482] width 14 height 14
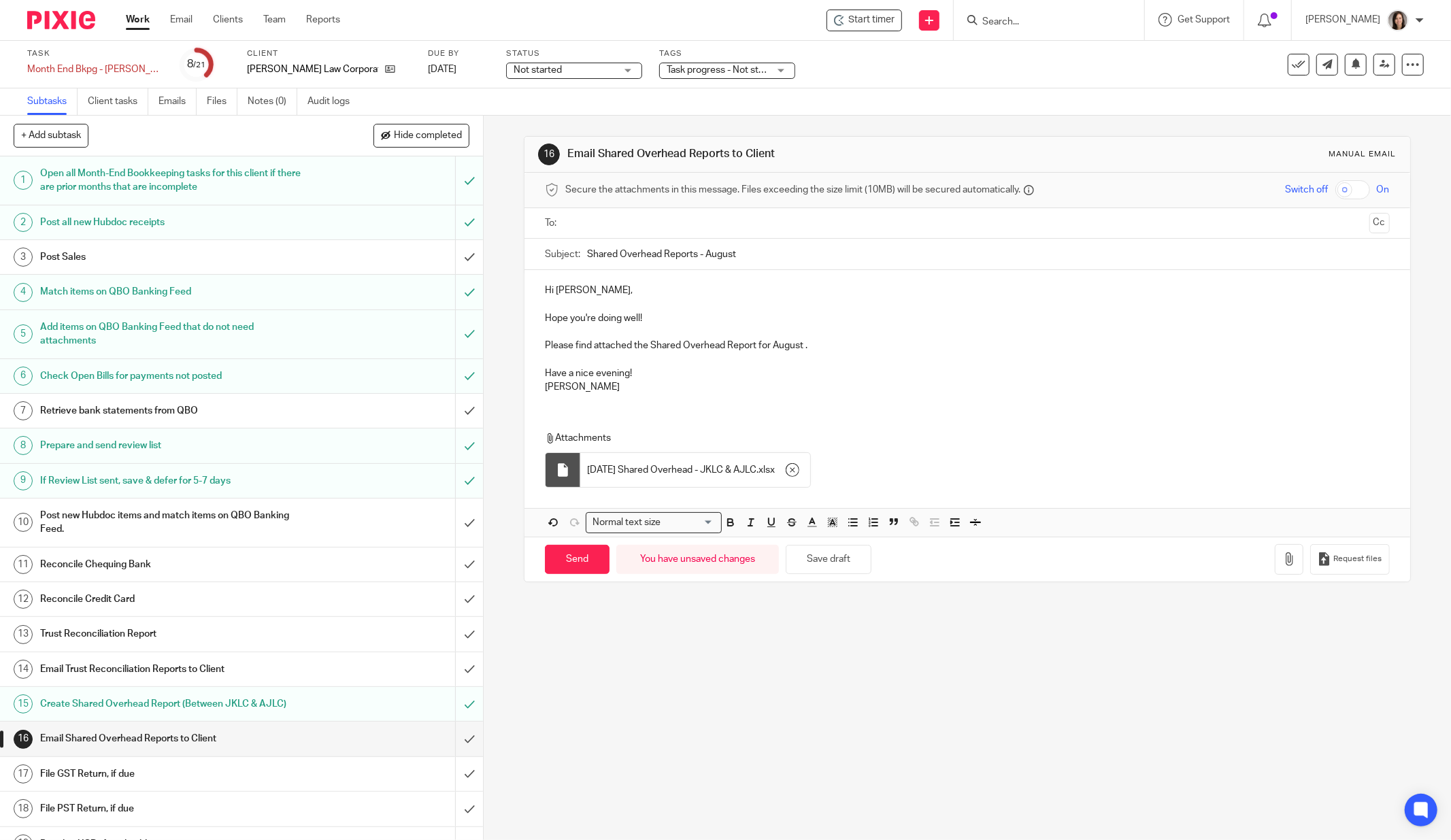
click at [632, 218] on input "text" at bounding box center [966, 224] width 793 height 16
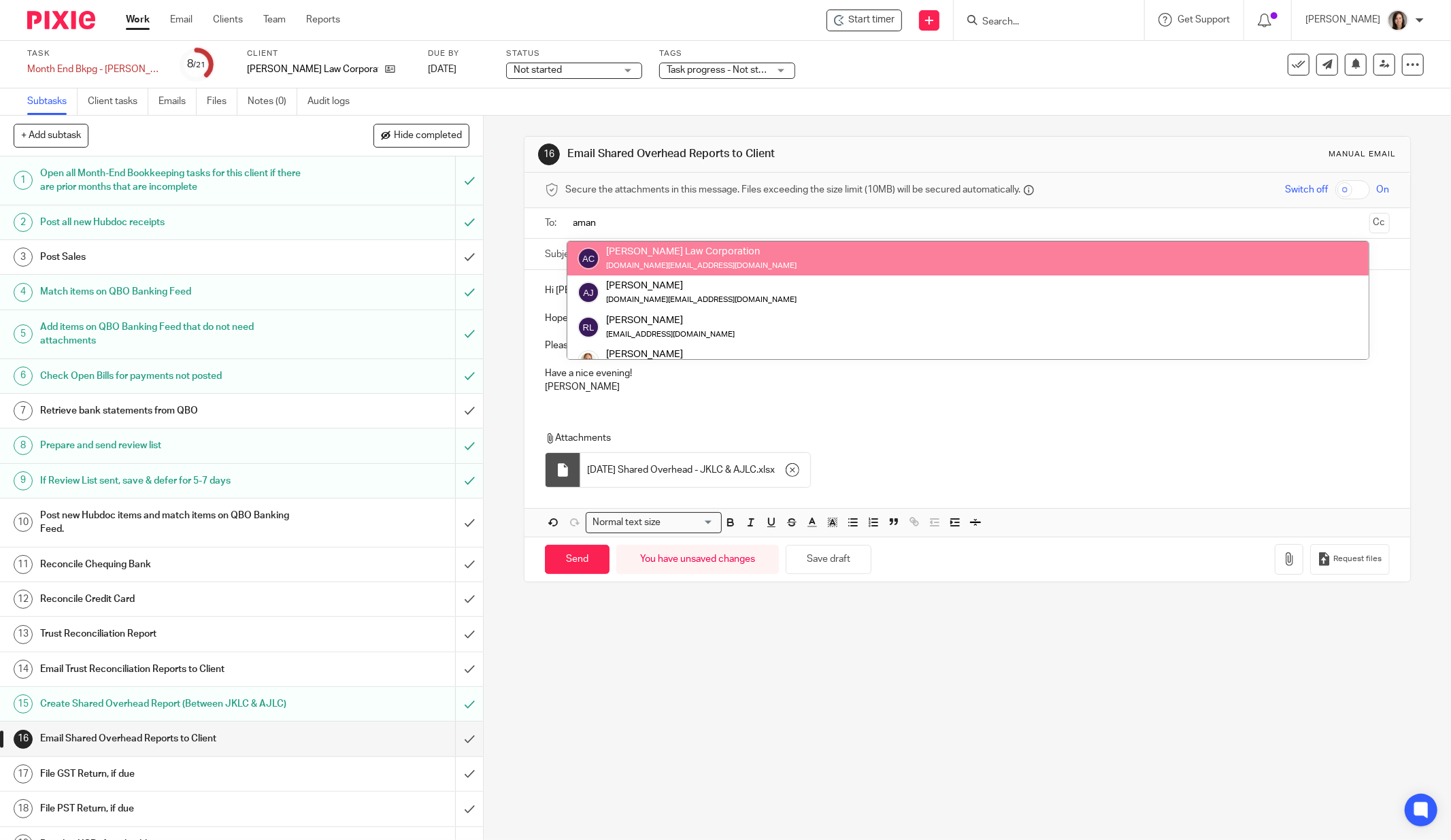
type input "aman"
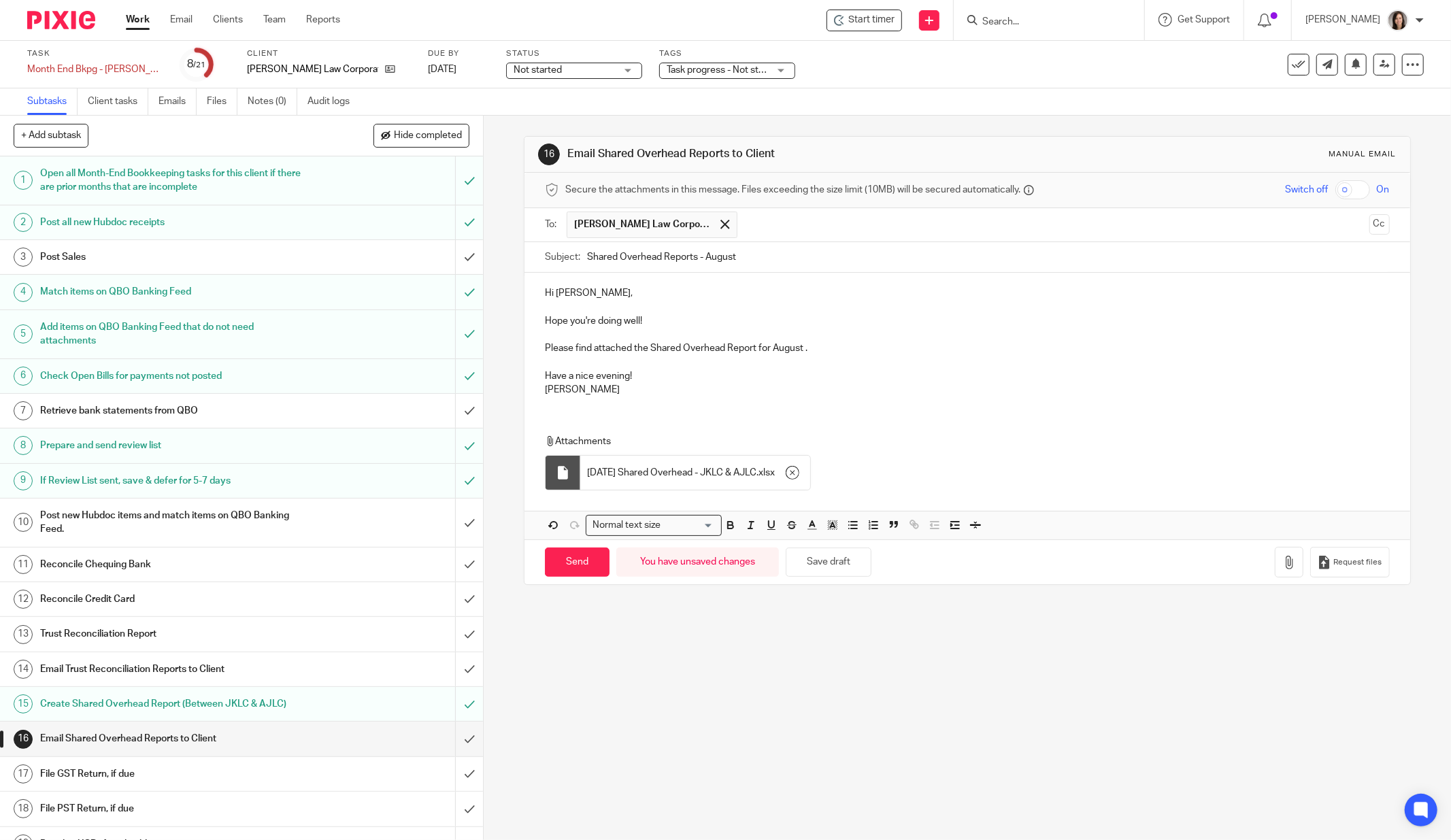
click at [690, 264] on input "Shared Overhead Reports - August" at bounding box center [989, 257] width 803 height 30
type input "Shared Overhead Report - August"
click at [533, 319] on div "Hi [PERSON_NAME], Hope you're doing well! Please find attached the Shared Overh…" at bounding box center [967, 340] width 886 height 134
click at [682, 377] on p "Have a nice evening!" at bounding box center [967, 376] width 845 height 14
click at [582, 563] on input "Send" at bounding box center [577, 562] width 64 height 29
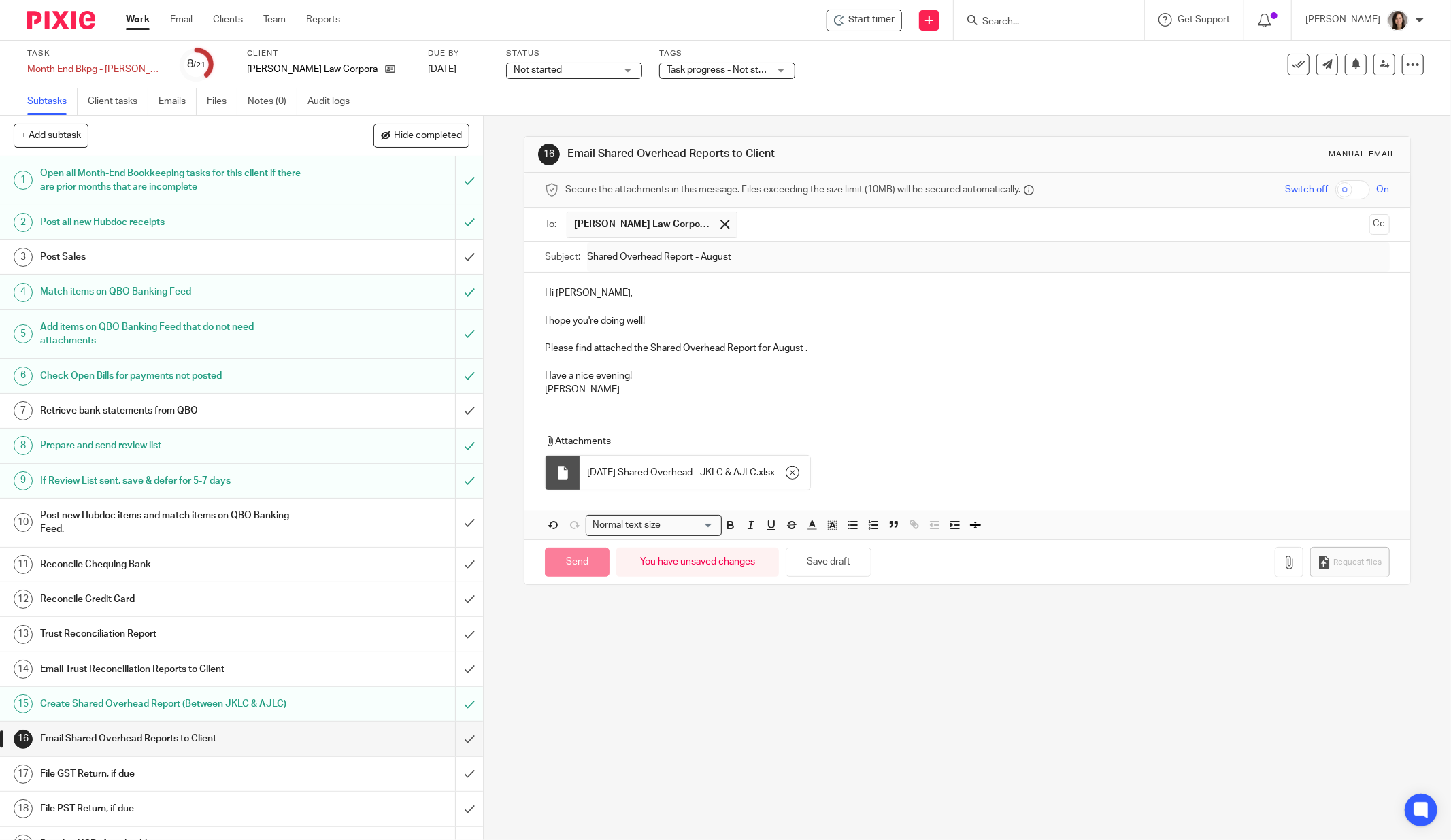
type input "Sent"
